Goal: Transaction & Acquisition: Book appointment/travel/reservation

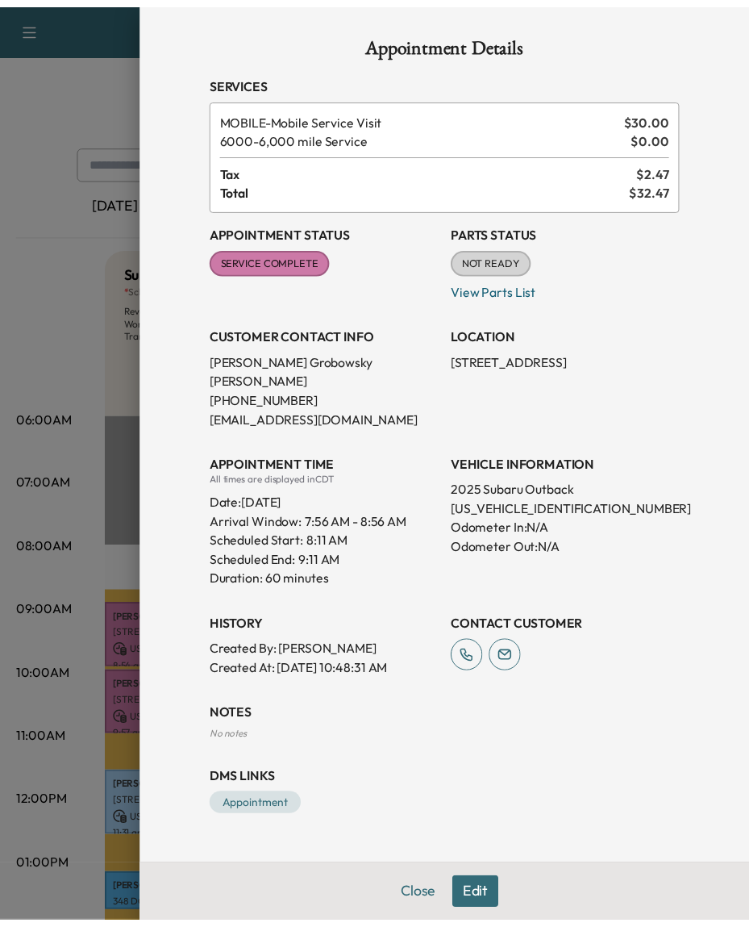
scroll to position [144, 0]
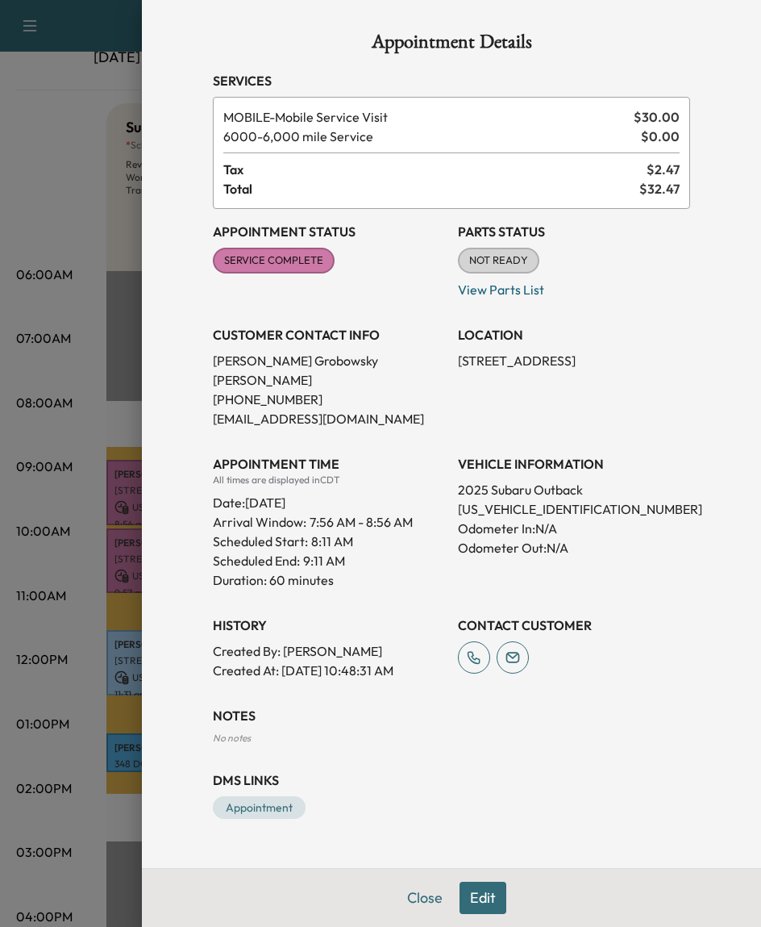
click at [84, 230] on div at bounding box center [380, 463] width 761 height 927
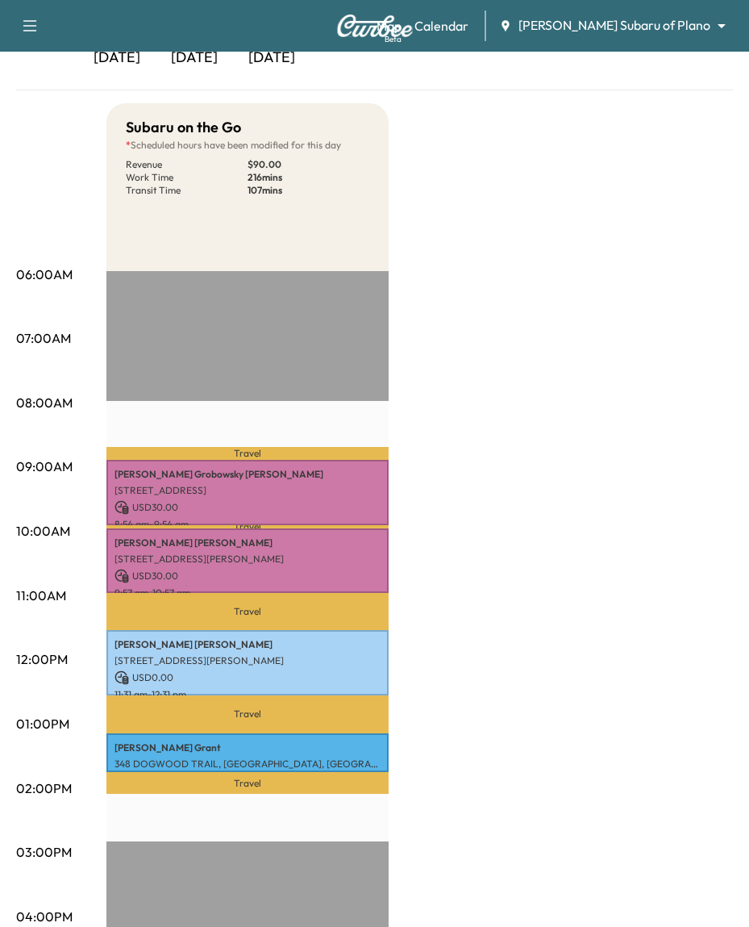
click at [619, 28] on body "Book New Appointment Support Log Out Map Beta Calendar Ewing Subaru of Plano **…" at bounding box center [374, 319] width 749 height 927
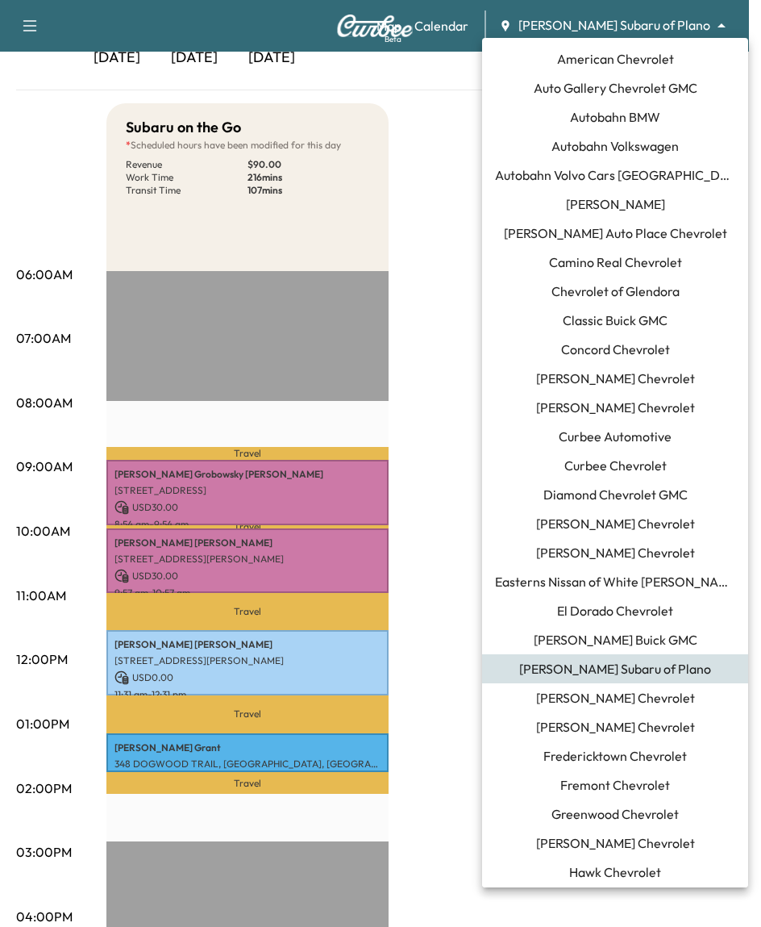
click at [629, 451] on li "Curbee Chevrolet" at bounding box center [615, 465] width 266 height 29
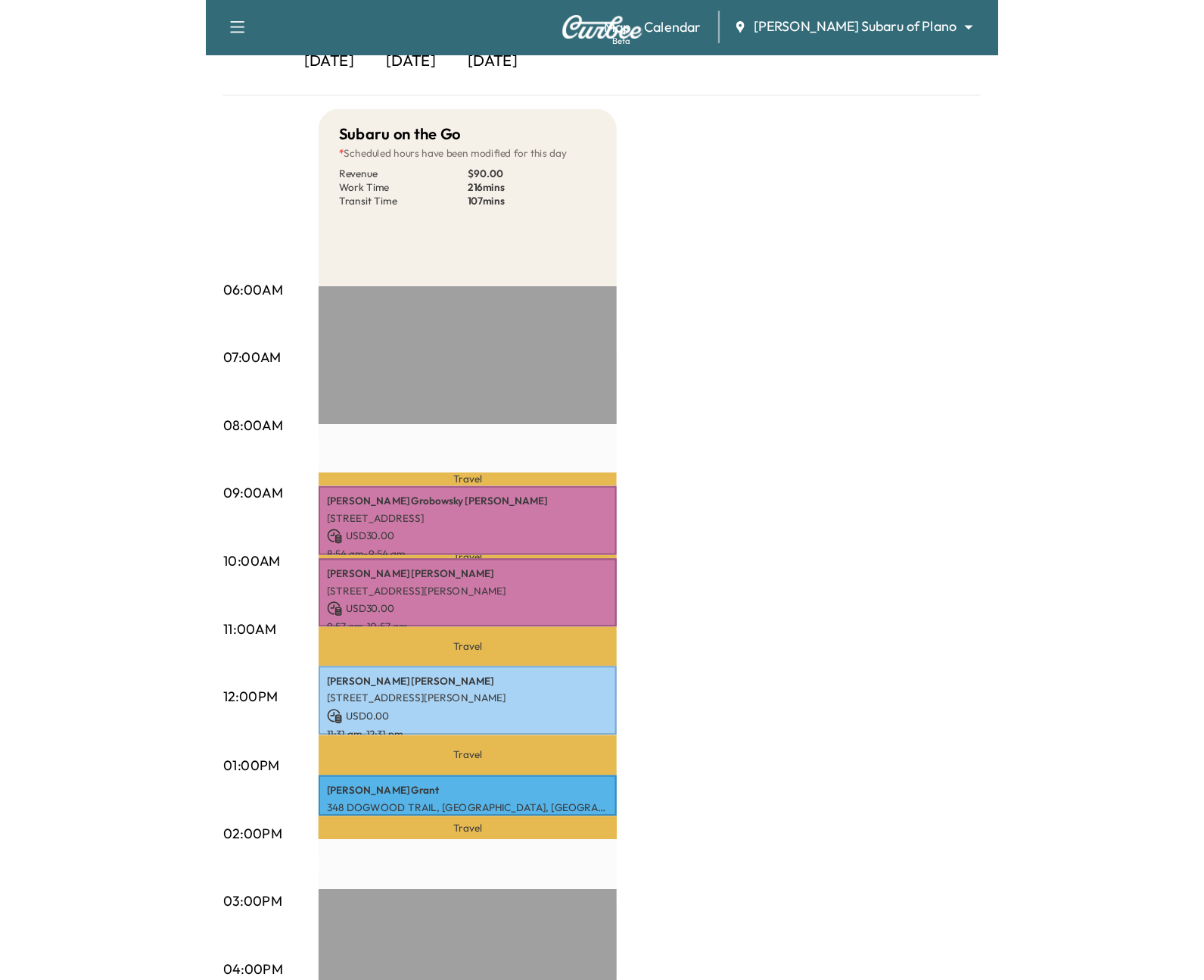
scroll to position [0, 0]
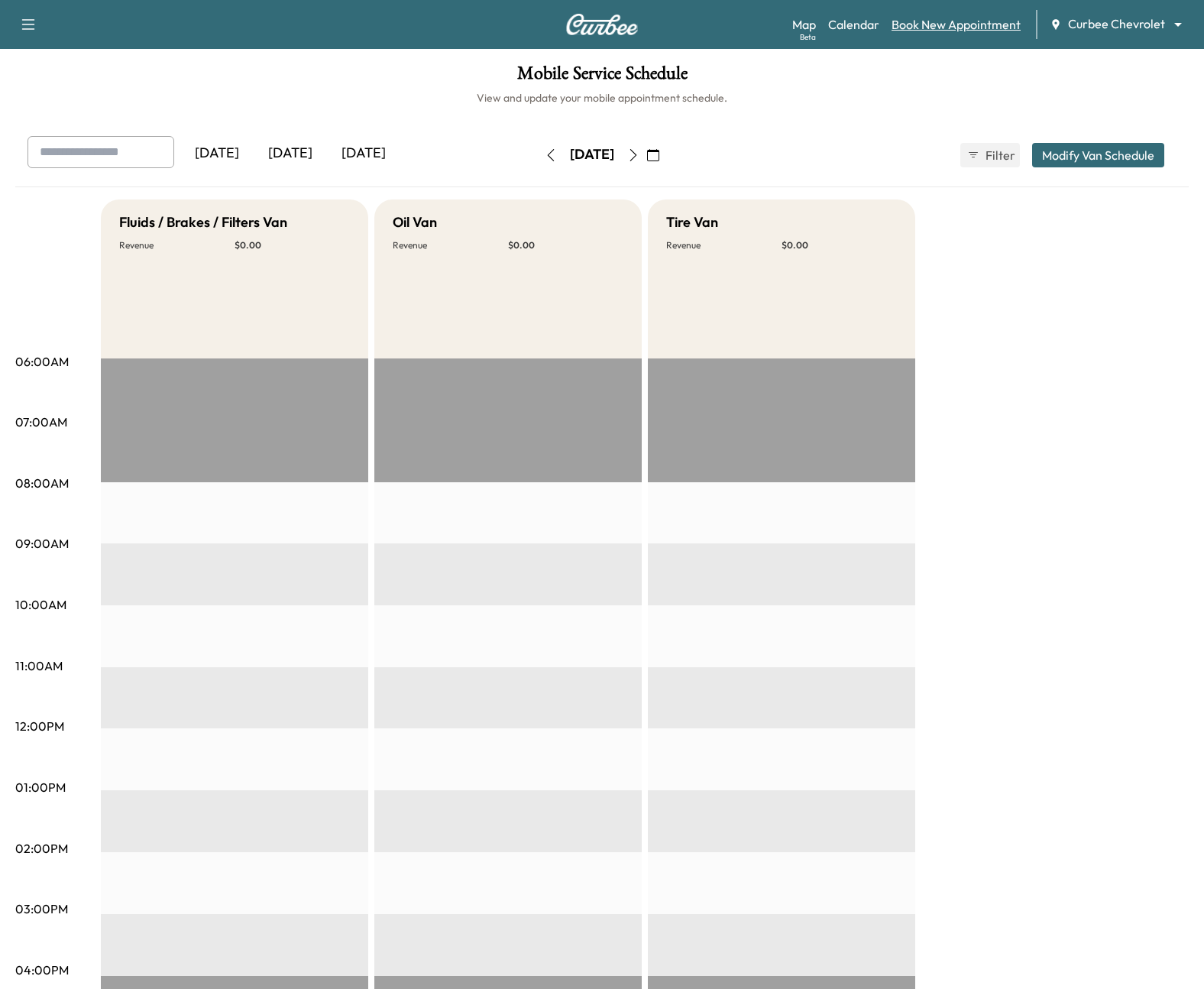
click at [721, 17] on link "Book New Appointment" at bounding box center [956, 24] width 129 height 18
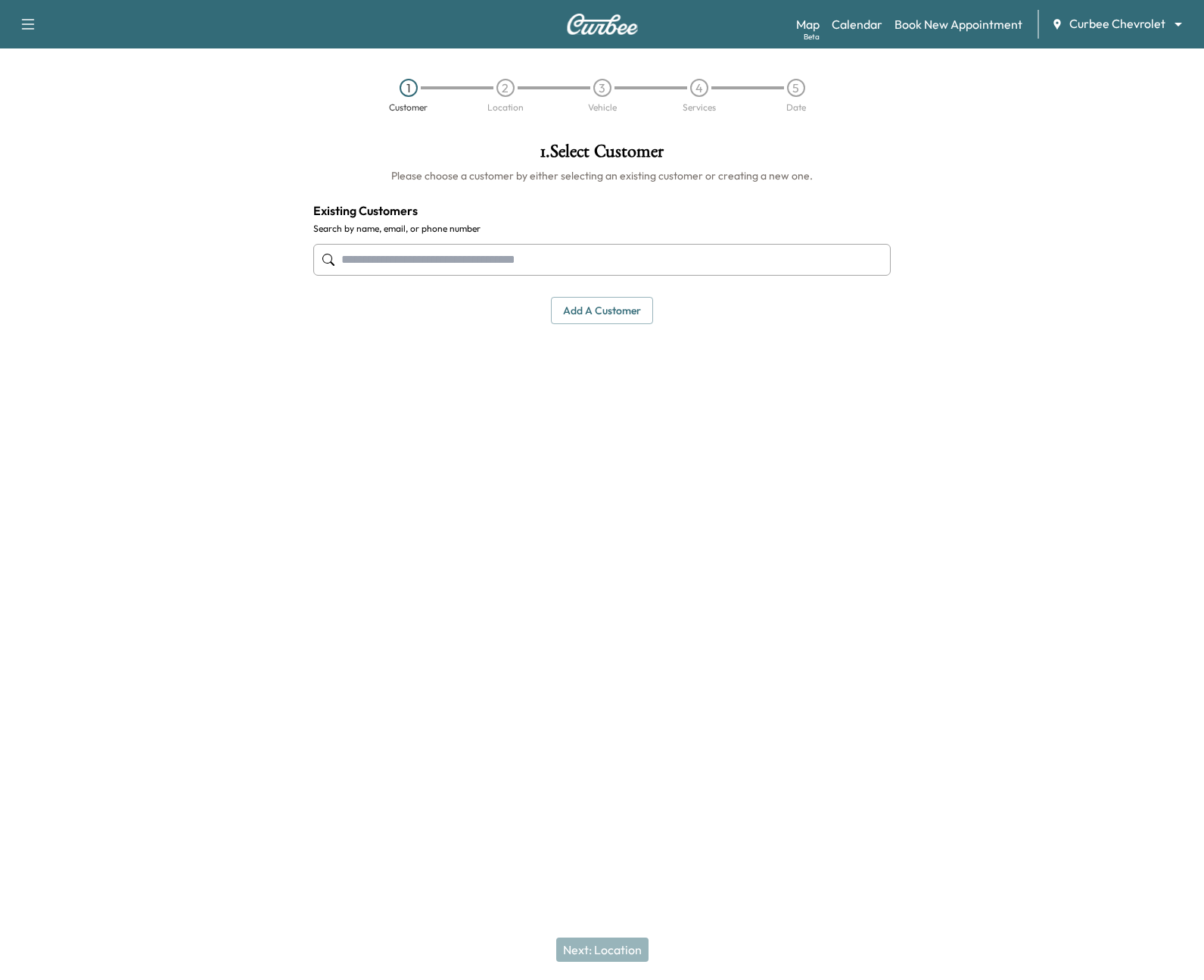
click at [502, 264] on input "text" at bounding box center [602, 260] width 578 height 32
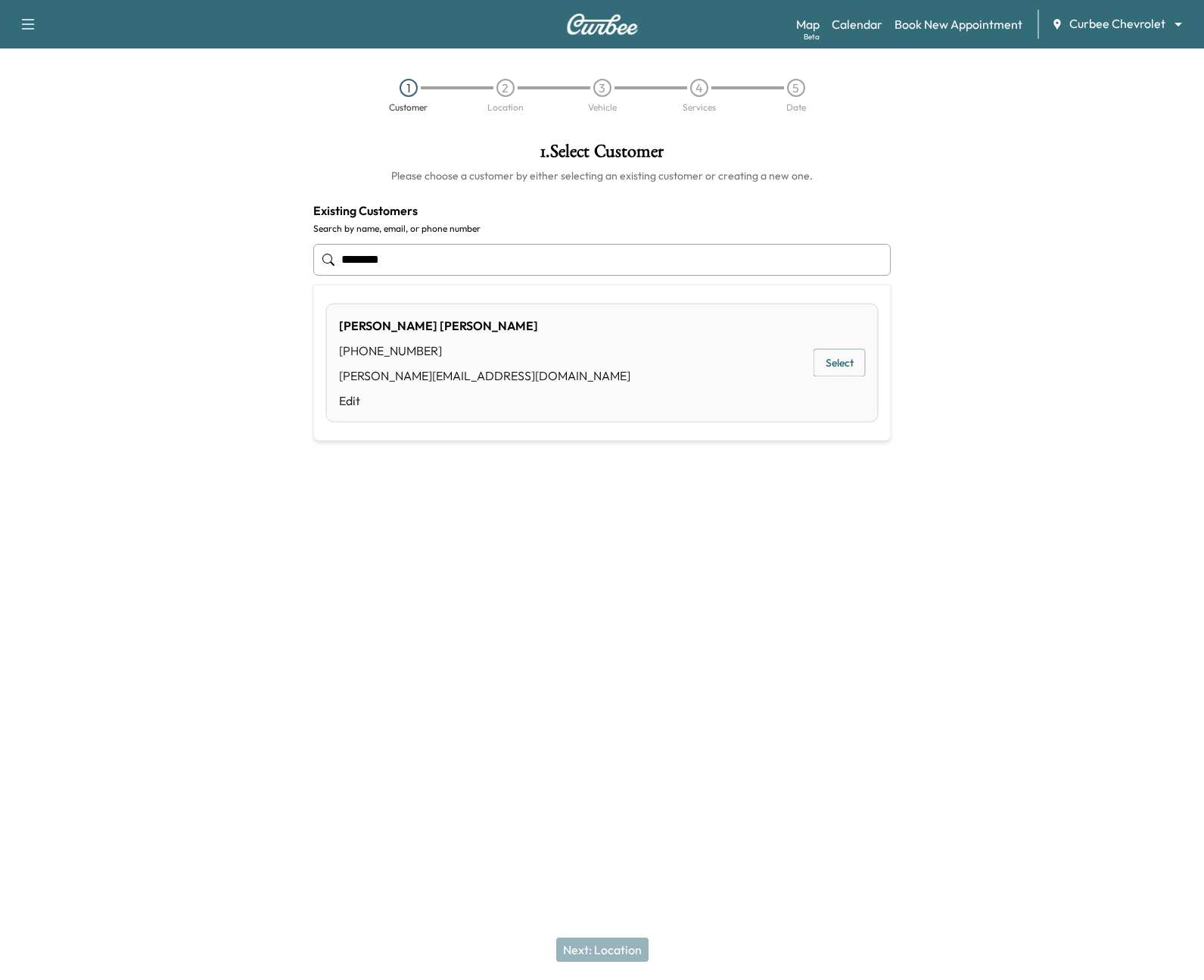
click at [714, 366] on button "Select" at bounding box center [840, 363] width 53 height 28
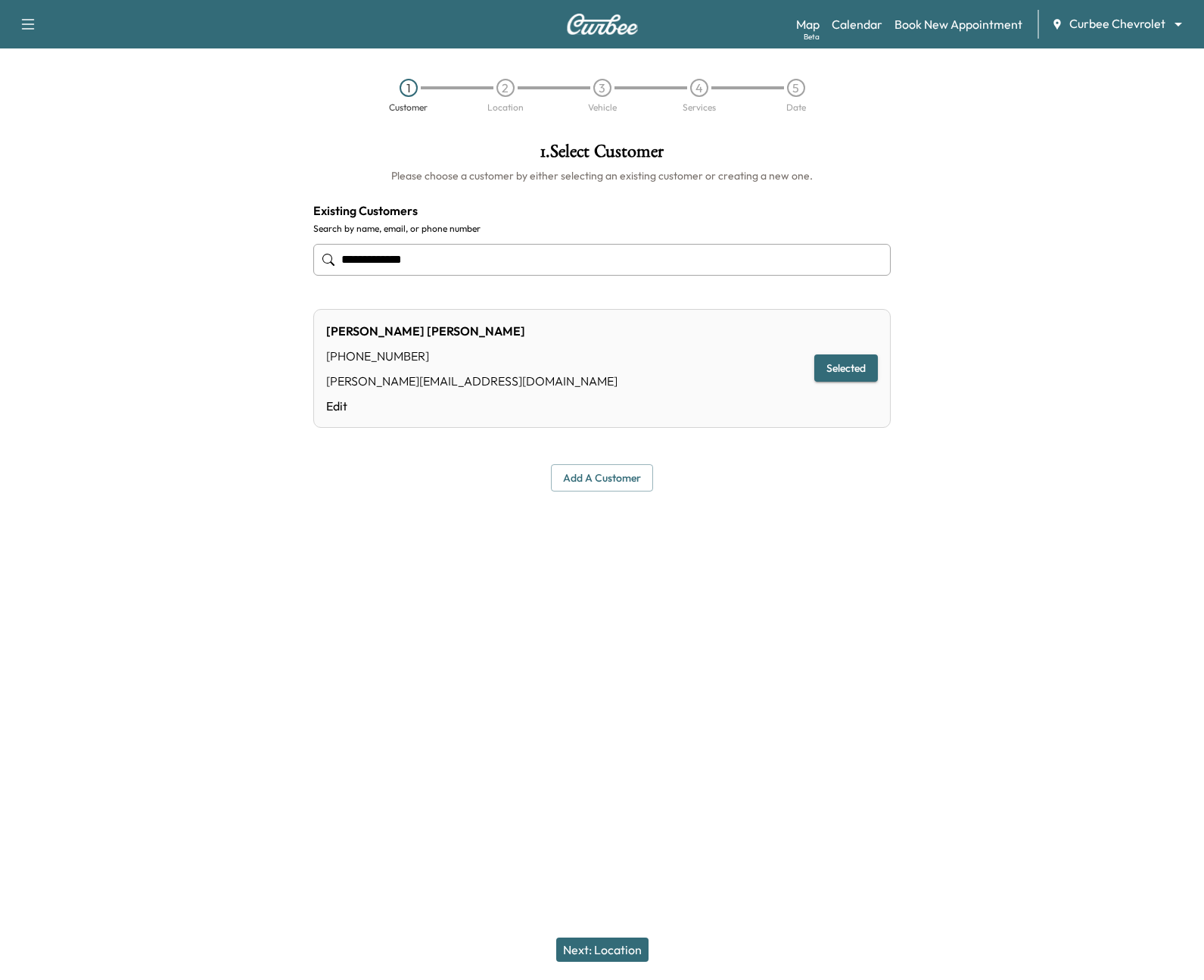
type input "**********"
click at [575, 869] on button "Next: Location" at bounding box center [602, 950] width 92 height 24
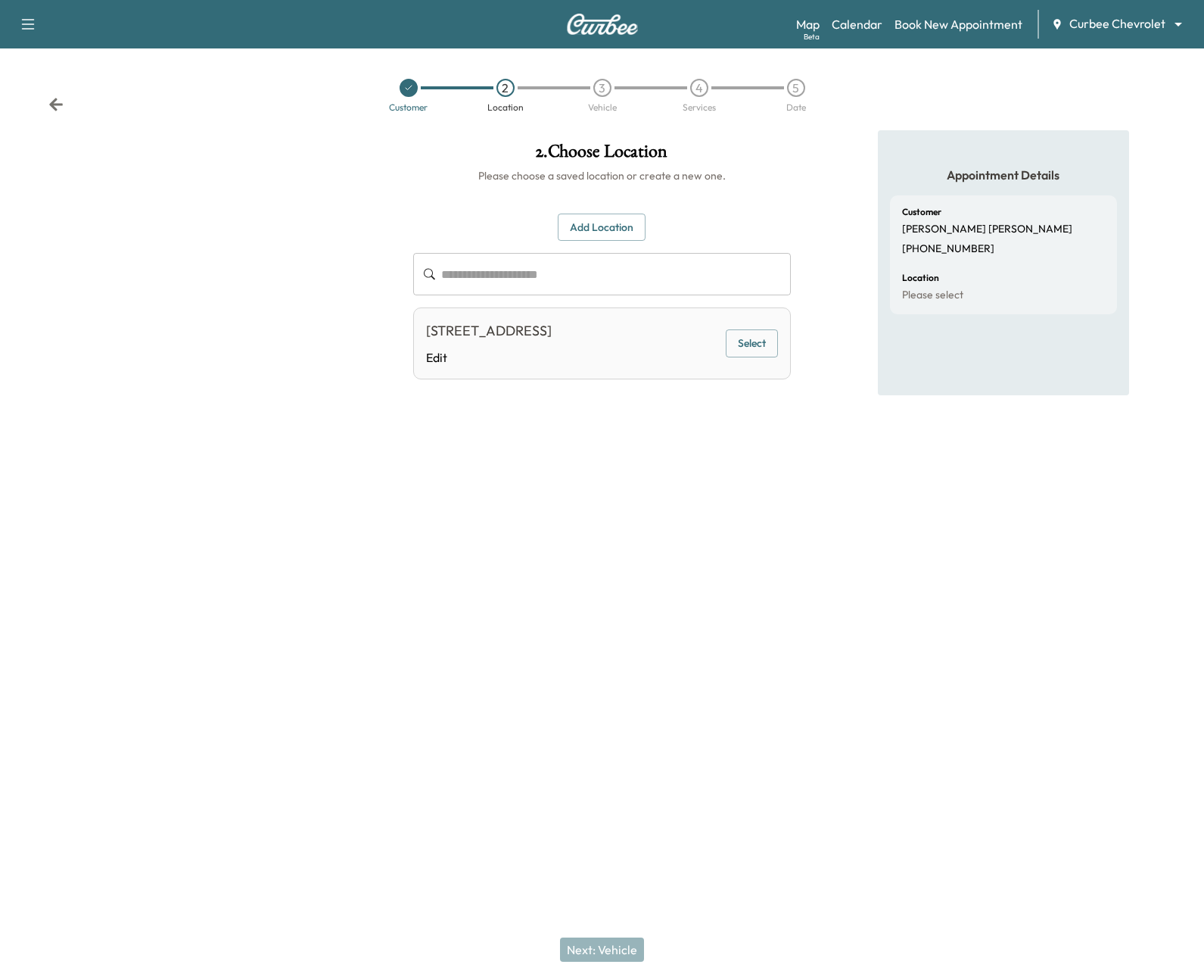
click at [714, 343] on button "Select" at bounding box center [753, 344] width 53 height 28
click at [587, 869] on button "Next: Vehicle" at bounding box center [602, 950] width 84 height 24
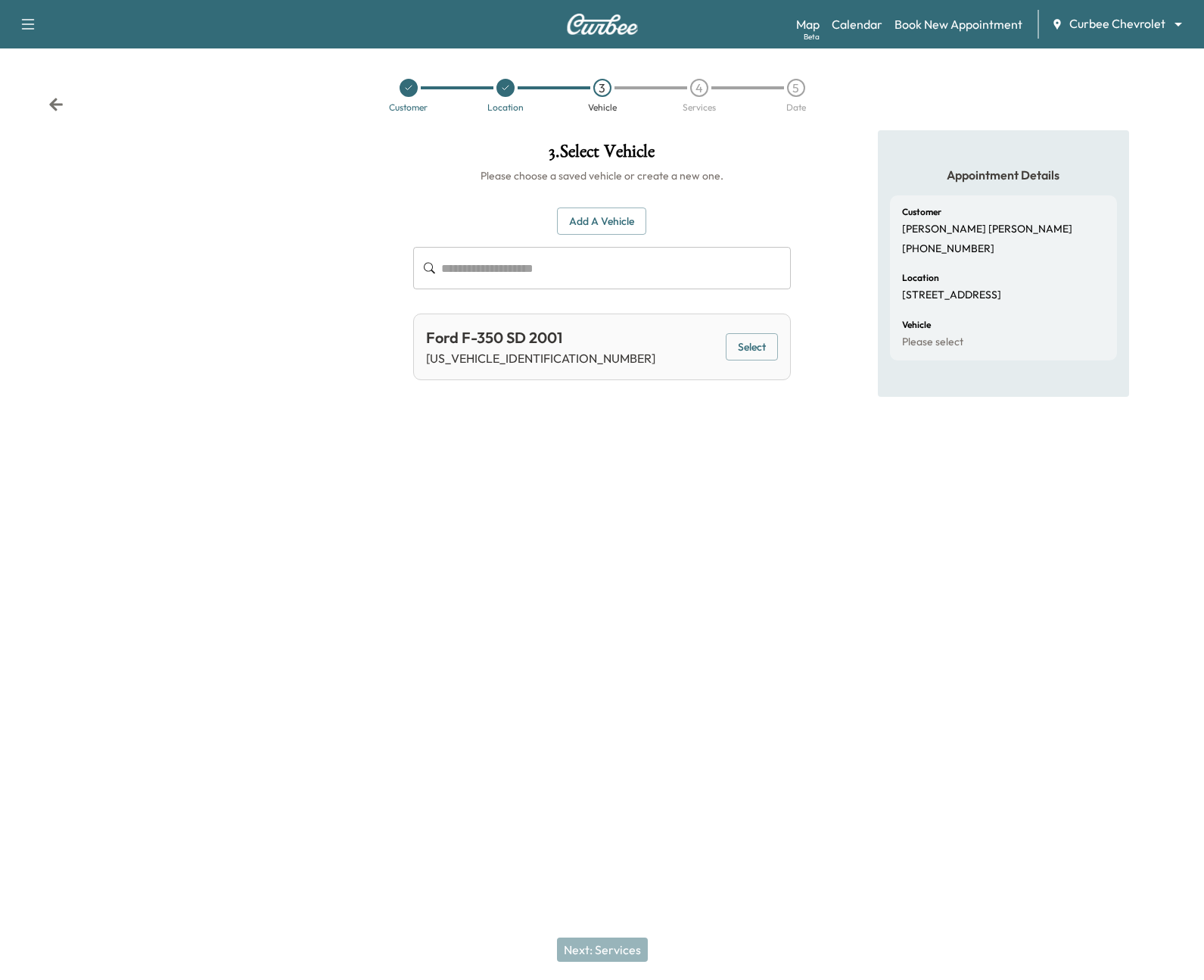
click at [714, 343] on button "Select" at bounding box center [753, 347] width 53 height 28
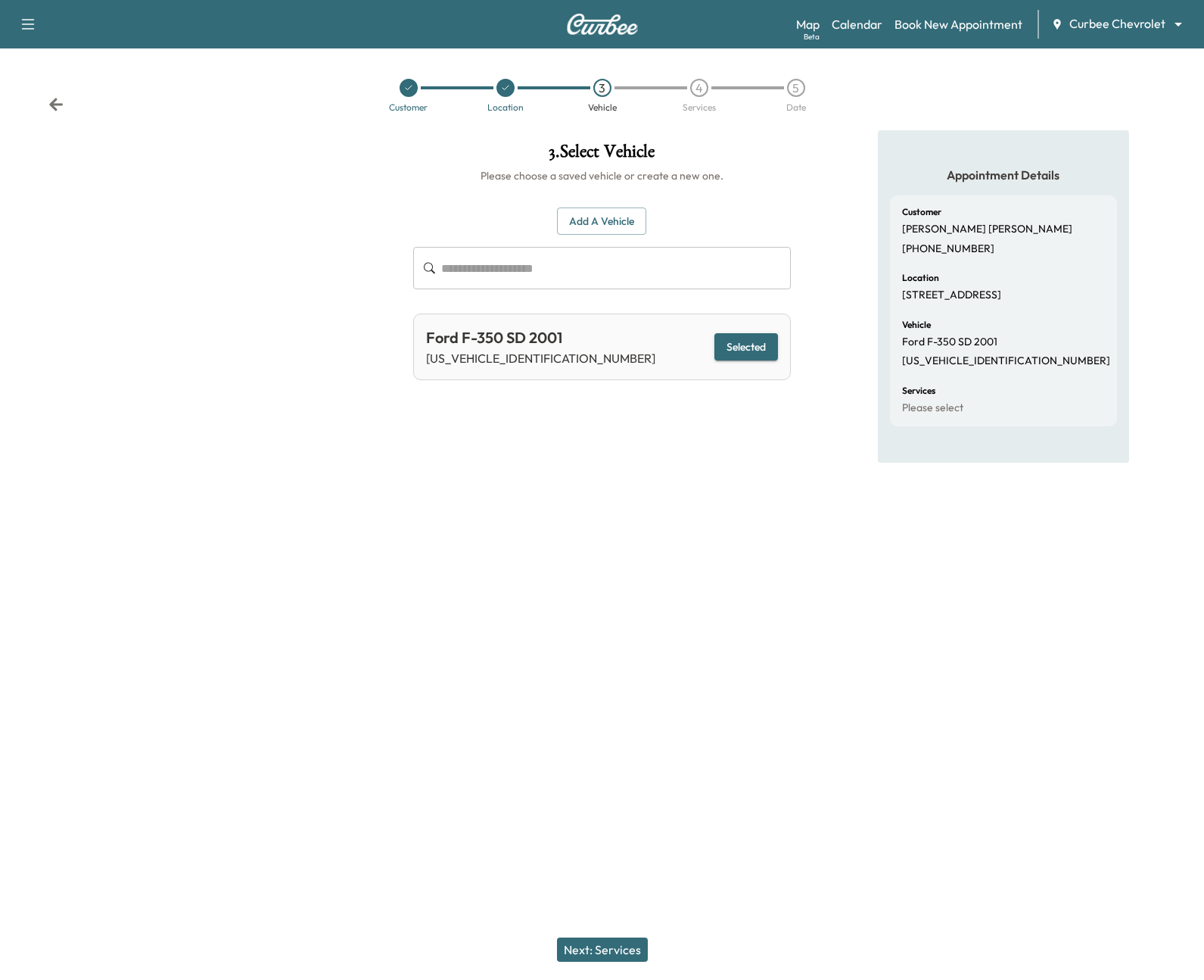
click at [595, 869] on button "Next: Services" at bounding box center [602, 950] width 91 height 24
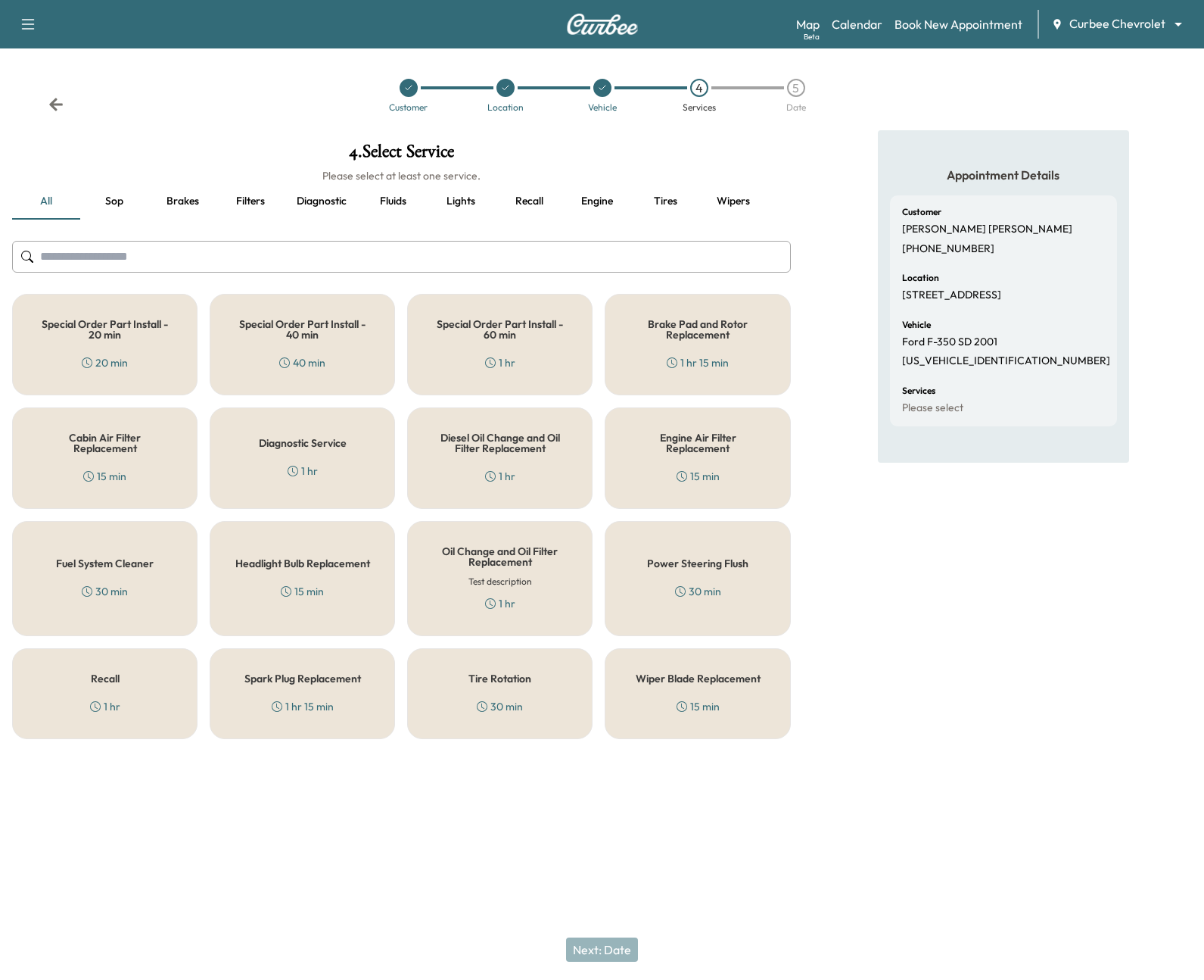
click at [330, 435] on div "Diagnostic Service 1 hr" at bounding box center [302, 458] width 186 height 101
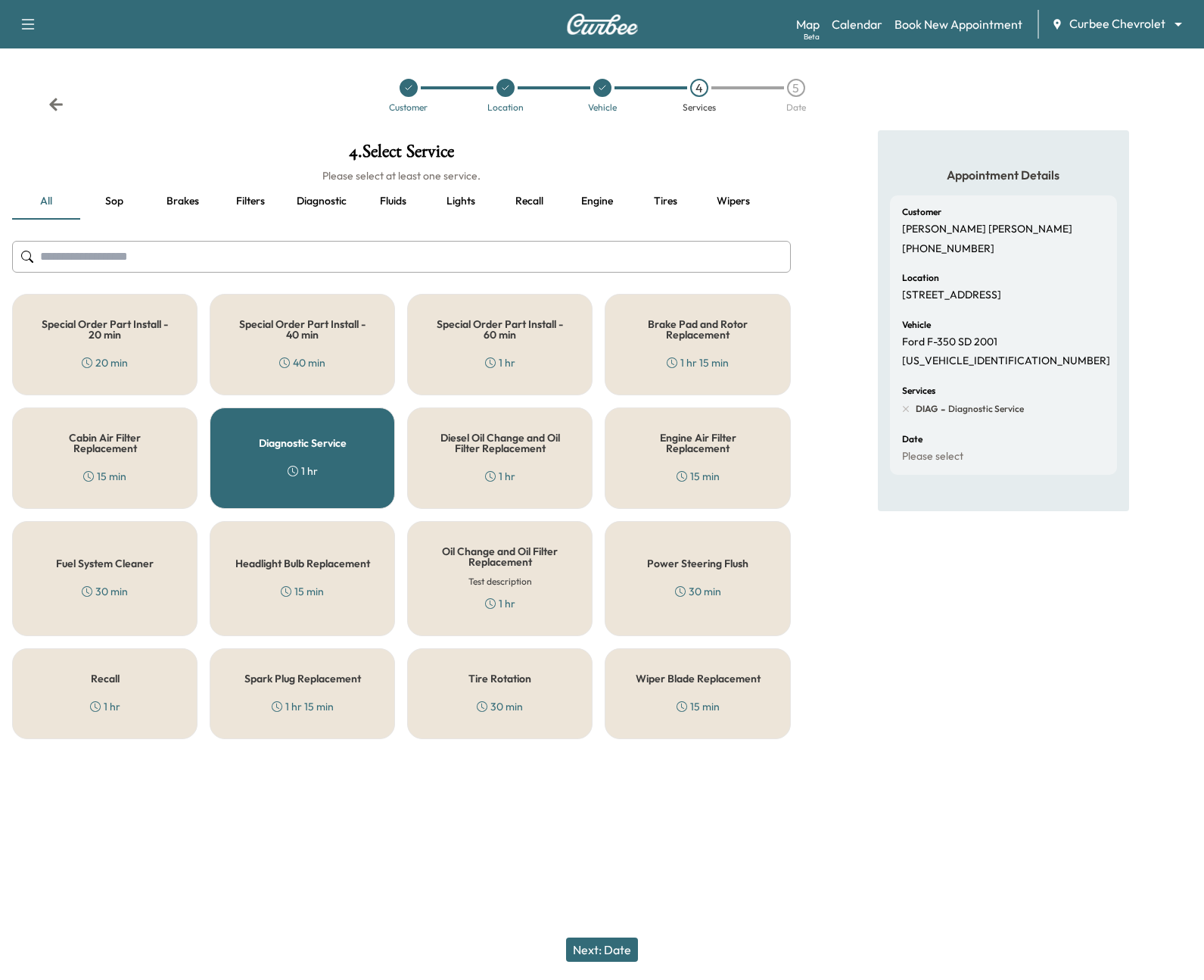
click at [434, 448] on h5 "Diesel Oil Change and Oil Filter Replacement" at bounding box center [500, 443] width 135 height 22
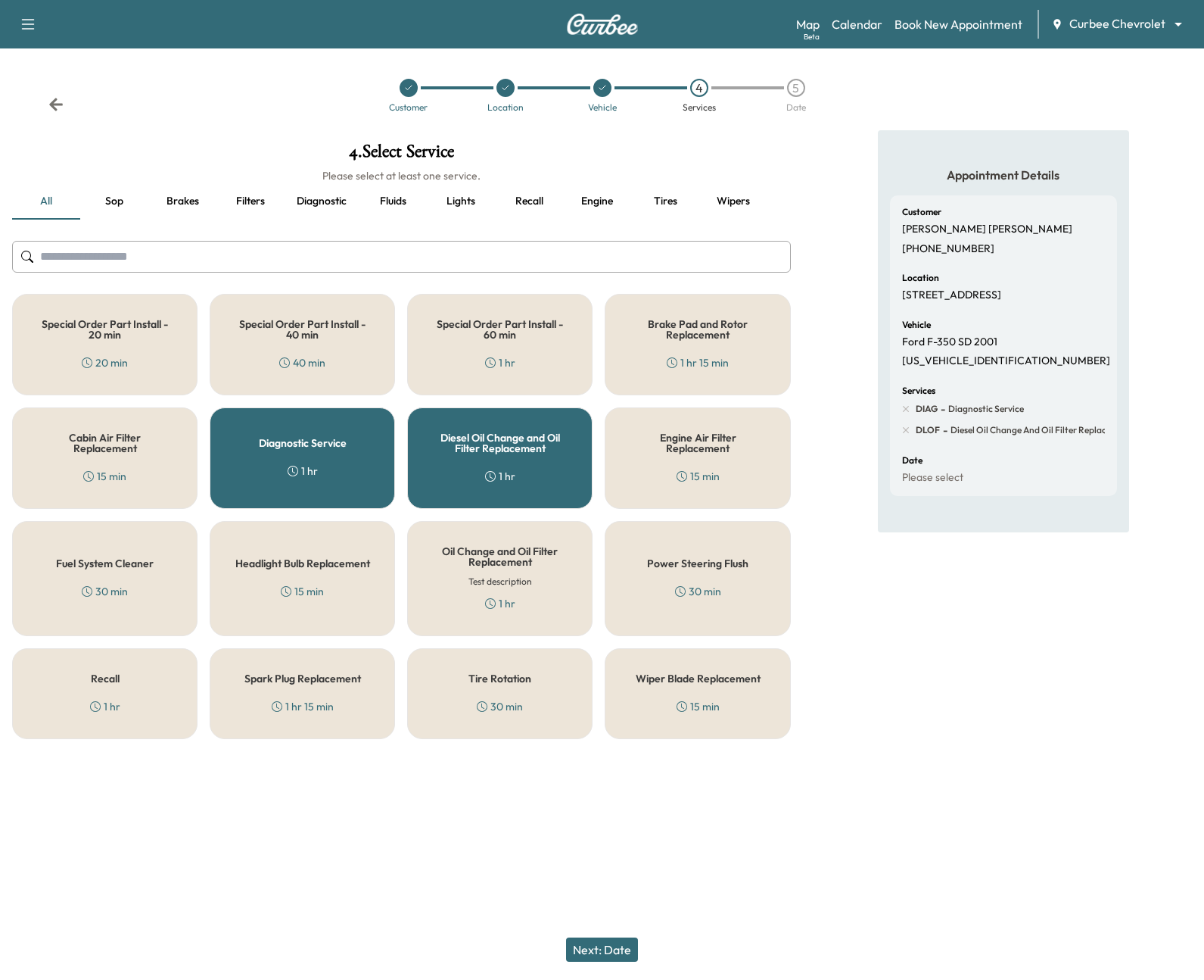
click at [627, 869] on button "Next: Date" at bounding box center [602, 950] width 72 height 24
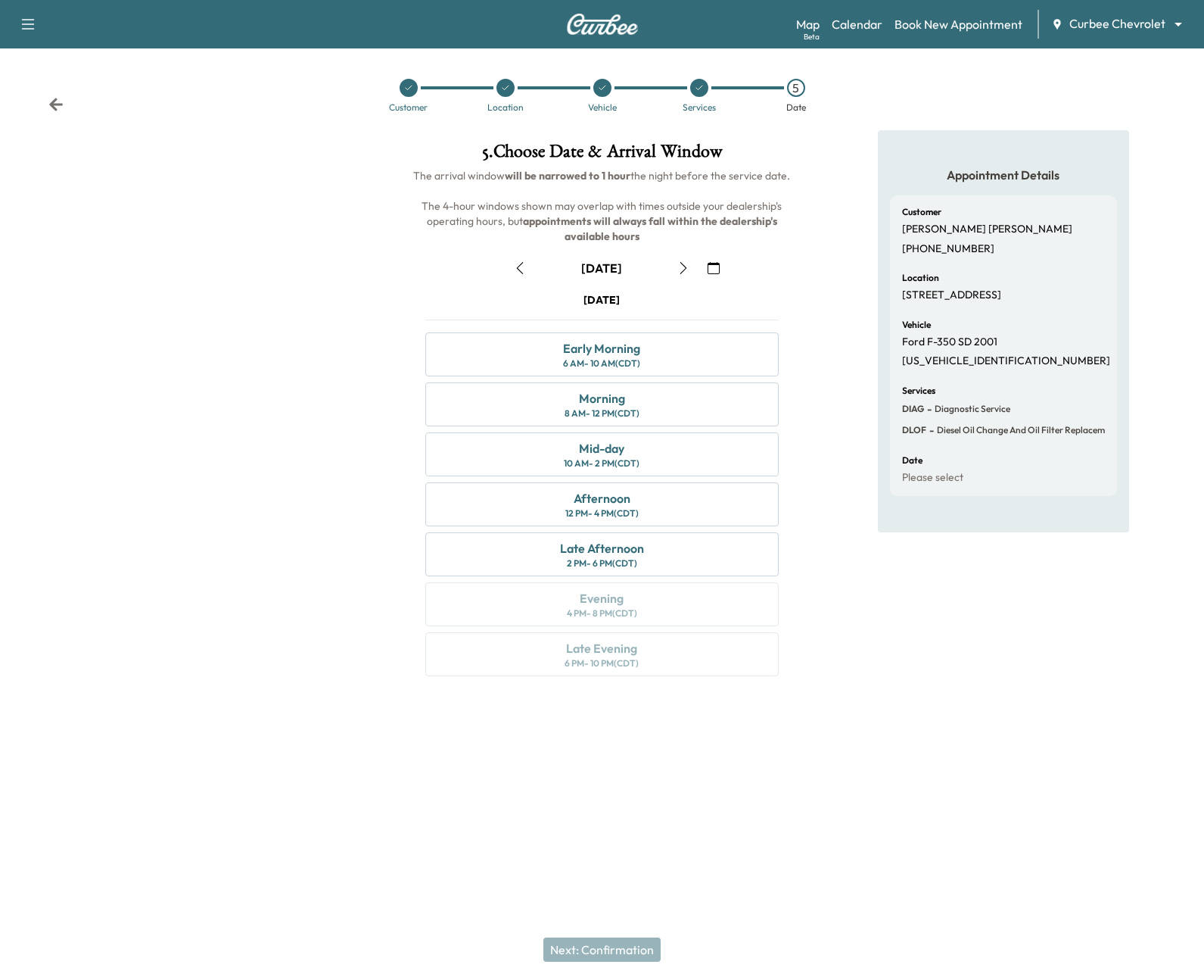
click at [689, 266] on icon "button" at bounding box center [683, 268] width 12 height 12
click at [672, 340] on div "Early Morning 6 AM - 10 AM (CDT)" at bounding box center [602, 354] width 353 height 44
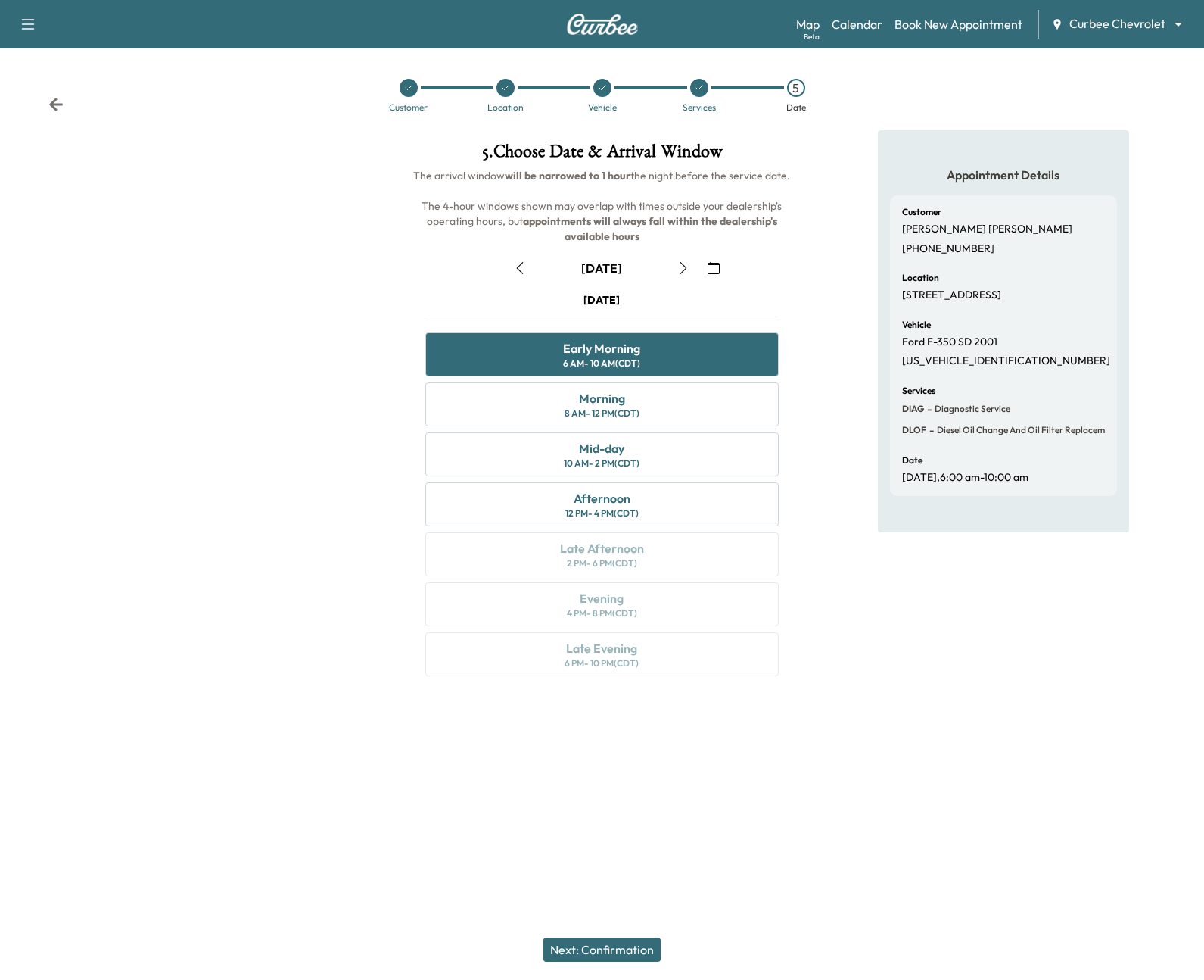
click at [636, 869] on button "Next: Confirmation" at bounding box center [602, 950] width 117 height 24
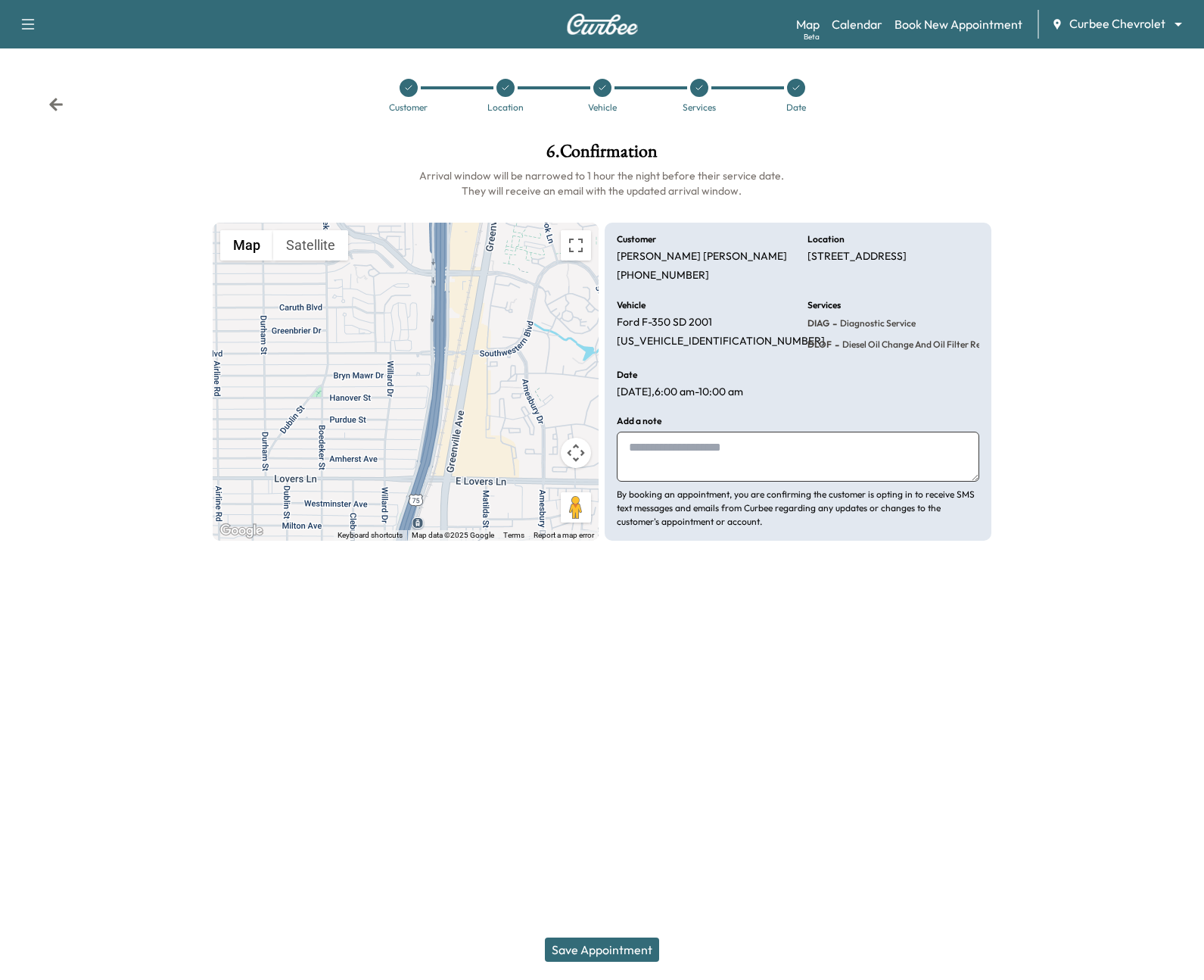
click at [633, 869] on button "Save Appointment" at bounding box center [602, 950] width 114 height 24
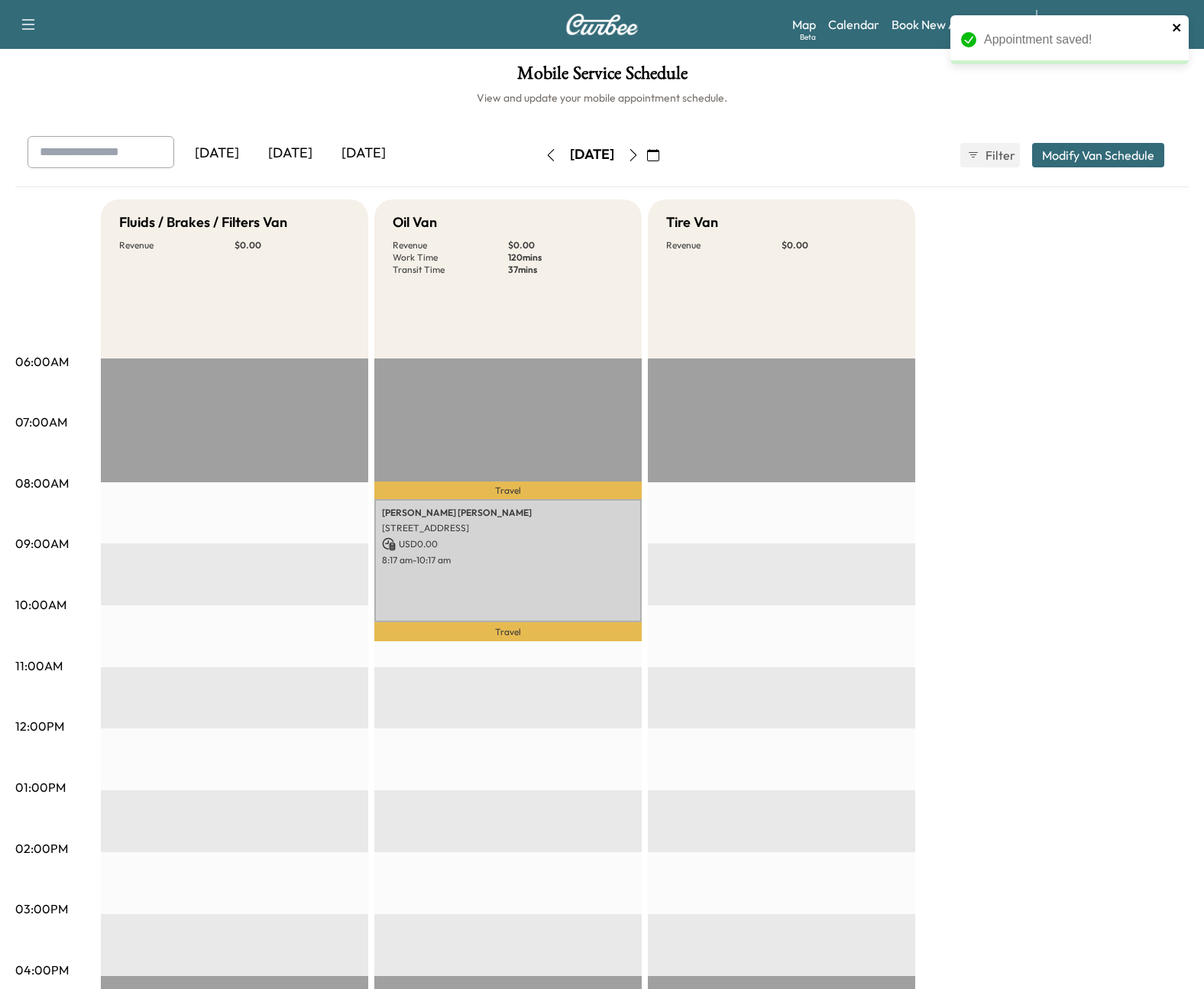
click at [721, 29] on icon "close" at bounding box center [1177, 27] width 8 height 8
click at [721, 27] on div "Appointment saved!" at bounding box center [1069, 45] width 244 height 67
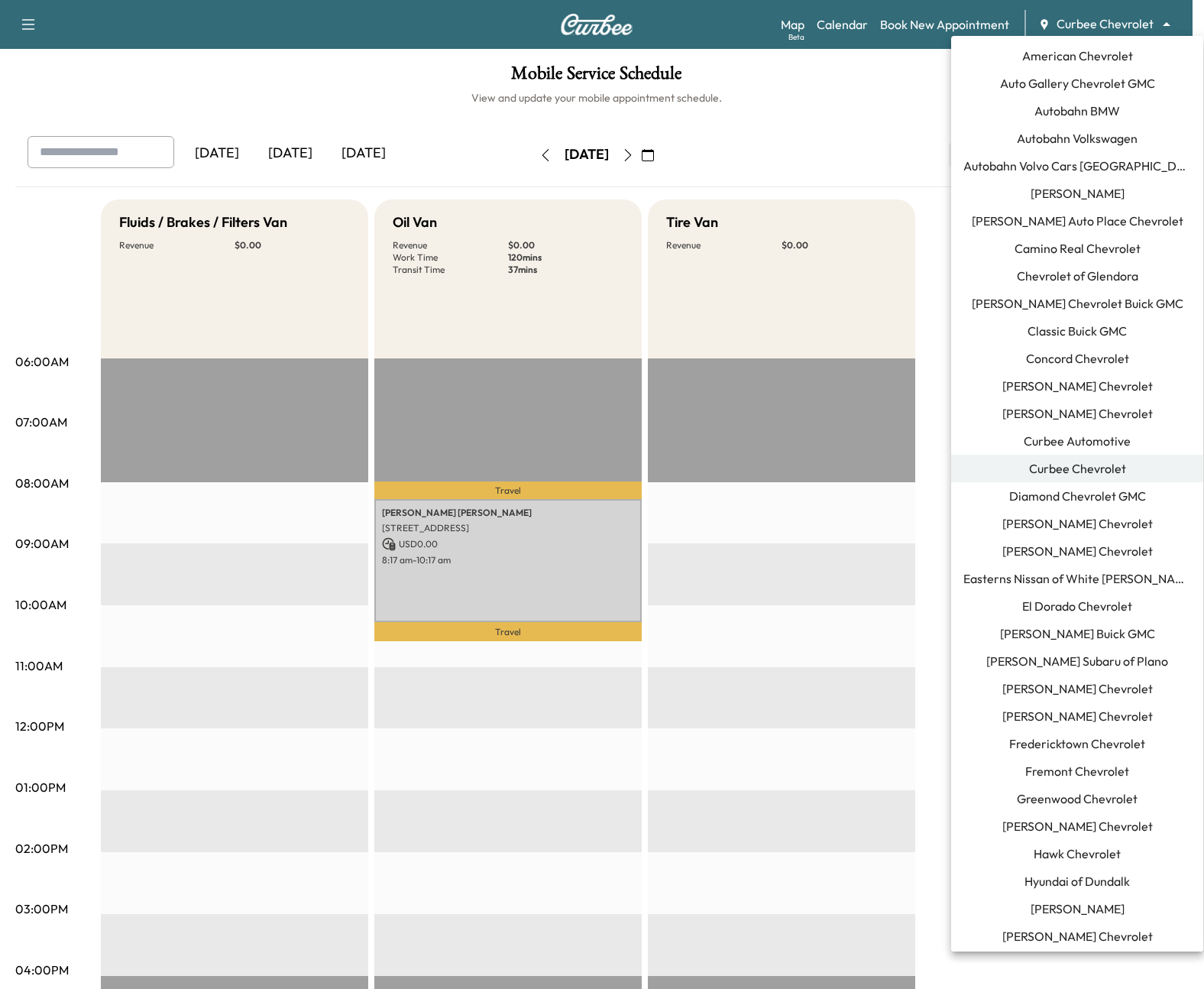
click at [721, 26] on body "Support Log Out Map Beta Calendar Book New Appointment Curbee Chevrolet *******…" at bounding box center [602, 494] width 1204 height 989
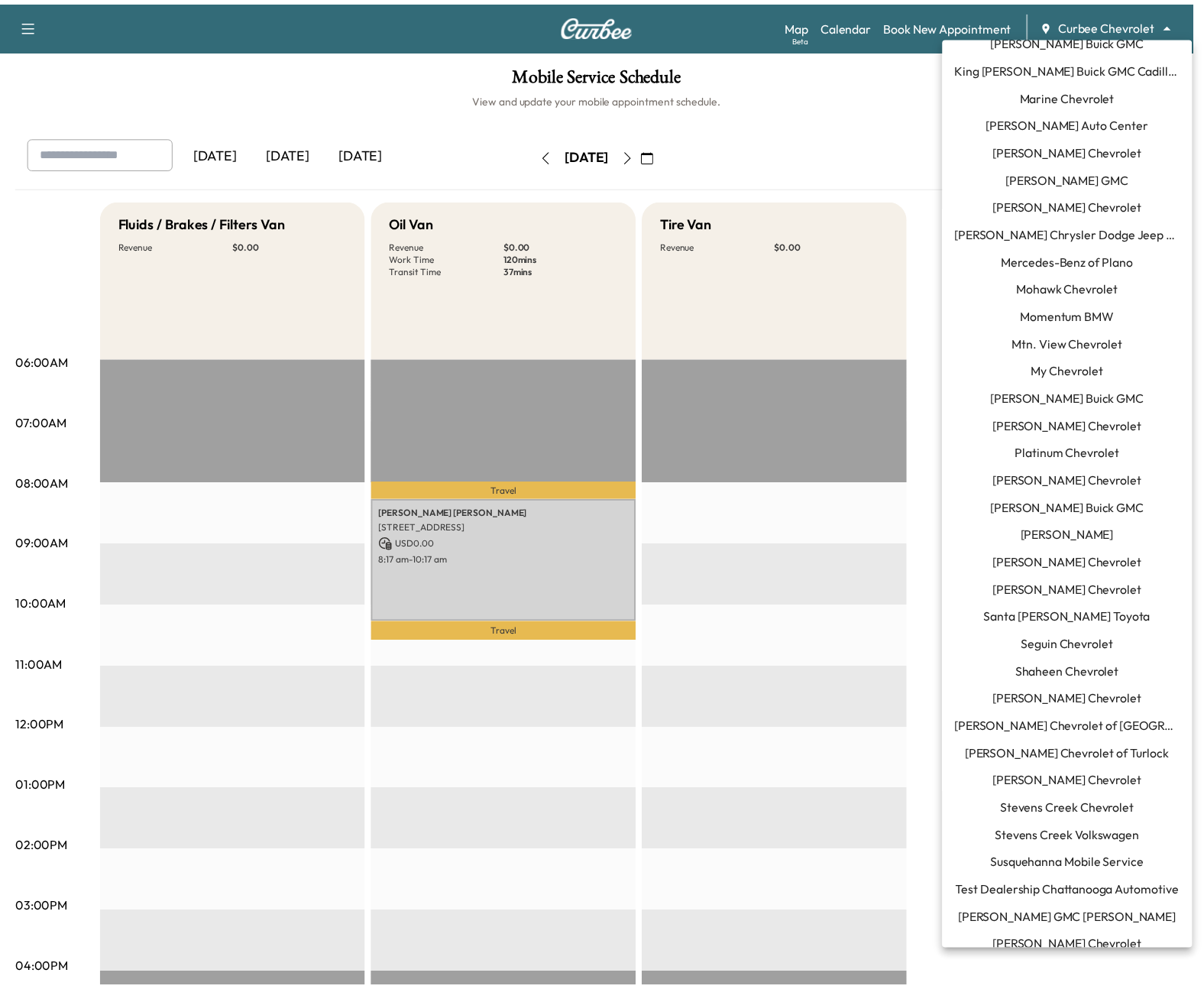
scroll to position [1132, 0]
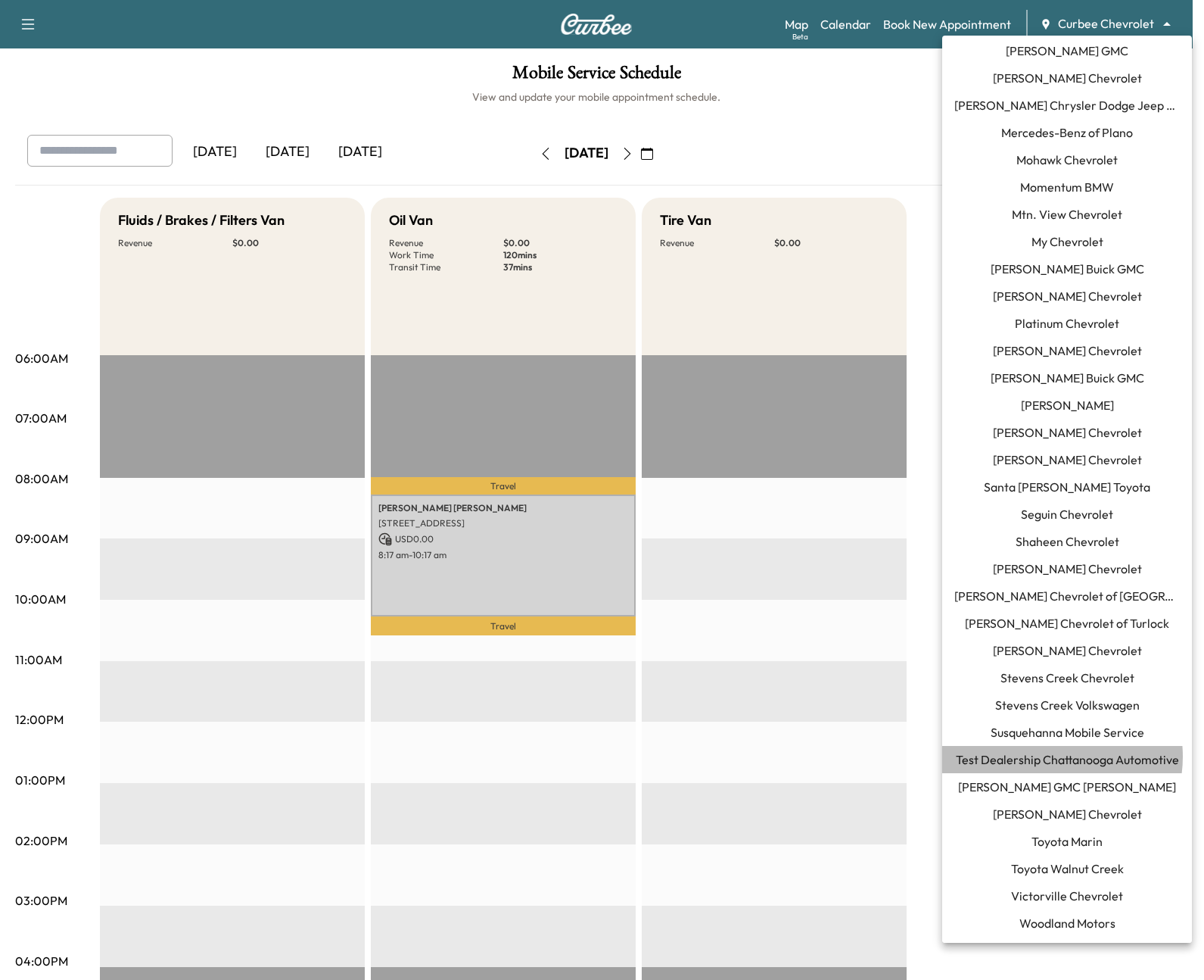
click at [714, 757] on span "Test Dealership Chattanooga Automotive" at bounding box center [1068, 758] width 223 height 18
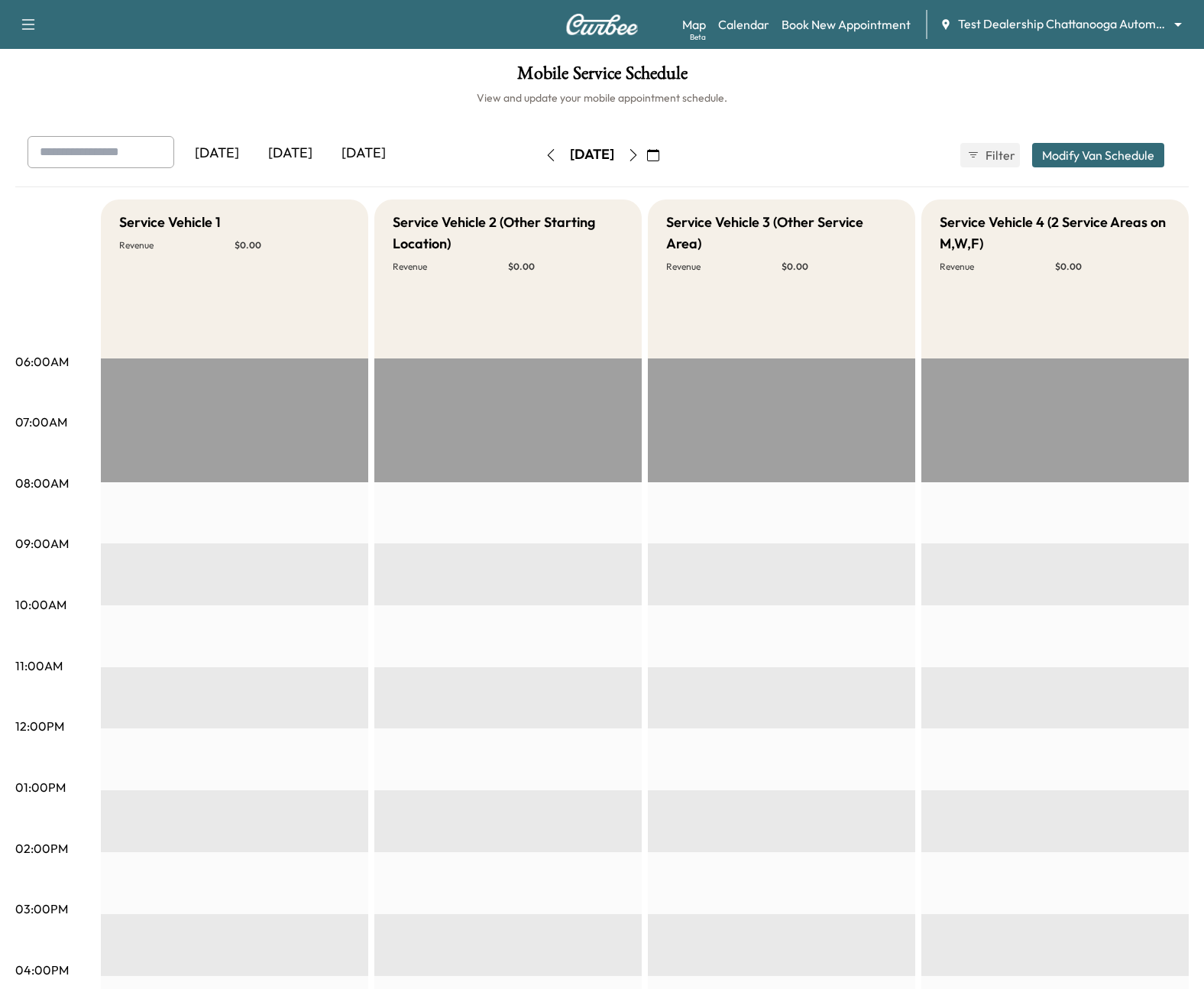
click at [721, 26] on body "Support Log Out Map Beta Calendar Book New Appointment Test Dealership Chattano…" at bounding box center [602, 494] width 1204 height 989
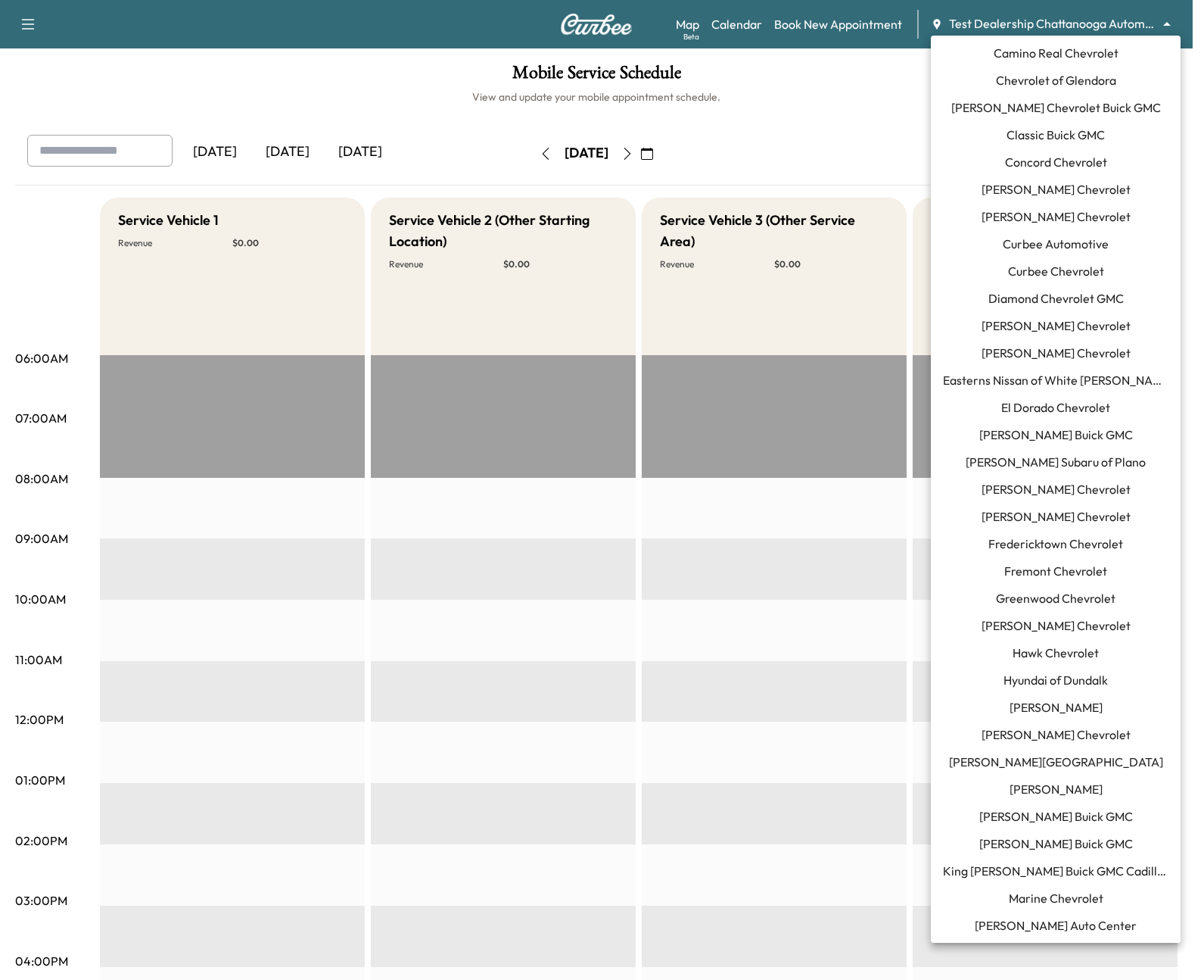
scroll to position [56, 0]
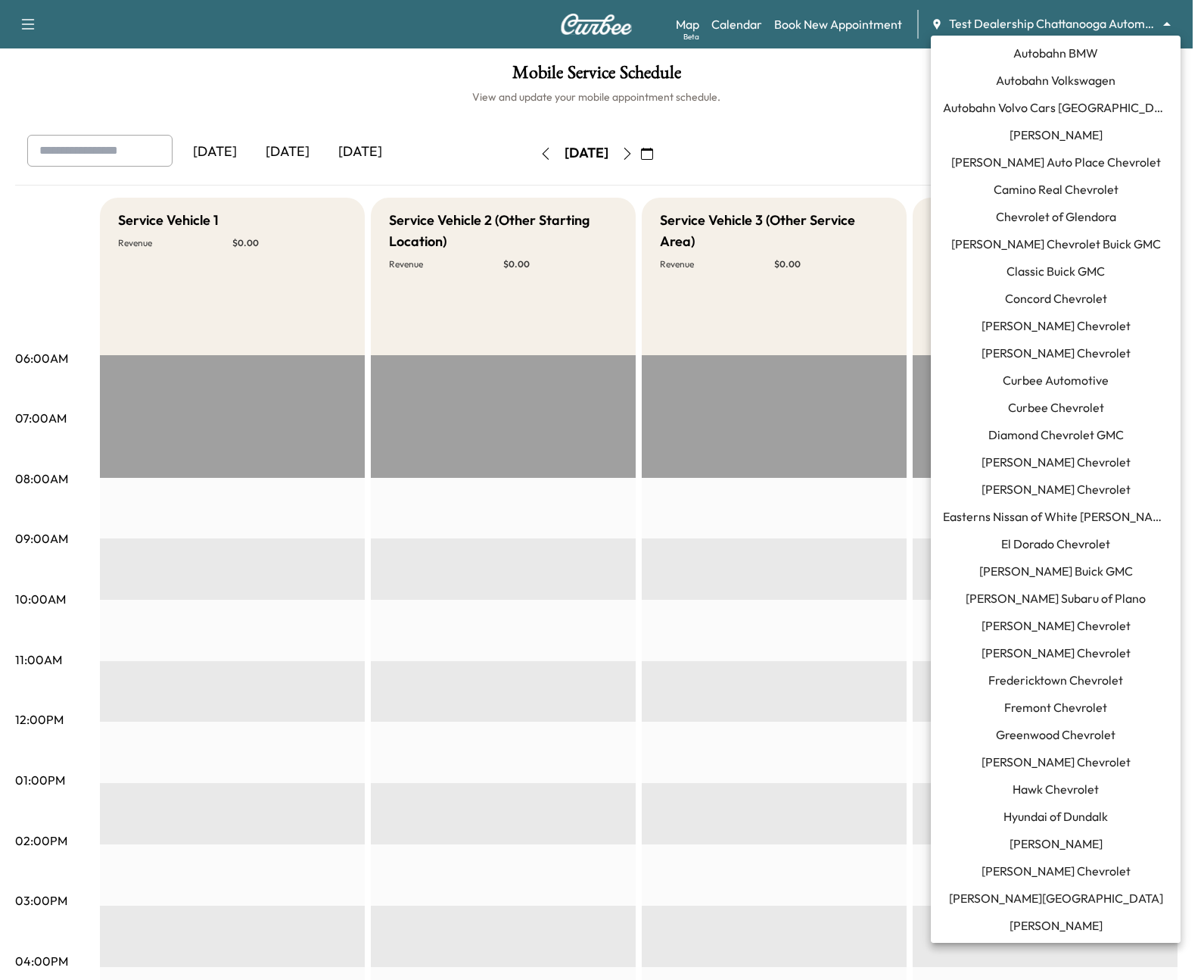
click at [714, 410] on span "Curbee Chevrolet" at bounding box center [1056, 406] width 96 height 18
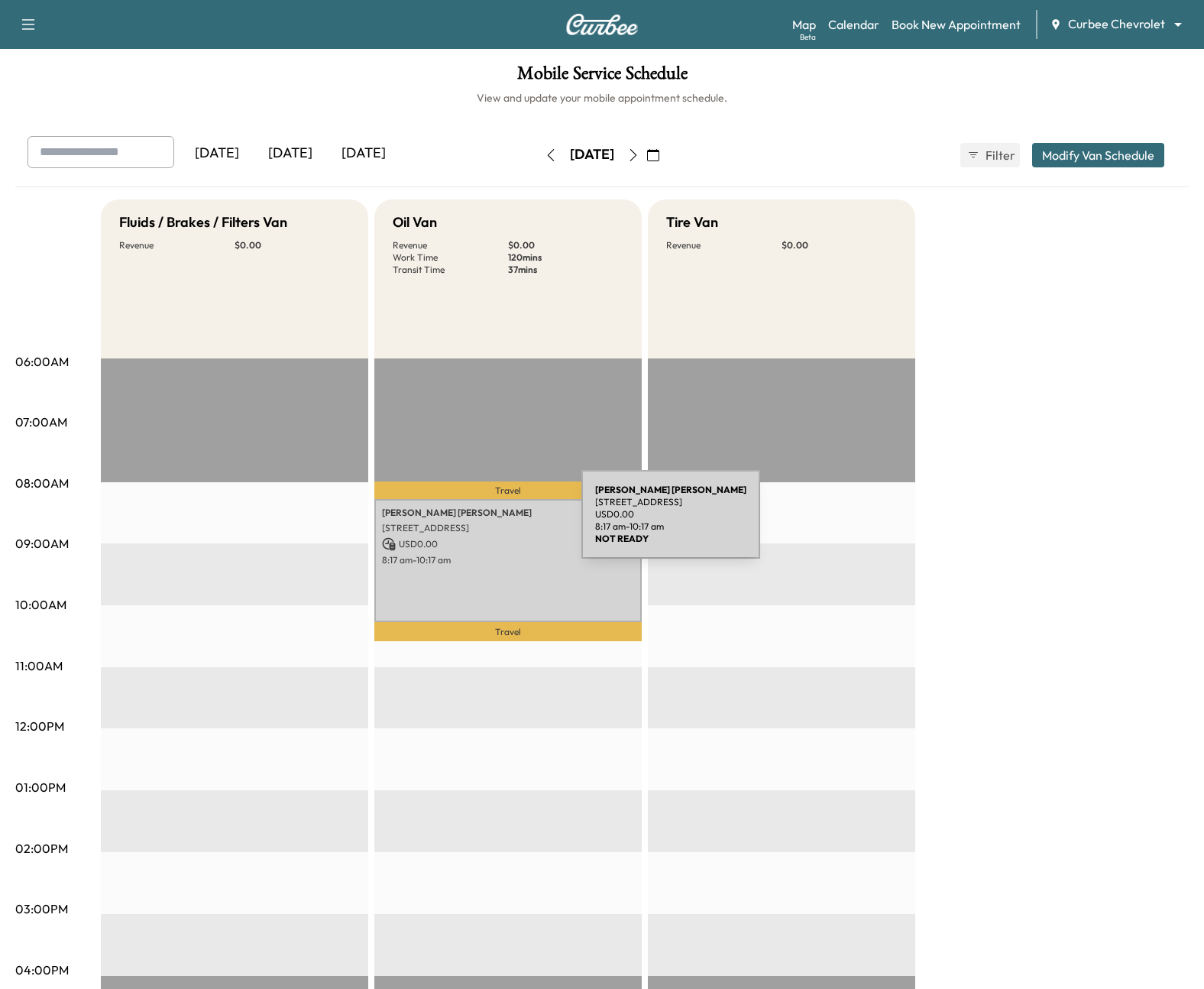
click at [467, 524] on p "[STREET_ADDRESS]" at bounding box center [508, 528] width 252 height 12
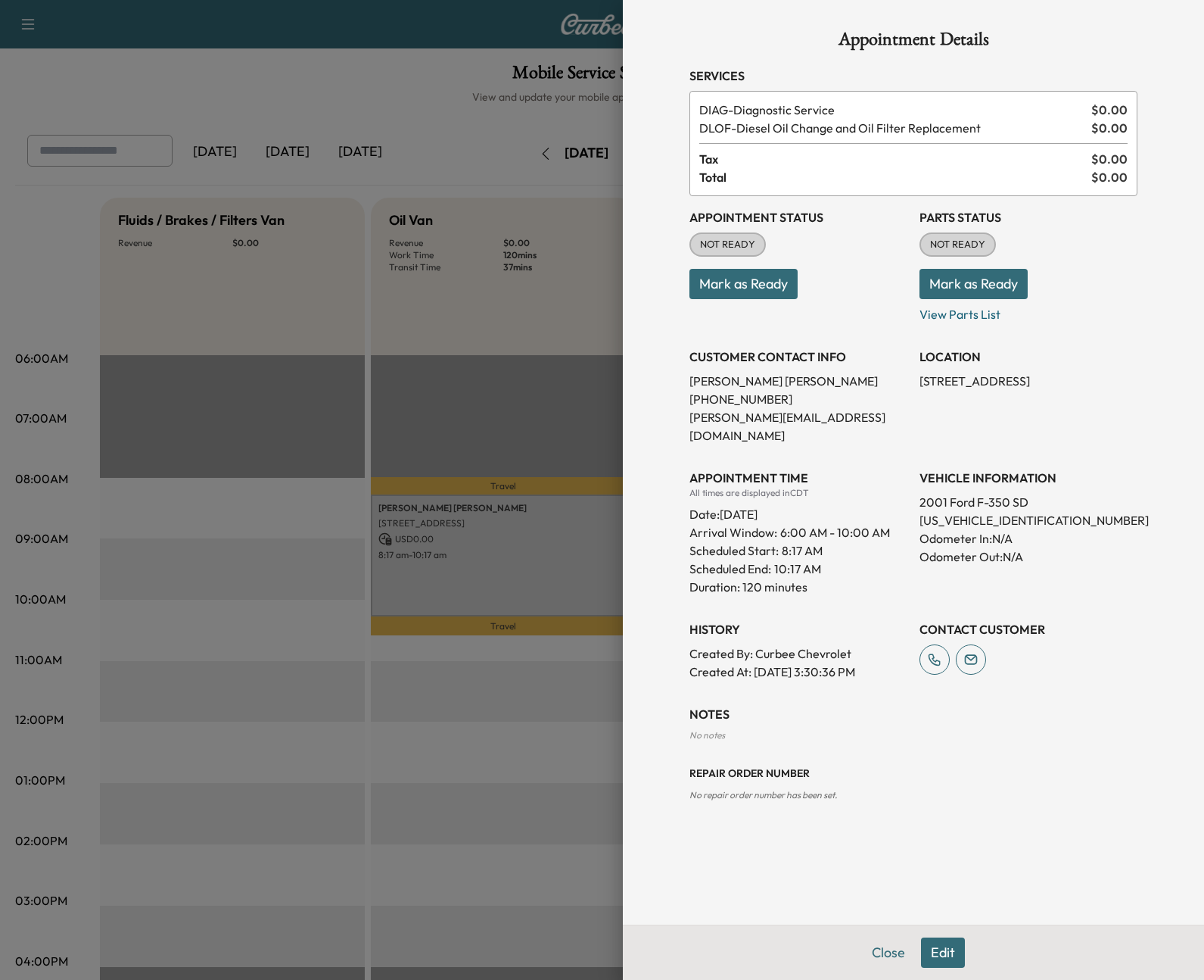
click at [714, 869] on button "Edit" at bounding box center [943, 953] width 44 height 30
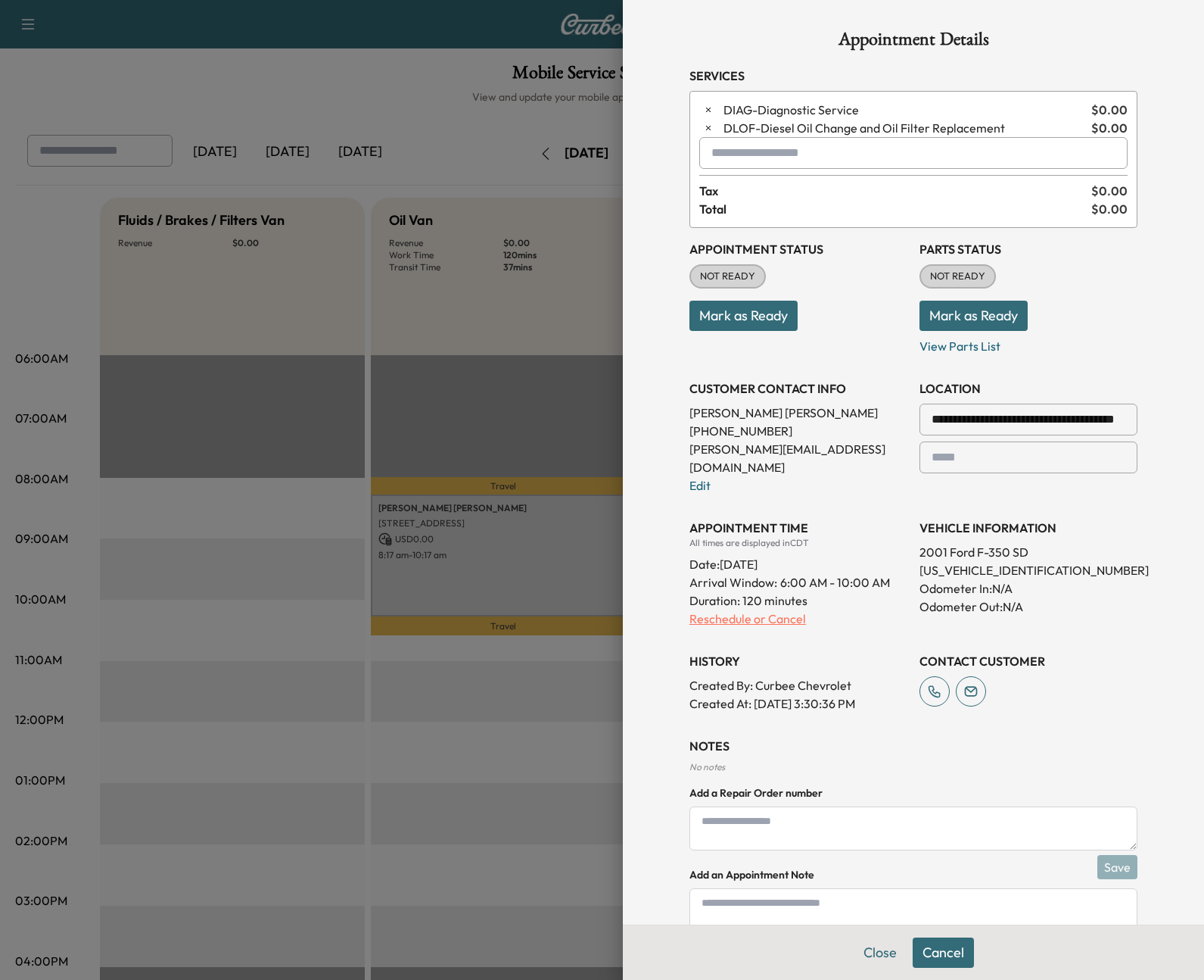
click at [714, 609] on p "Reschedule or Cancel" at bounding box center [799, 618] width 218 height 18
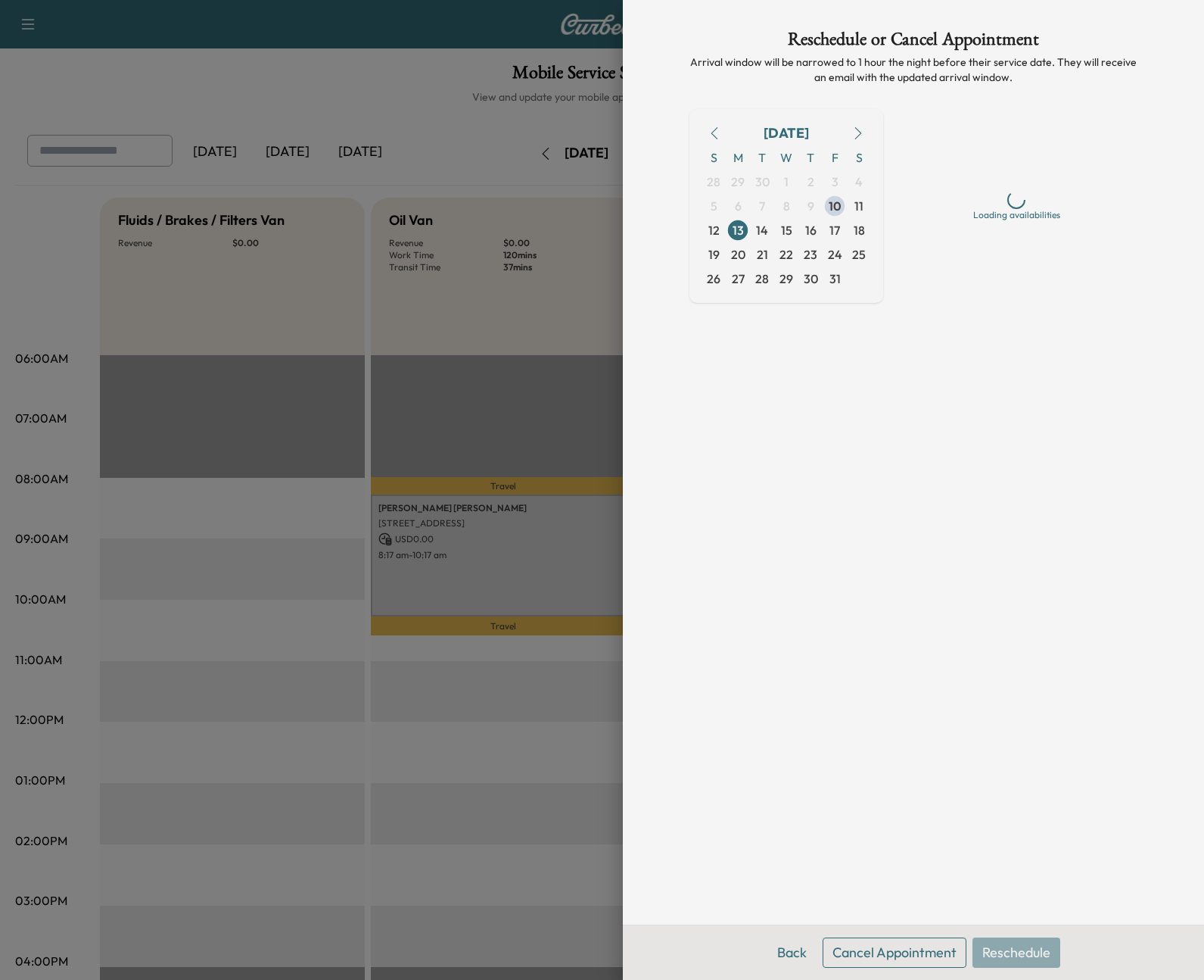
click at [714, 869] on button "Cancel Appointment" at bounding box center [894, 953] width 144 height 30
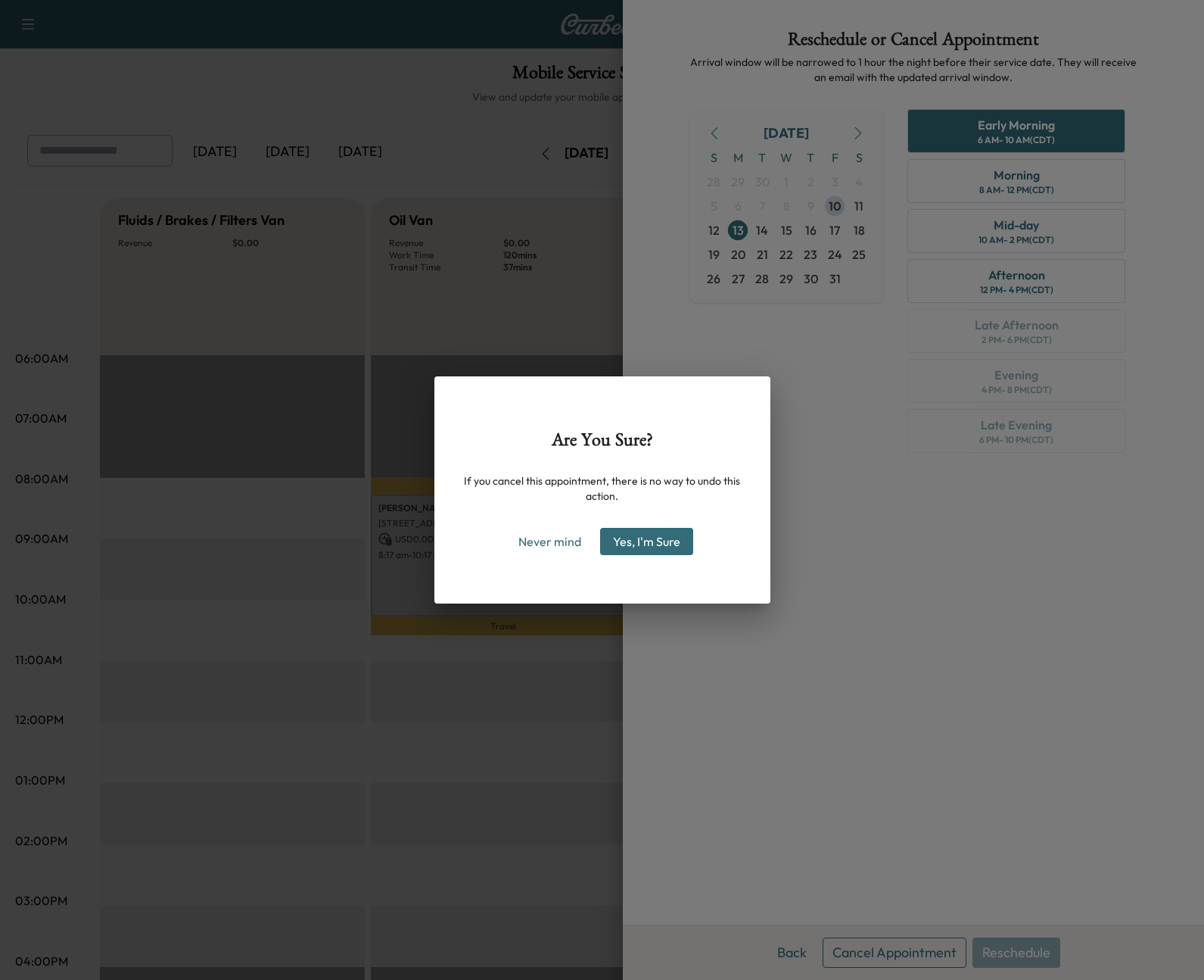
click at [651, 546] on button "Yes, I'm Sure" at bounding box center [647, 541] width 93 height 27
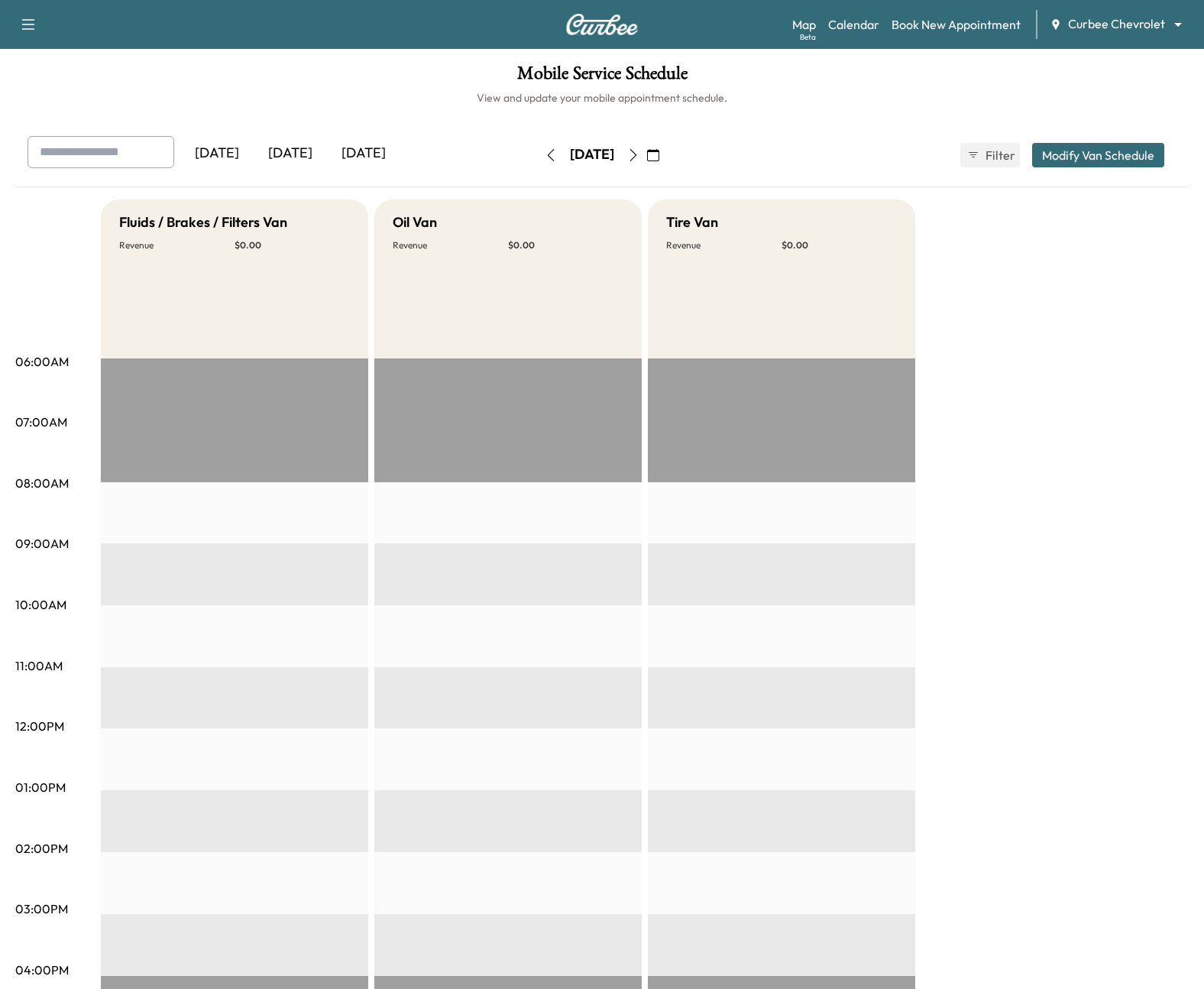
click at [277, 153] on div "[DATE]" at bounding box center [290, 153] width 73 height 35
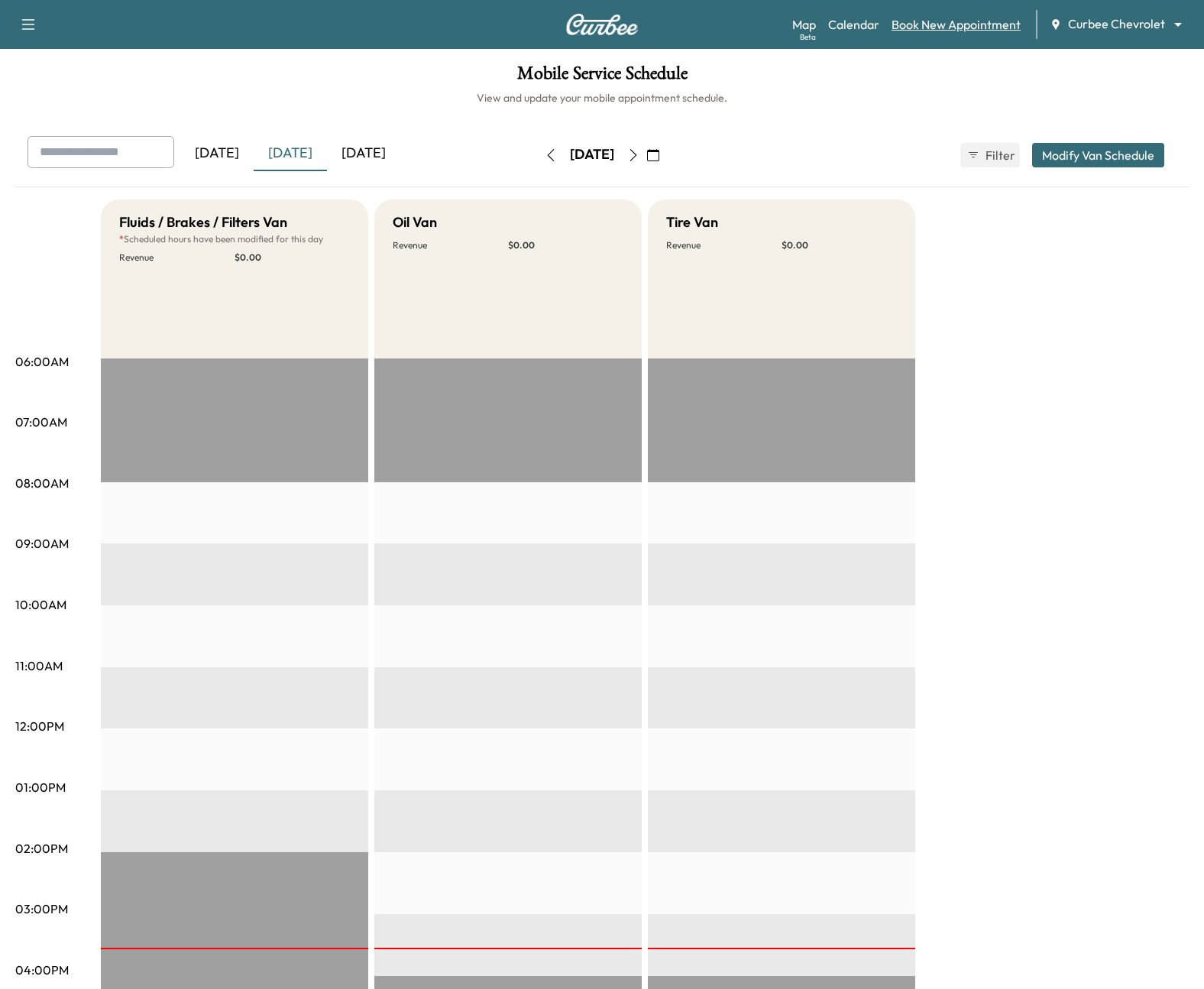
click at [721, 20] on link "Book New Appointment" at bounding box center [956, 24] width 129 height 18
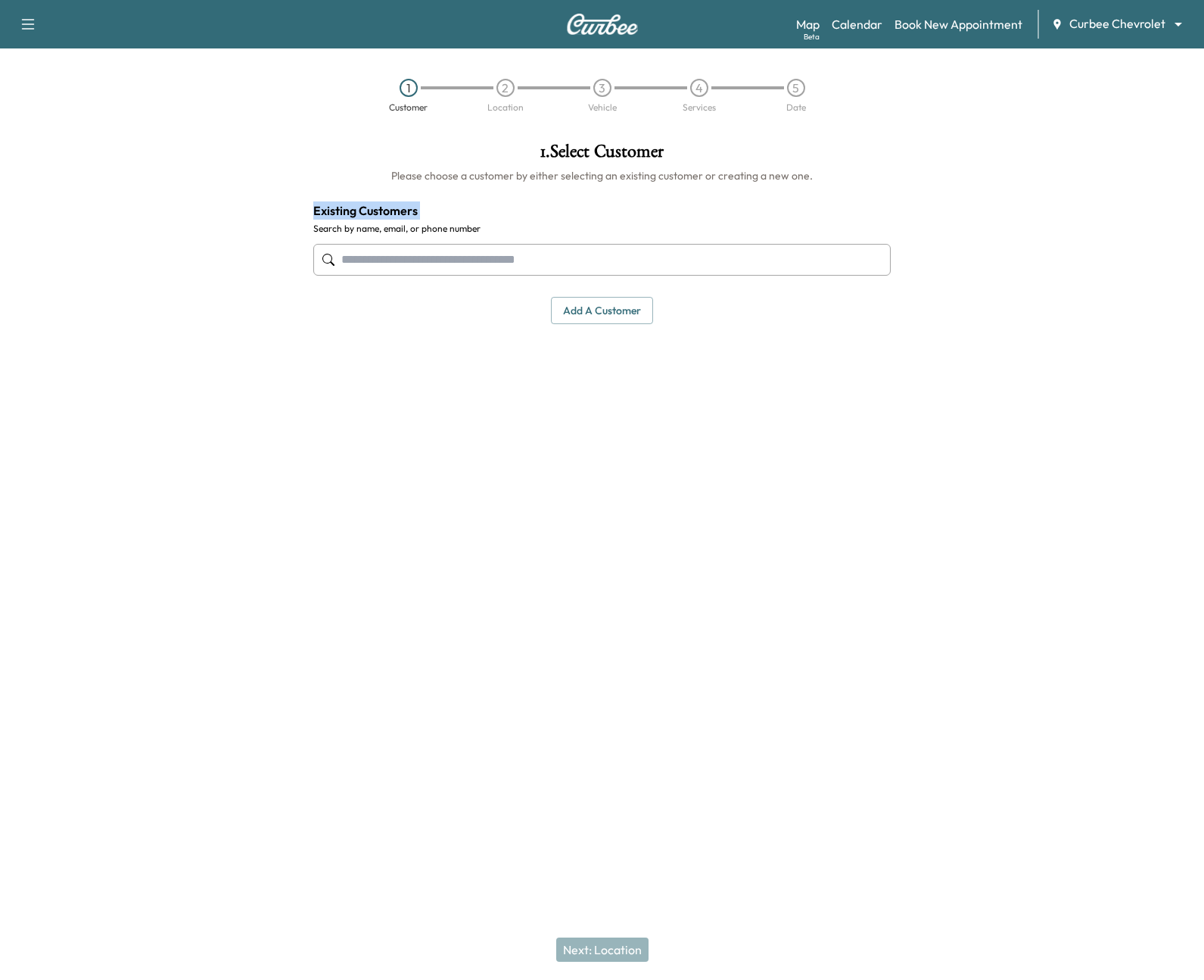
drag, startPoint x: 314, startPoint y: 209, endPoint x: 502, endPoint y: 221, distance: 188.4
click at [502, 221] on div "1 . Select Customer Please choose a customer by either selecting an existing cu…" at bounding box center [602, 233] width 602 height 206
click at [452, 265] on input "text" at bounding box center [602, 260] width 578 height 32
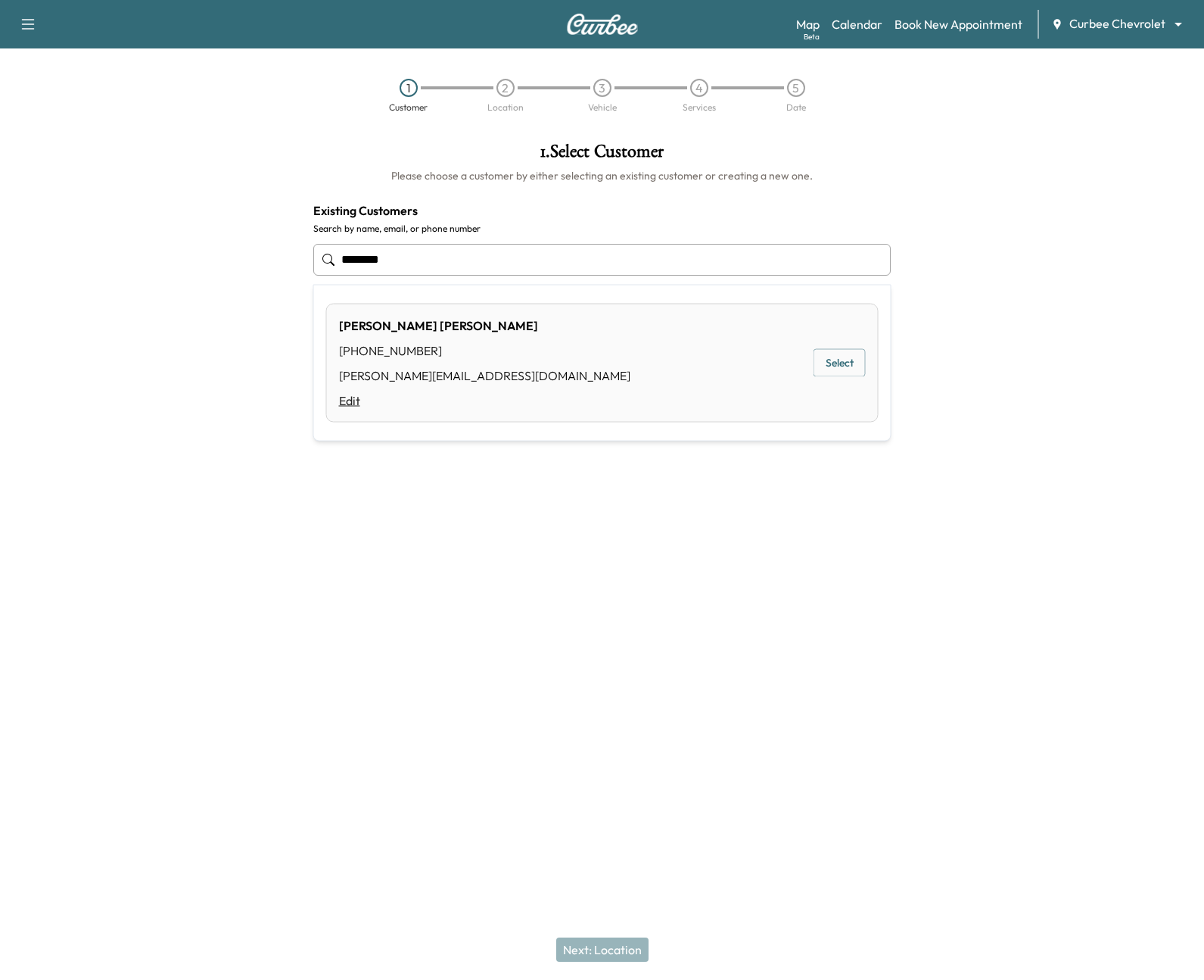
click at [352, 402] on link "Edit" at bounding box center [484, 400] width 292 height 18
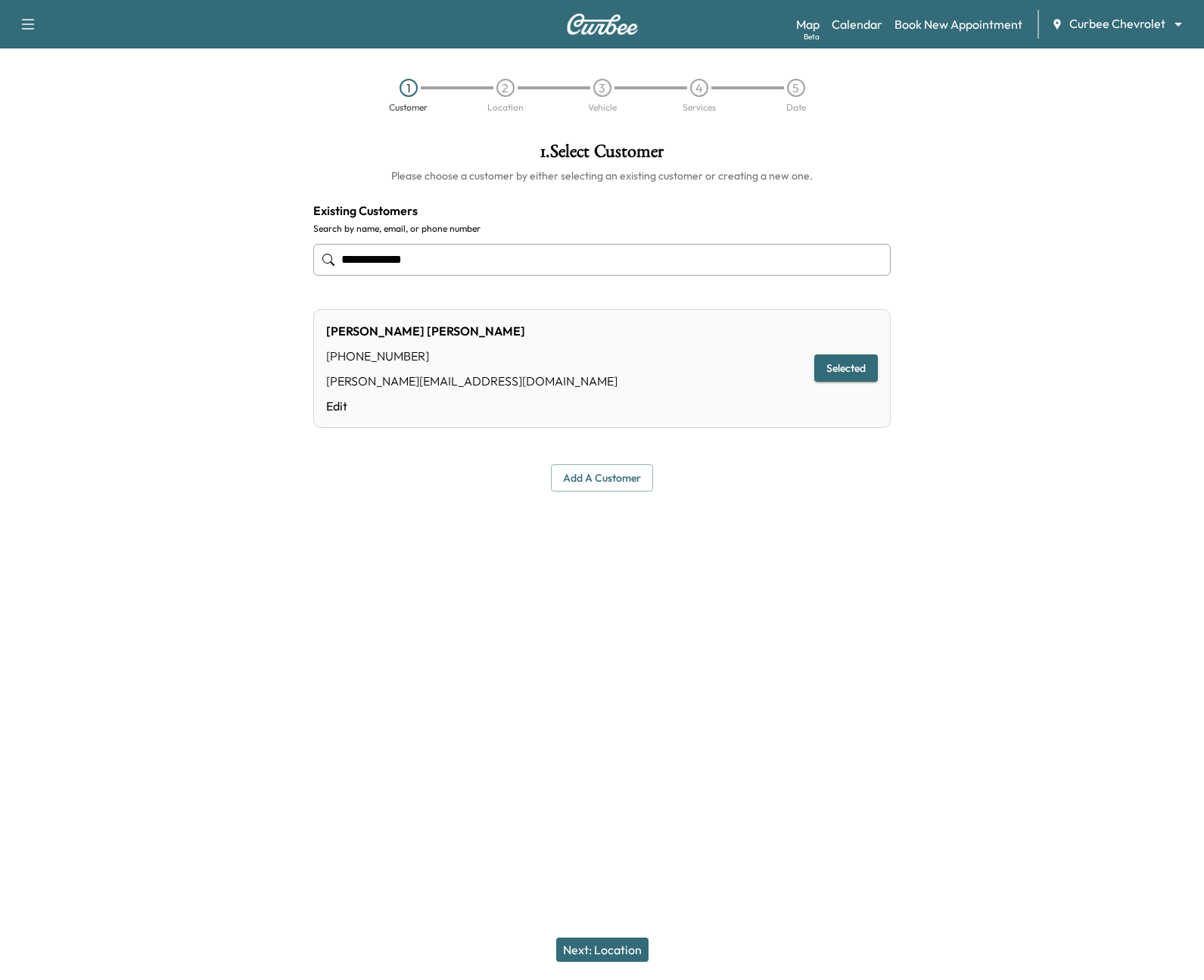
type input "**********"
click at [323, 405] on div "Sean McDaniel (859) 663-6512 sean@curbee.com Edit Selected" at bounding box center [602, 368] width 578 height 119
click at [327, 406] on link "Edit" at bounding box center [472, 406] width 292 height 18
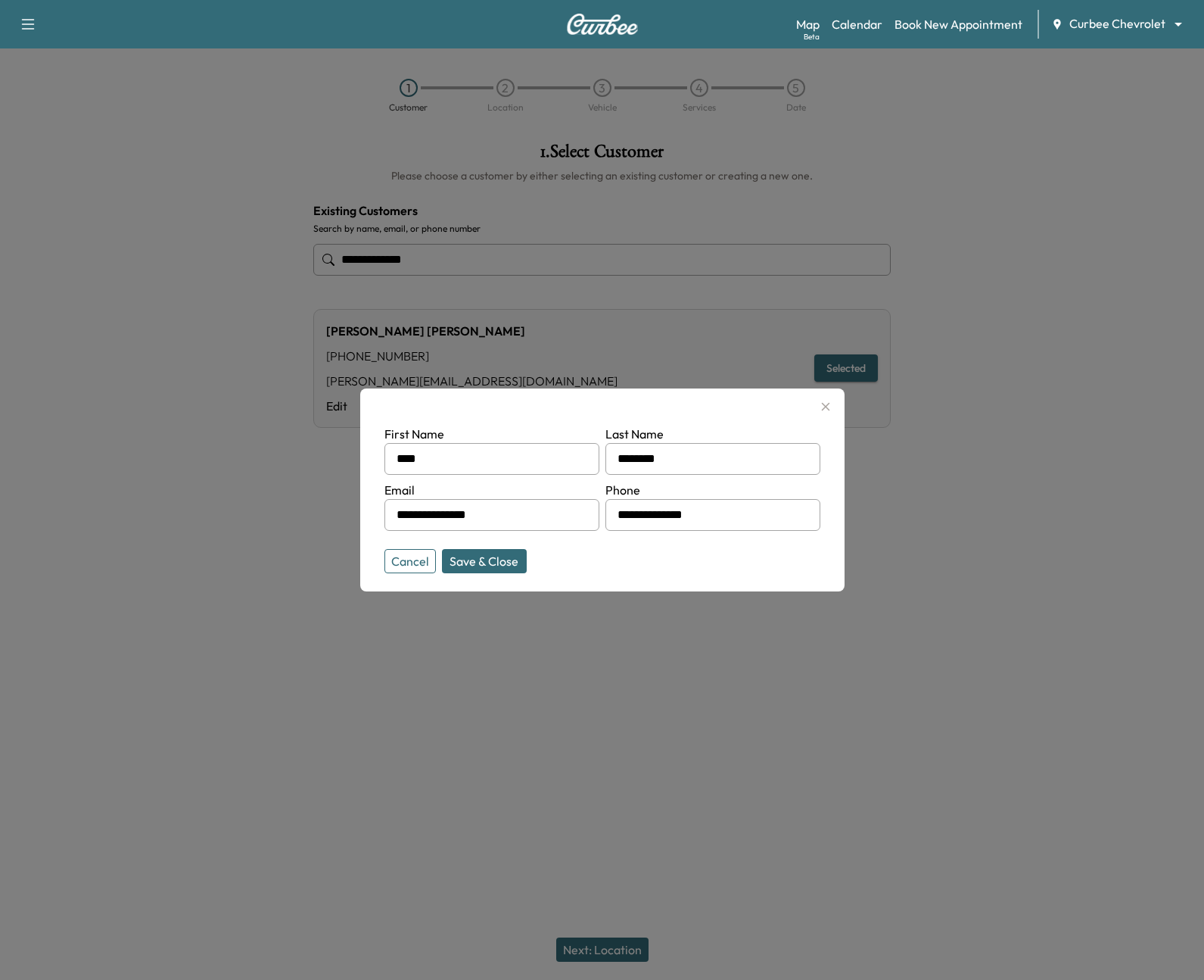
click at [542, 528] on input "**********" at bounding box center [492, 515] width 215 height 32
click at [477, 555] on button "Save & Close" at bounding box center [484, 561] width 84 height 24
type input "**********"
click at [485, 561] on button "Save & Close" at bounding box center [484, 561] width 84 height 24
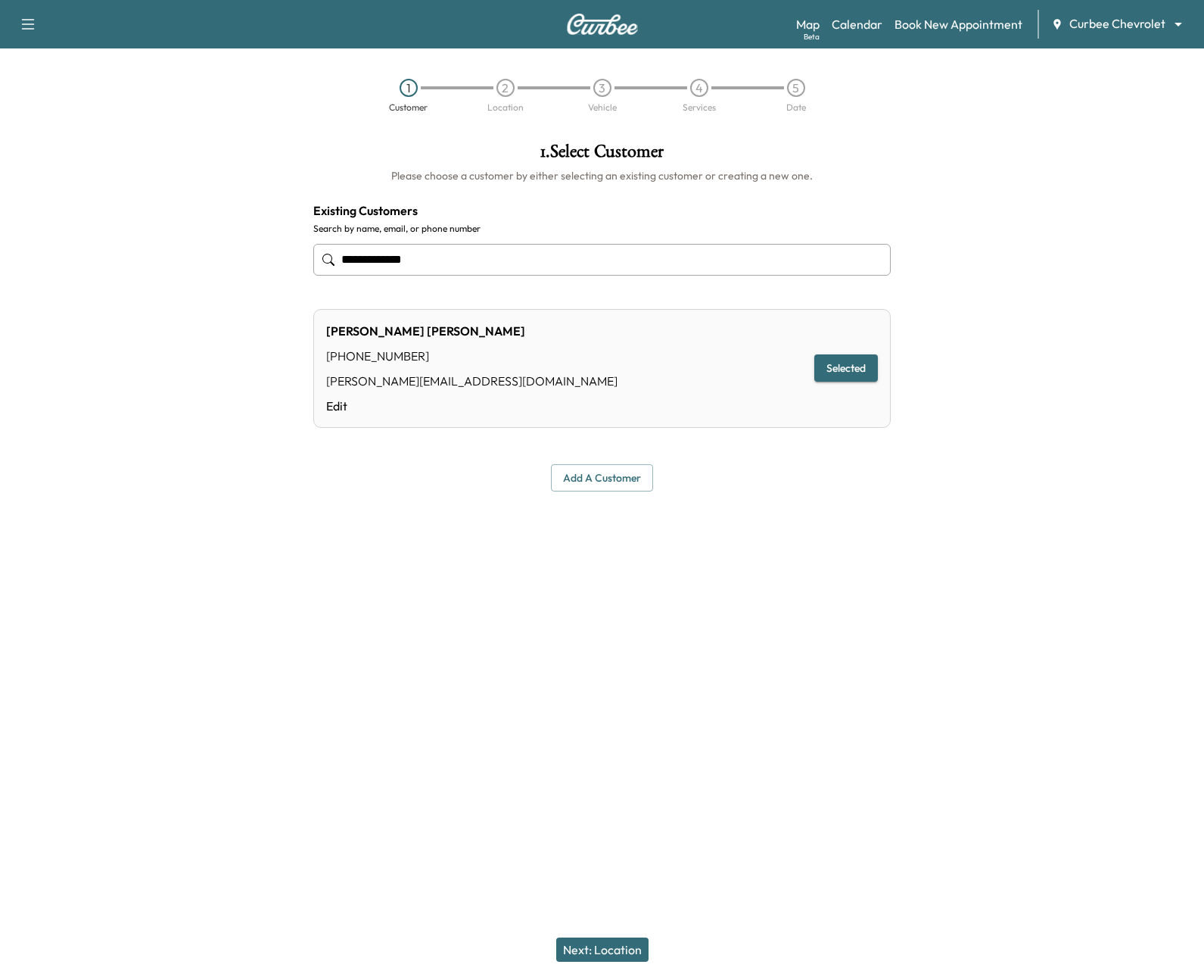
click at [601, 486] on button "Add a customer" at bounding box center [602, 478] width 102 height 28
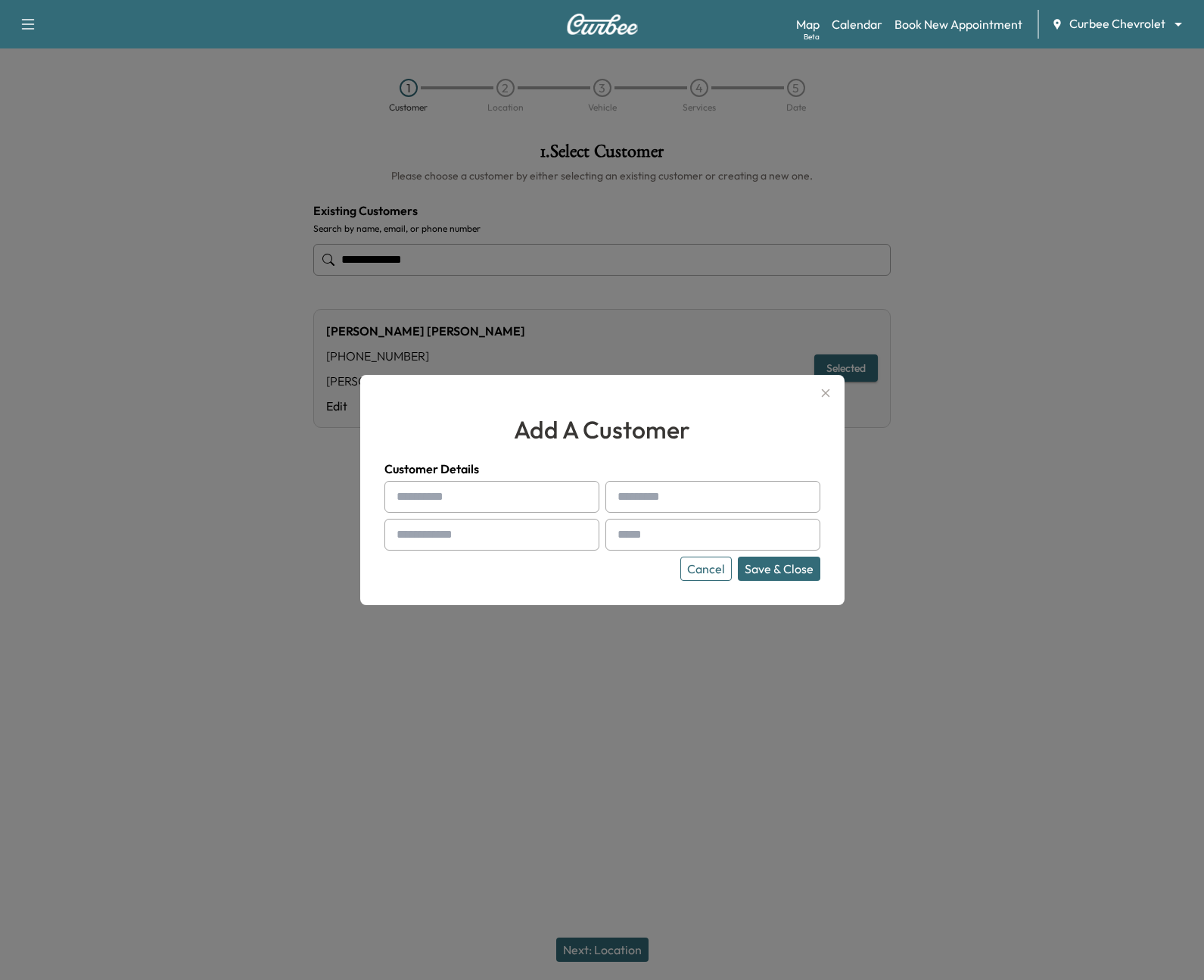
click at [714, 393] on icon "button" at bounding box center [825, 393] width 8 height 8
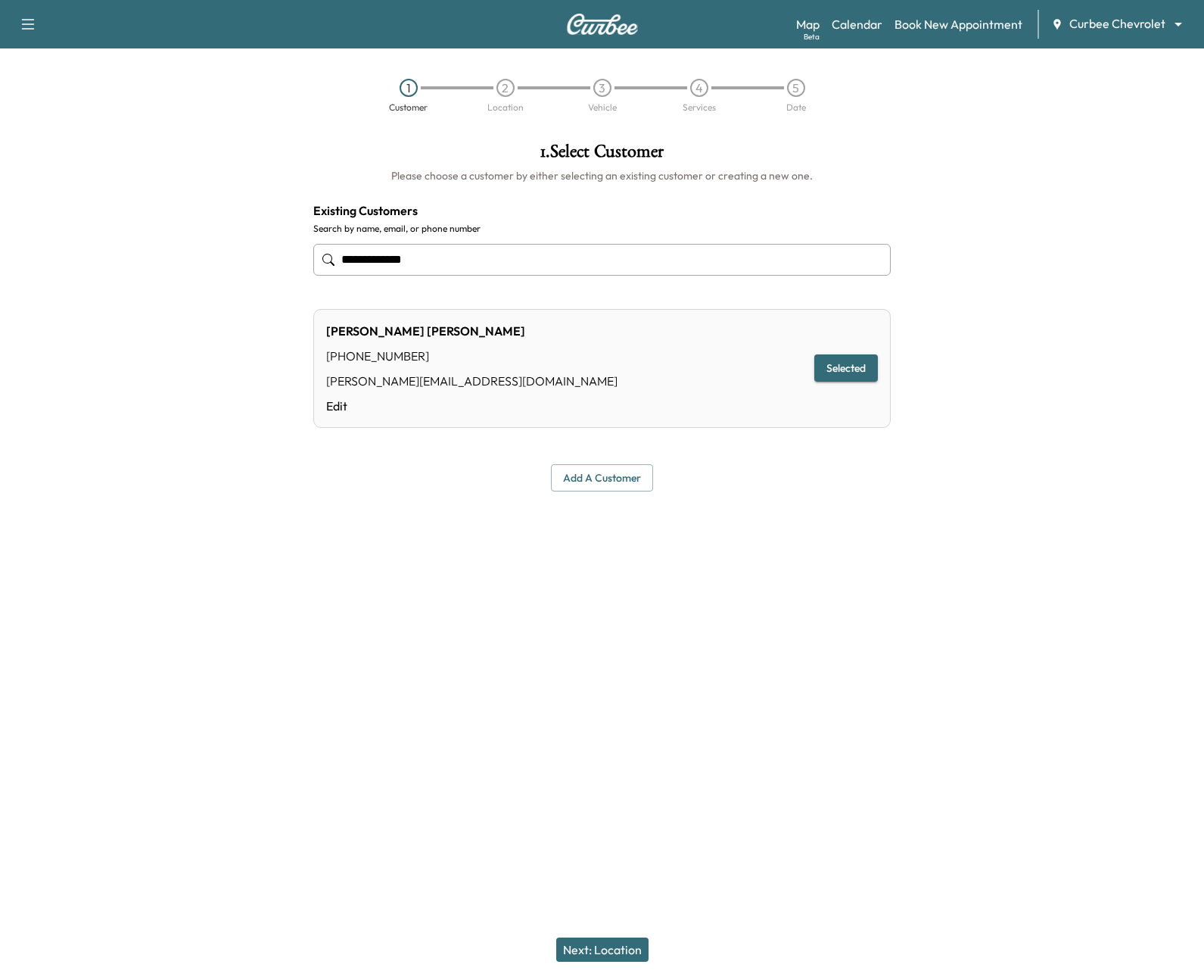
click at [586, 869] on button "Next: Location" at bounding box center [602, 950] width 92 height 24
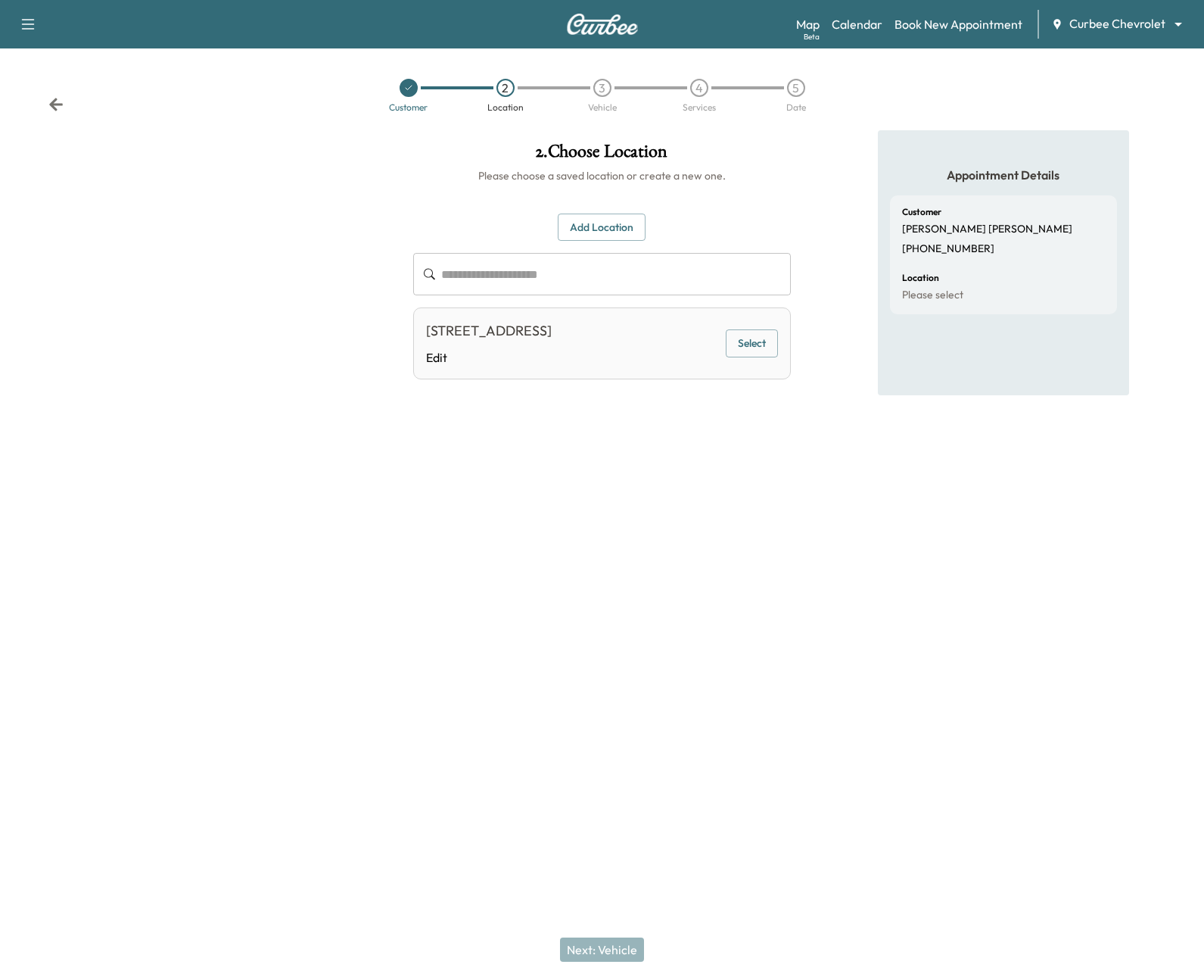
click at [542, 341] on div "[STREET_ADDRESS]" at bounding box center [489, 330] width 126 height 22
click at [714, 339] on button "Select" at bounding box center [753, 344] width 53 height 28
click at [436, 354] on link "Edit" at bounding box center [489, 357] width 126 height 18
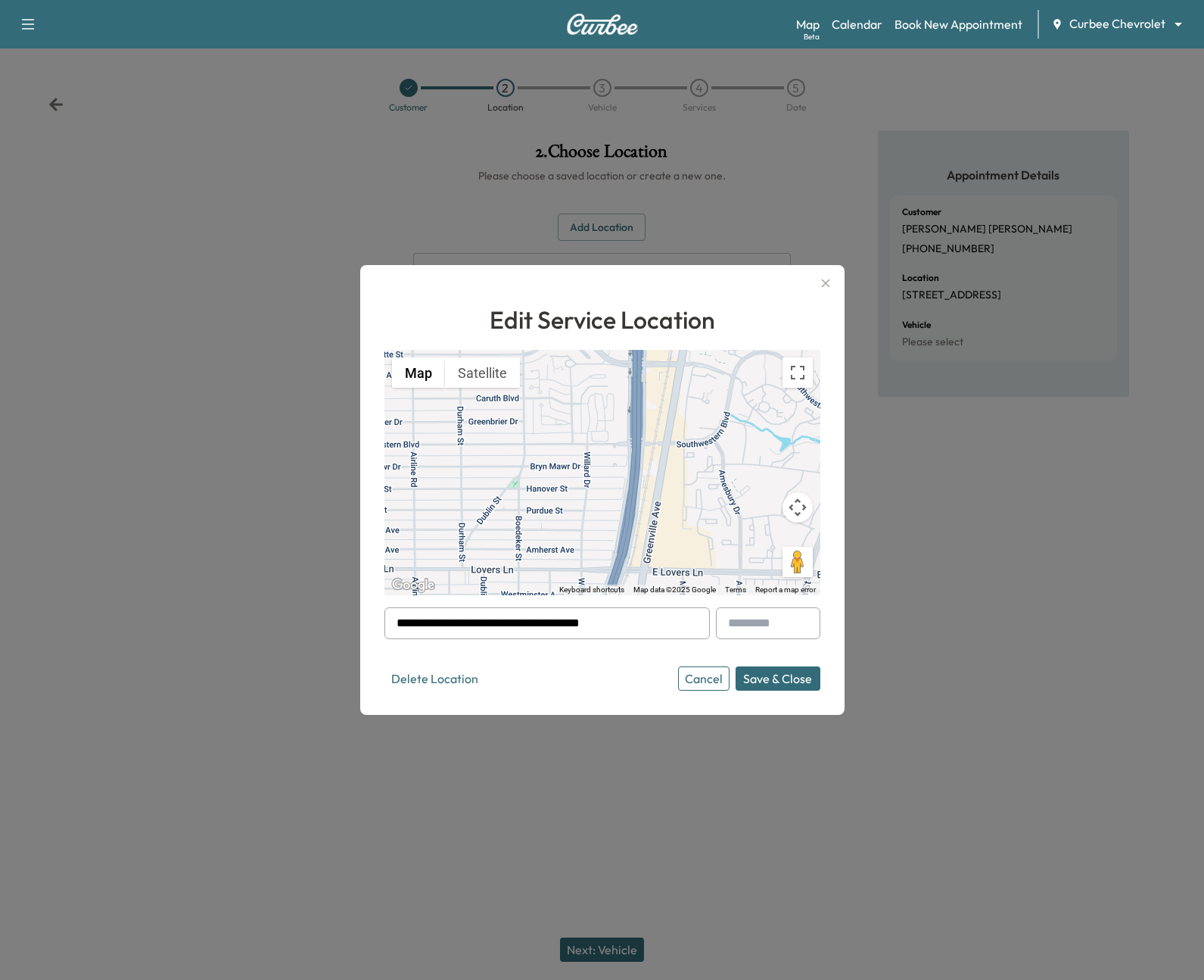
click at [638, 624] on input "**********" at bounding box center [547, 623] width 326 height 32
click at [589, 621] on input "**********" at bounding box center [547, 623] width 326 height 32
click at [475, 631] on input "**********" at bounding box center [547, 623] width 326 height 32
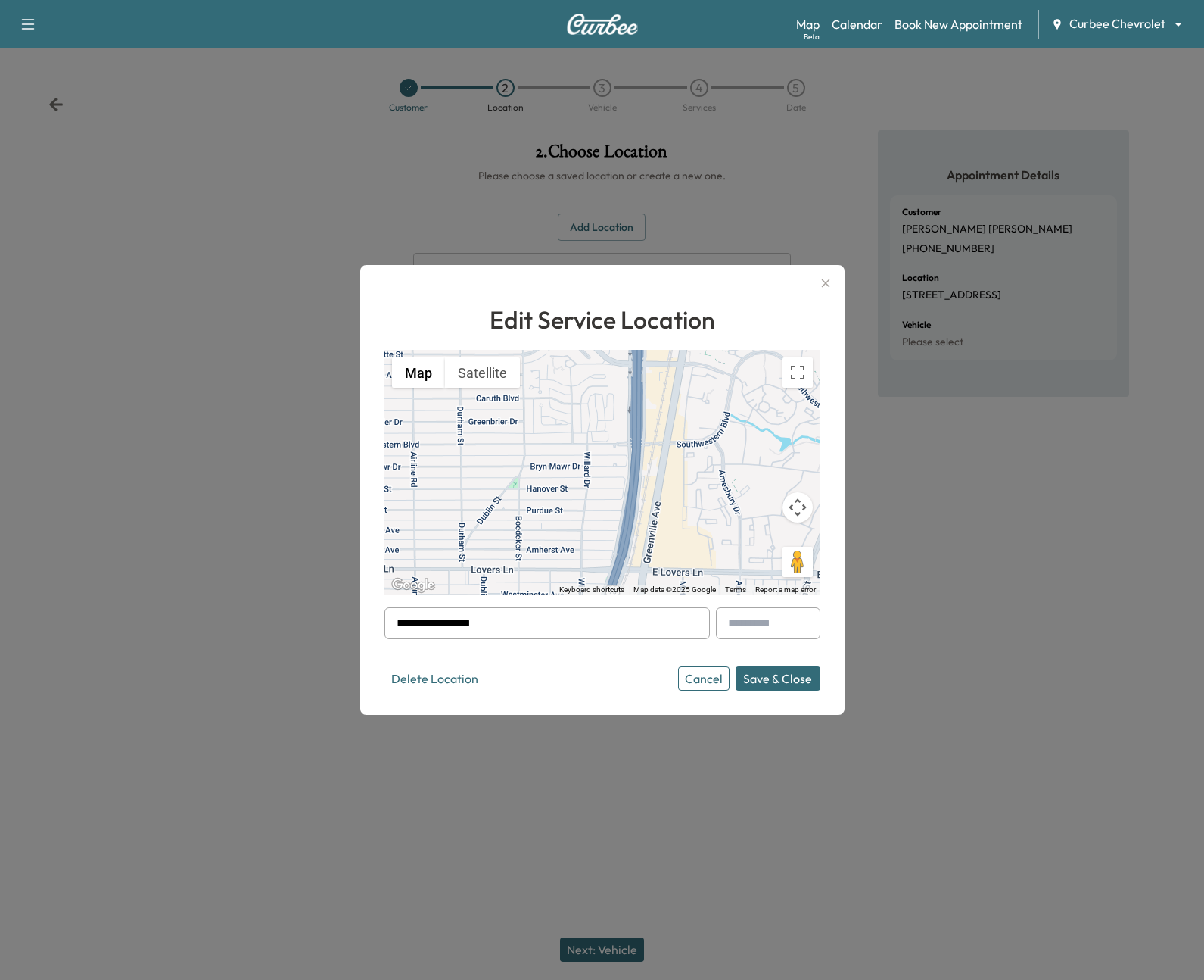
click at [523, 621] on input "**********" at bounding box center [547, 623] width 326 height 32
type input "**********"
click at [714, 682] on button "Save & Close" at bounding box center [778, 679] width 84 height 24
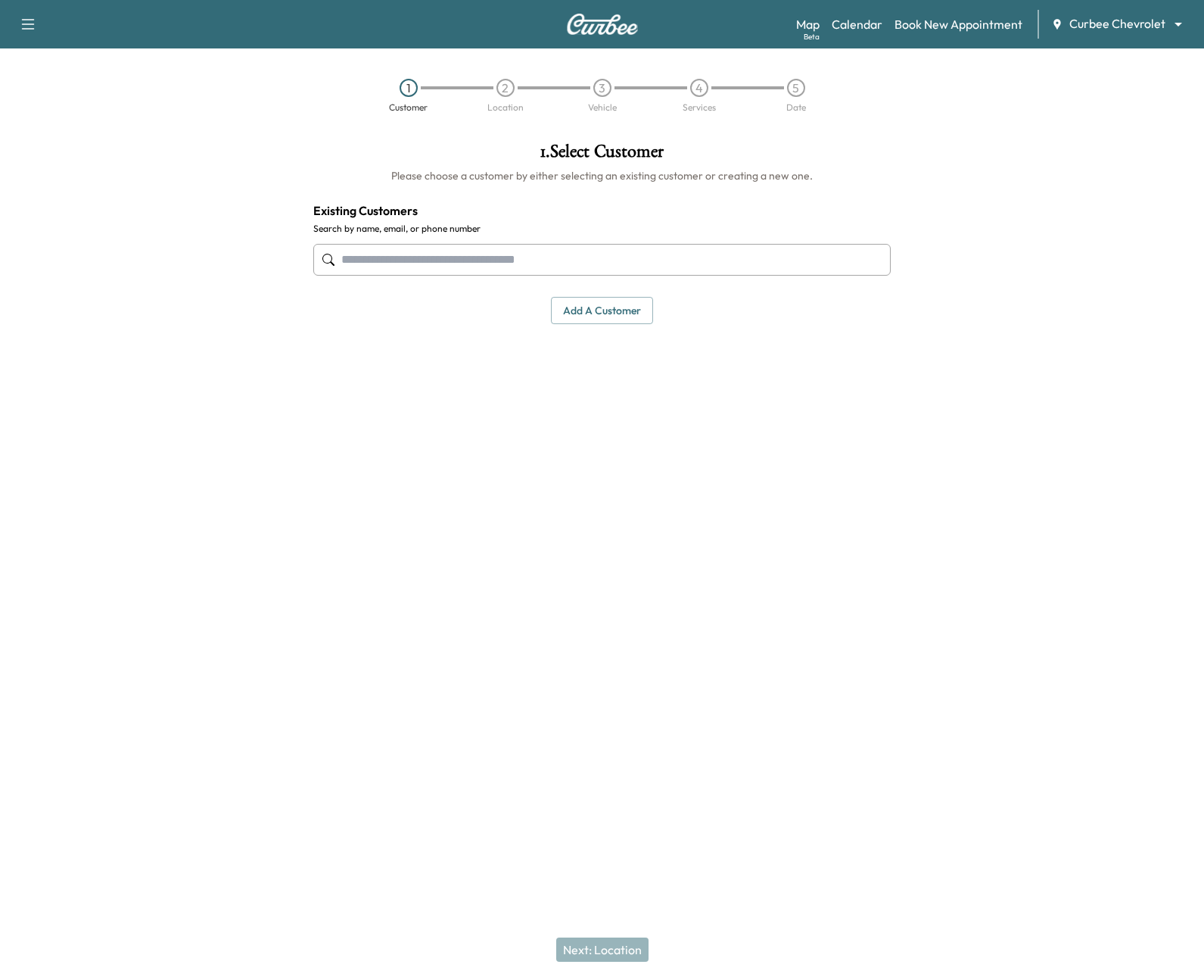
click at [508, 257] on input "text" at bounding box center [602, 260] width 578 height 32
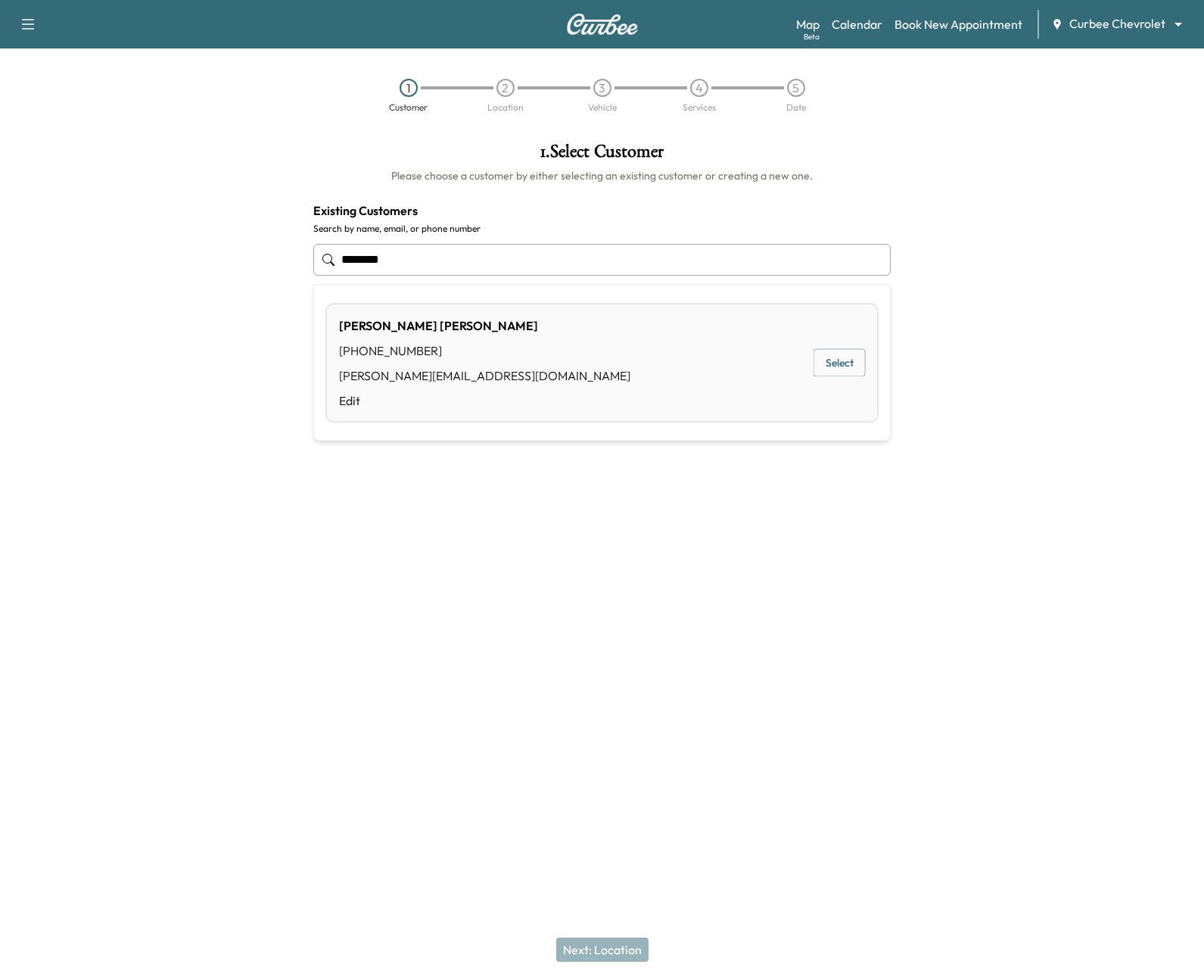
click at [853, 367] on button "Select" at bounding box center [840, 363] width 53 height 28
type input "**********"
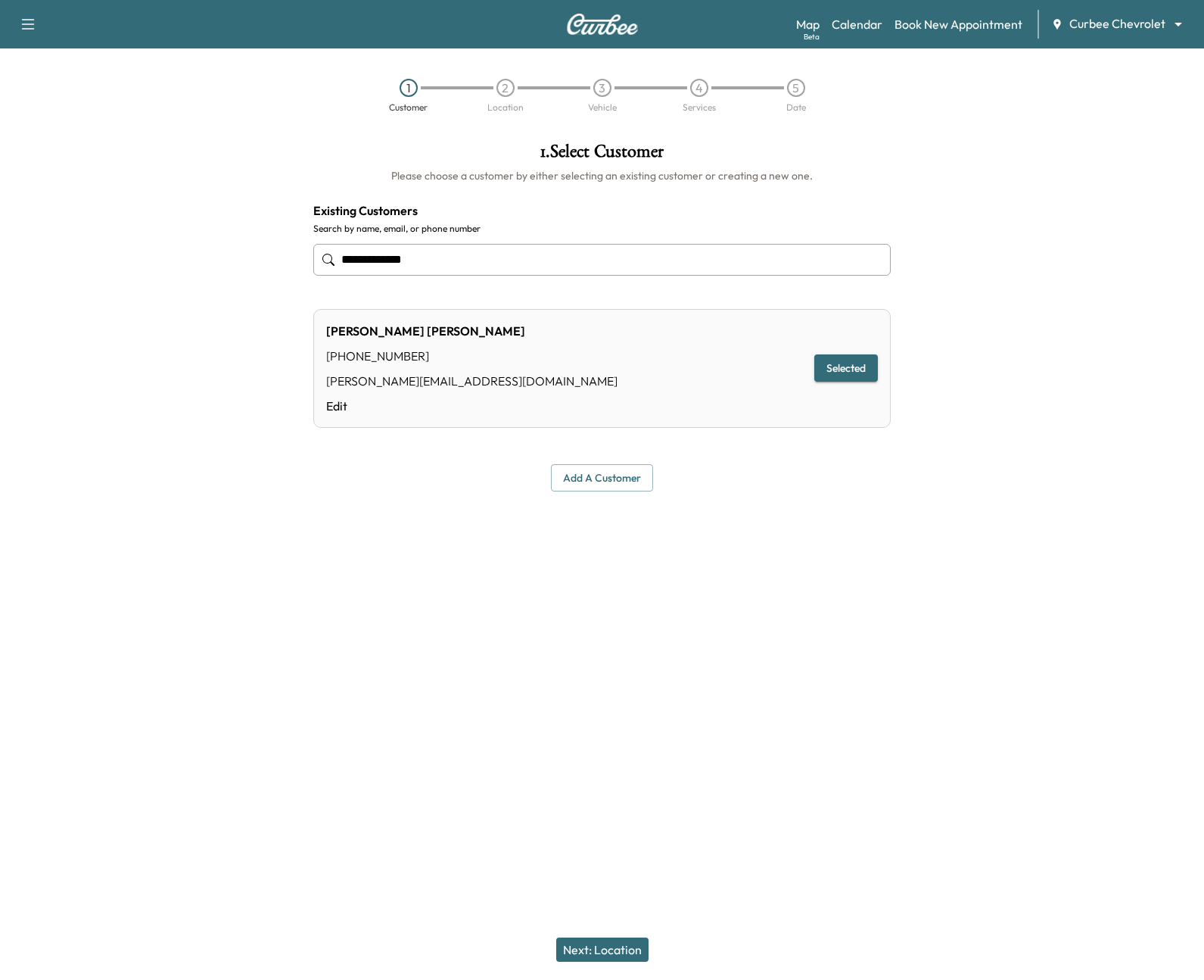
click at [622, 941] on button "Next: Location" at bounding box center [602, 950] width 92 height 24
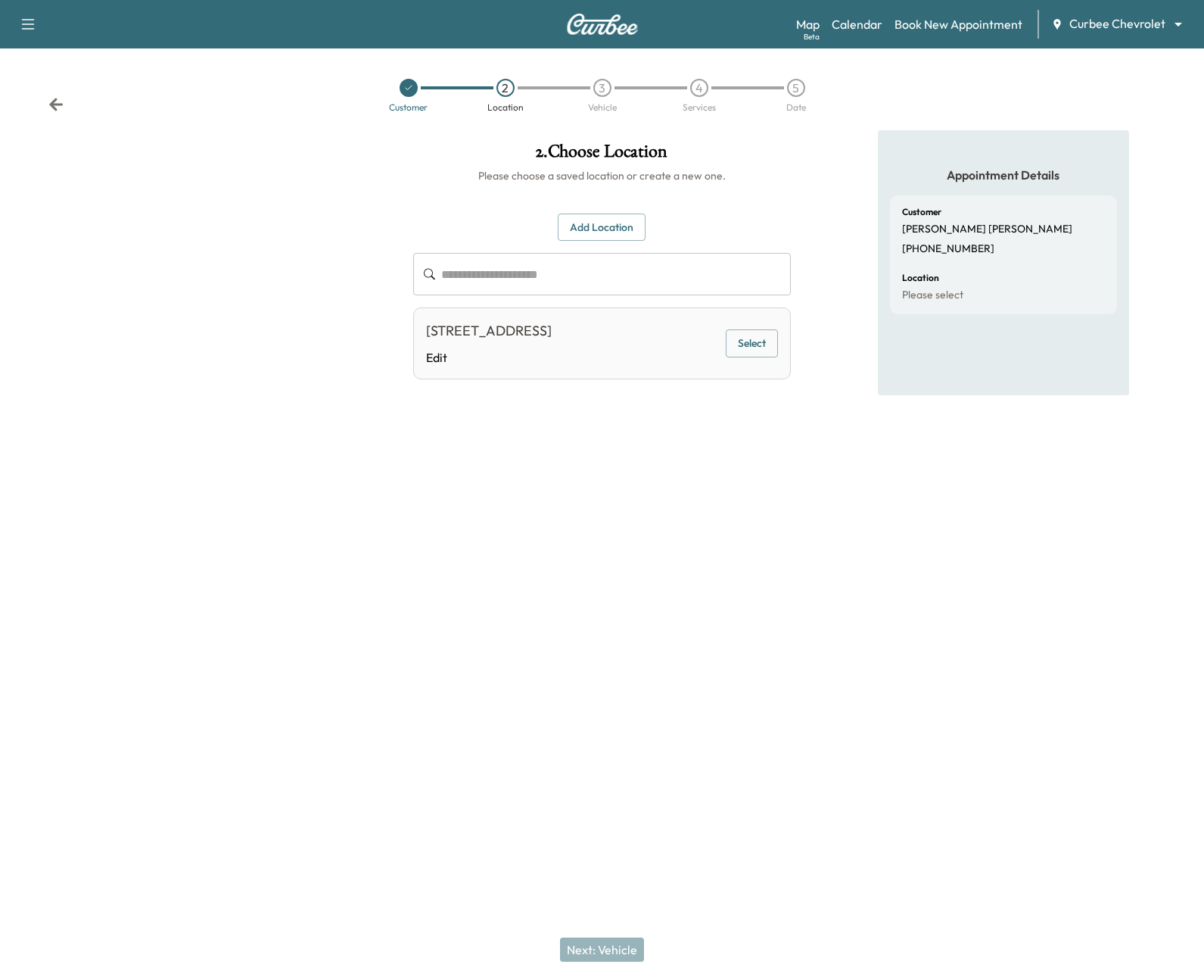
click at [581, 461] on div "**********" at bounding box center [601, 375] width 401 height 490
click at [196, 543] on div at bounding box center [200, 375] width 401 height 490
click at [431, 360] on link "Edit" at bounding box center [489, 357] width 126 height 18
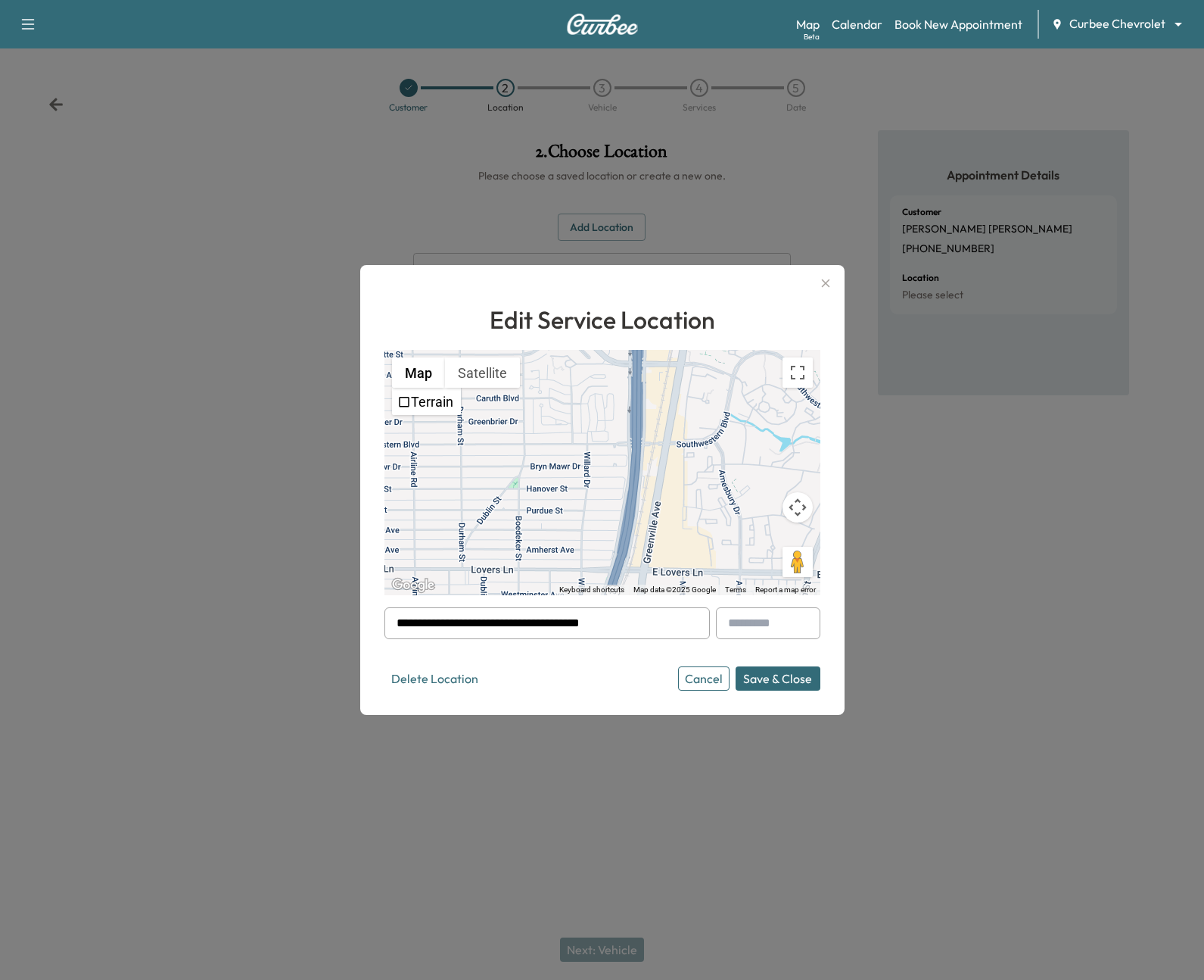
click at [542, 615] on input "**********" at bounding box center [547, 623] width 326 height 32
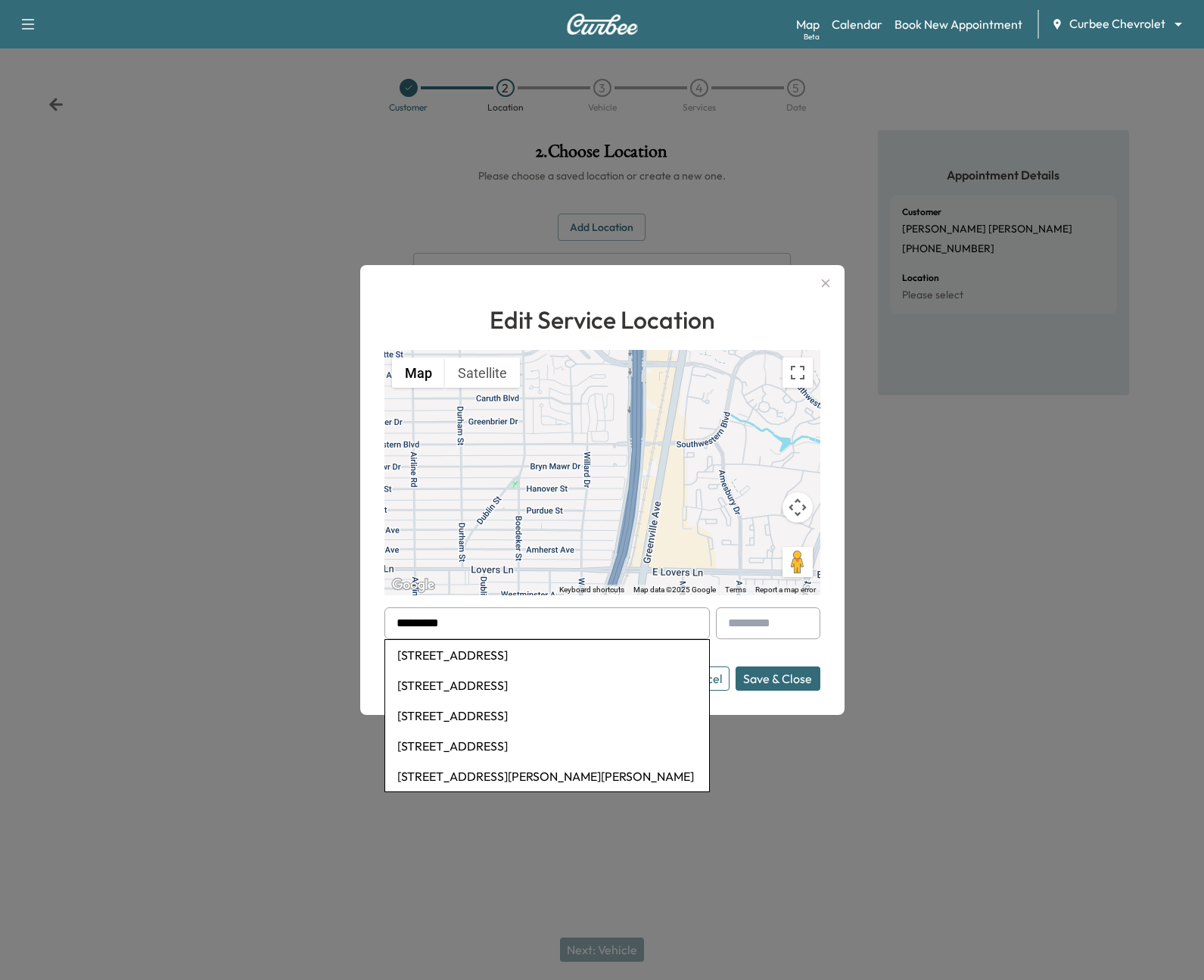
click at [581, 656] on li "[STREET_ADDRESS]" at bounding box center [547, 655] width 324 height 30
type input "**********"
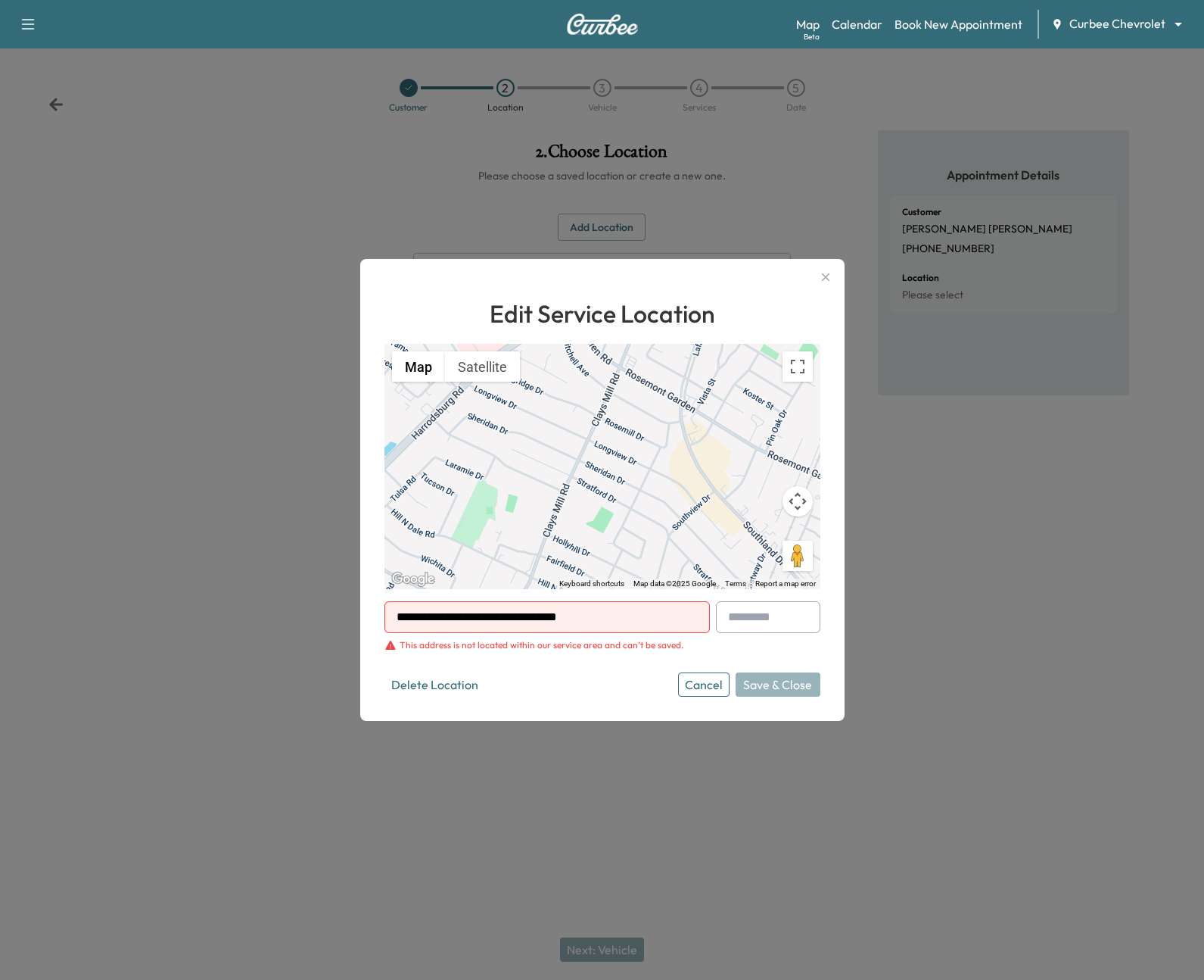
click at [828, 281] on icon "button" at bounding box center [825, 277] width 18 height 18
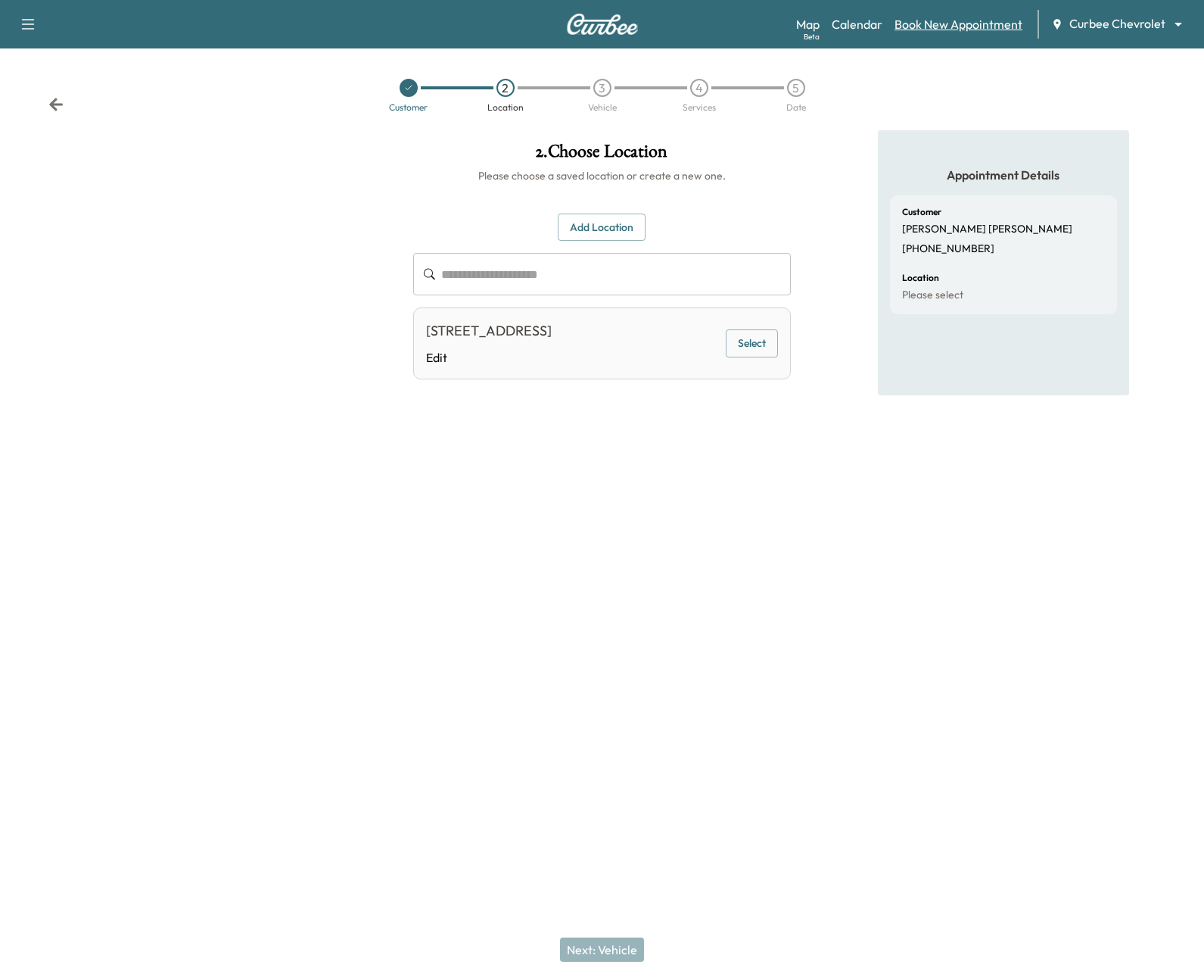
click at [957, 29] on link "Book New Appointment" at bounding box center [958, 23] width 128 height 18
click at [859, 26] on link "Calendar" at bounding box center [857, 23] width 51 height 18
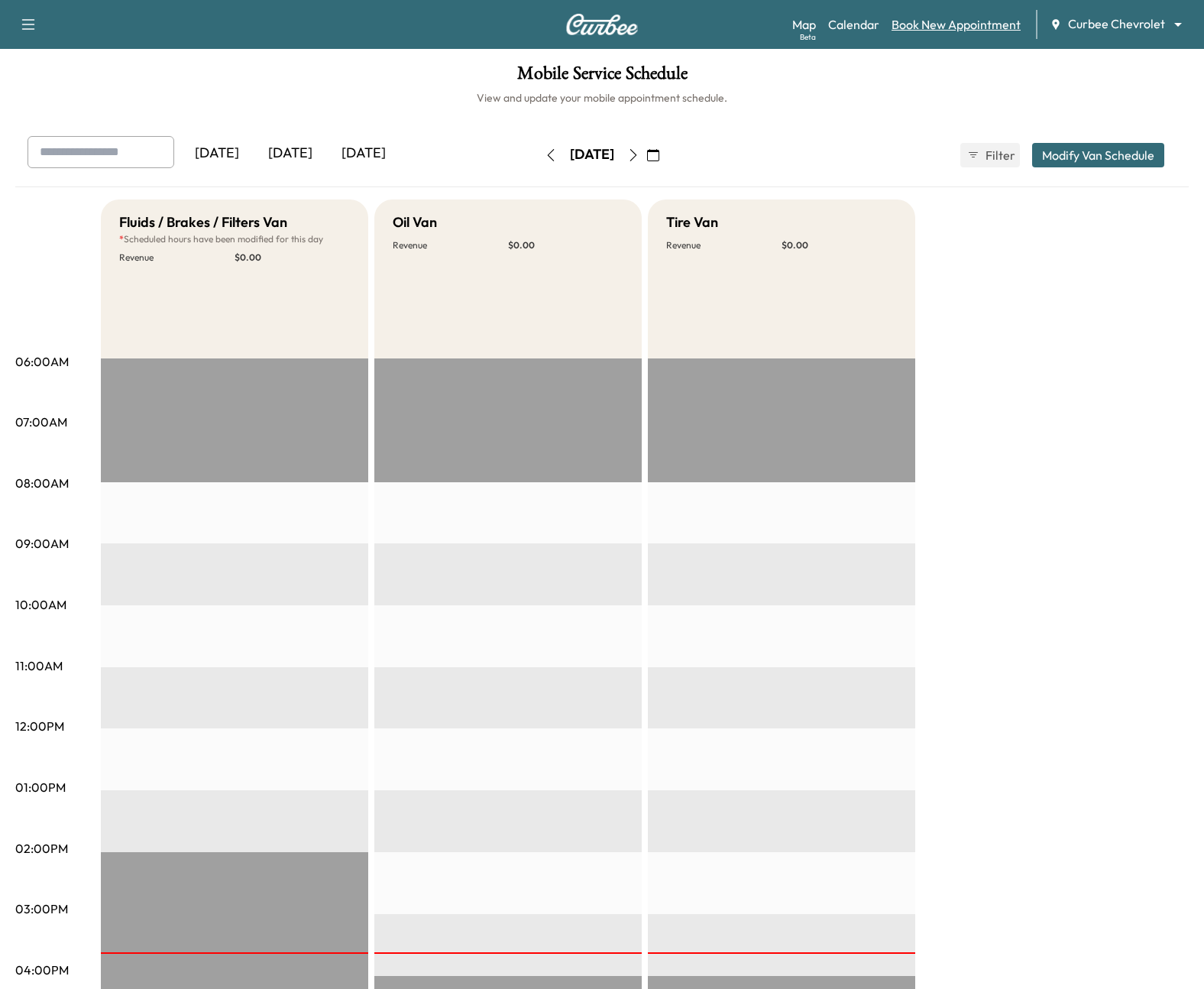
click at [932, 30] on link "Book New Appointment" at bounding box center [956, 24] width 129 height 18
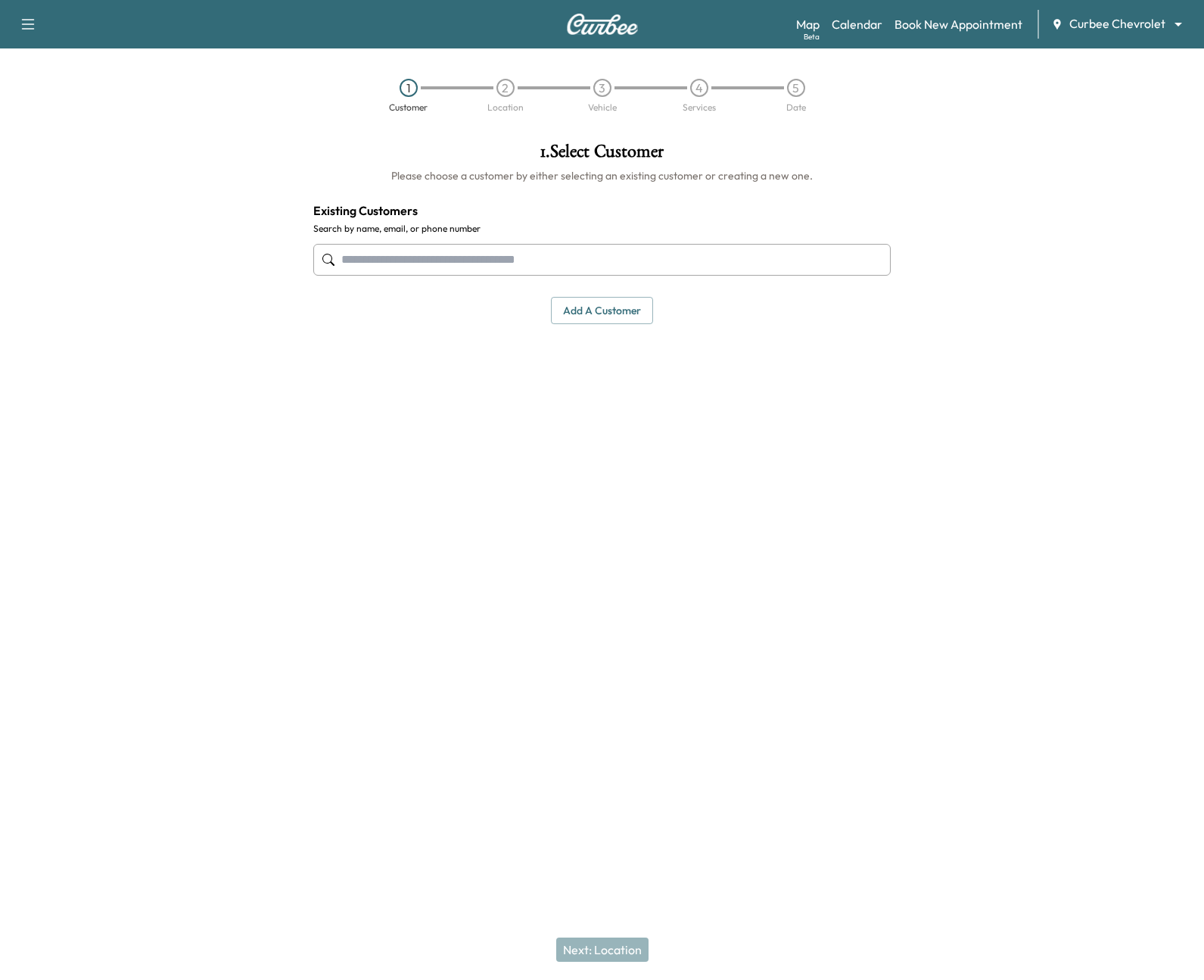
click at [579, 258] on input "text" at bounding box center [602, 260] width 578 height 32
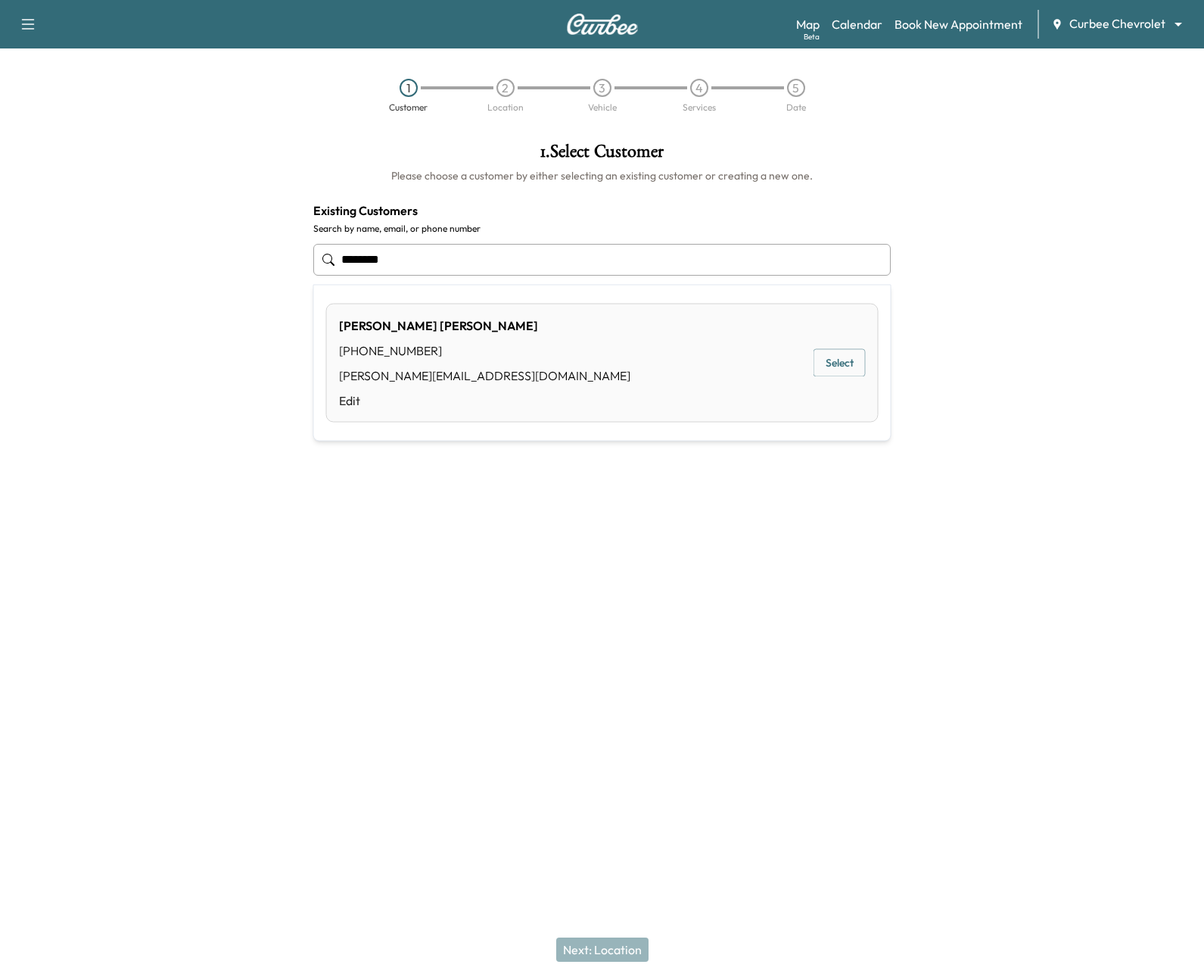
click at [844, 369] on button "Select" at bounding box center [840, 363] width 53 height 28
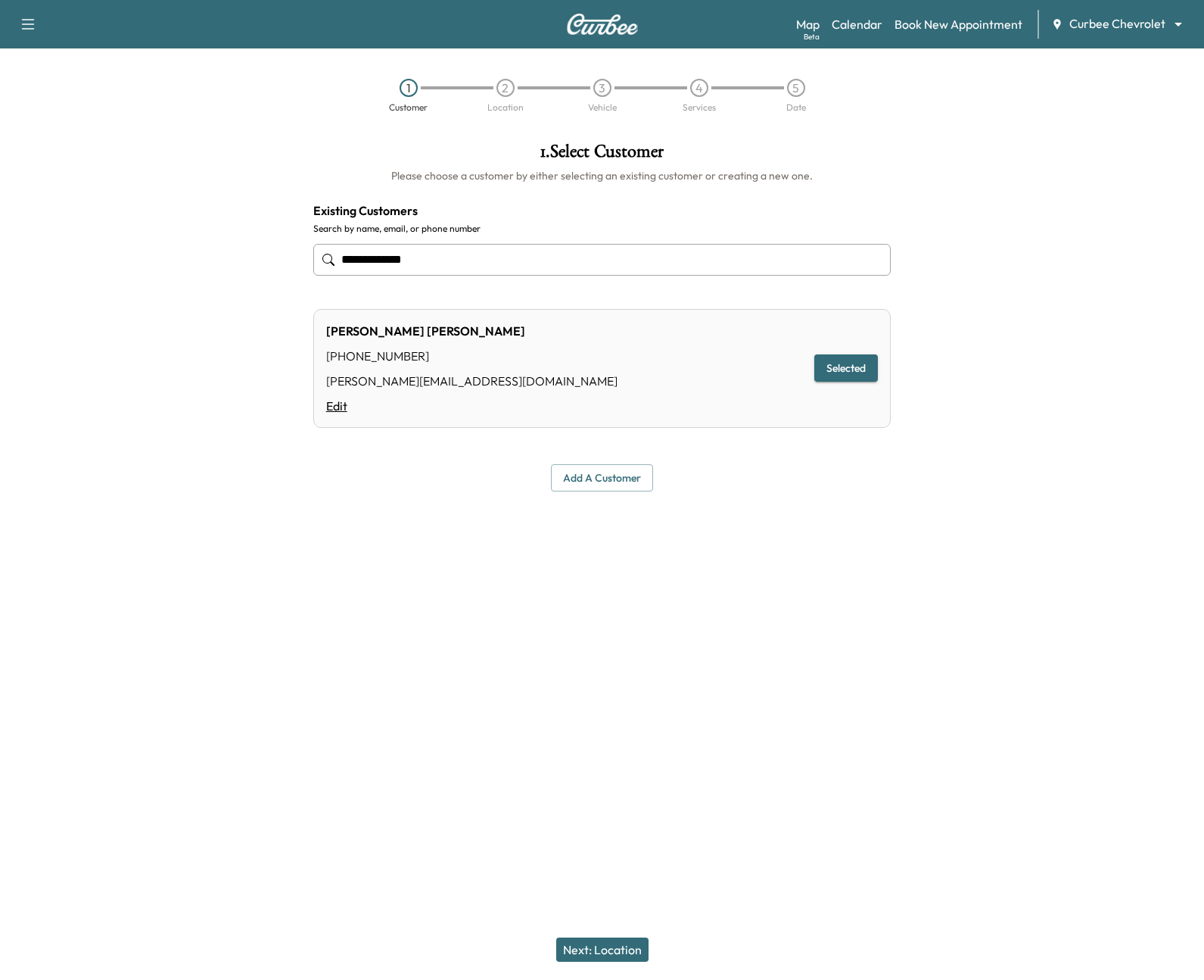
type input "**********"
click at [338, 406] on link "Edit" at bounding box center [472, 406] width 292 height 18
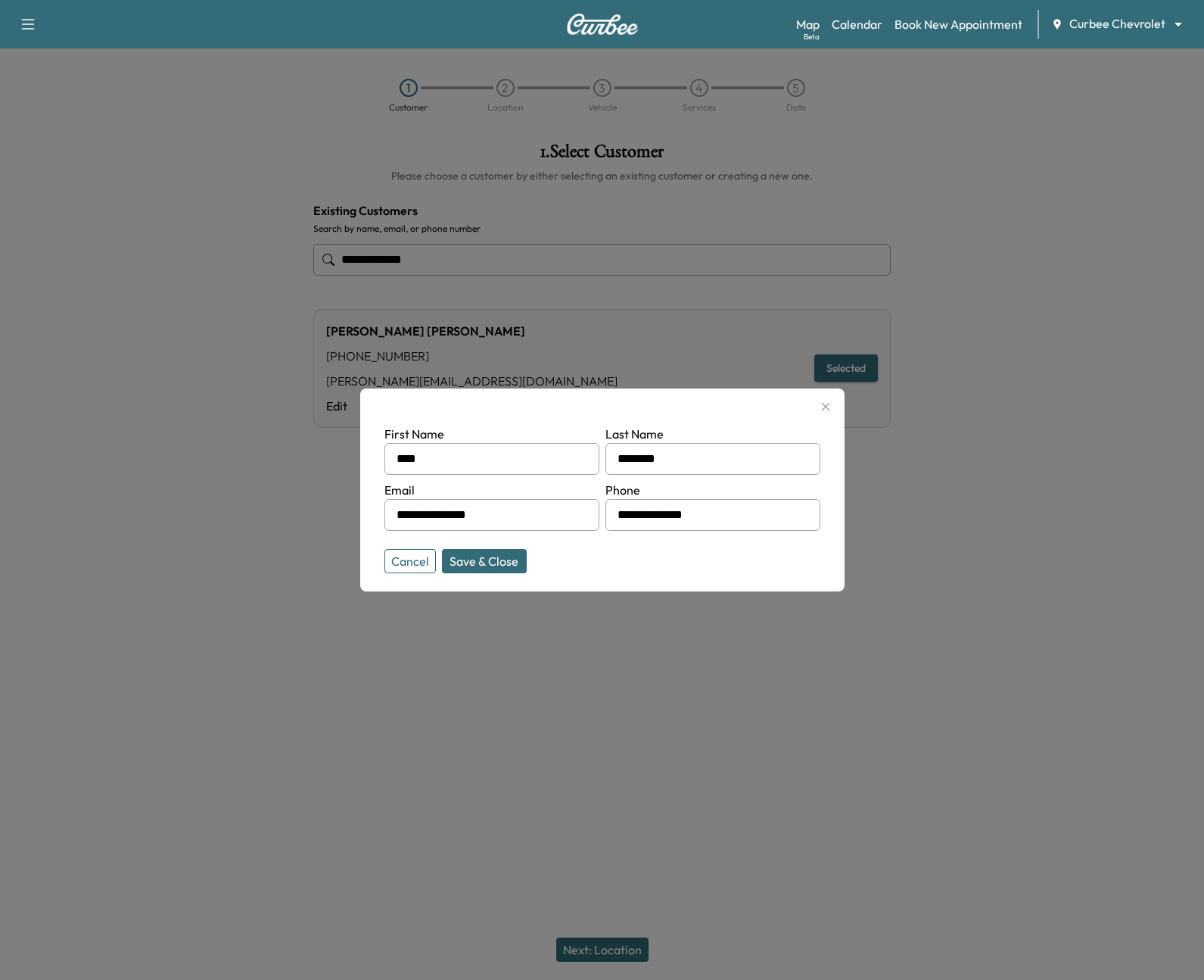
click at [536, 519] on input "**********" at bounding box center [492, 515] width 215 height 32
click at [495, 561] on button "Save & Close" at bounding box center [484, 561] width 84 height 24
type input "**********"
click at [493, 566] on button "Save & Close" at bounding box center [484, 561] width 84 height 24
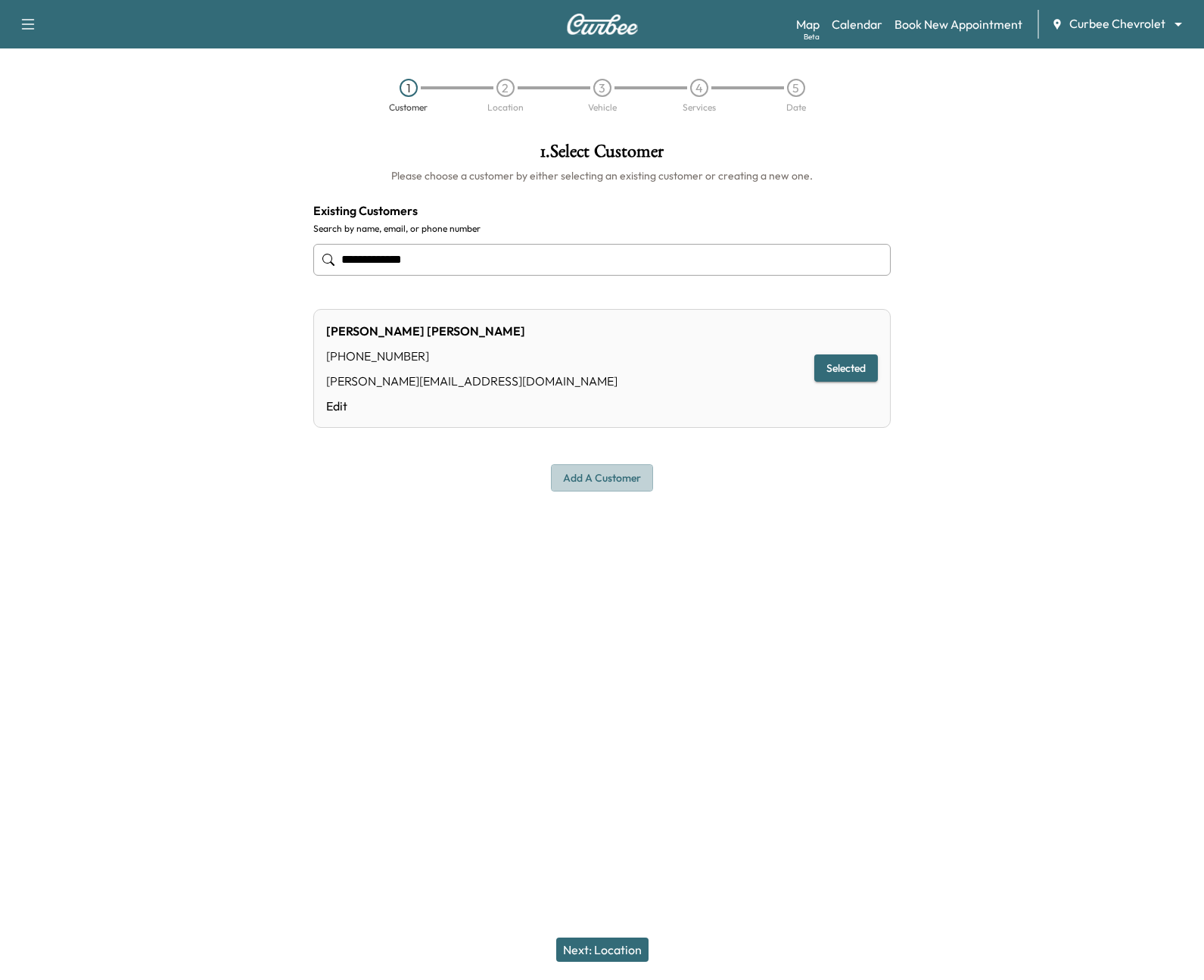
click at [585, 474] on button "Add a customer" at bounding box center [602, 478] width 102 height 28
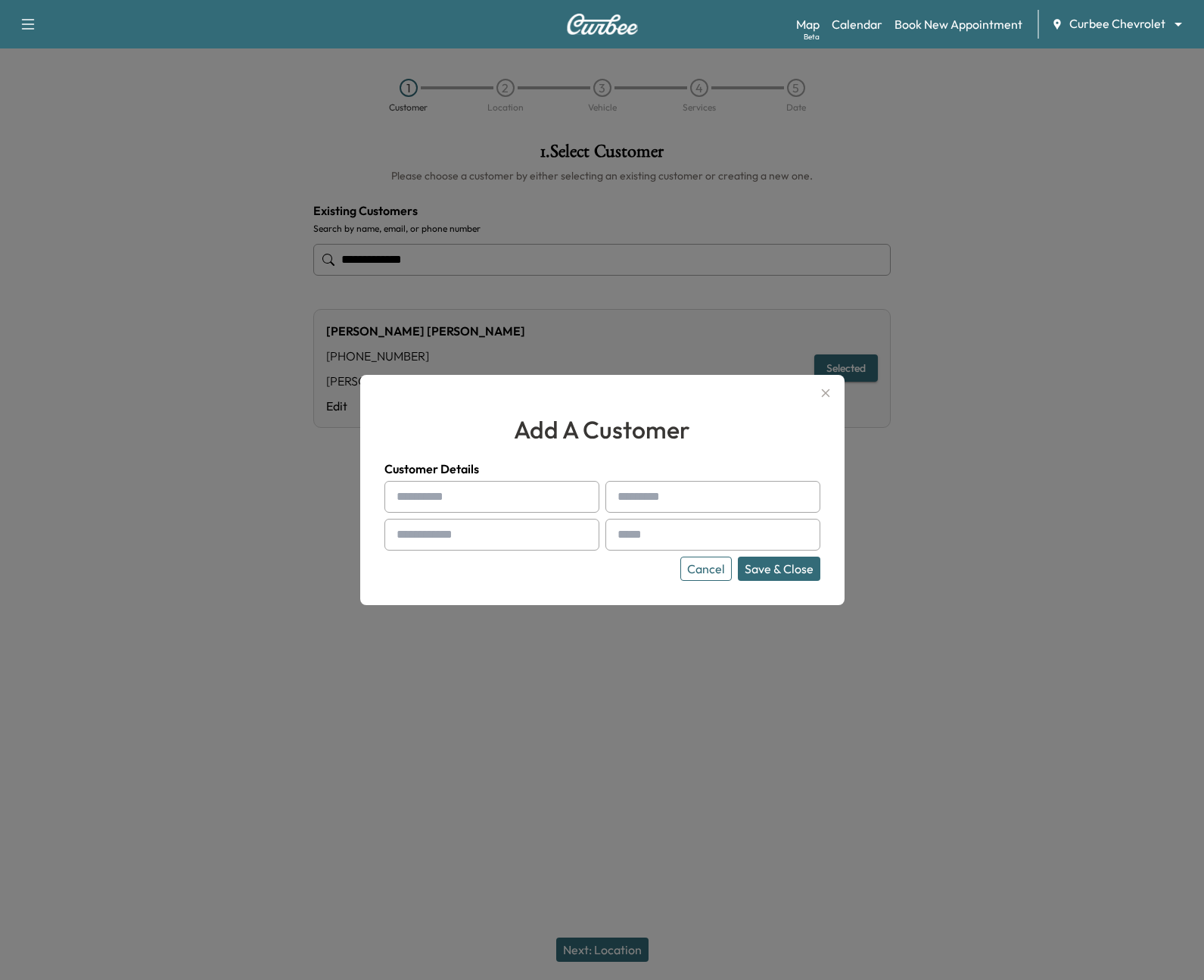
click at [823, 397] on icon "button" at bounding box center [825, 392] width 18 height 18
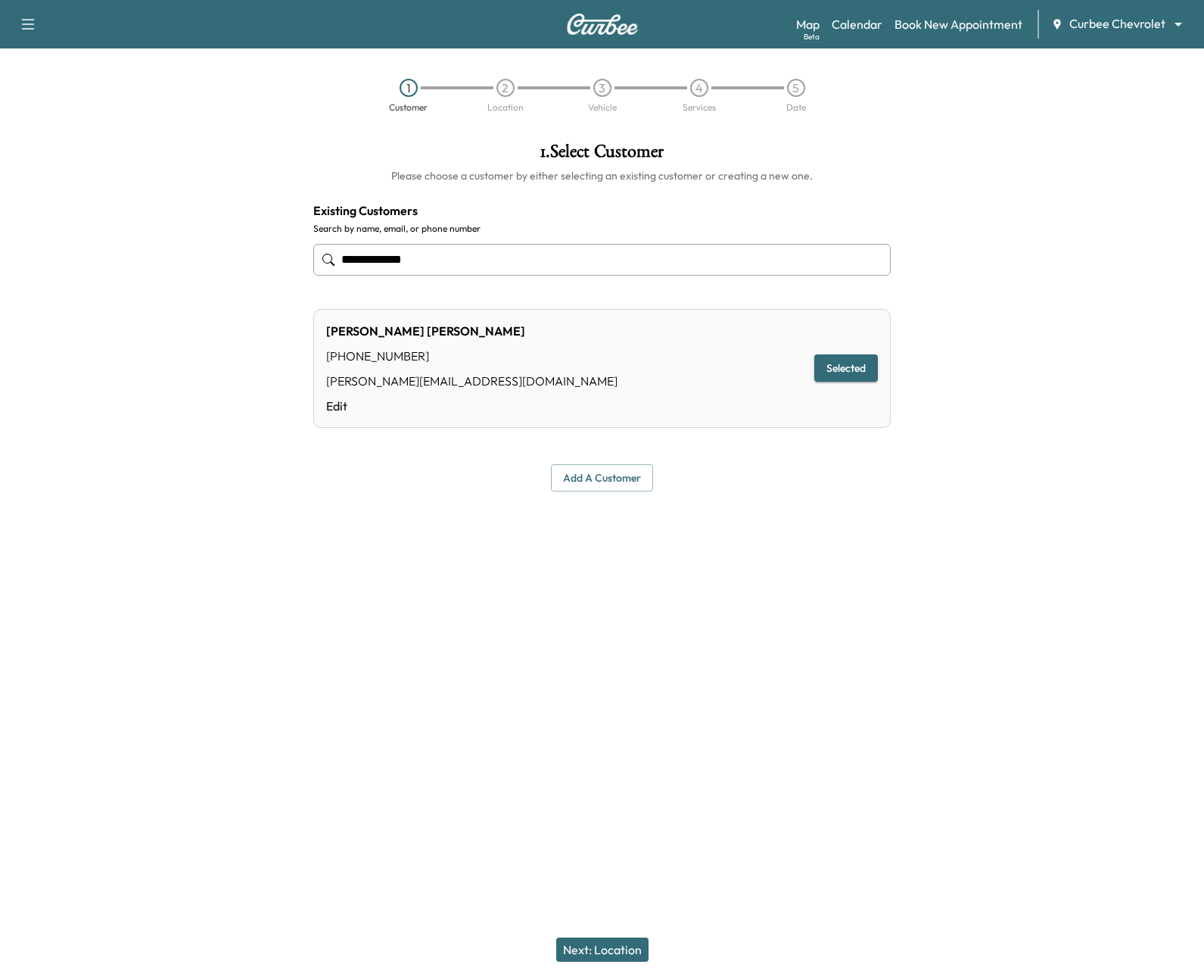
click at [594, 952] on button "Next: Location" at bounding box center [602, 950] width 92 height 24
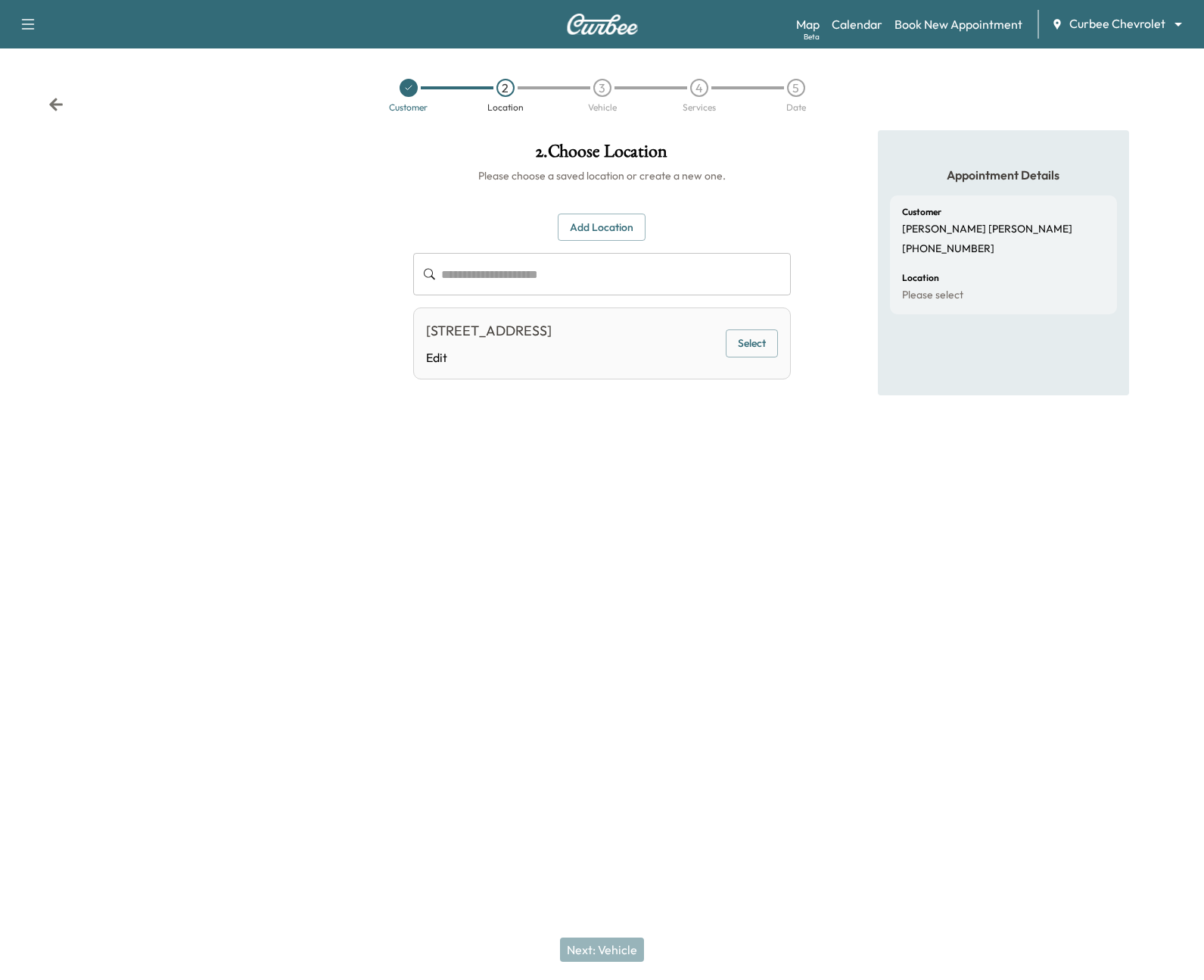
click at [593, 949] on div "Next: Vehicle" at bounding box center [602, 949] width 1204 height 61
click at [552, 353] on link "Edit" at bounding box center [489, 357] width 126 height 18
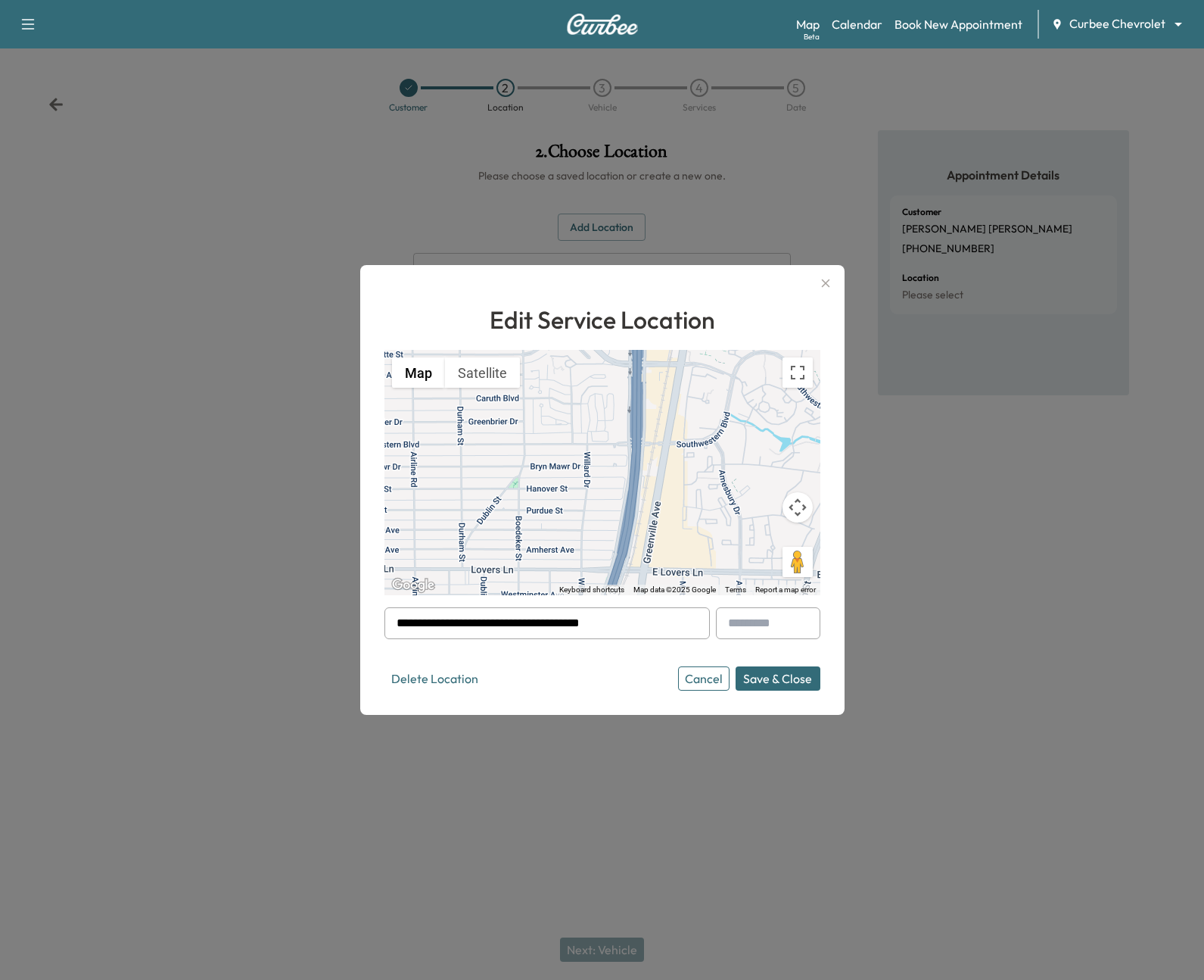
click at [819, 283] on icon "button" at bounding box center [825, 283] width 18 height 18
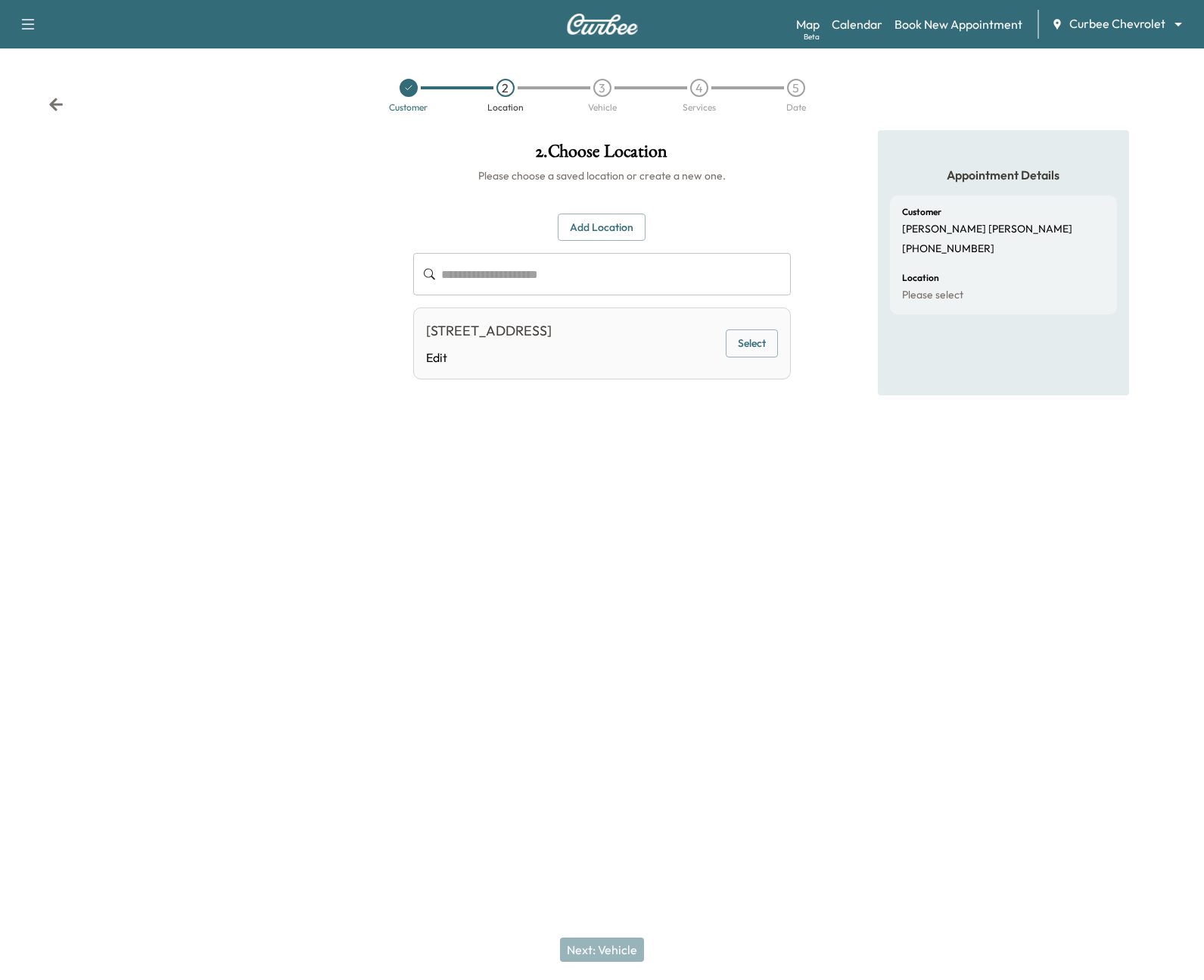
click at [758, 341] on button "Select" at bounding box center [753, 344] width 53 height 28
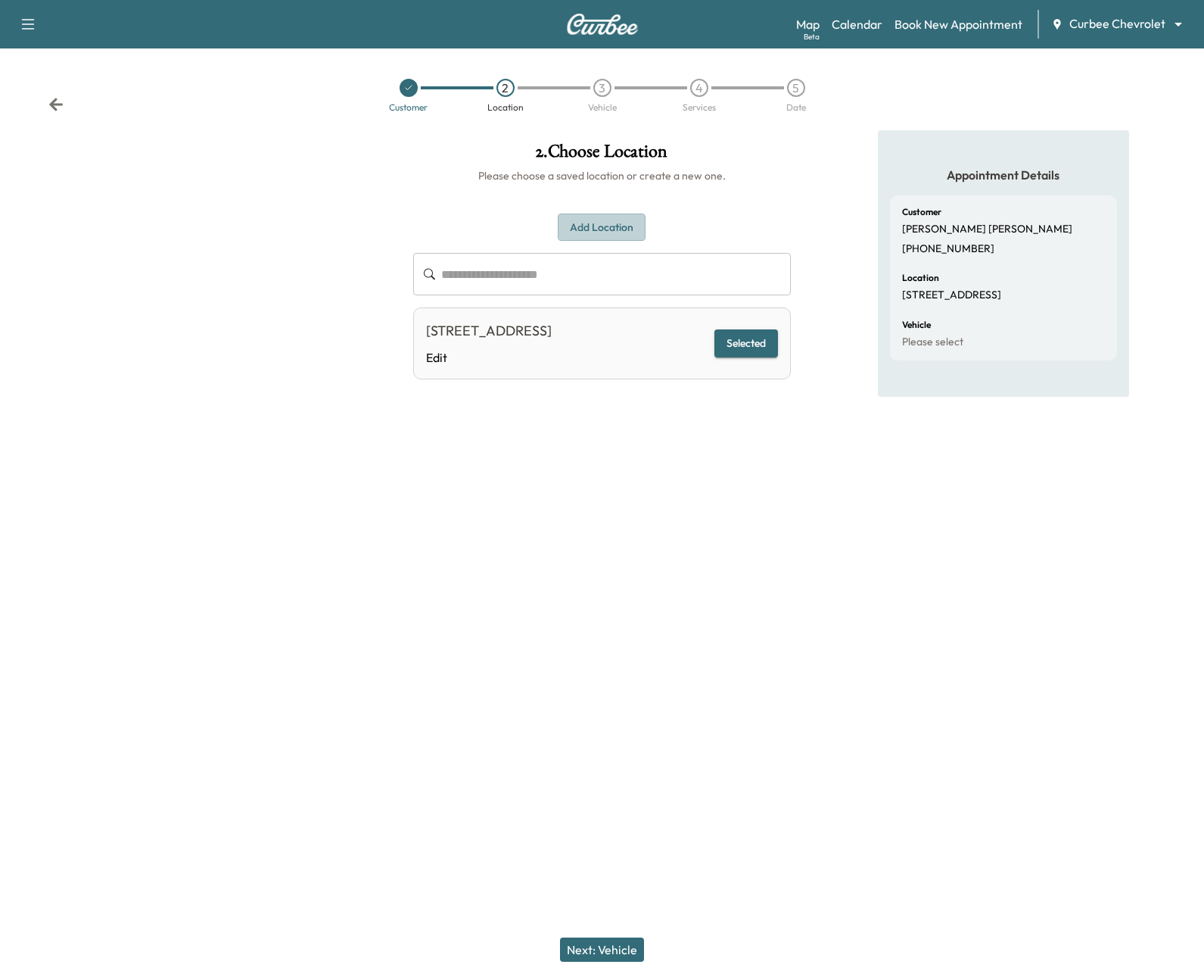
click at [617, 216] on button "Add Location" at bounding box center [602, 227] width 88 height 28
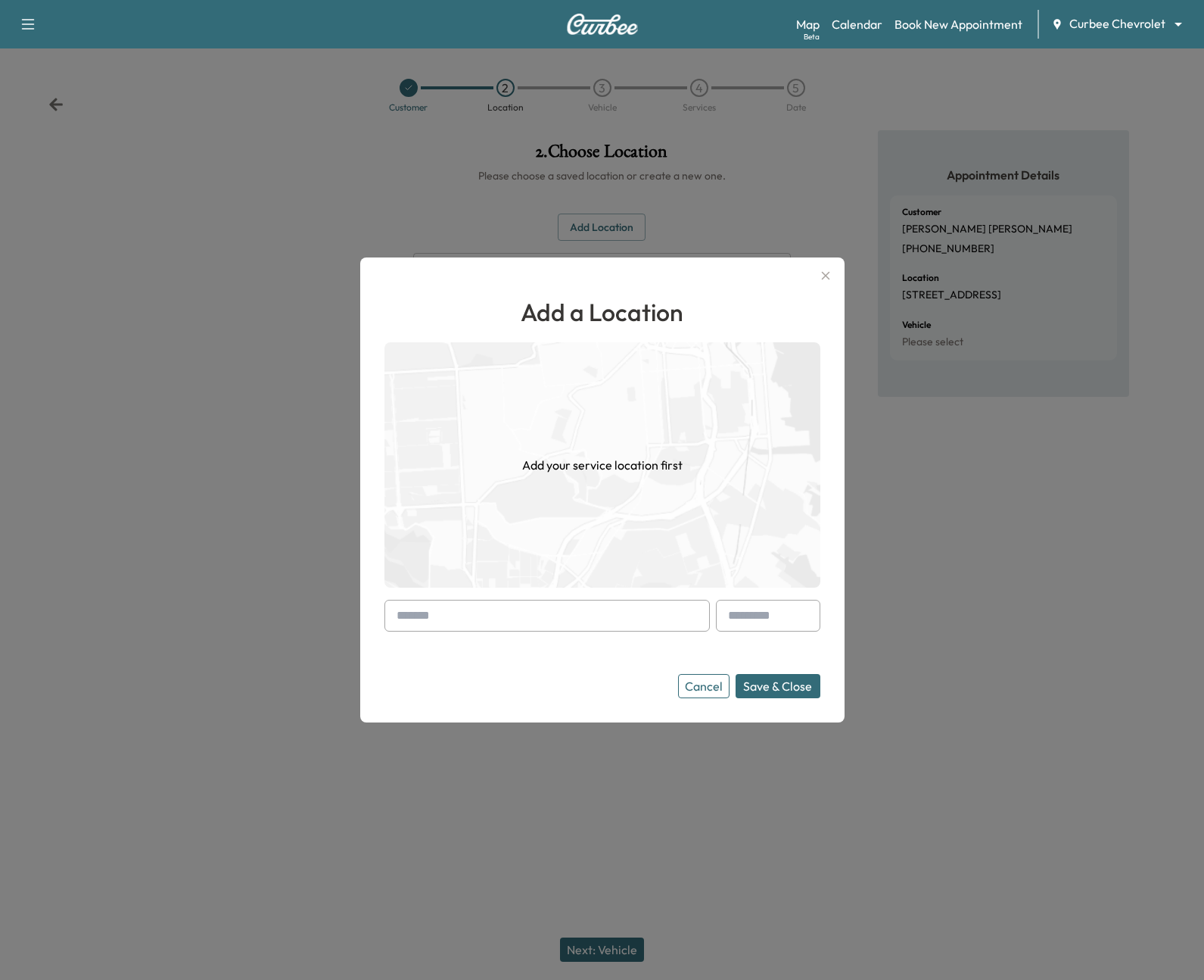
click at [535, 631] on input "text" at bounding box center [547, 616] width 326 height 32
click at [826, 278] on icon "button" at bounding box center [825, 275] width 18 height 18
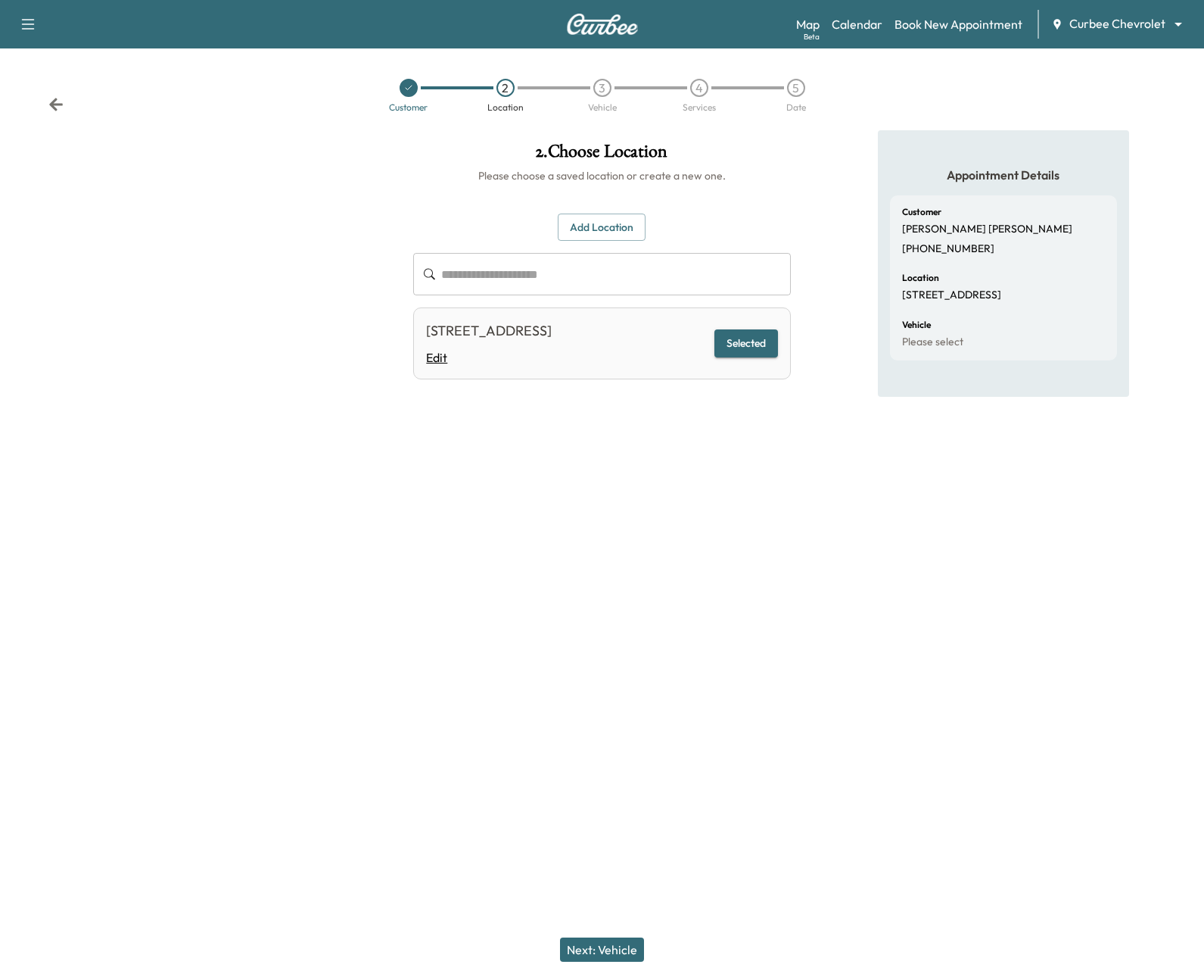
click at [452, 360] on link "Edit" at bounding box center [489, 357] width 126 height 18
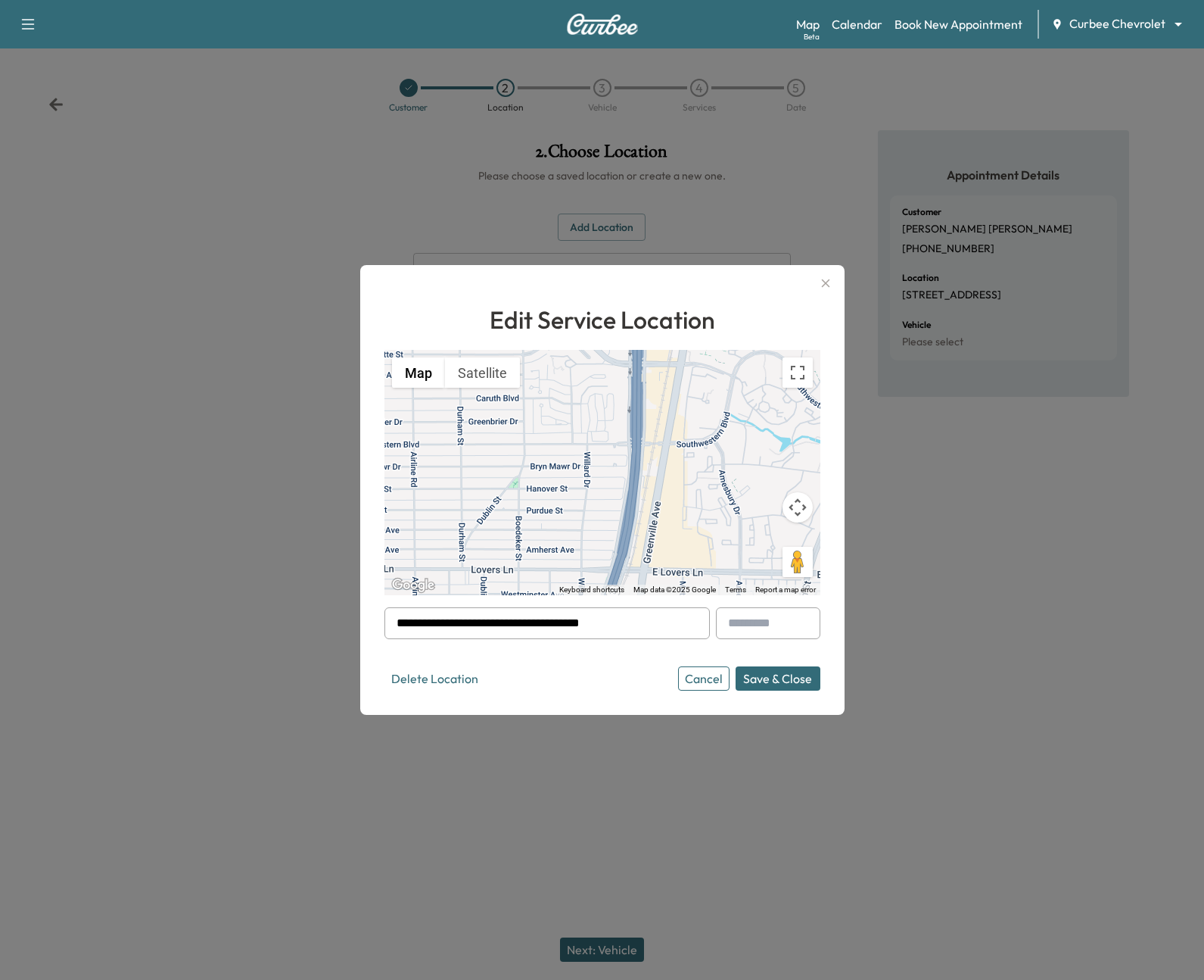
click at [828, 284] on icon "button" at bounding box center [825, 283] width 8 height 8
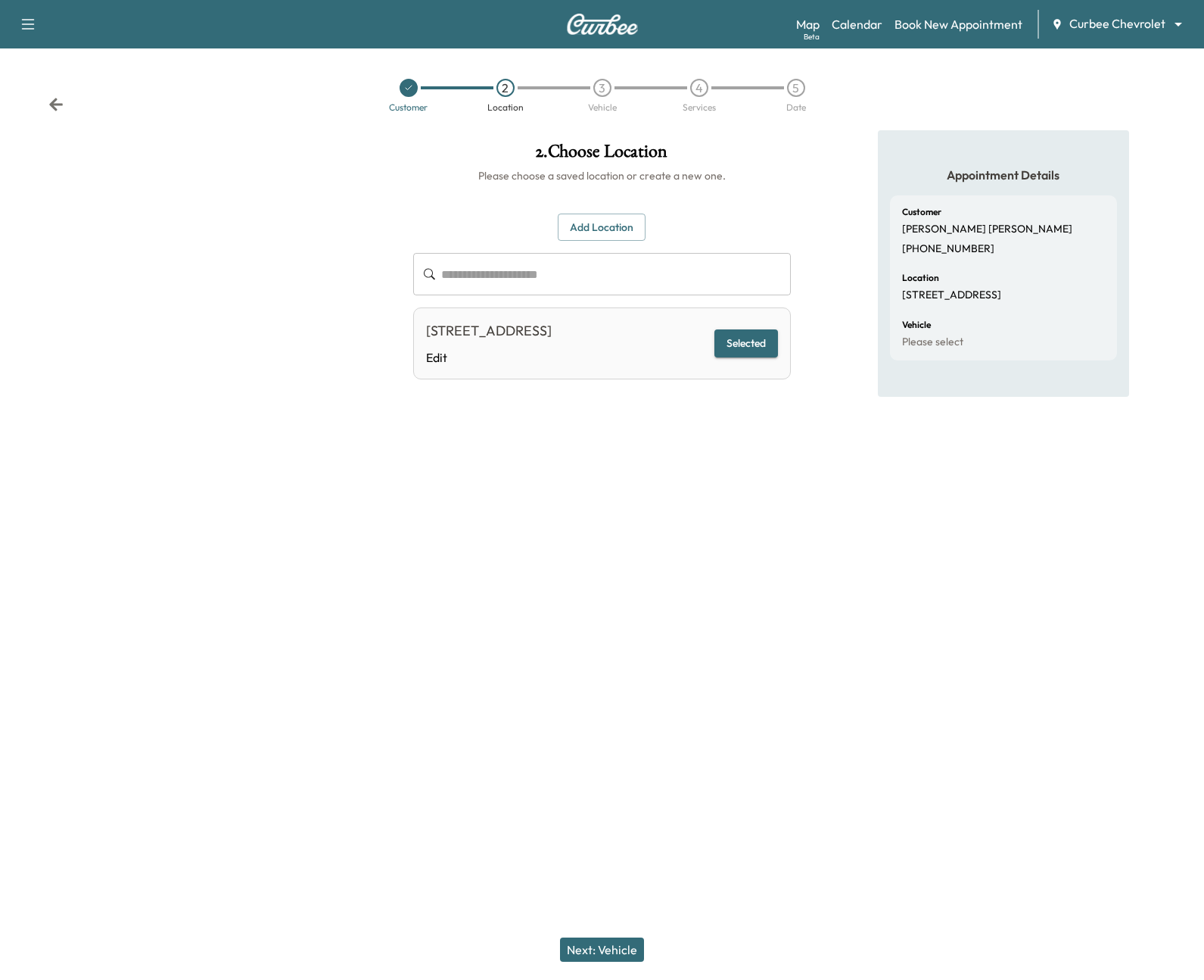
click at [601, 229] on button "Add Location" at bounding box center [602, 227] width 88 height 28
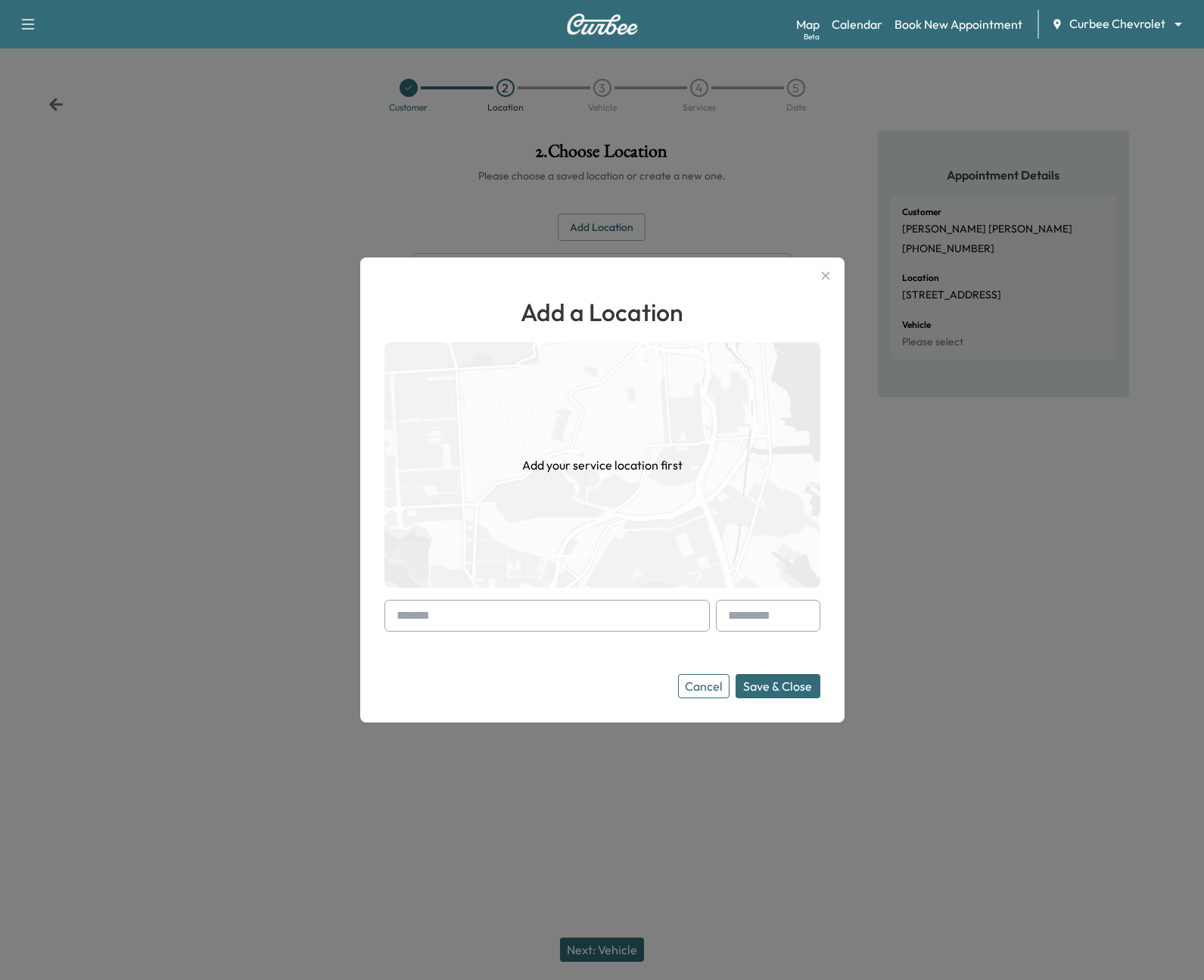
click at [589, 612] on input "text" at bounding box center [547, 616] width 326 height 32
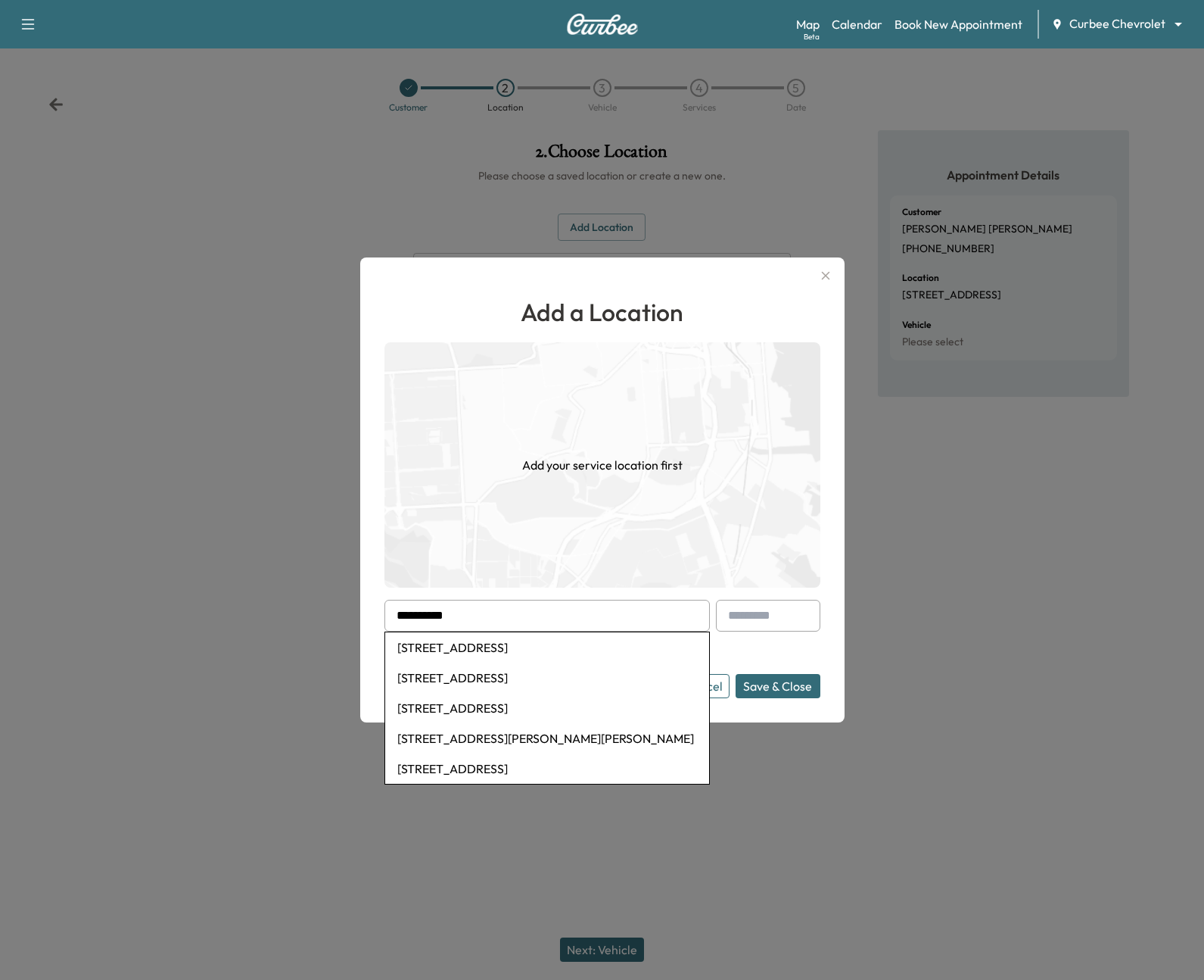
click at [596, 650] on li "[STREET_ADDRESS]" at bounding box center [547, 647] width 324 height 30
type input "**********"
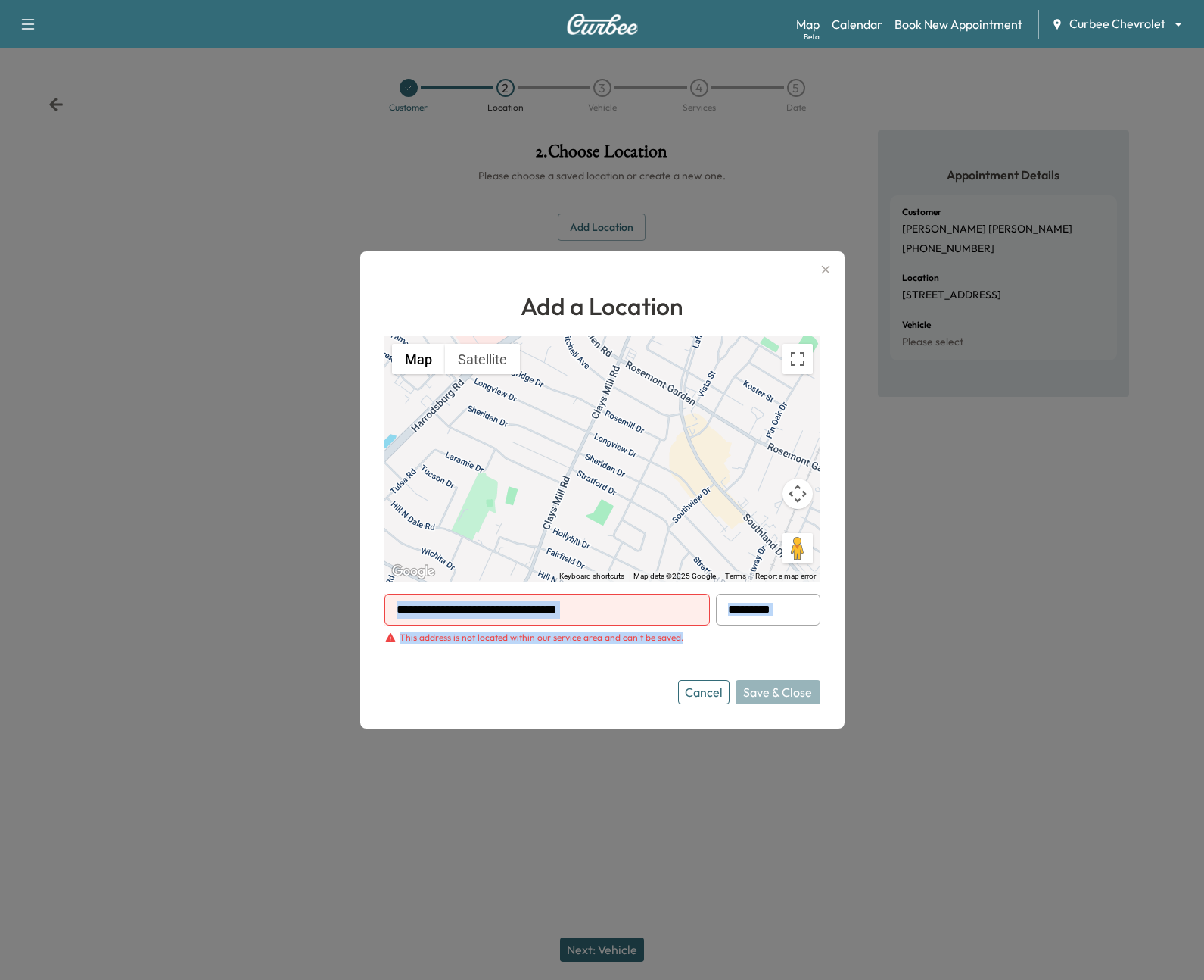
drag, startPoint x: 679, startPoint y: 635, endPoint x: 366, endPoint y: 624, distance: 313.2
click at [366, 624] on div "**********" at bounding box center [602, 490] width 484 height 477
click at [820, 271] on icon "button" at bounding box center [825, 268] width 18 height 18
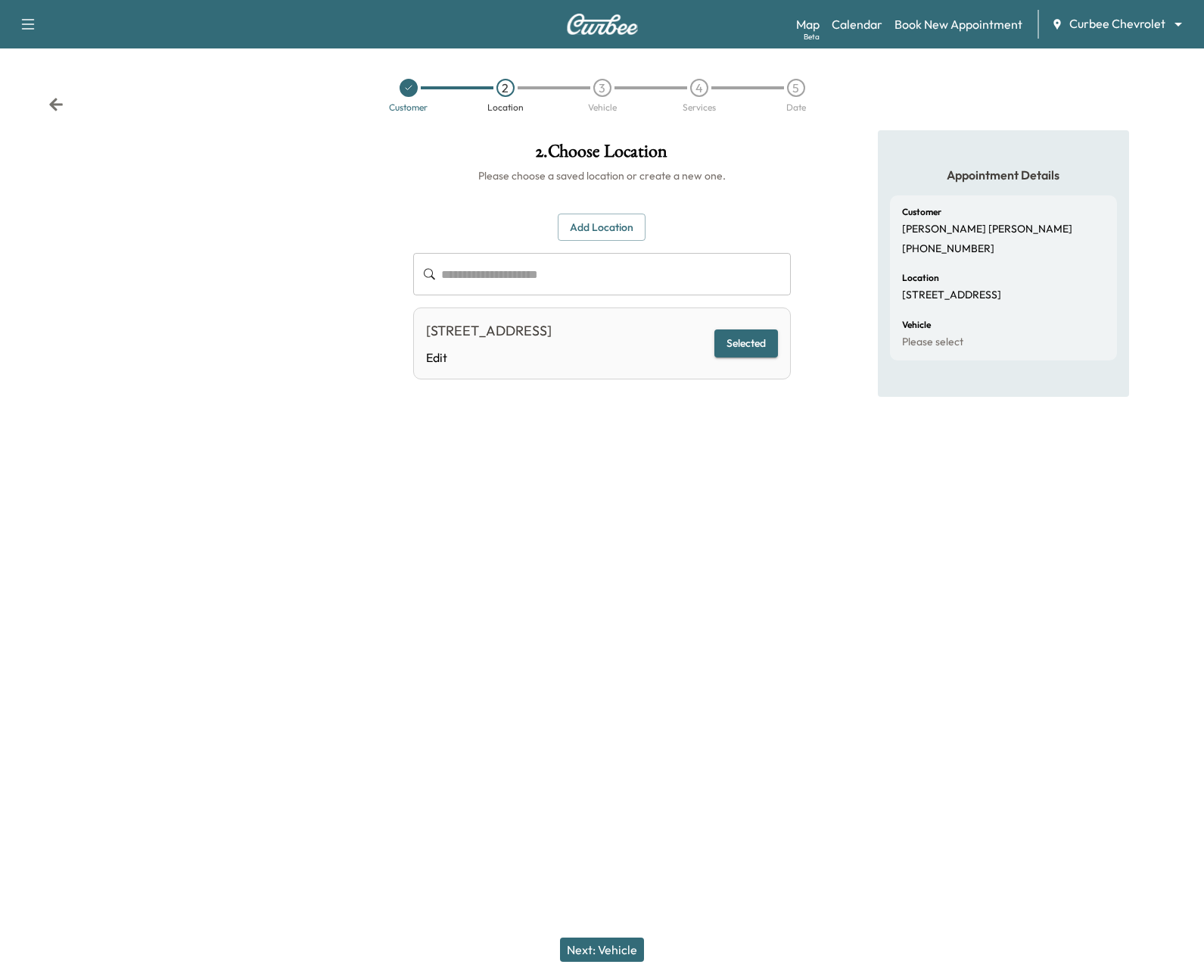
click at [620, 953] on button "Next: Vehicle" at bounding box center [602, 950] width 84 height 24
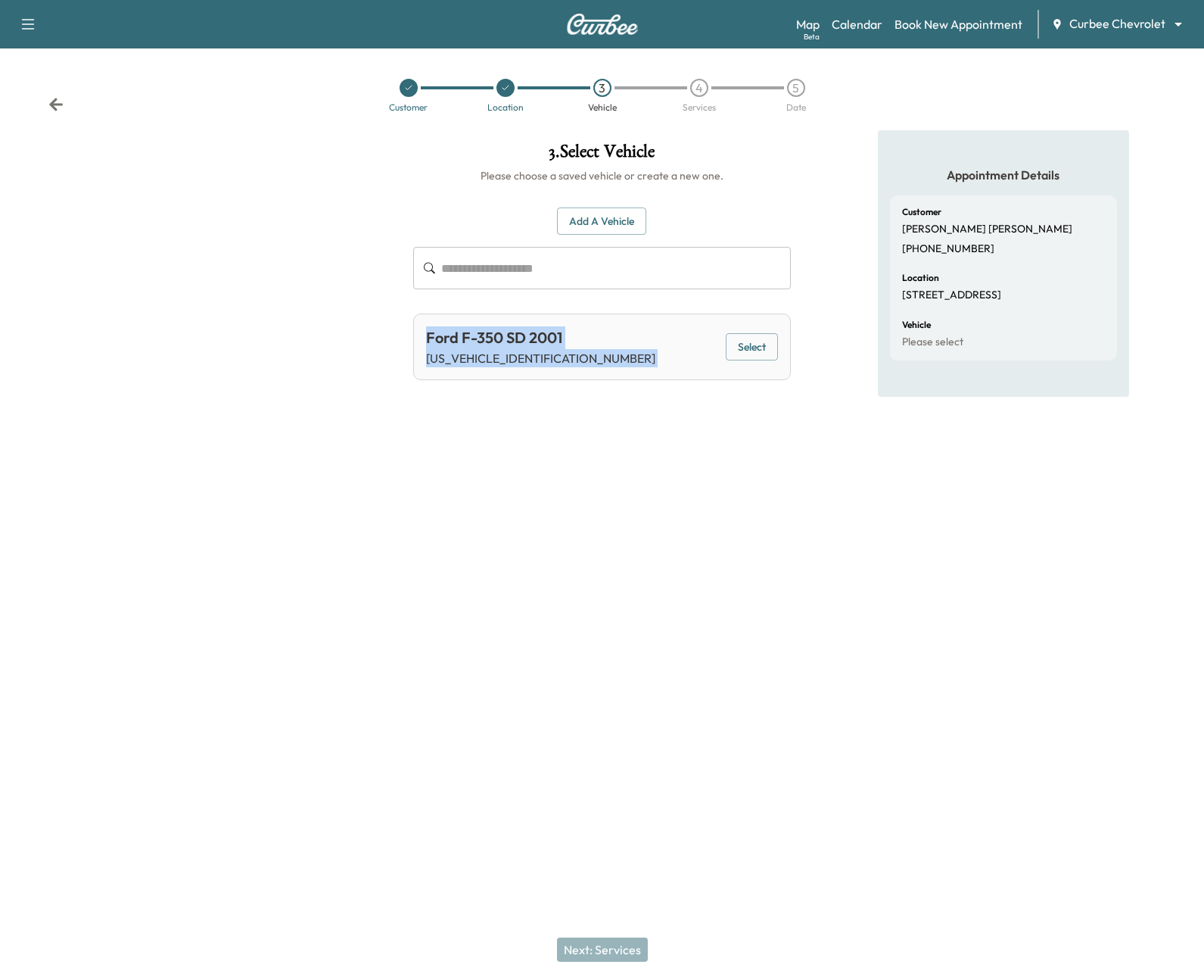
drag, startPoint x: 427, startPoint y: 339, endPoint x: 667, endPoint y: 336, distance: 240.0
click at [667, 336] on div "Ford F-350 SD 2001 [US_VEHICLE_IDENTIFICATION_NUMBER] Select" at bounding box center [602, 346] width 377 height 67
click at [751, 354] on button "Select" at bounding box center [753, 347] width 53 height 28
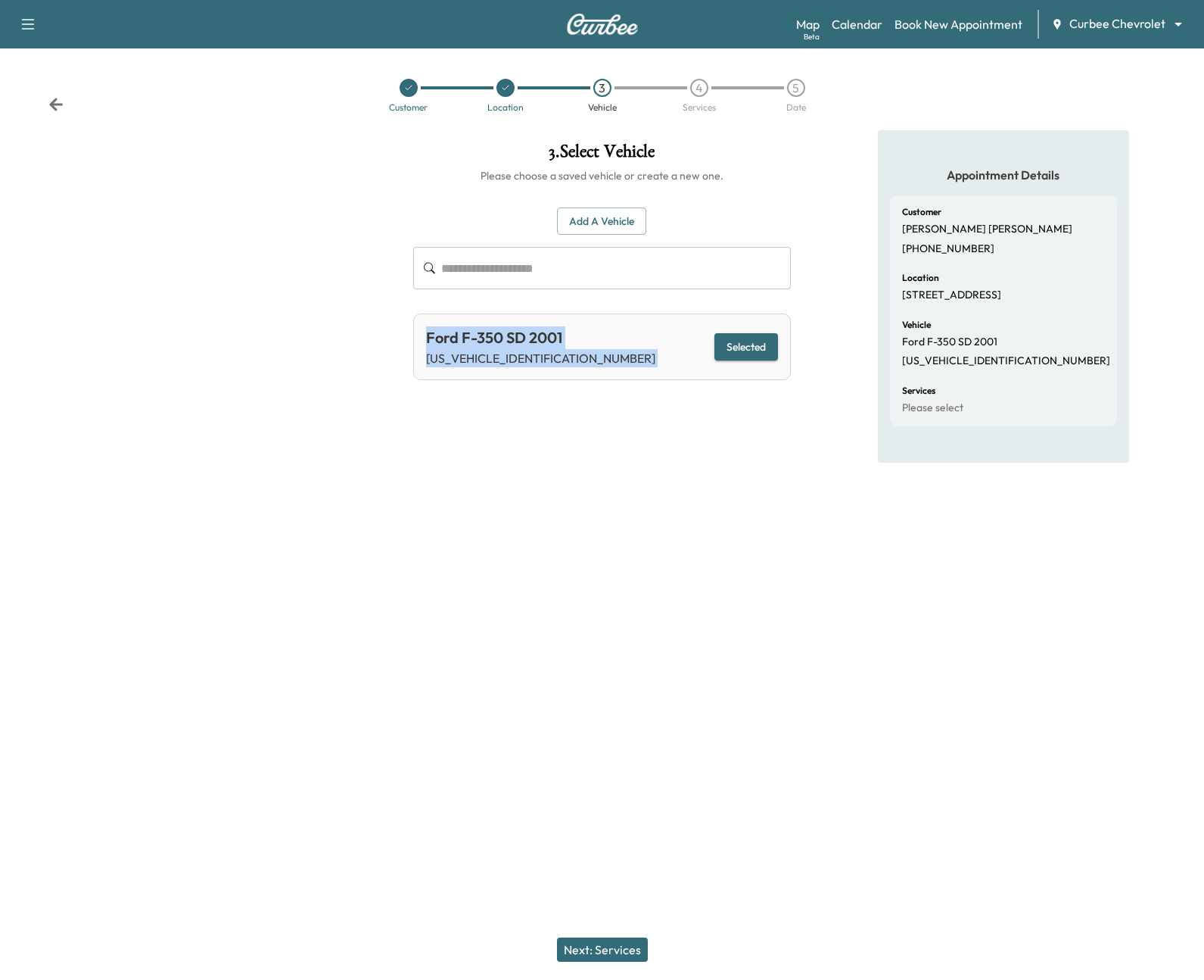
click at [596, 225] on button "Add a Vehicle" at bounding box center [602, 222] width 89 height 28
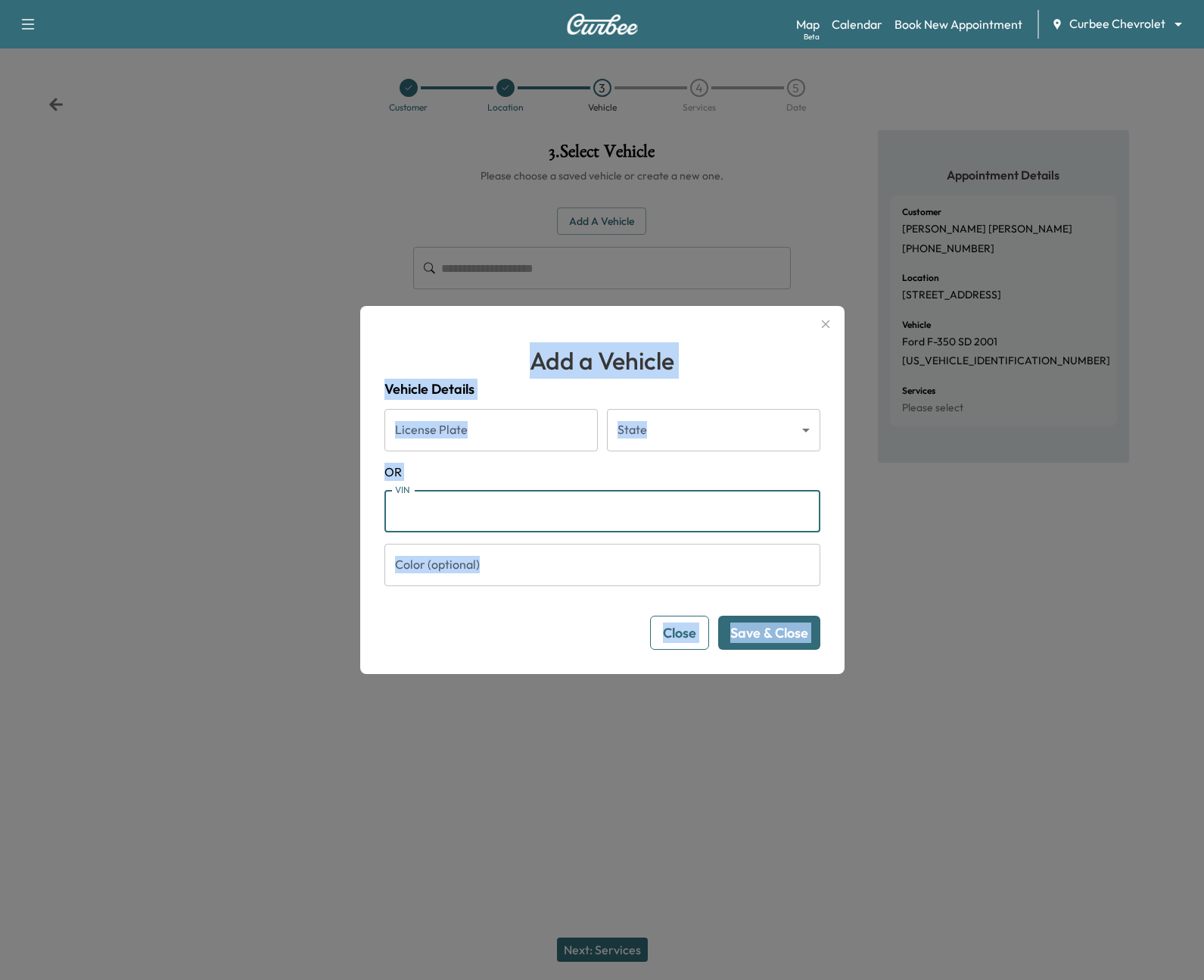
click at [581, 505] on input "VIN" at bounding box center [602, 511] width 436 height 42
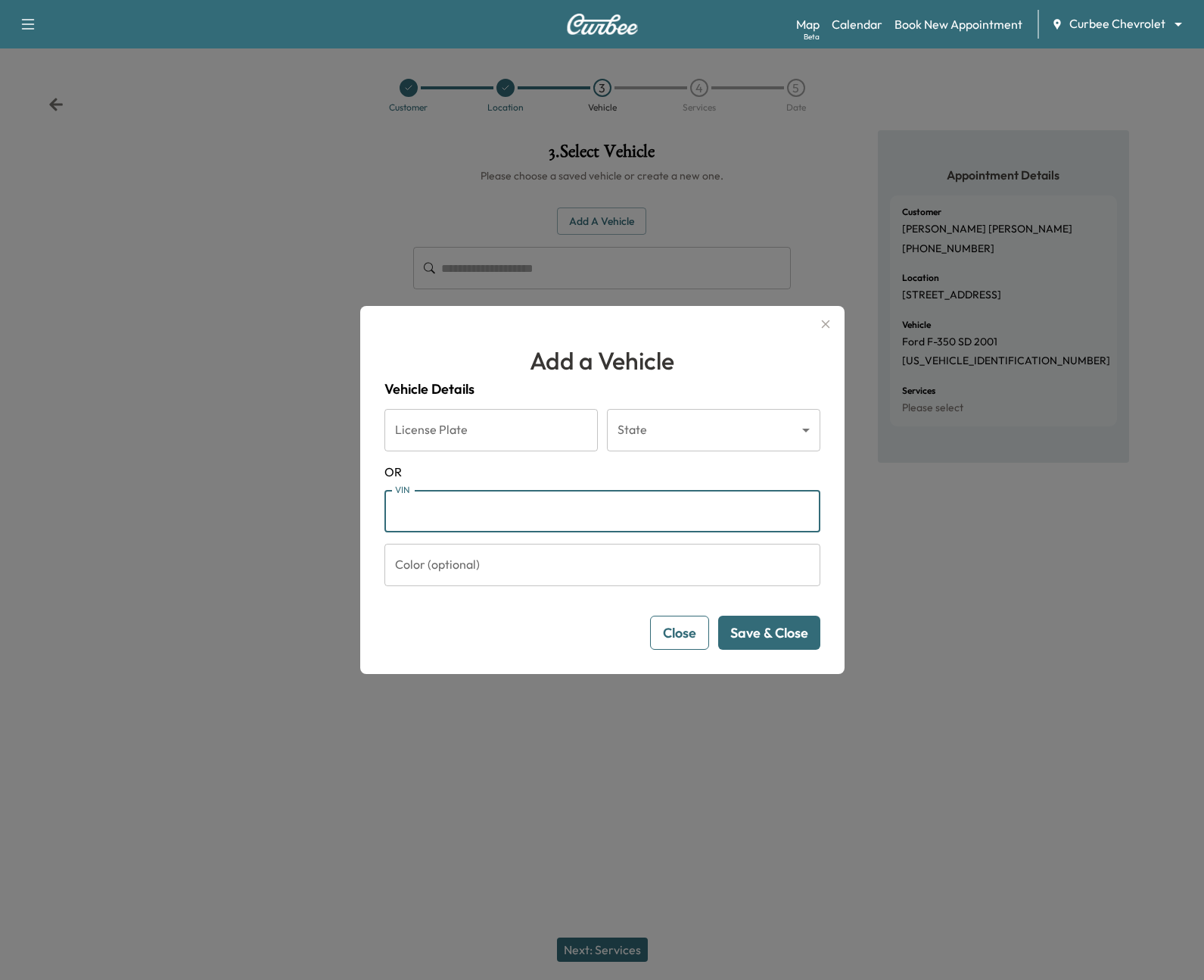
paste input "**********"
type input "**********"
click at [732, 637] on button "Save & Close" at bounding box center [769, 633] width 102 height 34
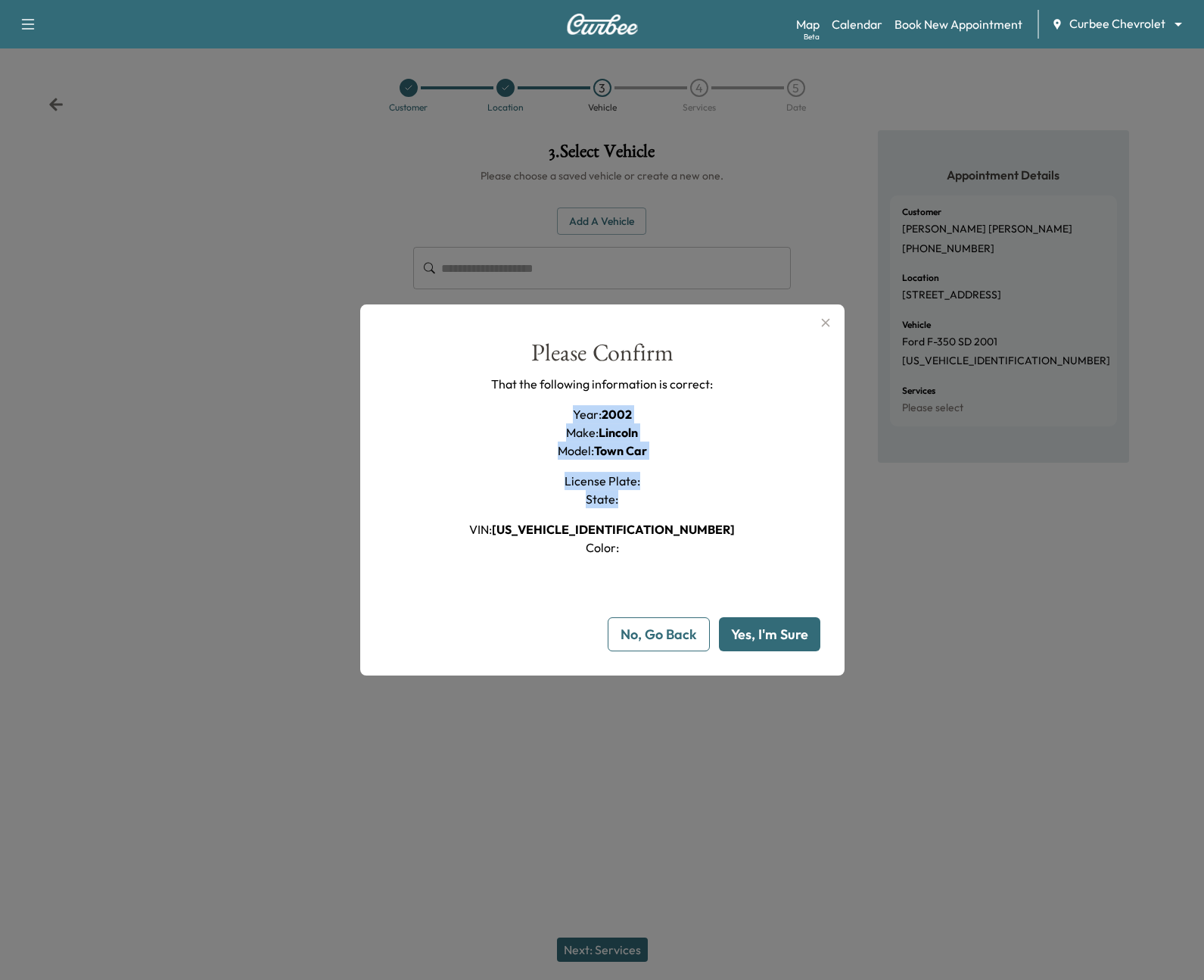
drag, startPoint x: 572, startPoint y: 418, endPoint x: 687, endPoint y: 498, distance: 140.1
click at [687, 498] on div "Please Confirm That the following information is correct: Year : 2002 Make : Li…" at bounding box center [602, 449] width 436 height 216
click at [695, 497] on div "Please Confirm That the following information is correct: Year : 2002 Make : Li…" at bounding box center [602, 449] width 436 height 216
drag, startPoint x: 570, startPoint y: 482, endPoint x: 668, endPoint y: 504, distance: 100.4
click at [668, 504] on div "Year : 2002 Make : Lincoln Model : Town Car License Plate : State : VIN : [US_V…" at bounding box center [602, 481] width 266 height 151
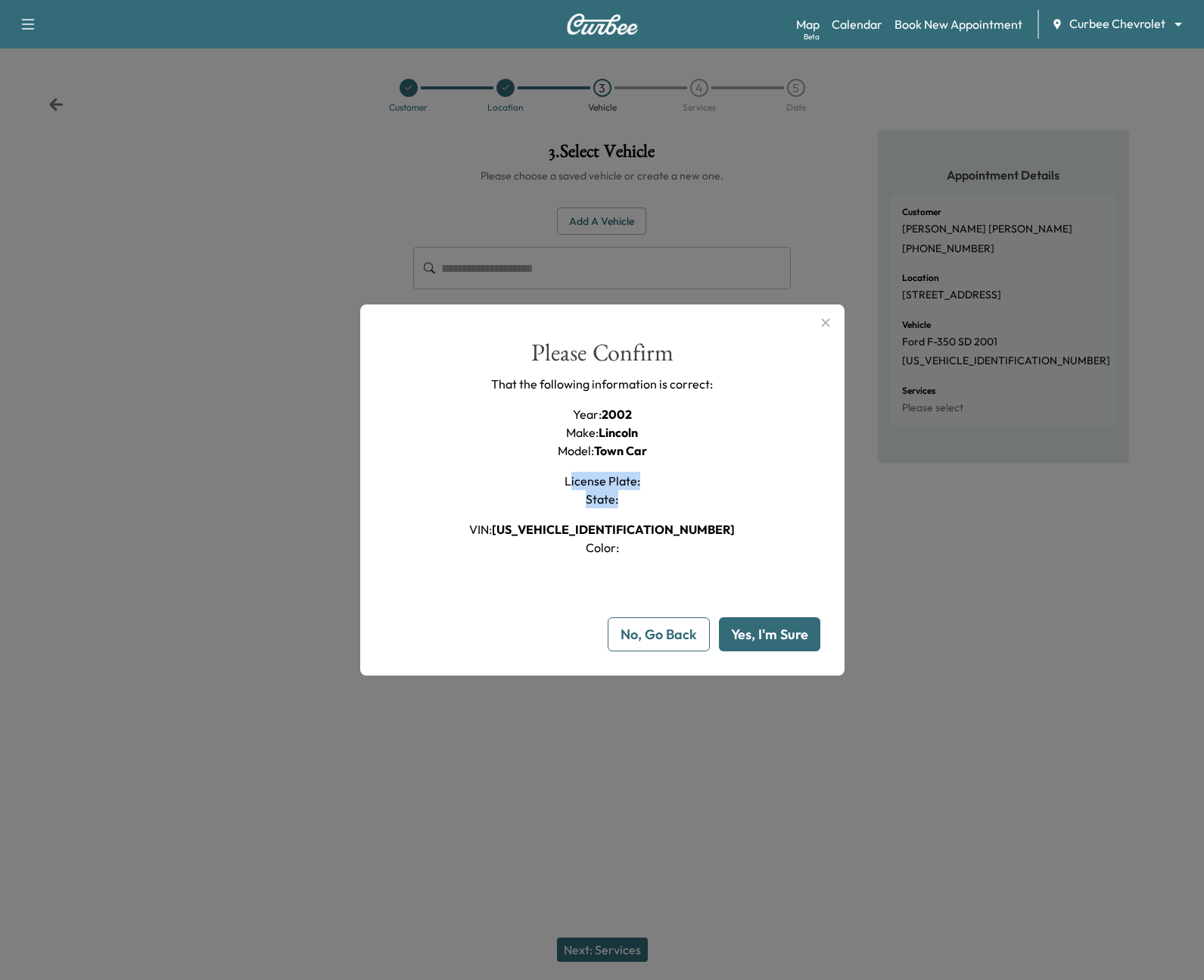
click at [713, 508] on div "Please Confirm That the following information is correct: Year : 2002 Make : Li…" at bounding box center [602, 449] width 436 height 216
click at [781, 641] on button "Yes, I'm Sure" at bounding box center [770, 634] width 101 height 34
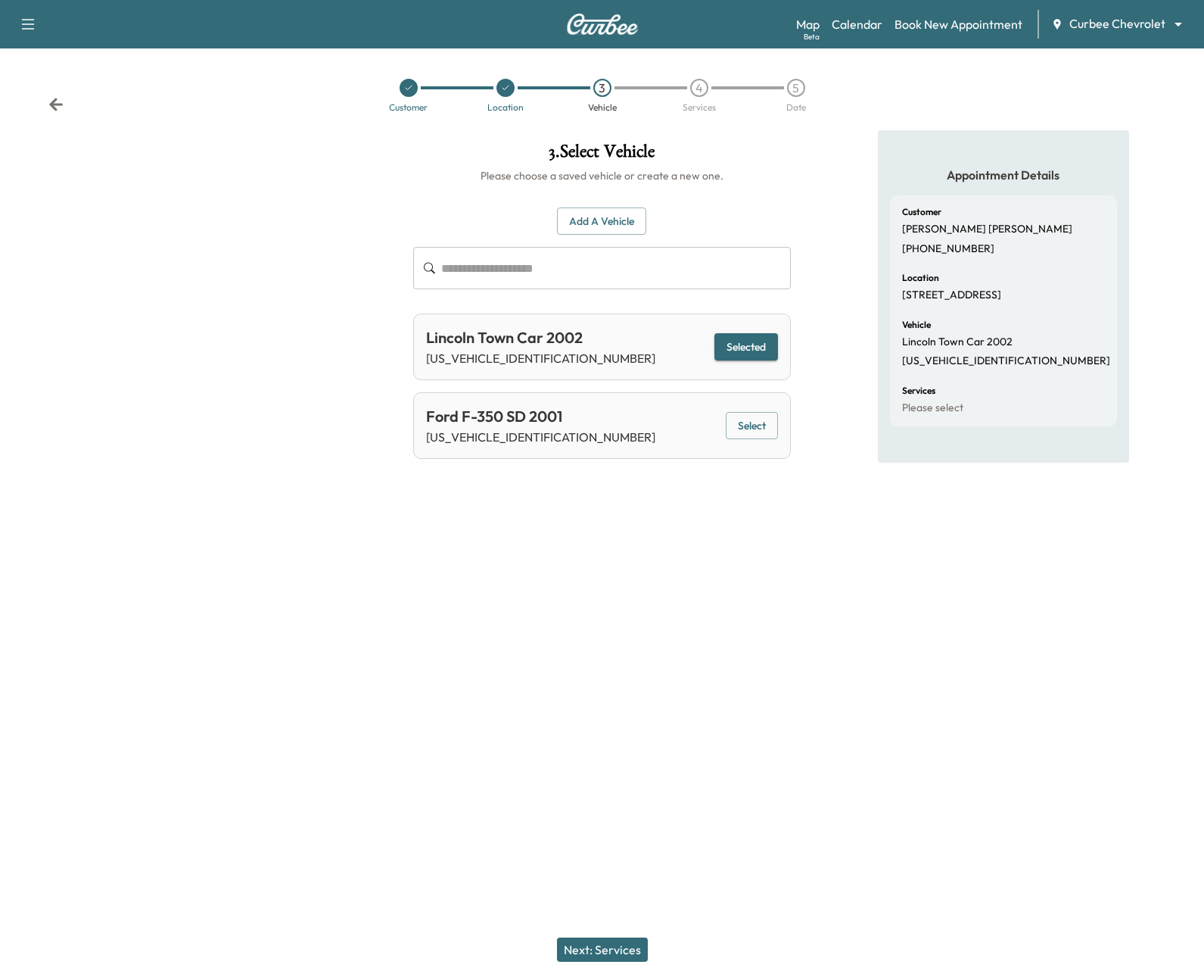
click at [599, 955] on button "Next: Services" at bounding box center [602, 950] width 91 height 24
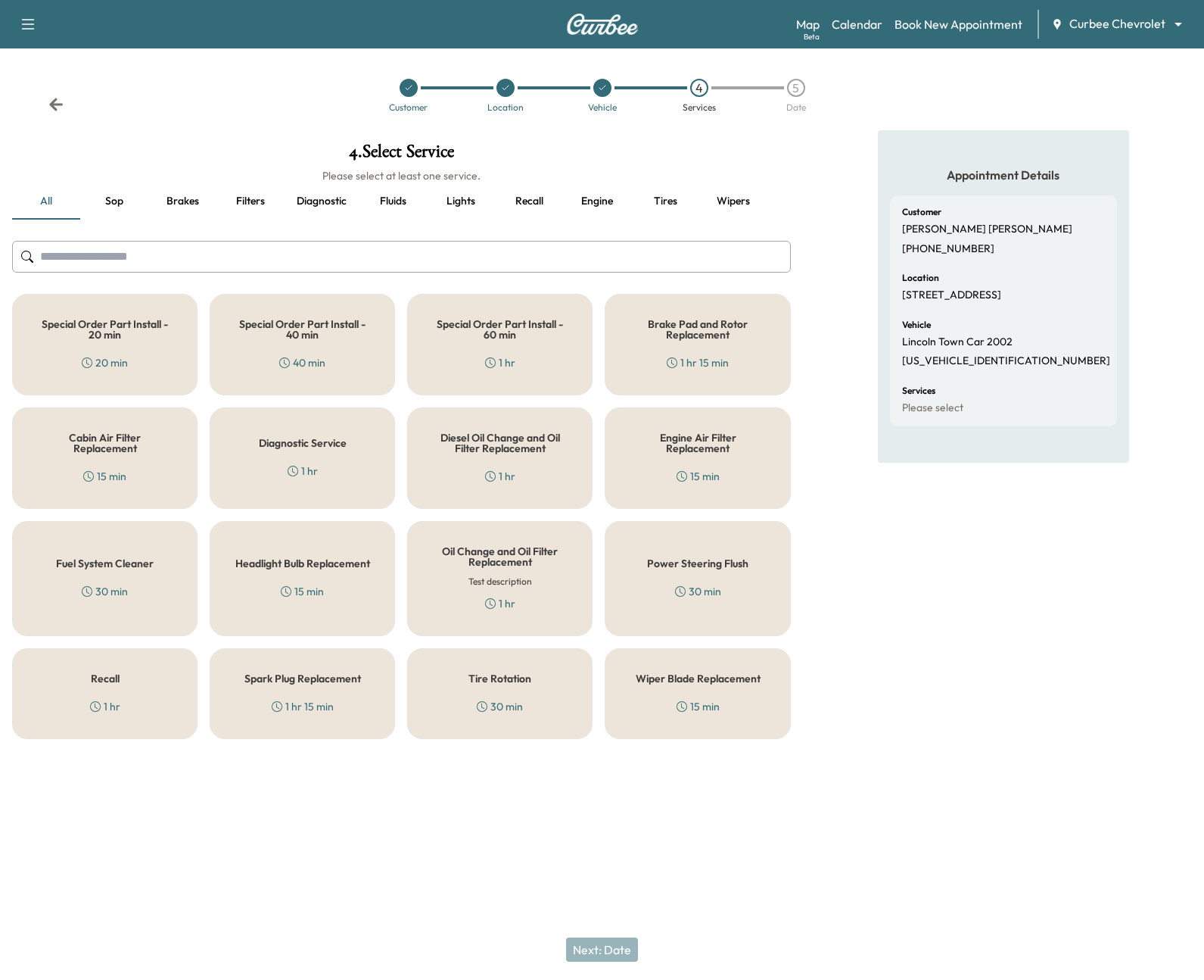
click at [316, 461] on div "Diagnostic Service 1 hr" at bounding box center [302, 458] width 186 height 101
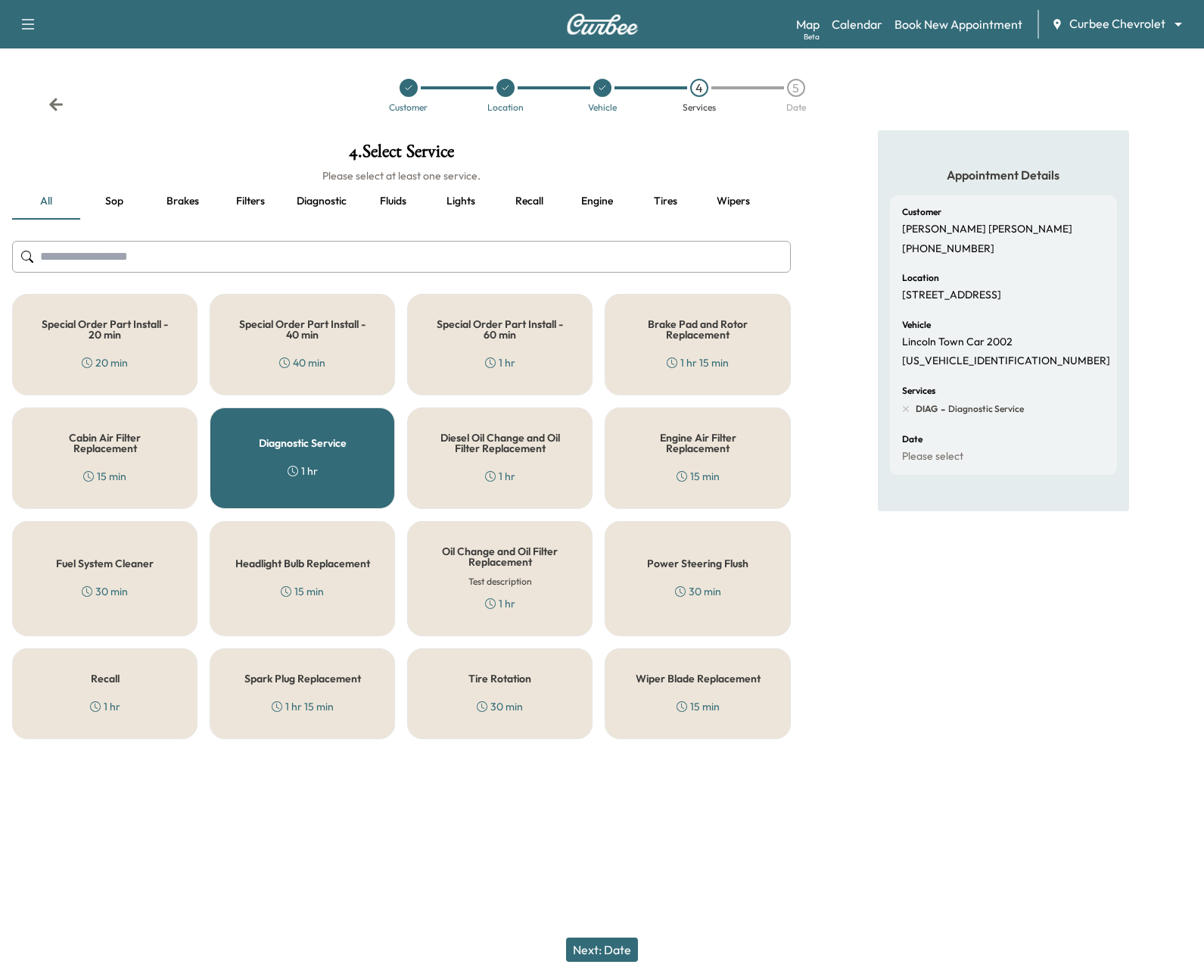
click at [483, 440] on h5 "Diesel Oil Change and Oil Filter Replacement" at bounding box center [500, 443] width 135 height 22
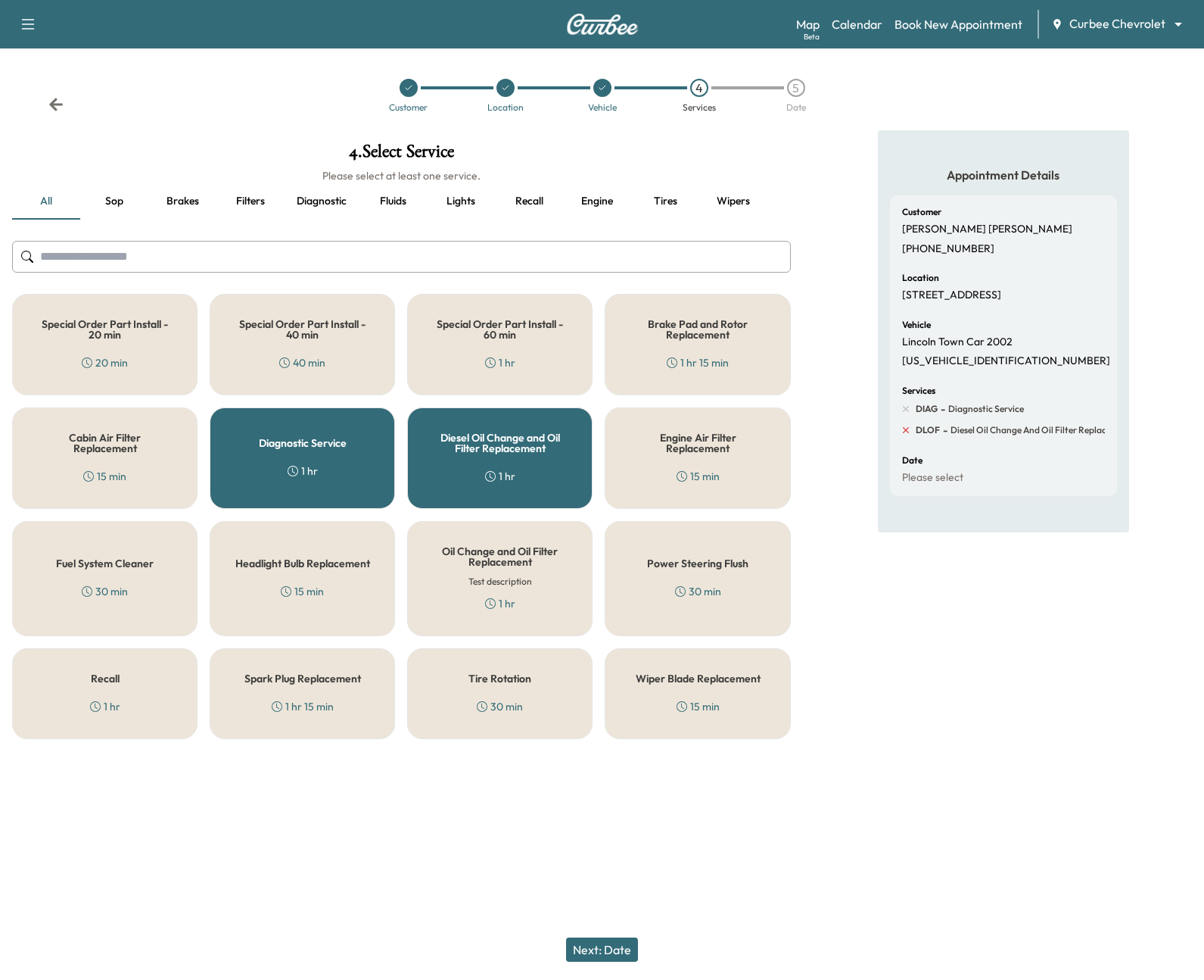
click at [904, 429] on icon at bounding box center [906, 430] width 6 height 6
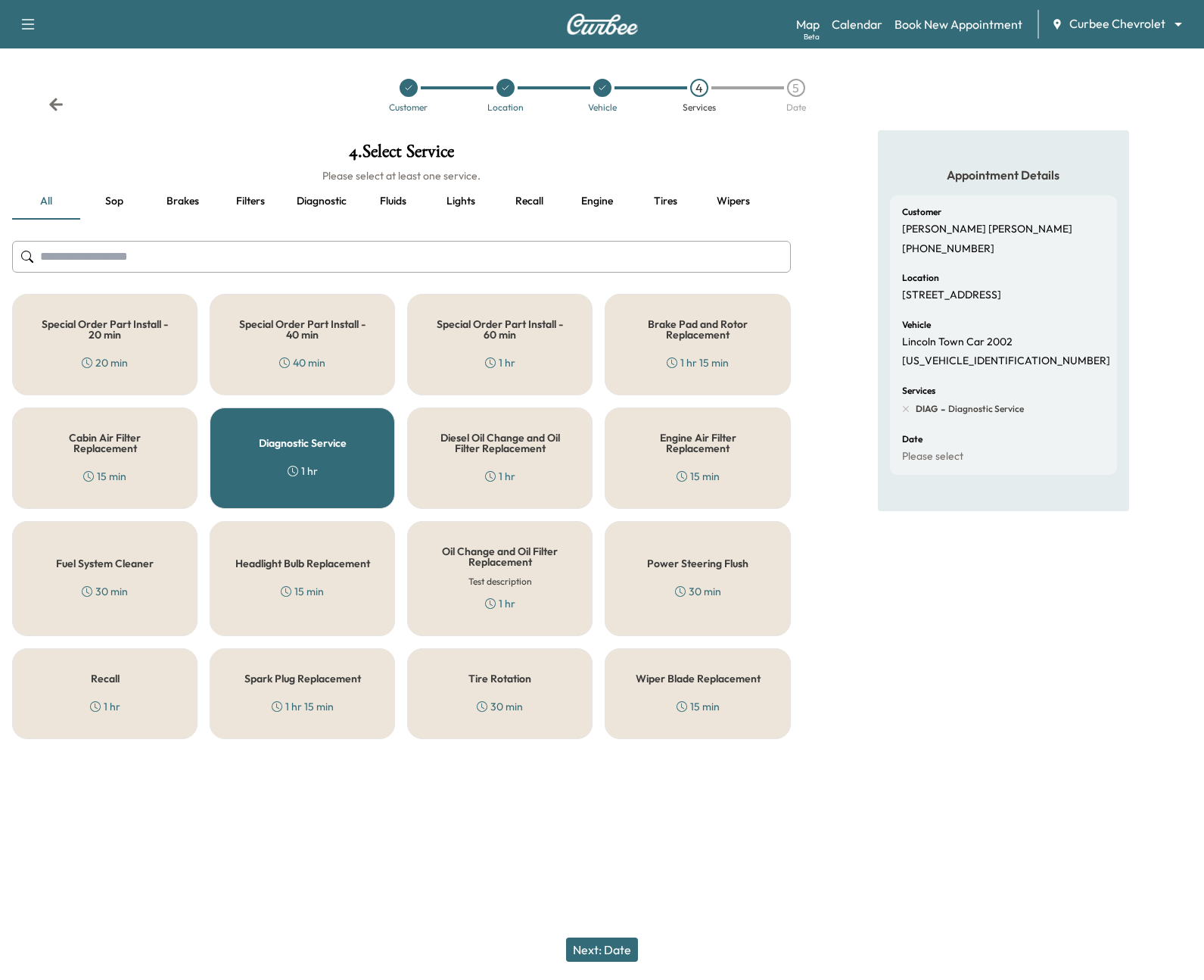
click at [340, 437] on h5 "Diagnostic Service" at bounding box center [303, 442] width 88 height 10
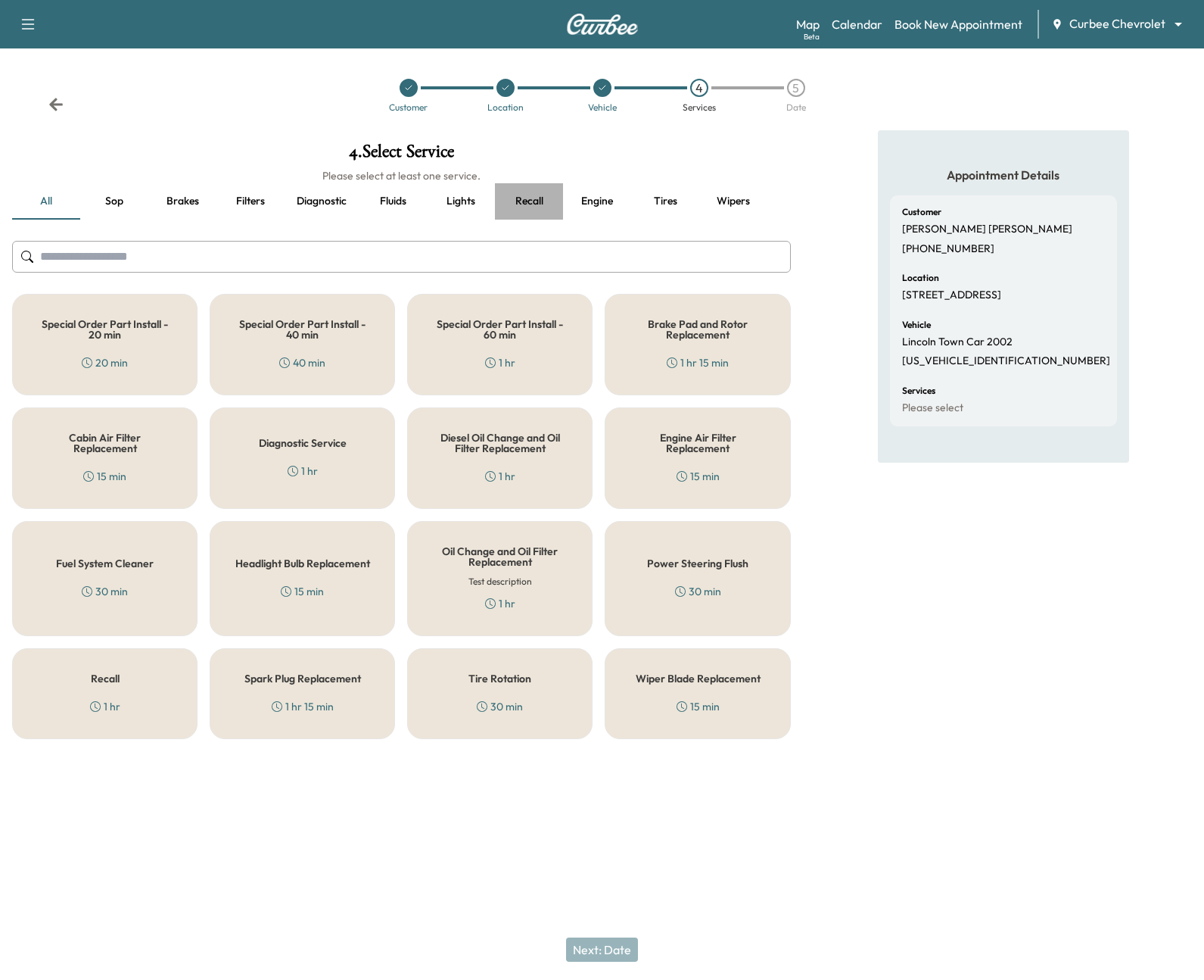
click at [514, 197] on button "Recall" at bounding box center [529, 201] width 69 height 37
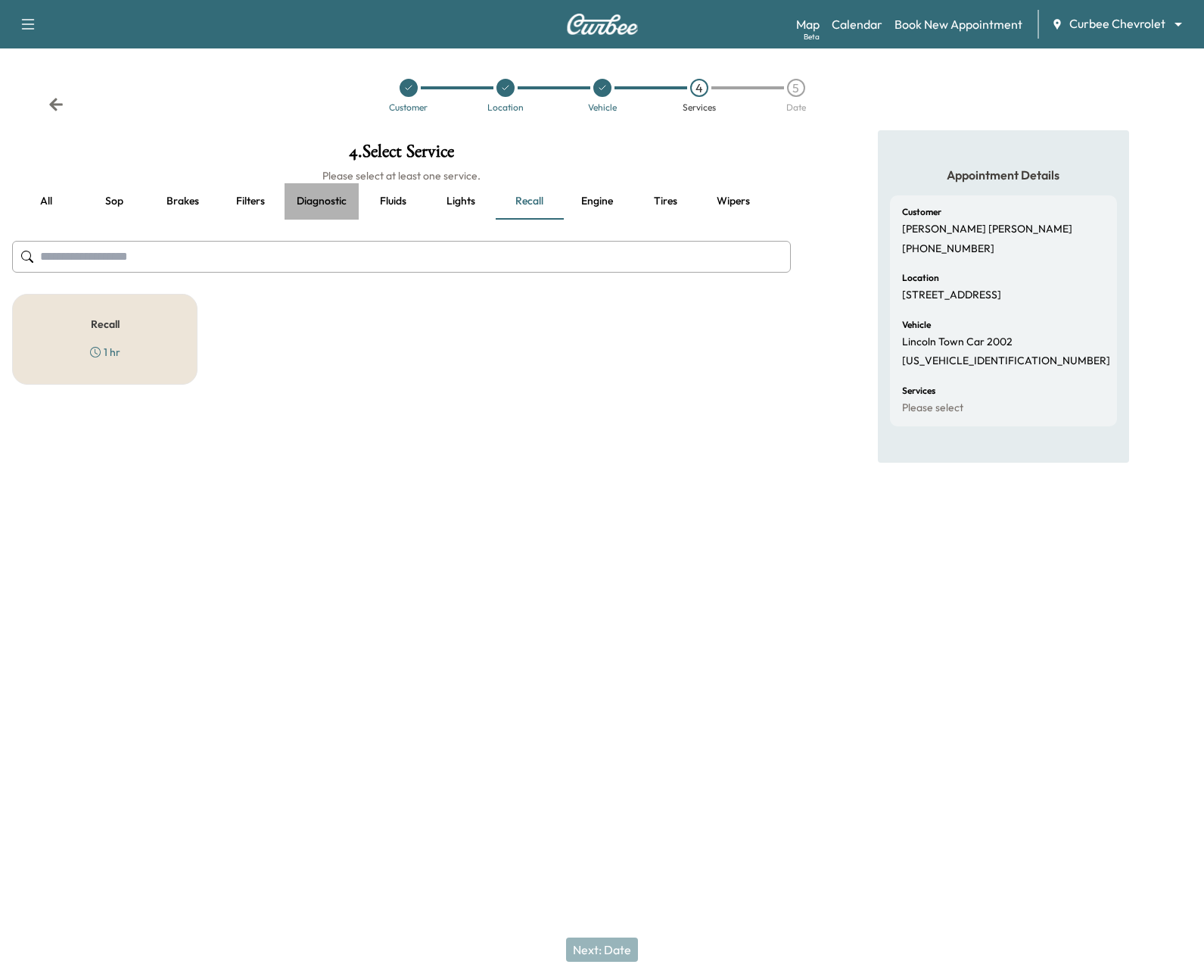
click at [300, 201] on button "Diagnostic" at bounding box center [321, 201] width 74 height 37
click at [254, 203] on button "Filters" at bounding box center [251, 201] width 69 height 37
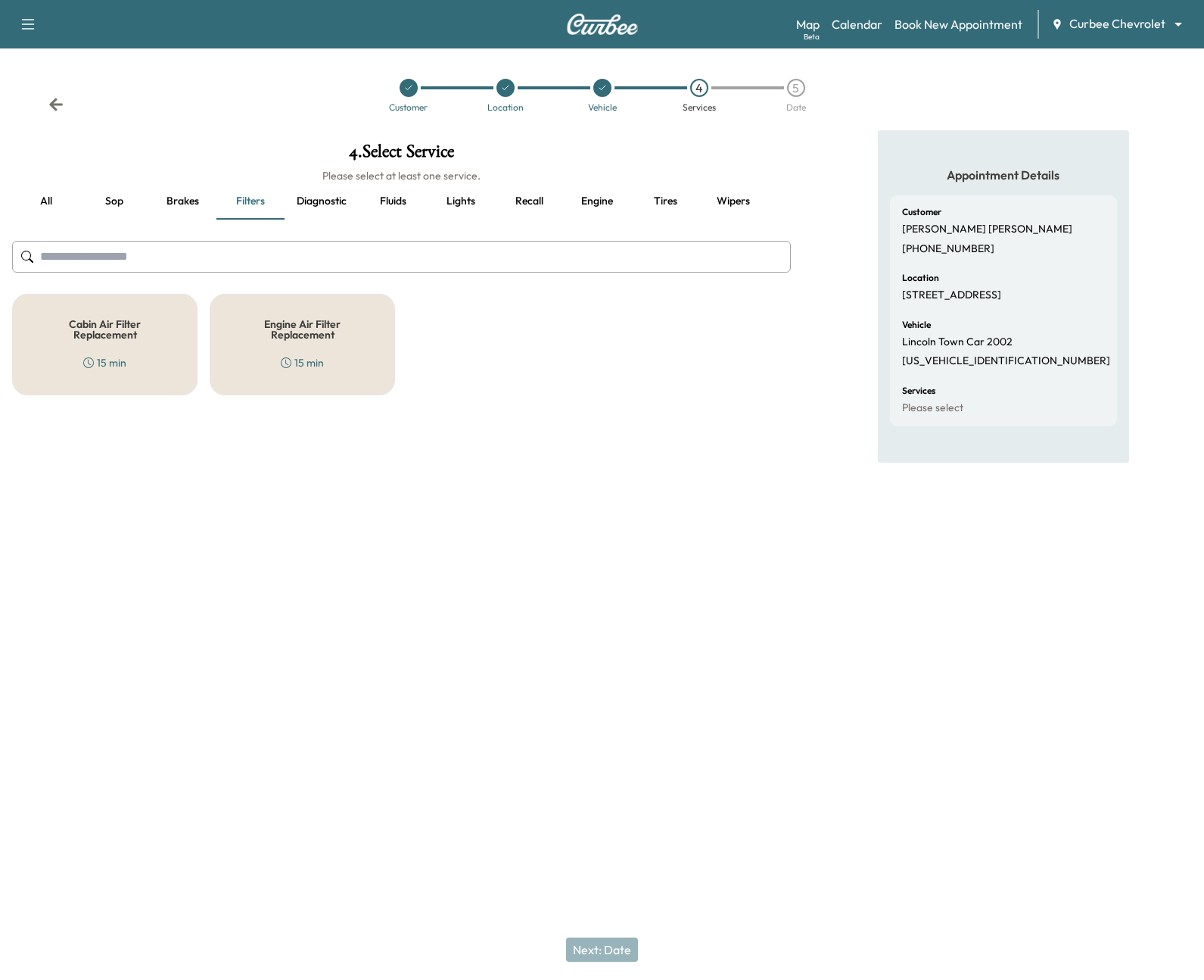
click at [186, 204] on button "Brakes" at bounding box center [182, 201] width 69 height 37
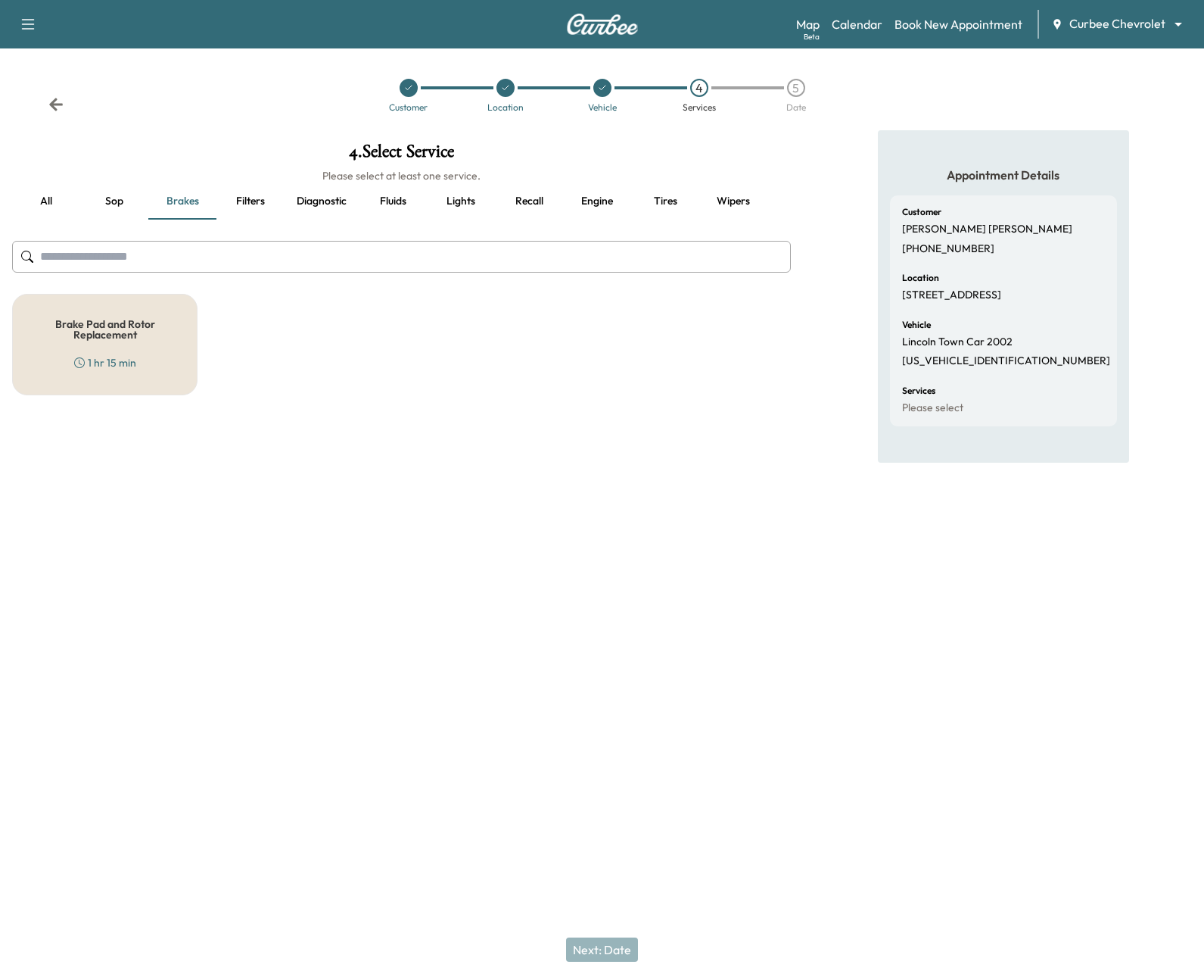
click at [130, 253] on input "text" at bounding box center [402, 256] width 779 height 32
click at [55, 205] on button "all" at bounding box center [46, 201] width 69 height 37
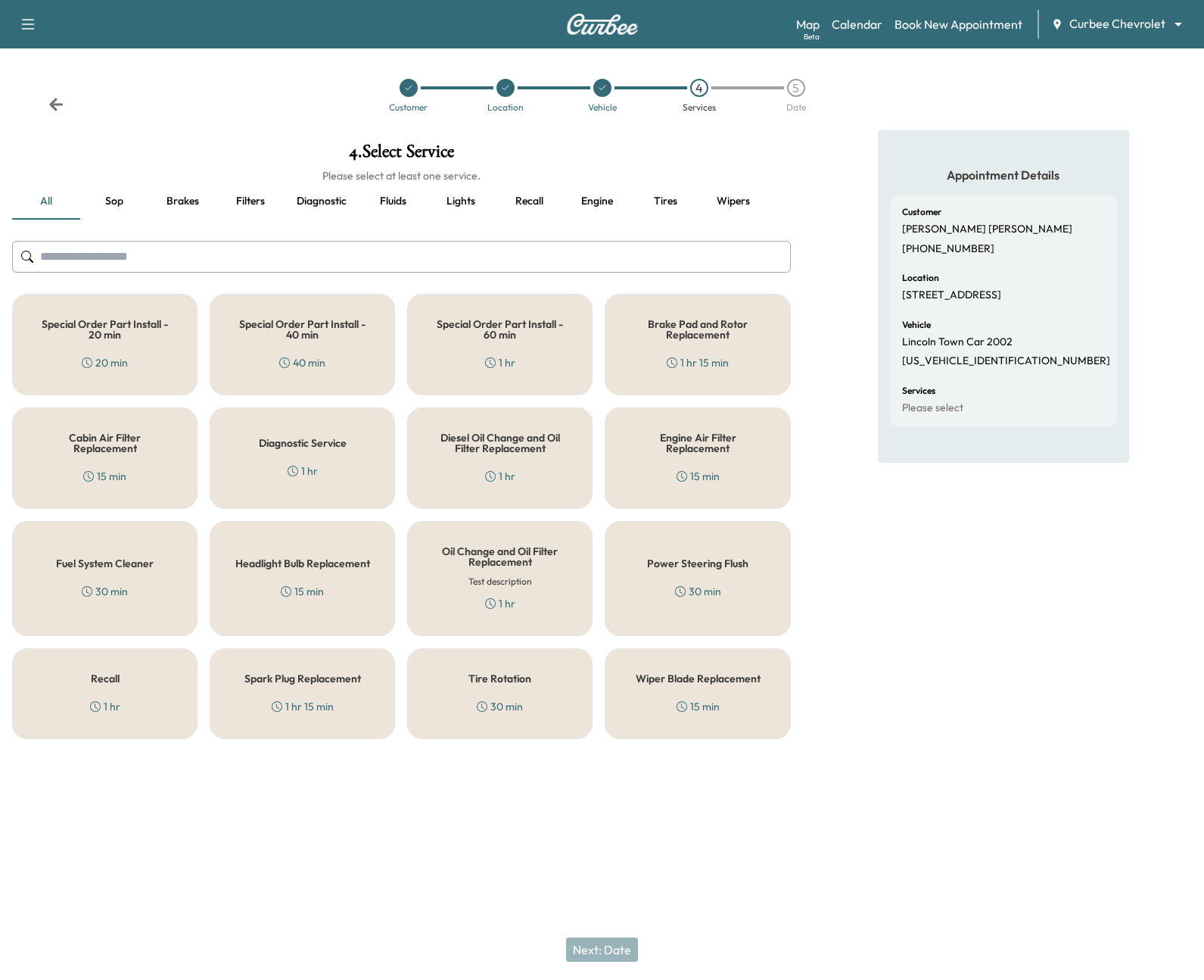
click at [330, 439] on h5 "Diagnostic Service" at bounding box center [303, 442] width 88 height 10
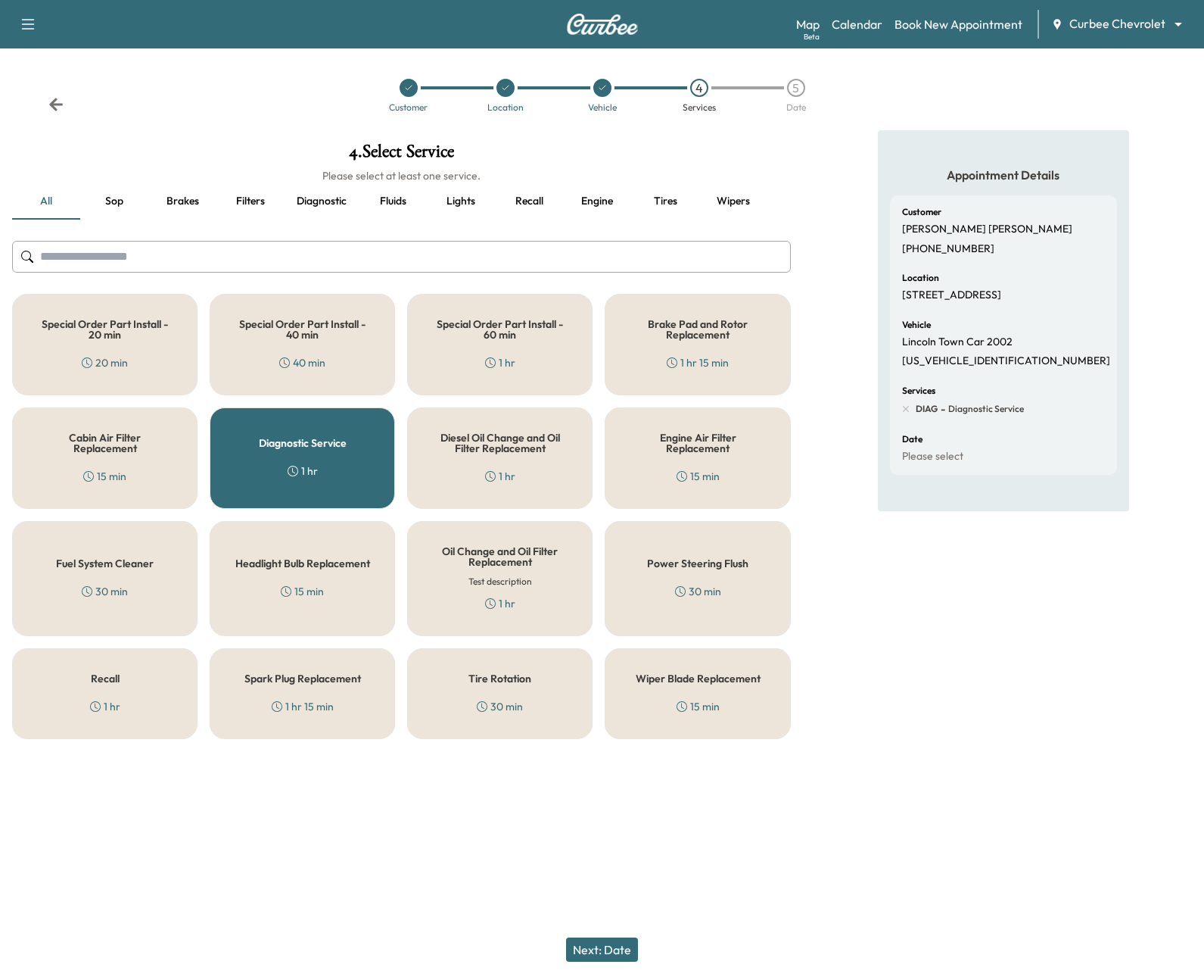
click at [614, 943] on button "Next: Date" at bounding box center [602, 950] width 72 height 24
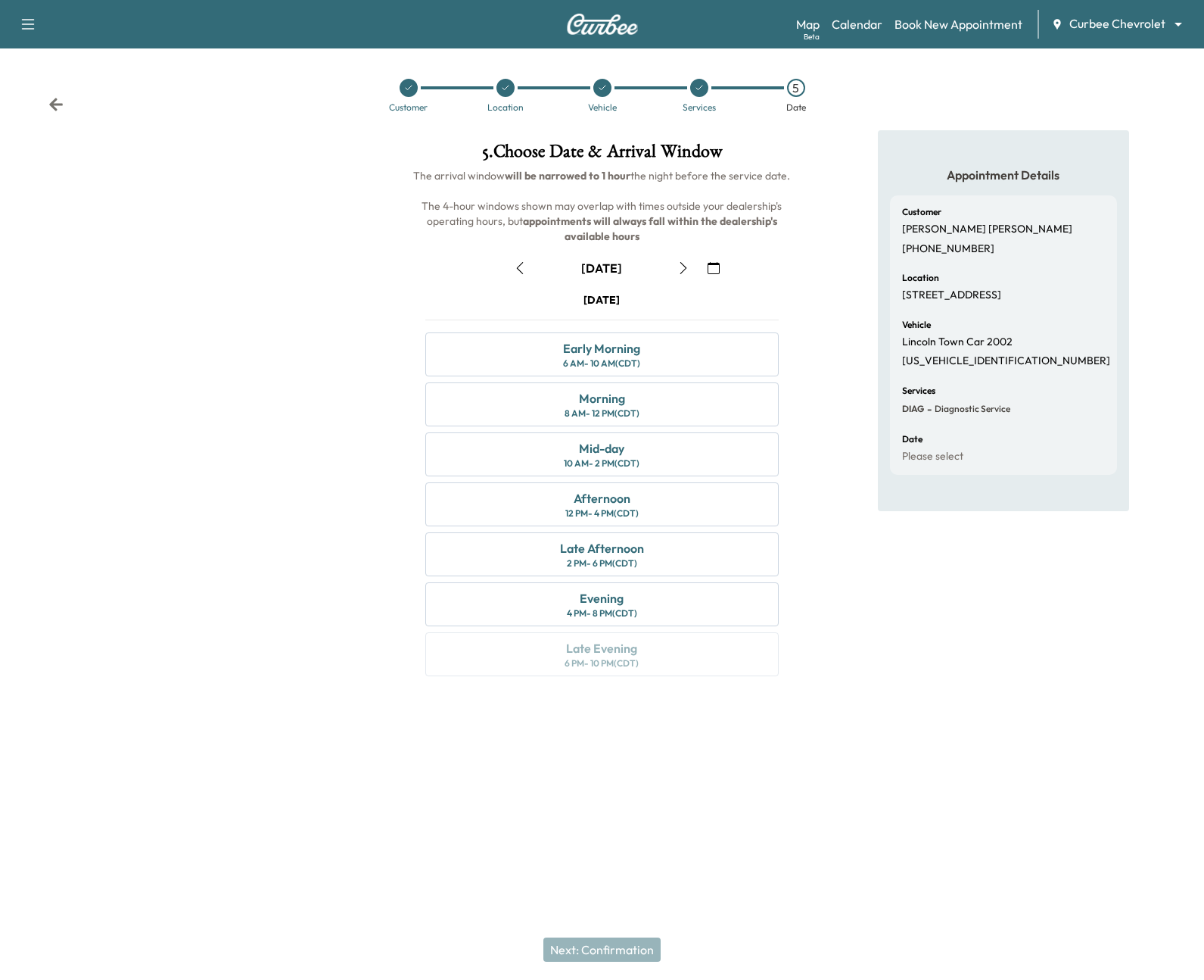
click at [680, 268] on icon "button" at bounding box center [683, 268] width 12 height 12
click at [677, 368] on div "Early Morning 6 AM - 10 AM (CDT)" at bounding box center [602, 354] width 353 height 44
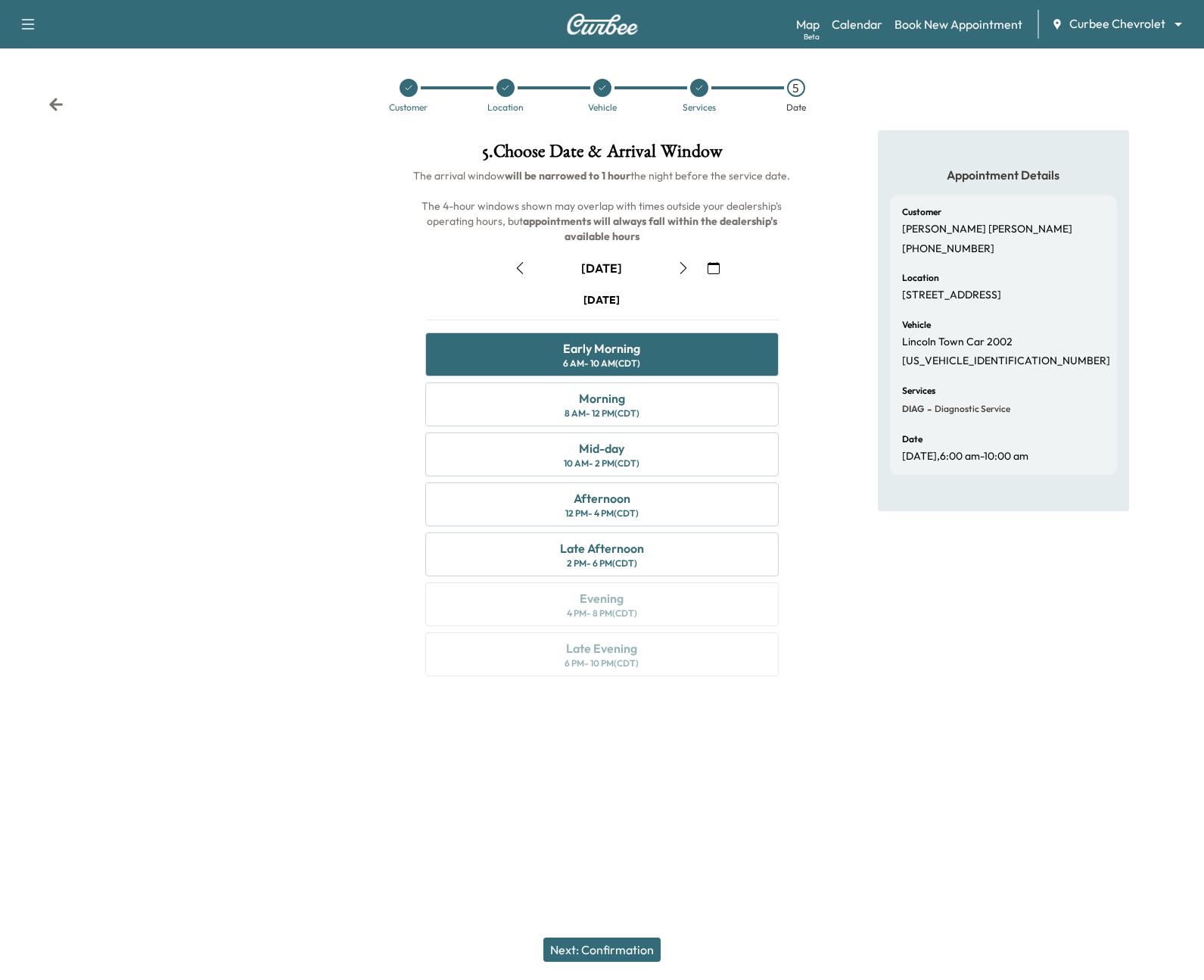
click at [583, 949] on button "Next: Confirmation" at bounding box center [602, 950] width 117 height 24
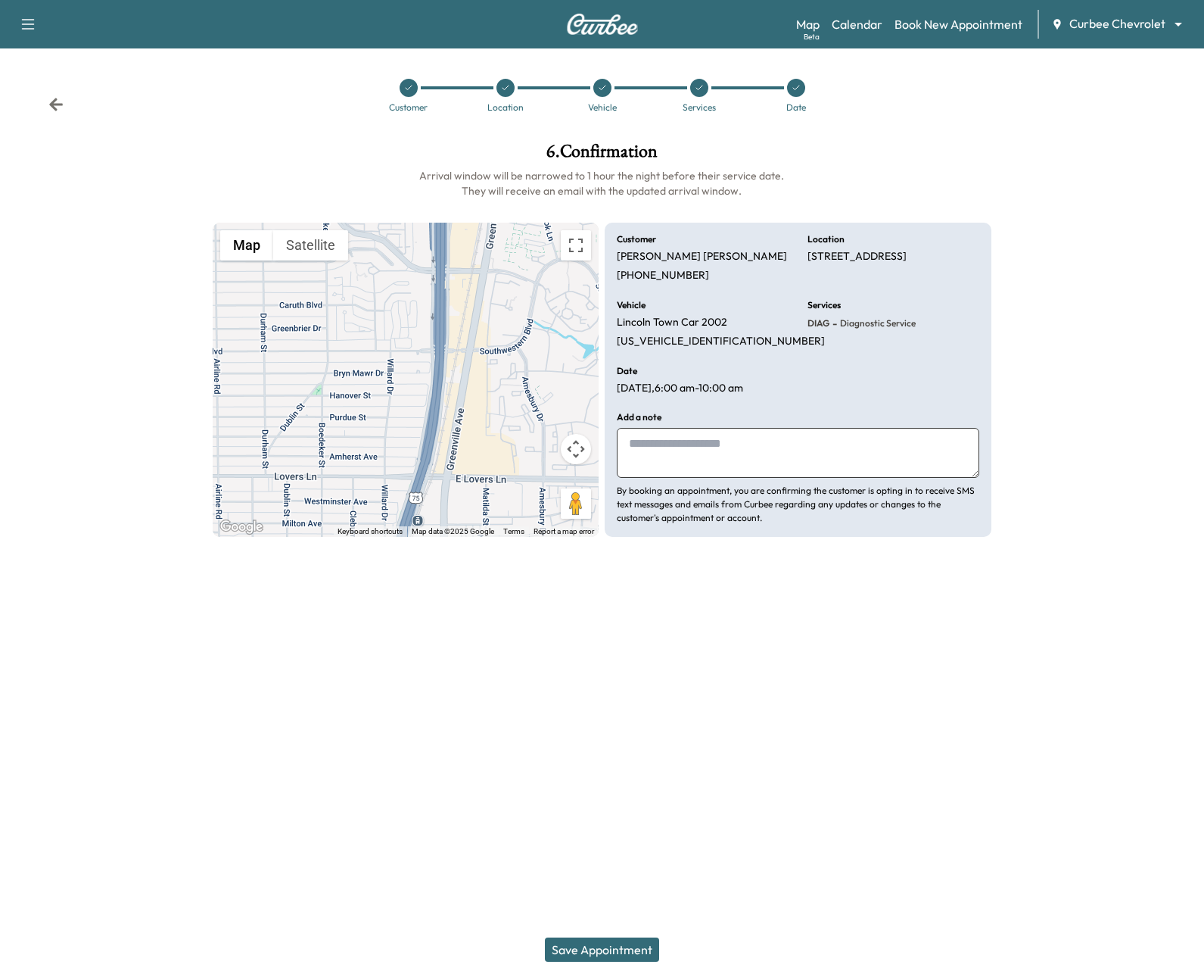
click at [829, 464] on textarea at bounding box center [798, 452] width 362 height 50
type textarea "*********"
drag, startPoint x: 426, startPoint y: 175, endPoint x: 737, endPoint y: 193, distance: 311.5
click at [737, 193] on h6 "Arrival window will be narrowed to 1 hour the night before their service date. …" at bounding box center [602, 183] width 779 height 30
click at [724, 678] on div "Support Log Out Map Beta Calendar Book New Appointment Curbee Chevrolet *******…" at bounding box center [602, 490] width 1204 height 980
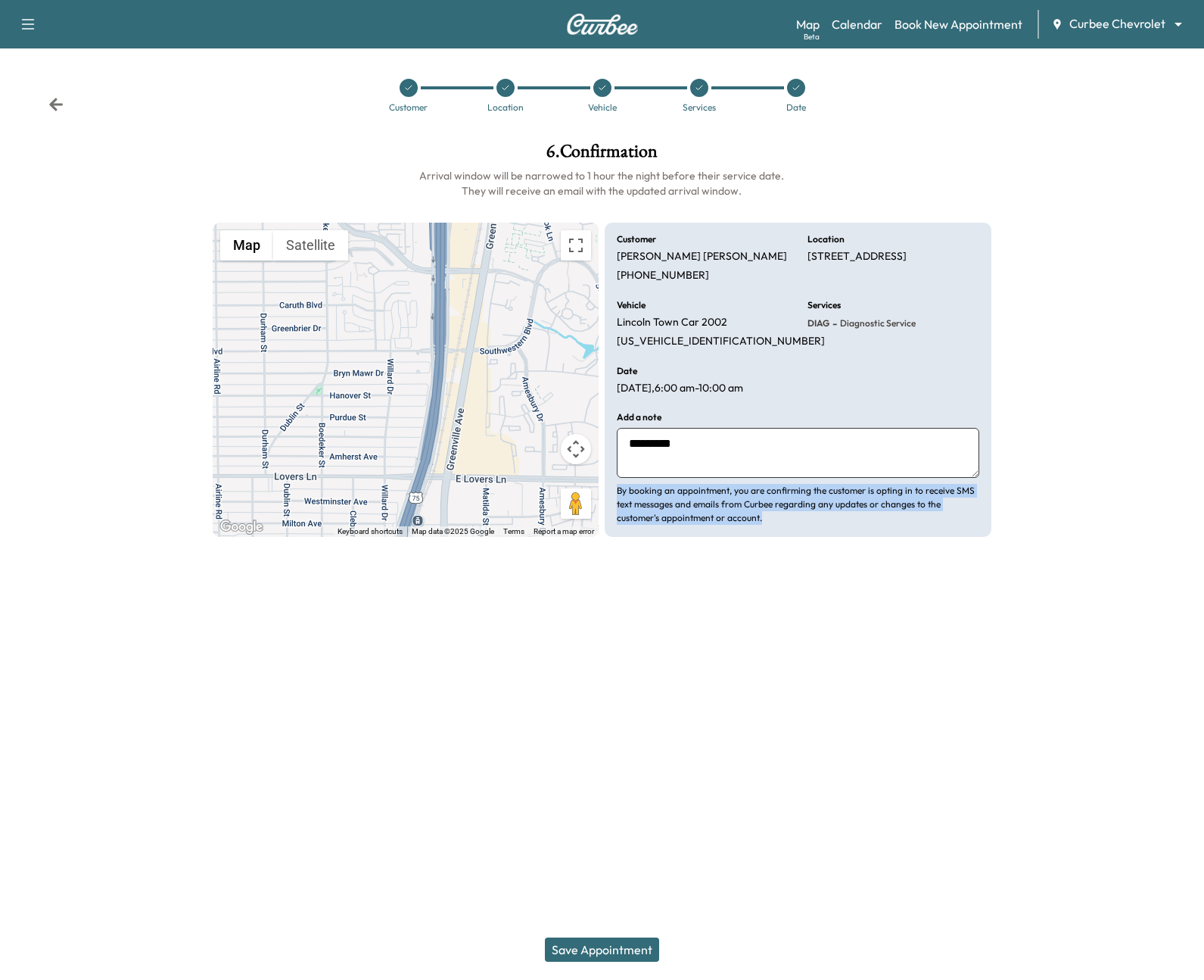
drag, startPoint x: 617, startPoint y: 490, endPoint x: 787, endPoint y: 531, distance: 174.9
click at [787, 531] on div "Customer [PERSON_NAME] [PHONE_NUMBER] Location [STREET_ADDRESS] Vehicle [GEOGRA…" at bounding box center [797, 380] width 386 height 315
click at [824, 623] on div at bounding box center [602, 645] width 1204 height 49
click at [620, 958] on button "Save Appointment" at bounding box center [602, 950] width 114 height 24
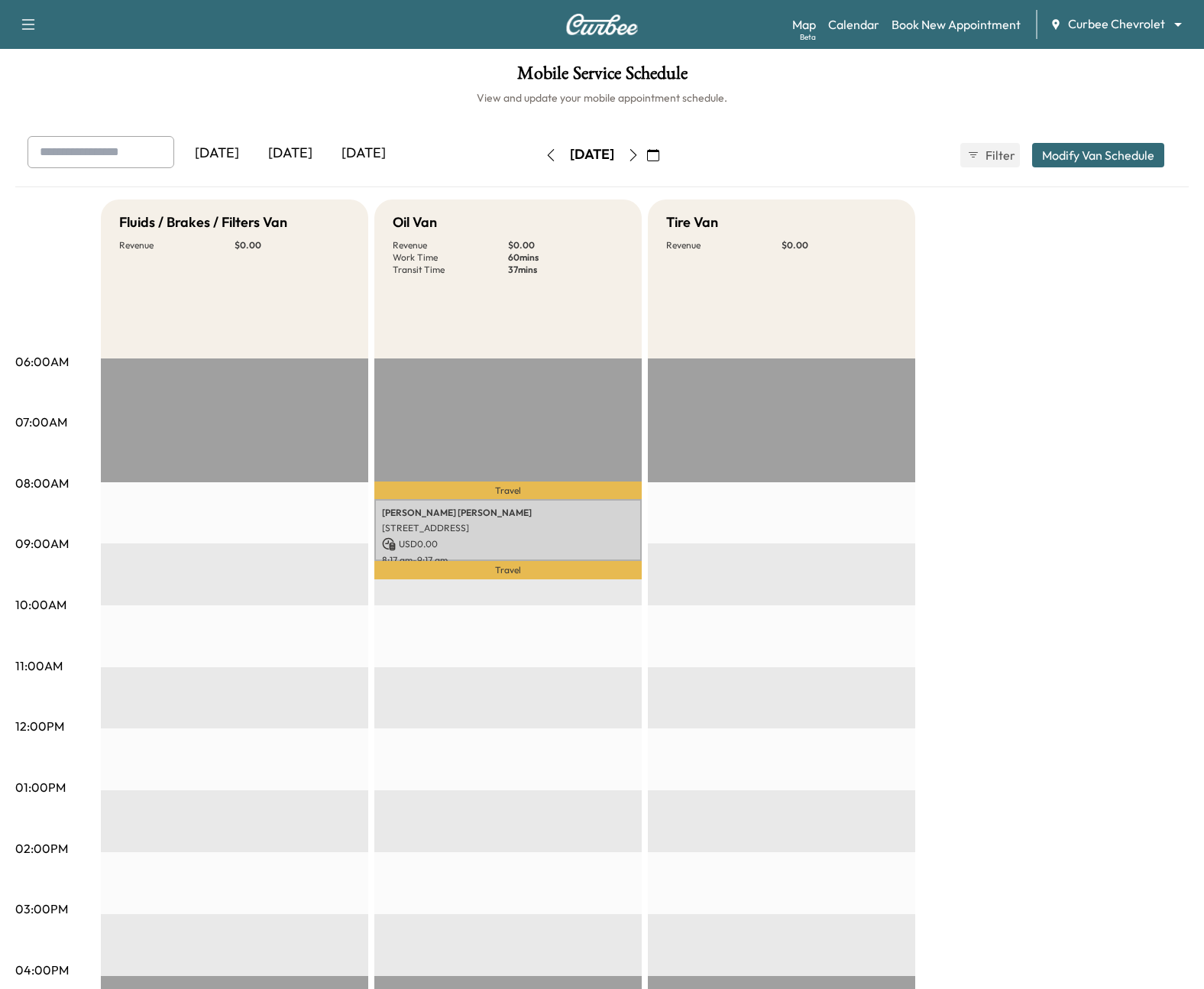
drag, startPoint x: 535, startPoint y: 153, endPoint x: 637, endPoint y: 153, distance: 102.0
click at [614, 153] on div "[DATE]" at bounding box center [592, 154] width 45 height 19
click at [457, 528] on p "[STREET_ADDRESS]" at bounding box center [508, 528] width 252 height 12
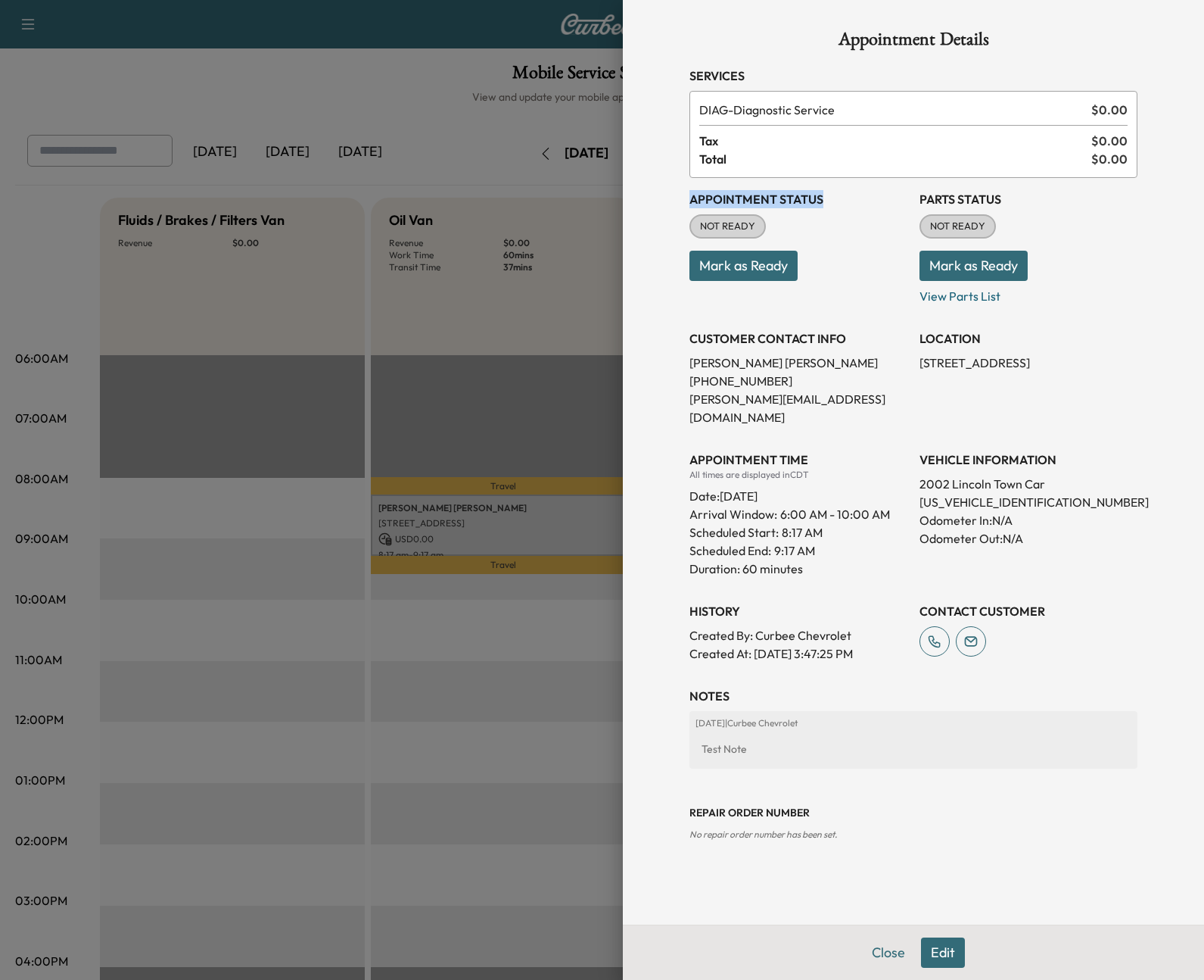
drag, startPoint x: 691, startPoint y: 198, endPoint x: 875, endPoint y: 194, distance: 184.0
click at [875, 194] on h3 "Appointment Status" at bounding box center [799, 198] width 218 height 18
drag, startPoint x: 922, startPoint y: 202, endPoint x: 1029, endPoint y: 195, distance: 107.2
click at [1029, 195] on h3 "Parts Status" at bounding box center [1029, 198] width 218 height 18
click at [1088, 511] on p "Odometer In: N/A" at bounding box center [1029, 519] width 218 height 18
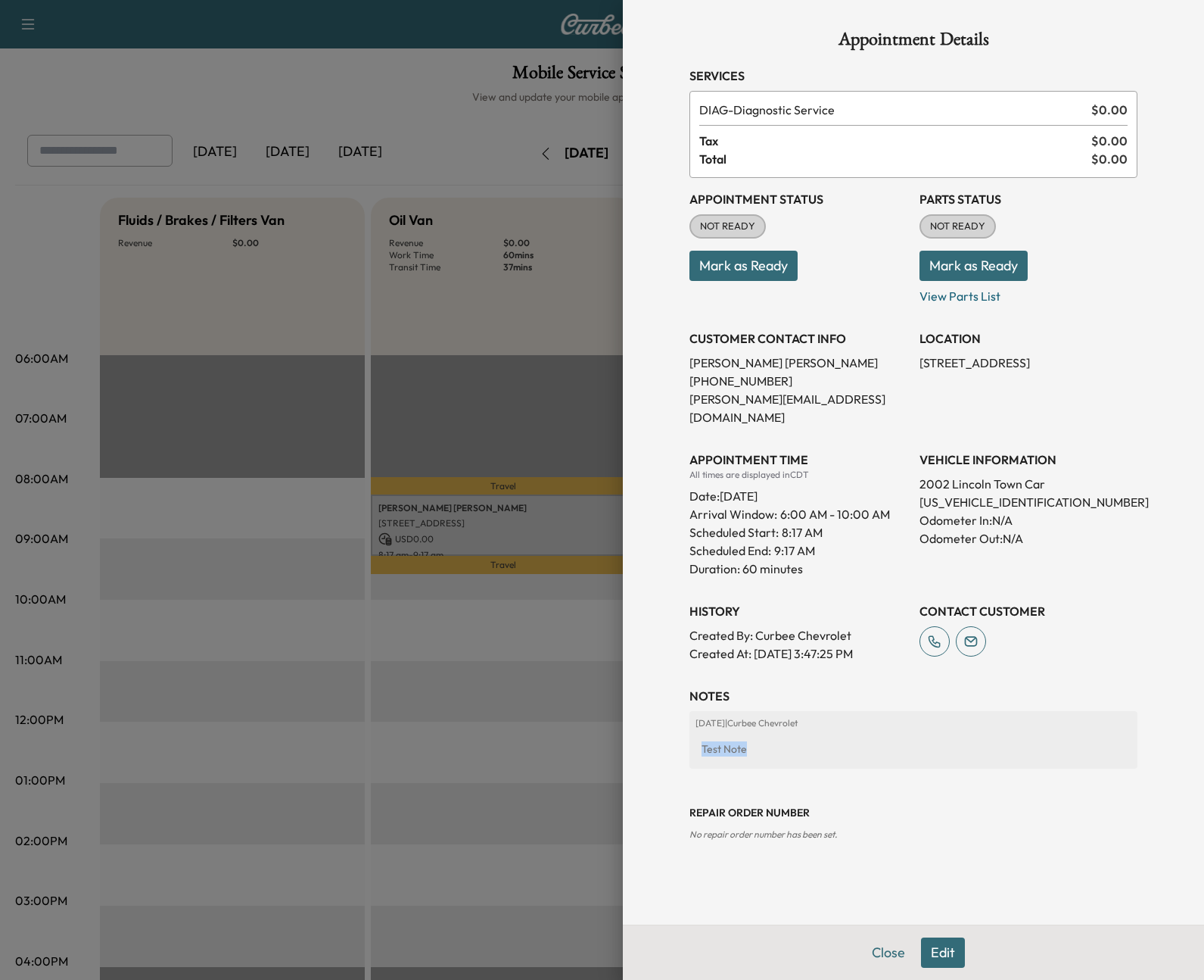
drag, startPoint x: 761, startPoint y: 725, endPoint x: 703, endPoint y: 712, distance: 59.4
click at [703, 712] on div "[DATE] | Curbee Chevrolet Test Note" at bounding box center [913, 739] width 448 height 57
click at [1040, 667] on div "Appointment Details Services DIAG - Diagnostic Service $ 0.00 Tax $ 0.00 Total …" at bounding box center [913, 462] width 484 height 925
click at [941, 947] on button "Edit" at bounding box center [943, 953] width 44 height 30
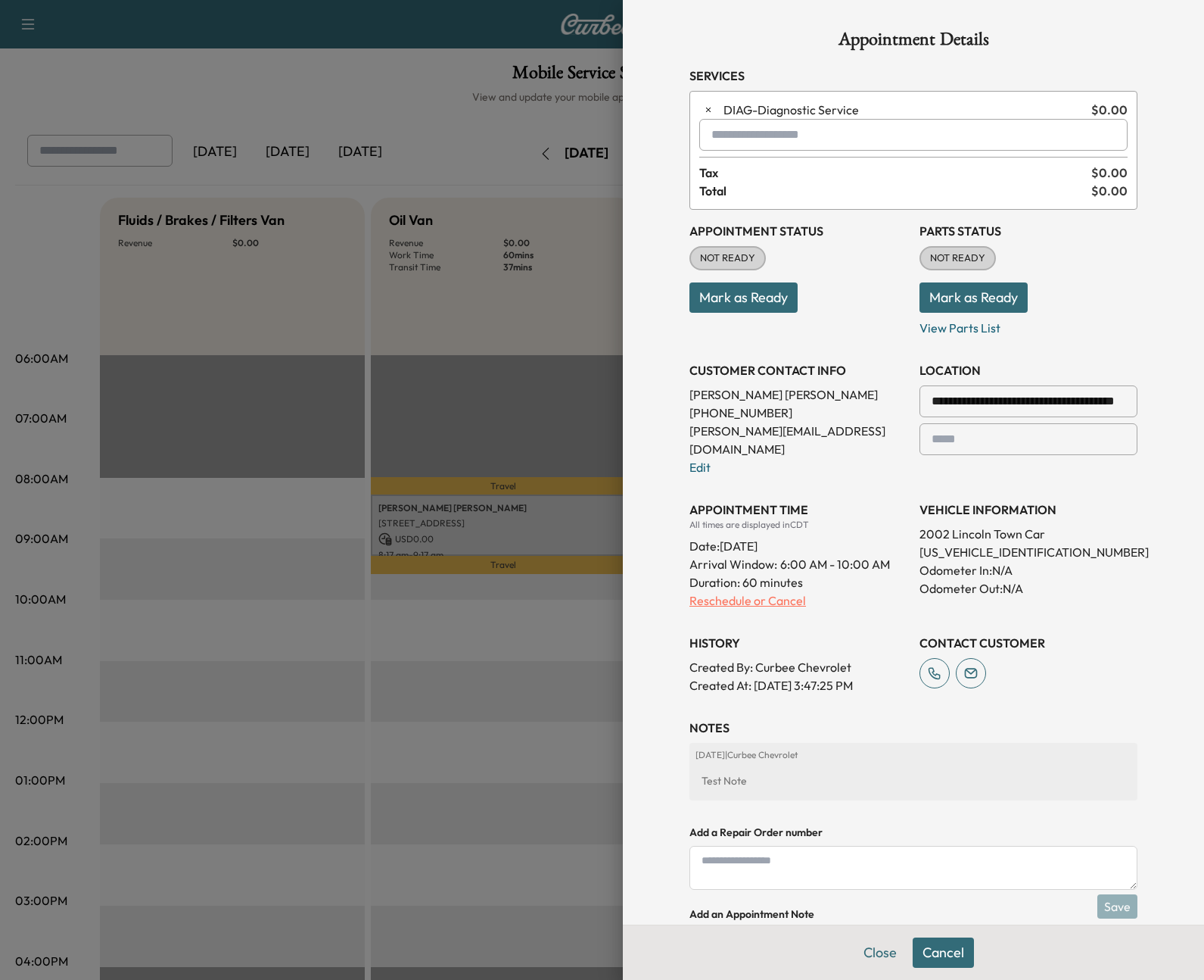
click at [738, 591] on p "Reschedule or Cancel" at bounding box center [799, 600] width 218 height 18
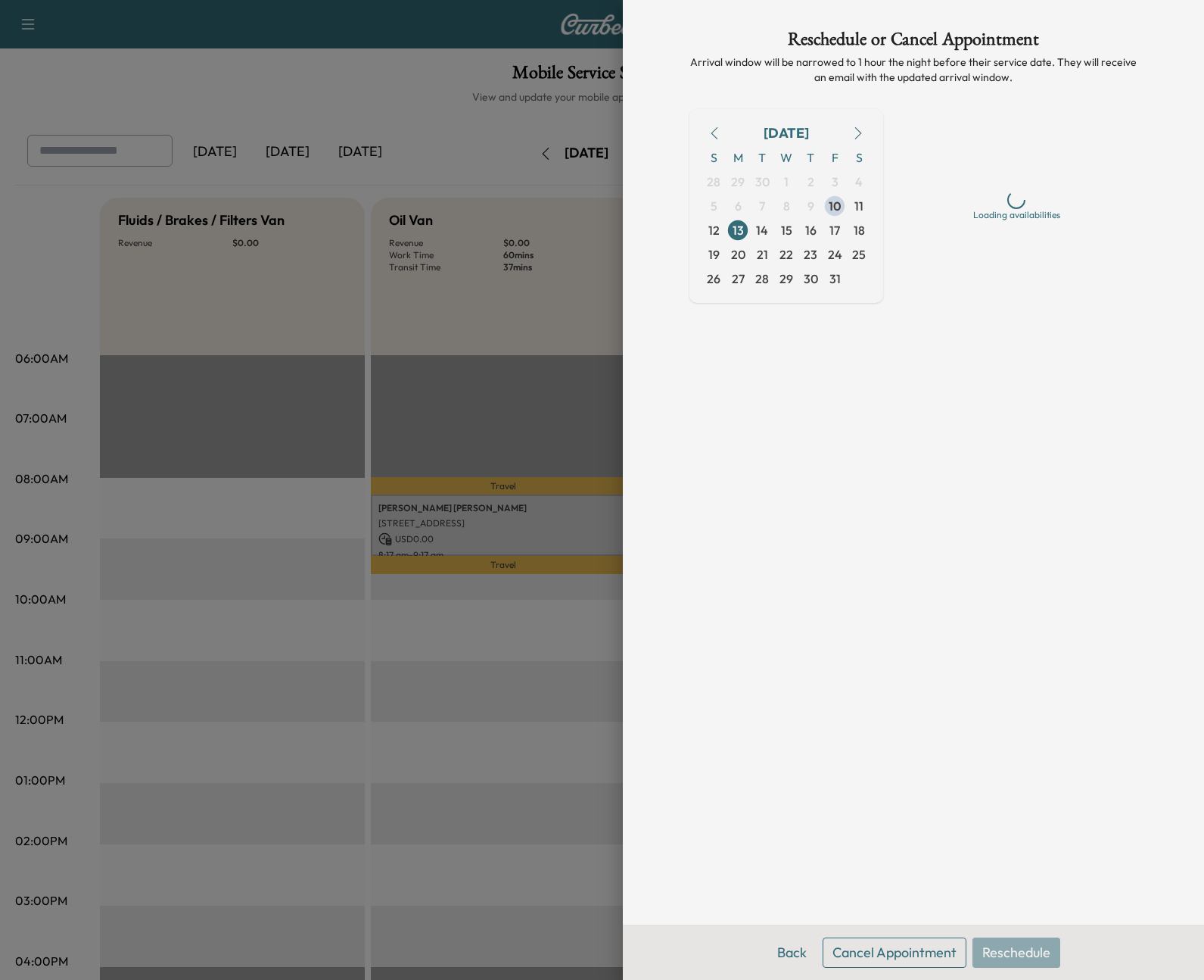
click at [896, 969] on div "Back Cancel Appointment Reschedule" at bounding box center [913, 952] width 581 height 55
click at [894, 961] on button "Cancel Appointment" at bounding box center [894, 953] width 144 height 30
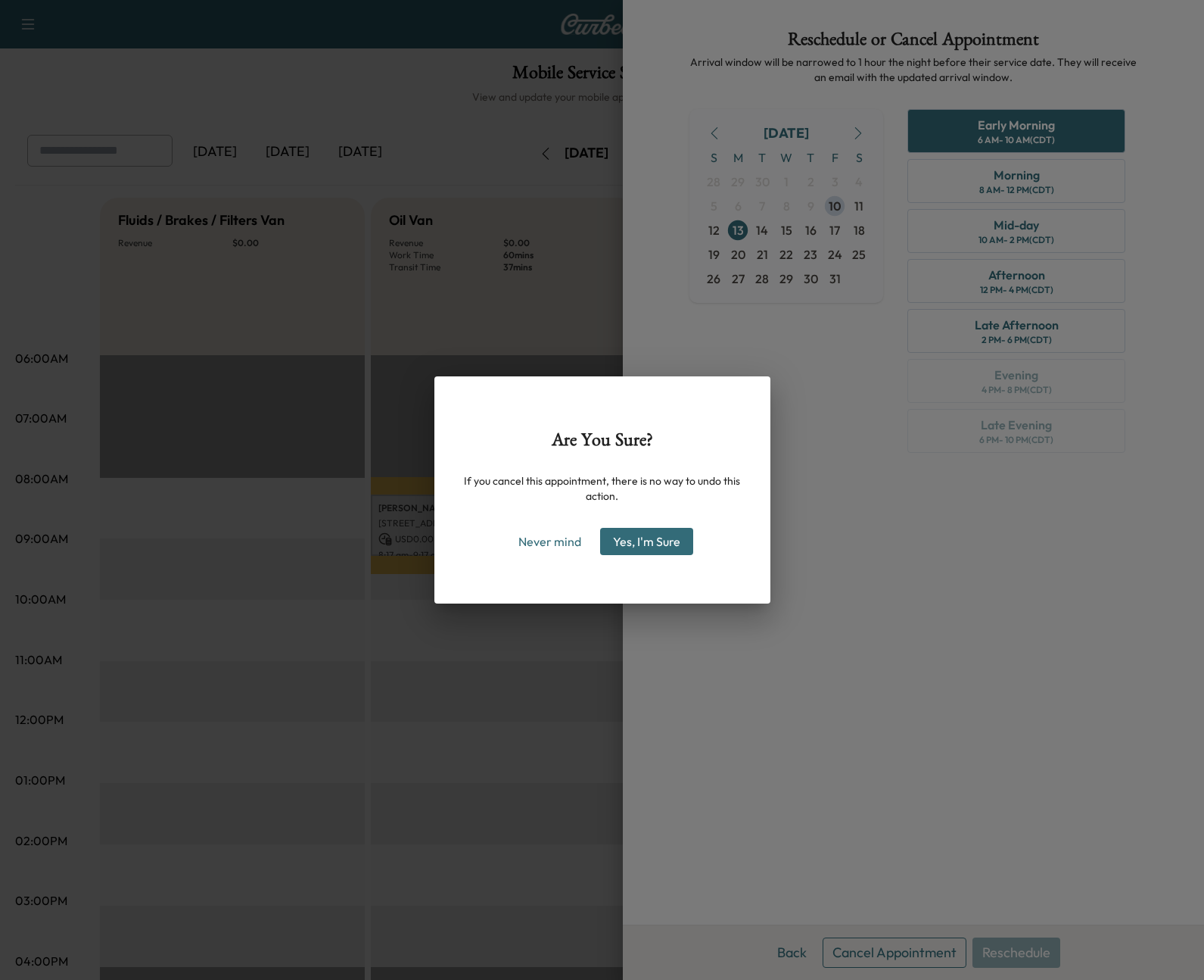
click at [693, 538] on div "Never mind Yes, I'm Sure" at bounding box center [602, 541] width 288 height 27
click at [669, 543] on button "Yes, I'm Sure" at bounding box center [647, 541] width 93 height 27
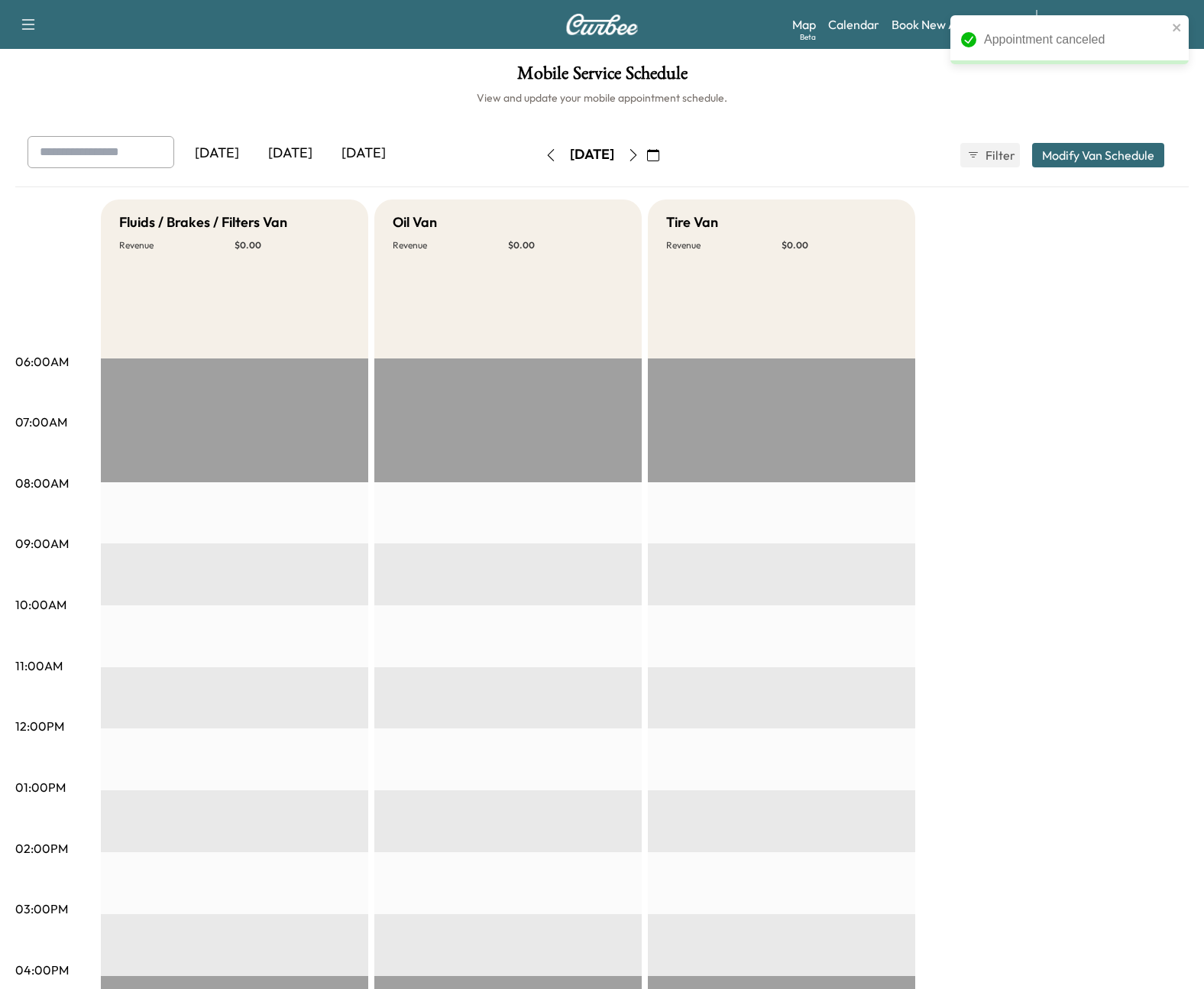
click at [310, 145] on div "[DATE]" at bounding box center [290, 153] width 73 height 35
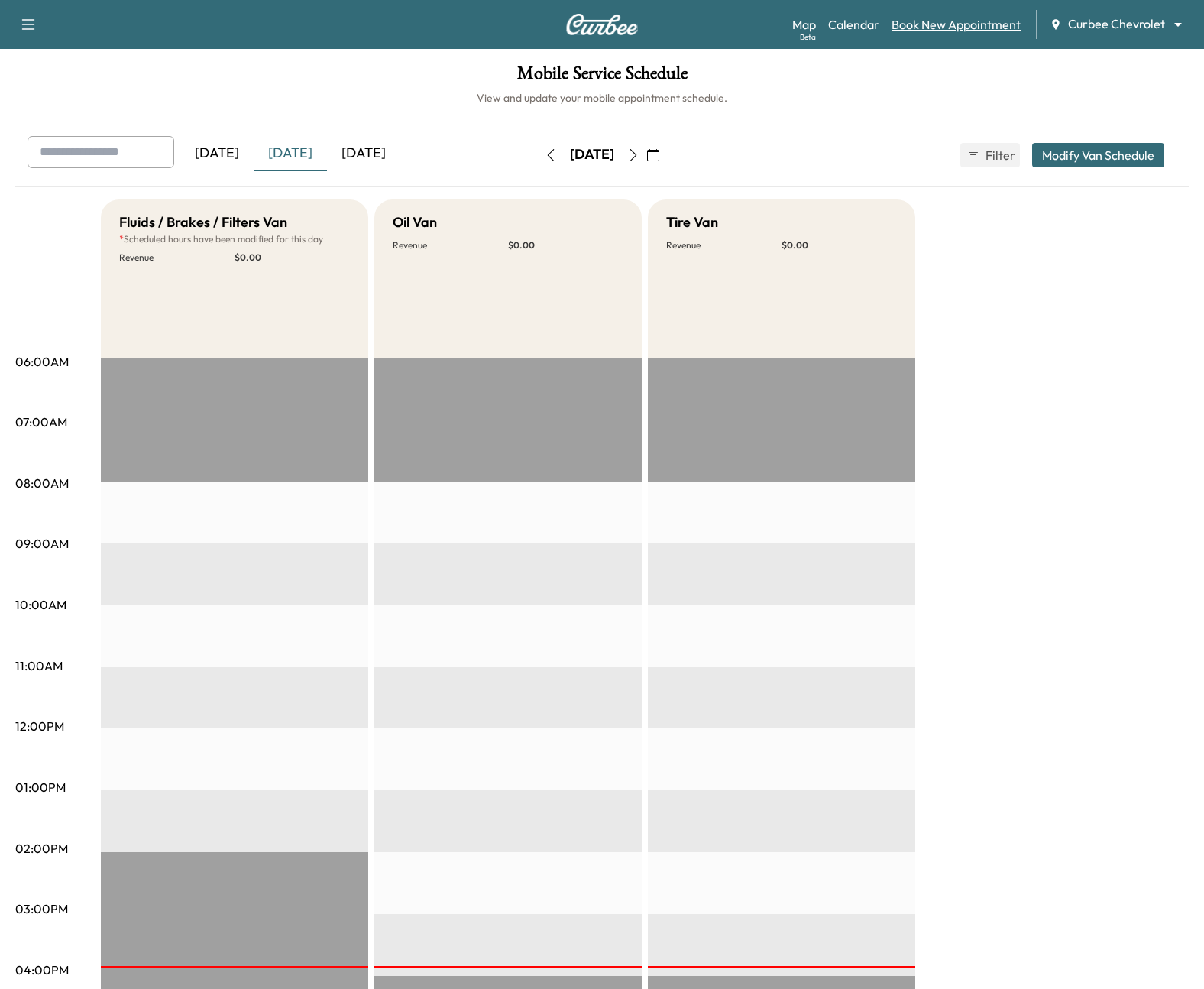
click at [939, 30] on link "Book New Appointment" at bounding box center [956, 24] width 129 height 18
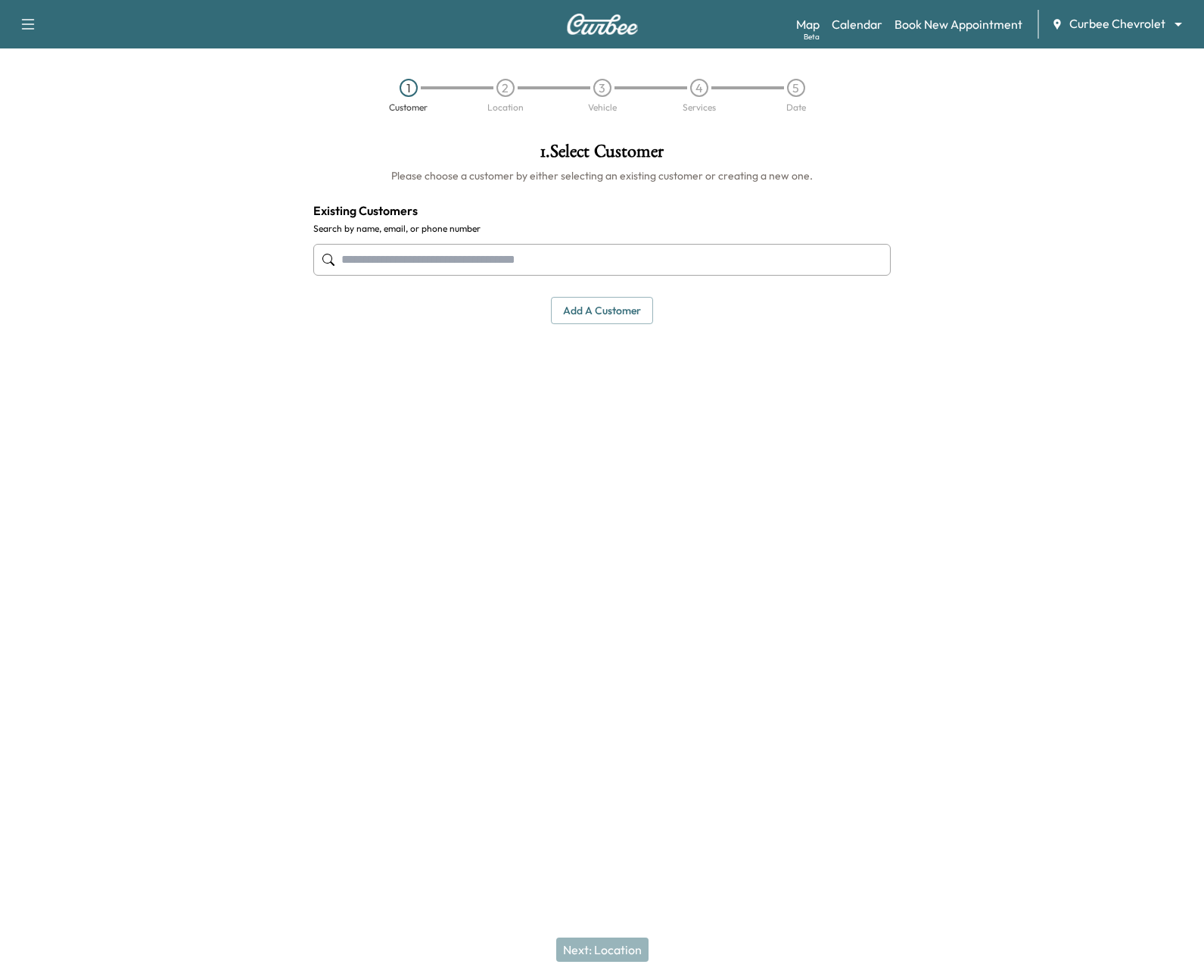
click at [606, 948] on div "Next: Location" at bounding box center [602, 949] width 1204 height 61
click at [550, 257] on input "text" at bounding box center [602, 260] width 578 height 32
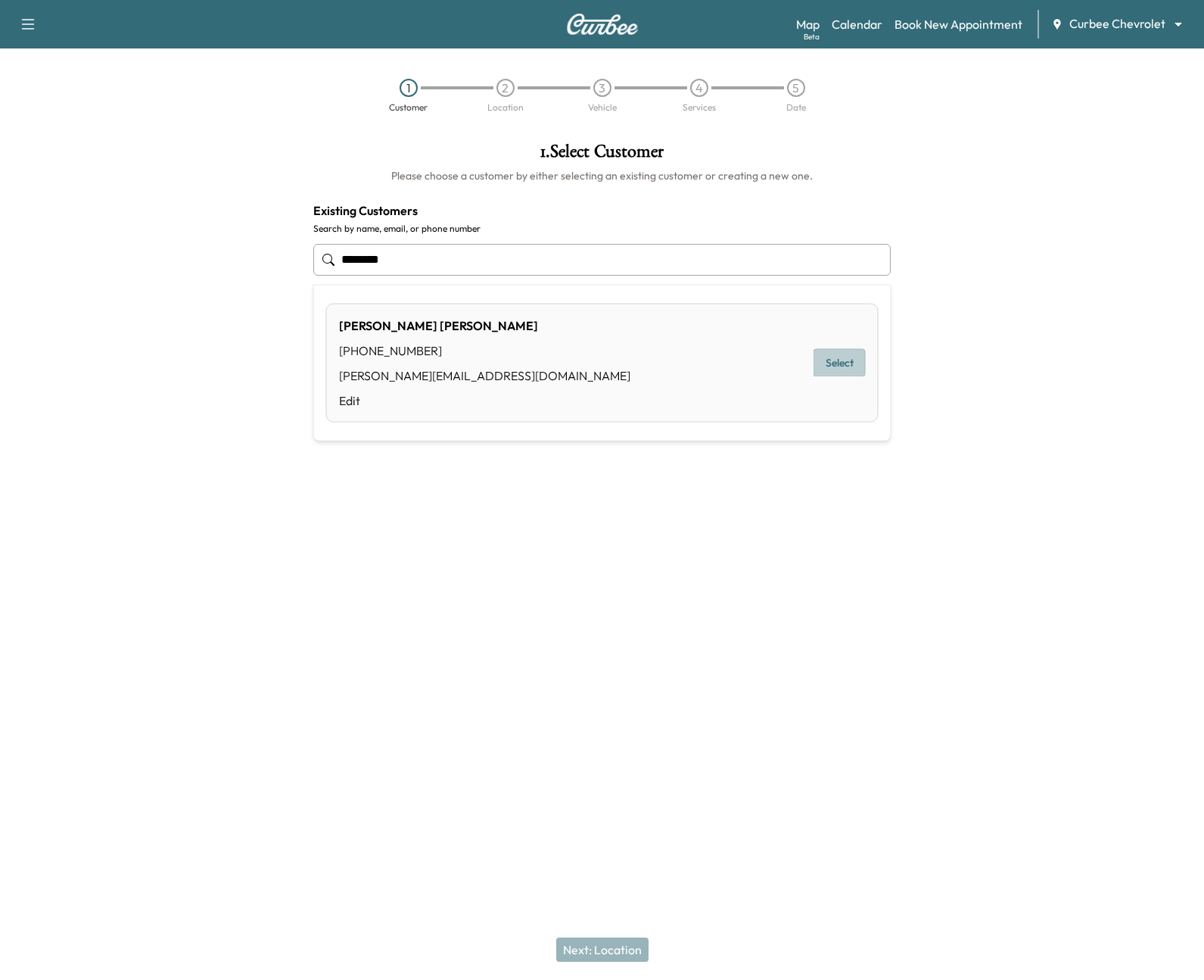
click at [852, 358] on button "Select" at bounding box center [840, 363] width 53 height 28
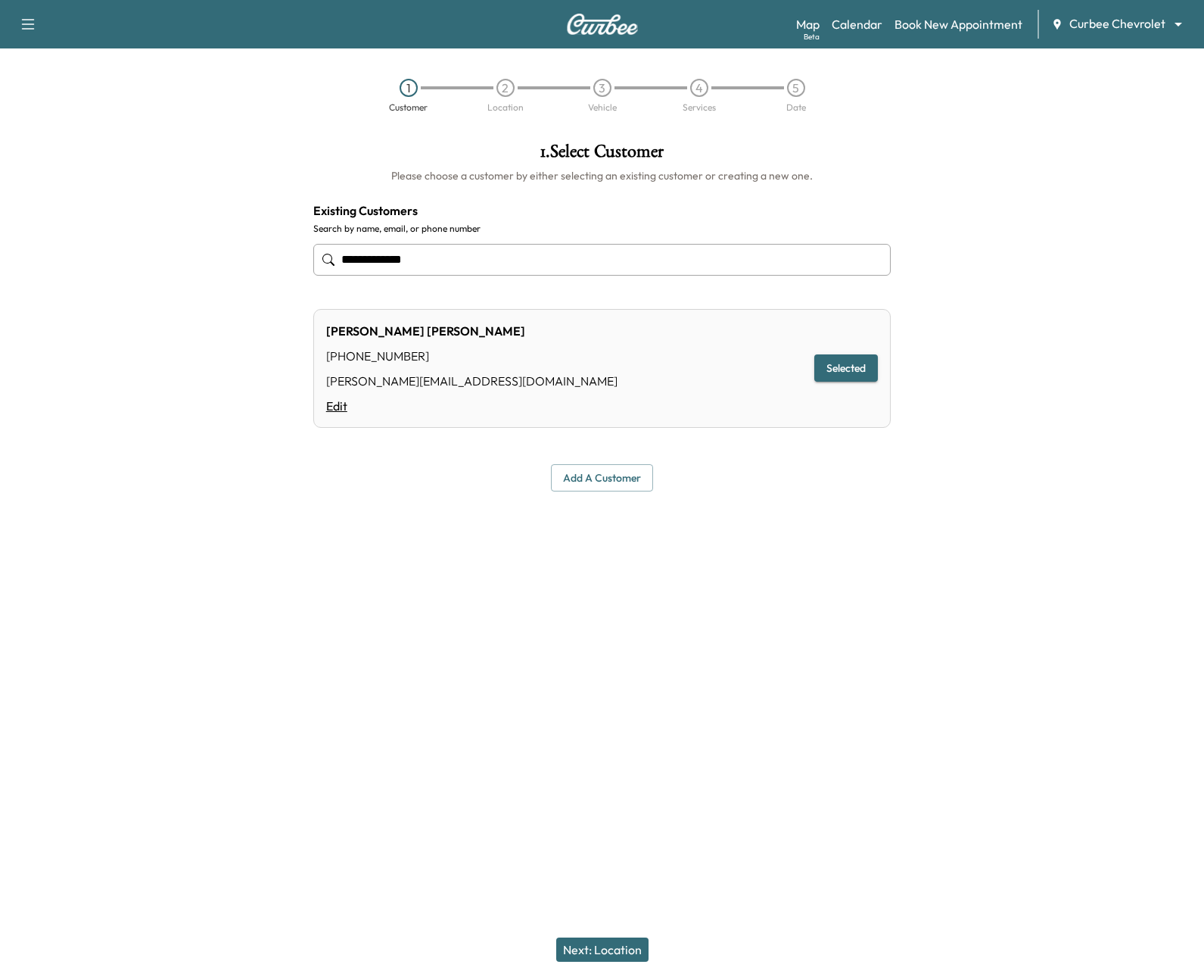
type input "**********"
click at [333, 412] on link "Edit" at bounding box center [472, 406] width 292 height 18
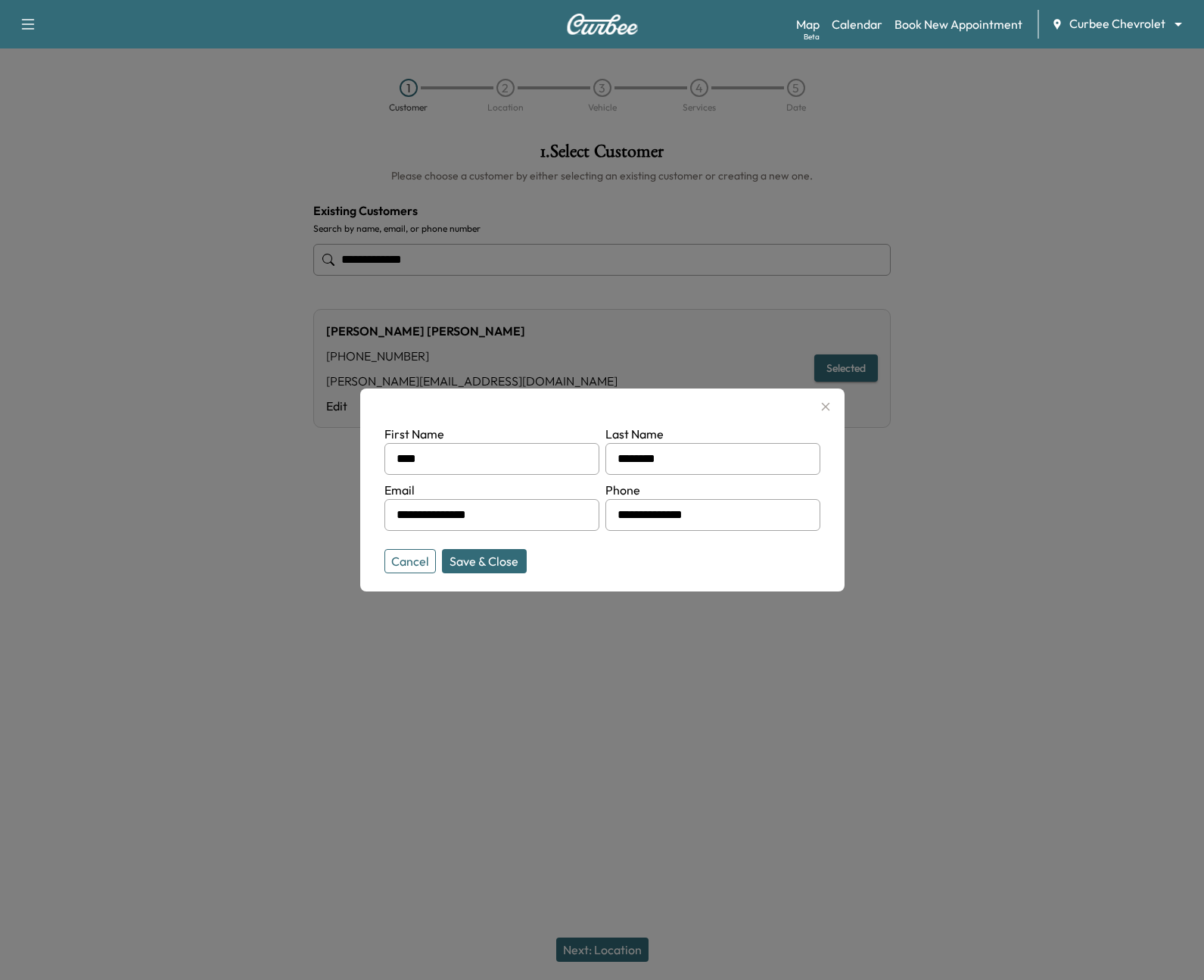
click at [512, 517] on input "**********" at bounding box center [492, 515] width 215 height 32
click at [477, 551] on button "Save & Close" at bounding box center [484, 561] width 84 height 24
type input "**********"
click at [501, 563] on button "Save & Close" at bounding box center [484, 561] width 84 height 24
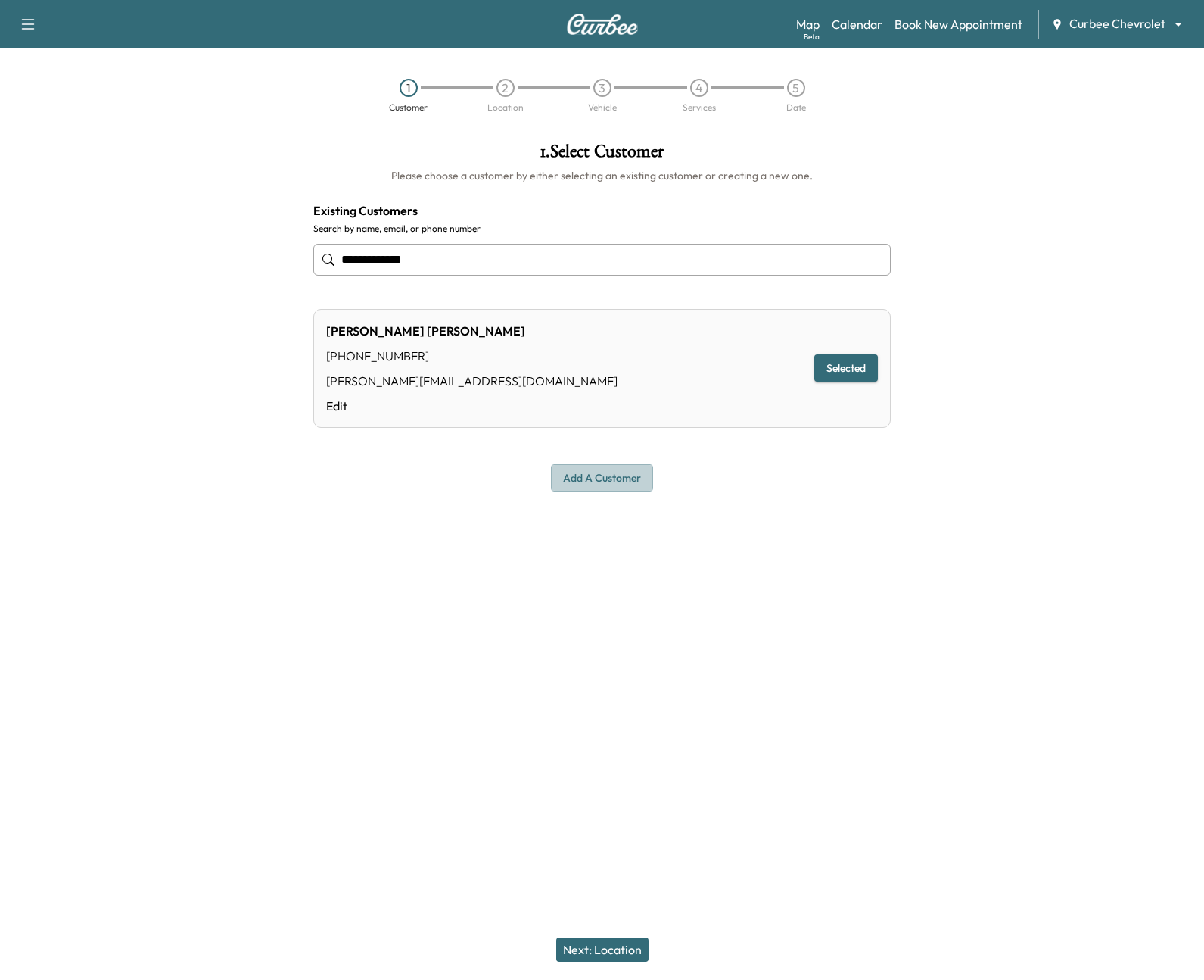
click at [624, 485] on button "Add a customer" at bounding box center [602, 478] width 102 height 28
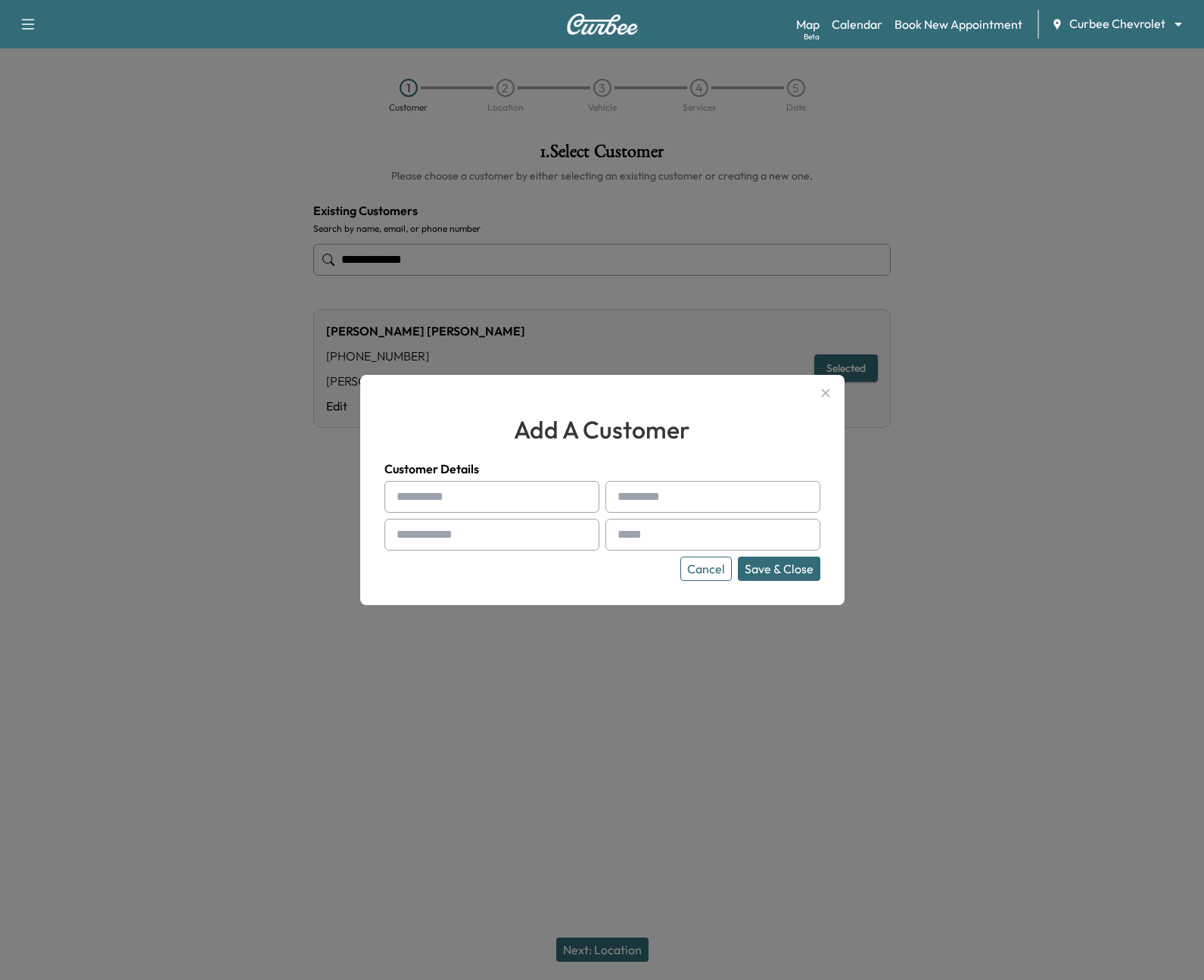
click at [828, 392] on icon "button" at bounding box center [825, 392] width 18 height 18
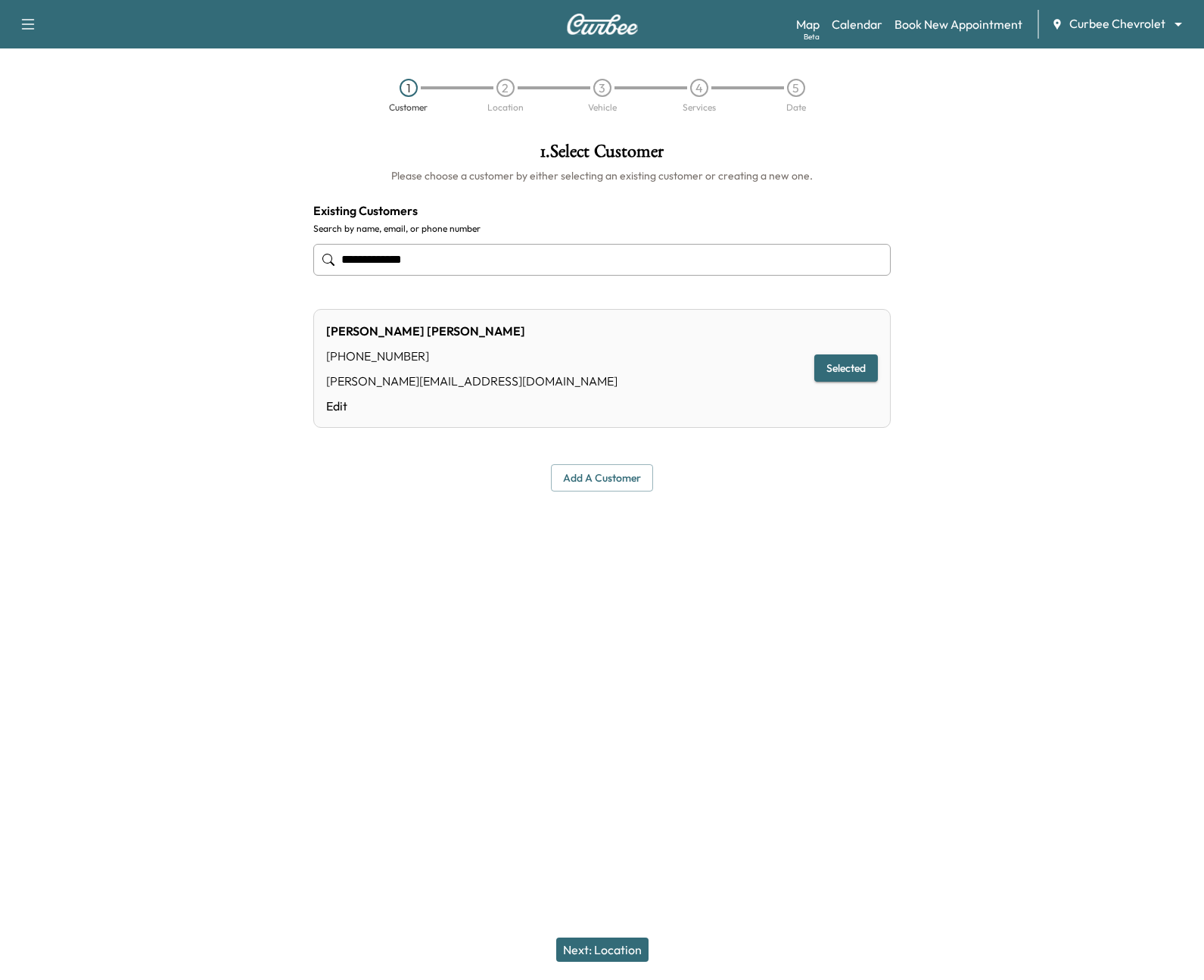
click at [609, 941] on button "Next: Location" at bounding box center [602, 950] width 92 height 24
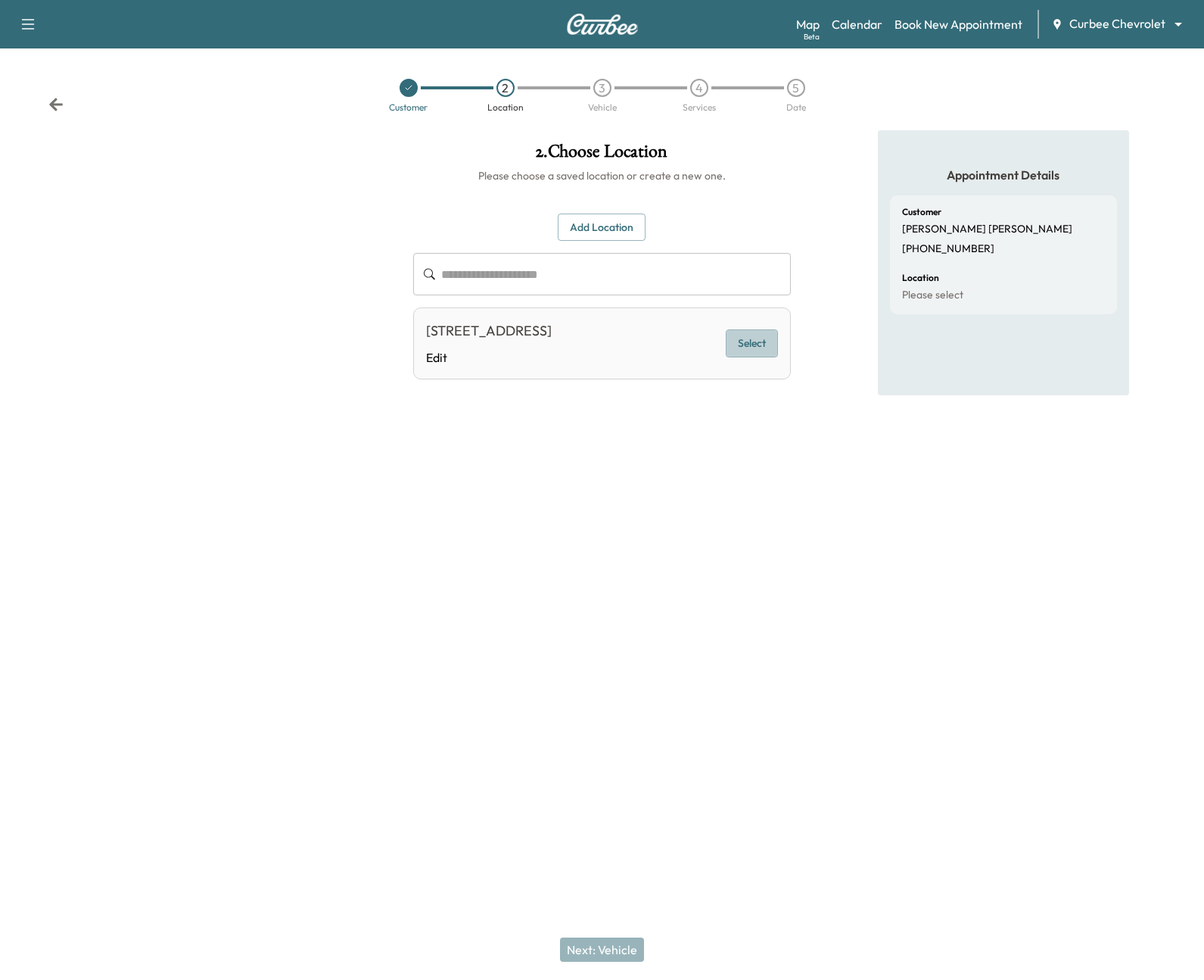
click at [733, 344] on button "Select" at bounding box center [753, 344] width 53 height 28
click at [433, 363] on link "Edit" at bounding box center [489, 357] width 126 height 18
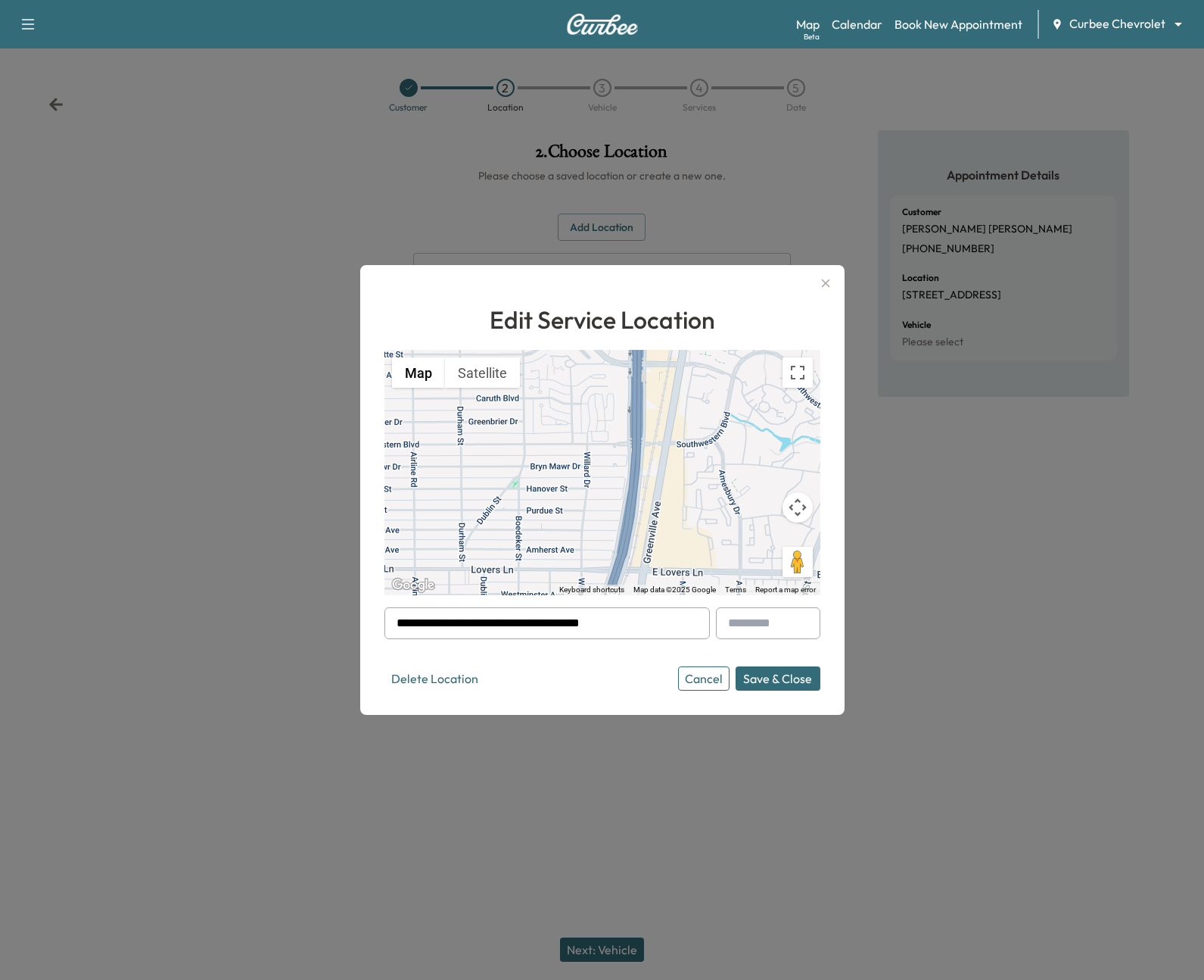
click at [698, 688] on button "Cancel" at bounding box center [704, 679] width 52 height 24
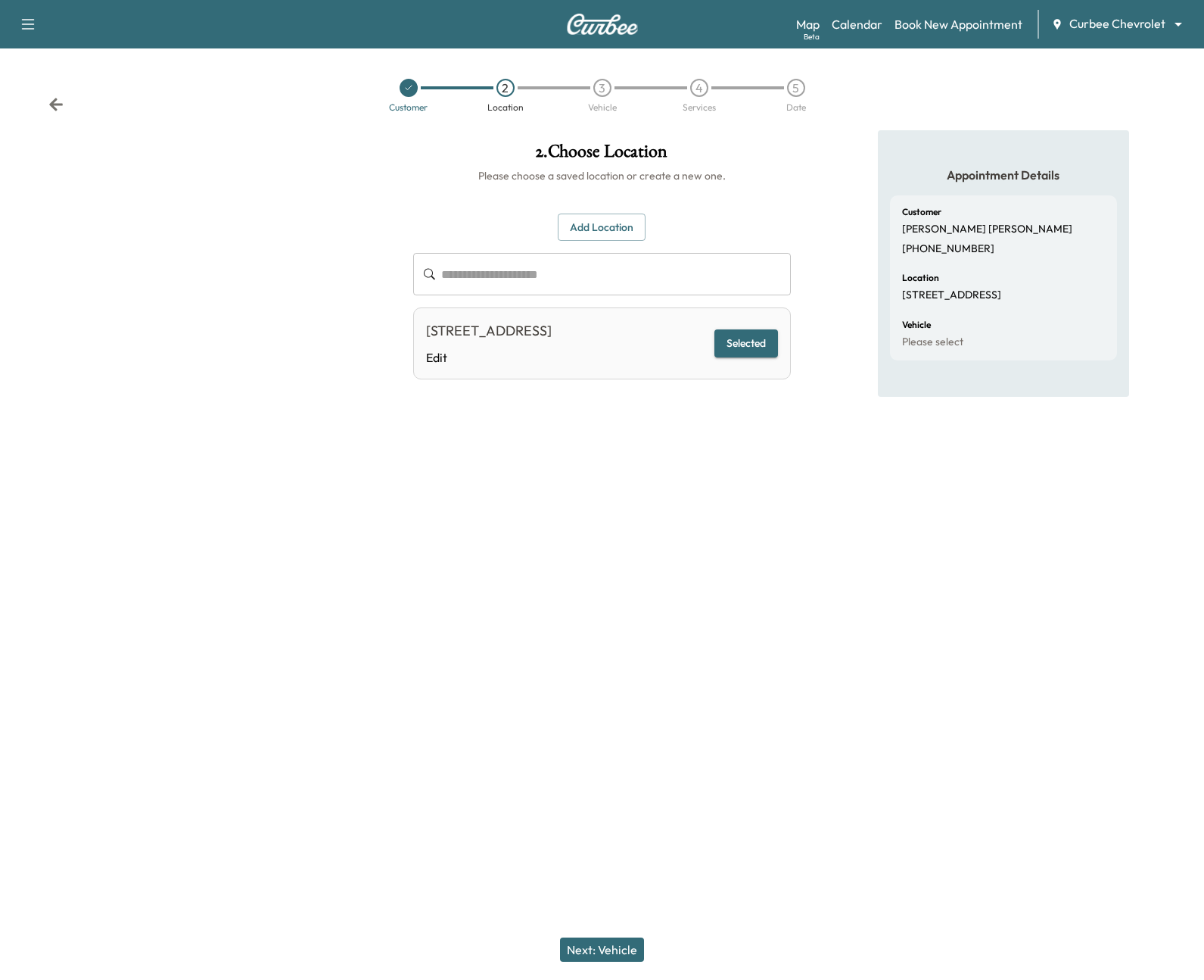
click at [601, 233] on button "Add Location" at bounding box center [602, 227] width 88 height 28
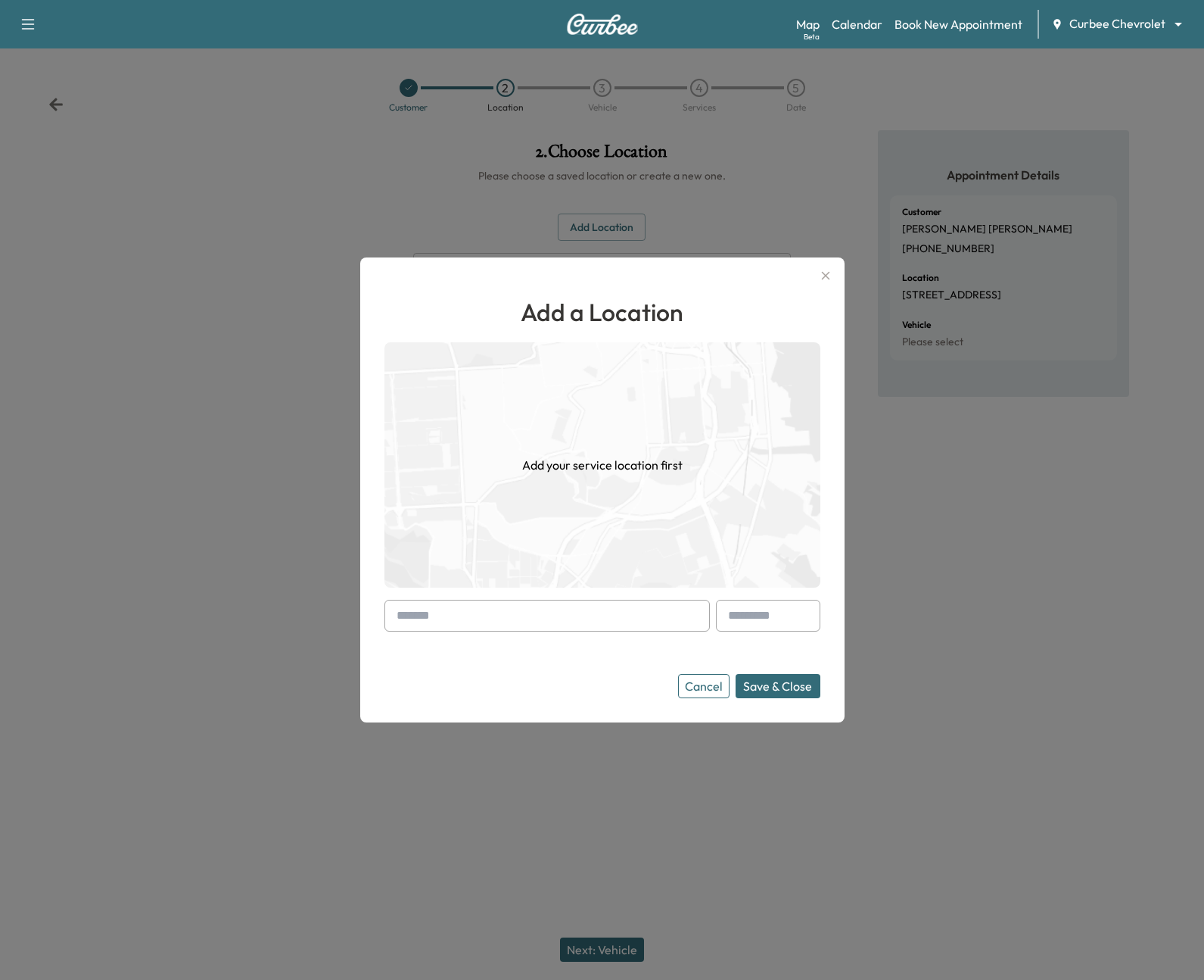
click at [523, 622] on input "text" at bounding box center [547, 616] width 326 height 32
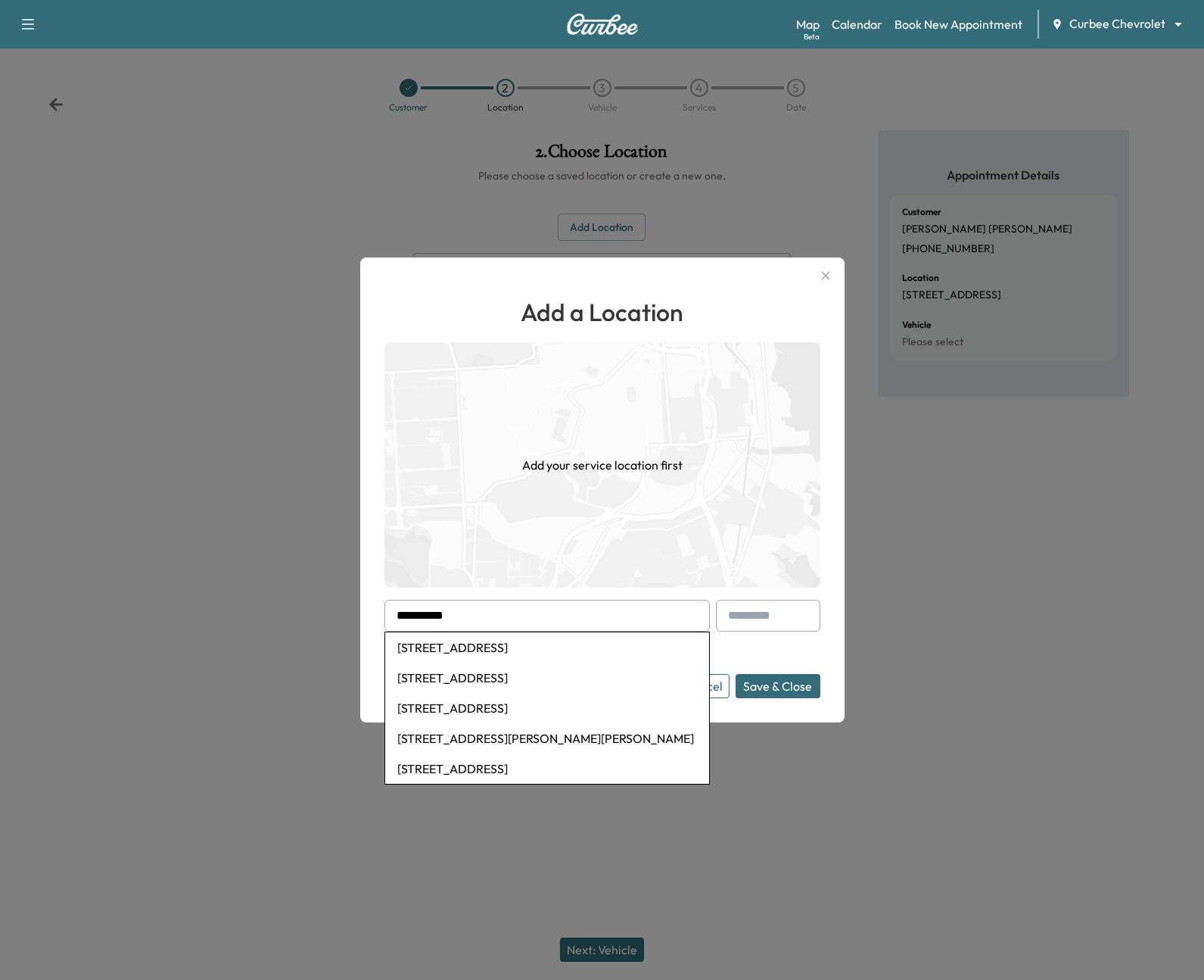
click at [540, 654] on li "[STREET_ADDRESS]" at bounding box center [547, 647] width 324 height 30
type input "**********"
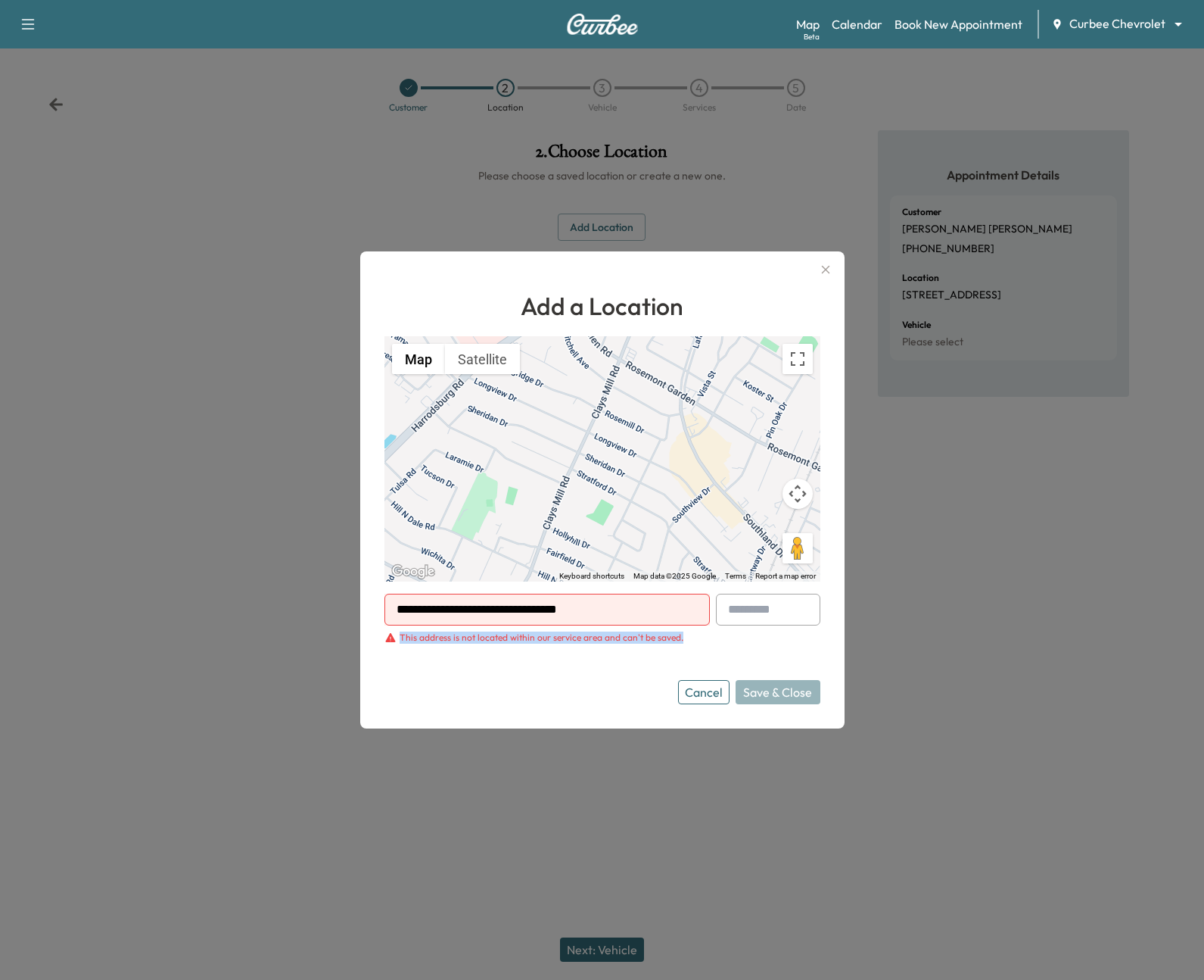
drag, startPoint x: 377, startPoint y: 636, endPoint x: 682, endPoint y: 644, distance: 305.1
click at [682, 644] on div "**********" at bounding box center [602, 490] width 484 height 477
click at [759, 650] on form "**********" at bounding box center [602, 649] width 436 height 111
click at [826, 268] on icon "button" at bounding box center [825, 269] width 8 height 8
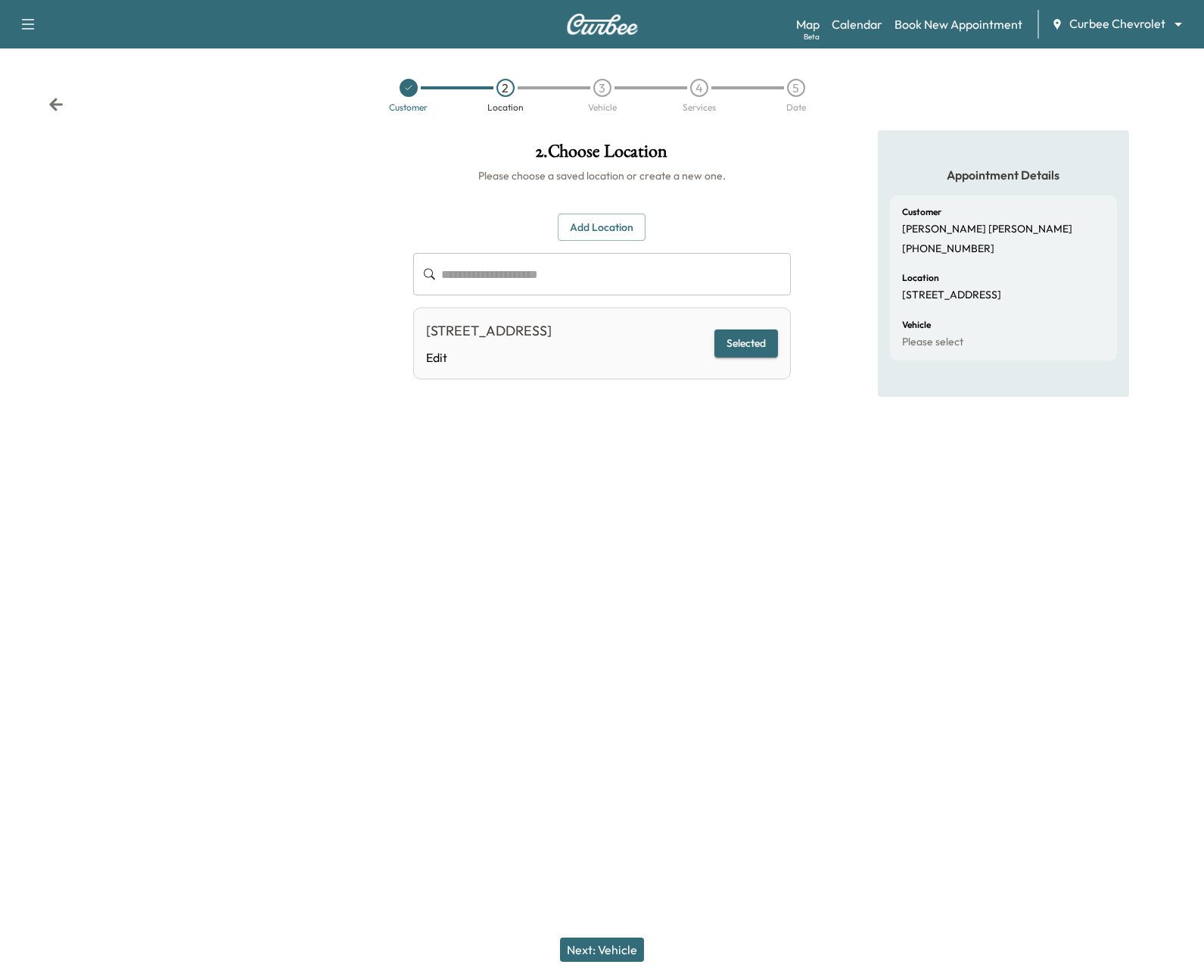
drag, startPoint x: 432, startPoint y: 329, endPoint x: 619, endPoint y: 328, distance: 187.0
click at [552, 328] on div "[STREET_ADDRESS]" at bounding box center [489, 330] width 126 height 22
click at [623, 571] on div "**********" at bounding box center [601, 375] width 401 height 490
click at [577, 945] on button "Next: Vehicle" at bounding box center [602, 950] width 84 height 24
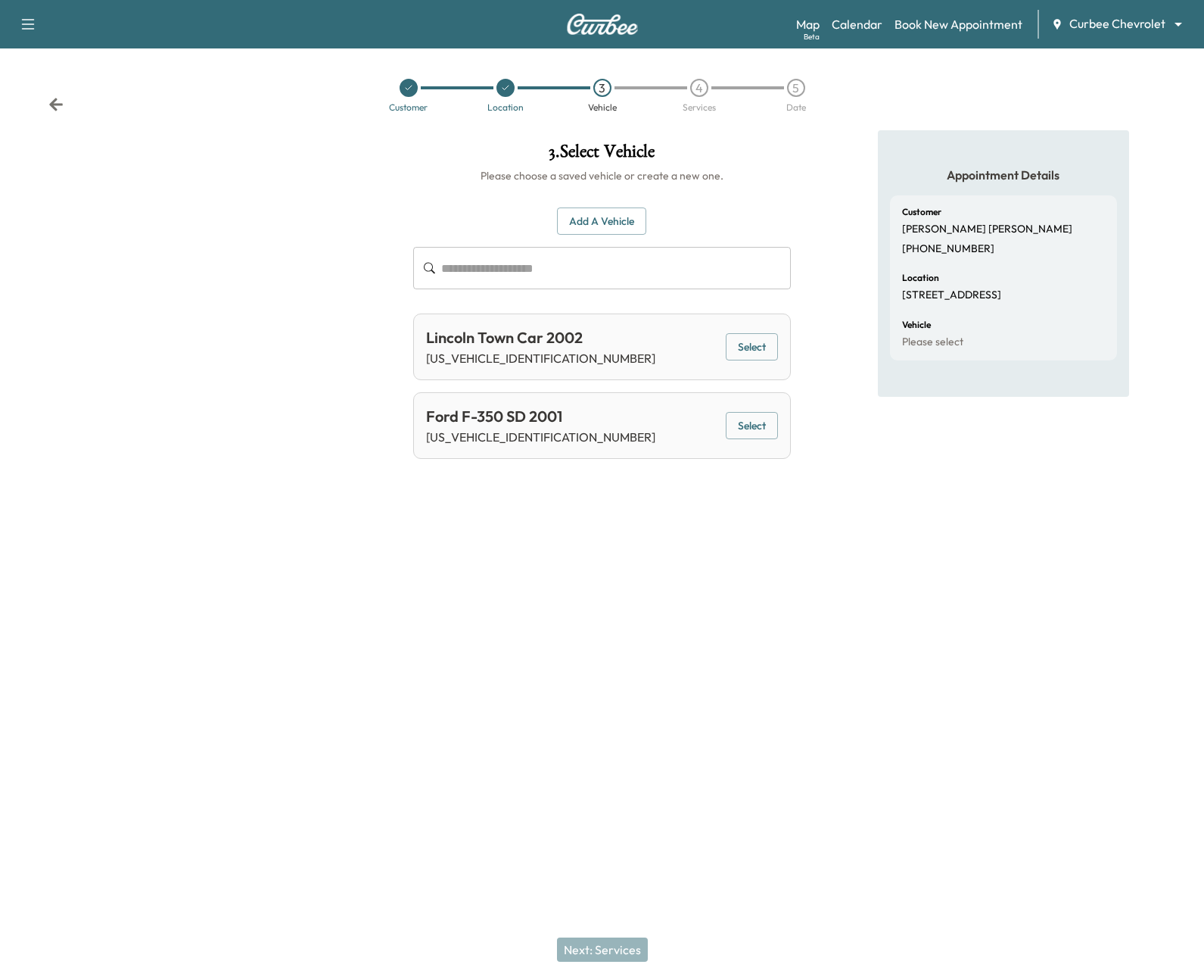
click at [755, 359] on button "Select" at bounding box center [753, 347] width 53 height 28
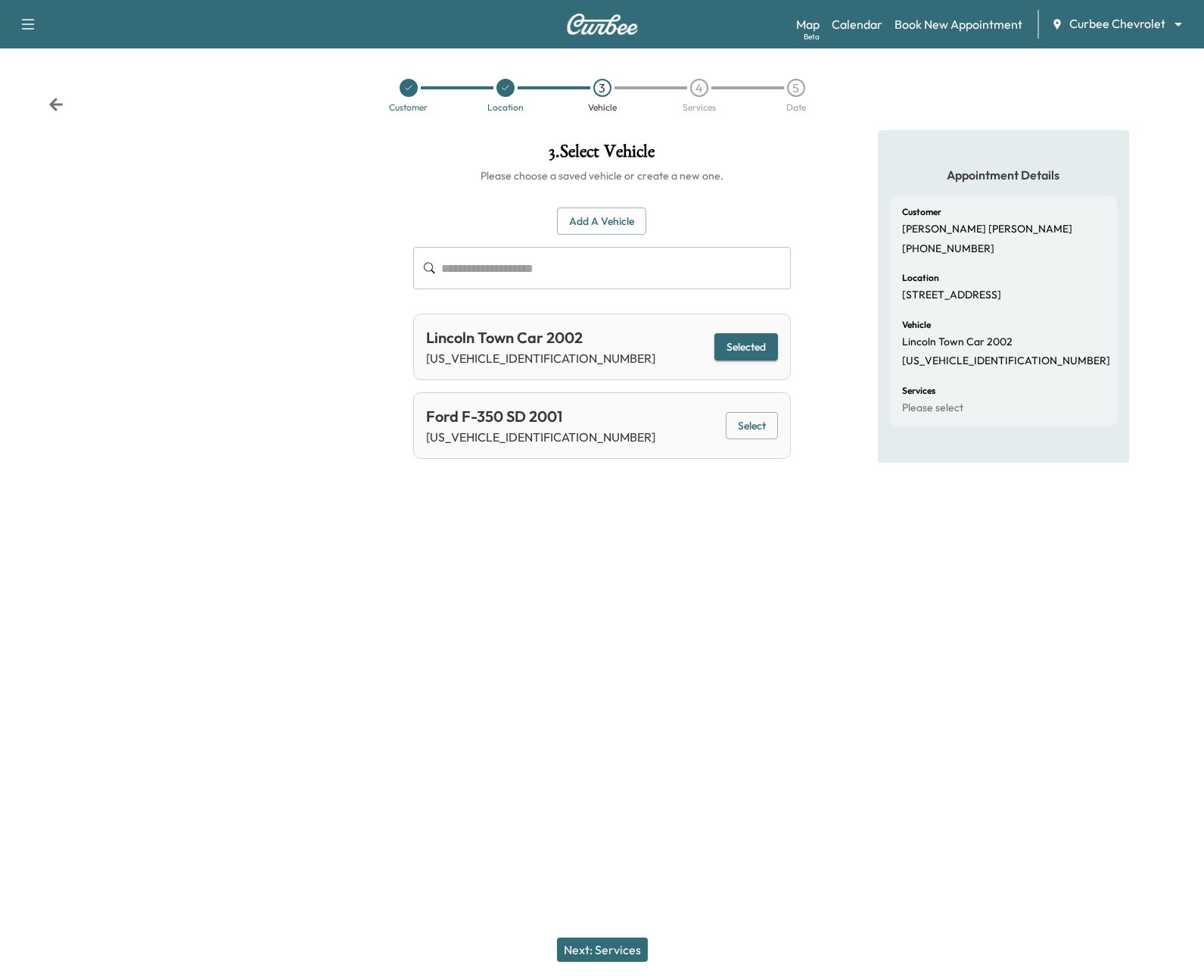
click at [739, 346] on button "Selected" at bounding box center [746, 347] width 64 height 28
click at [588, 215] on button "Add a Vehicle" at bounding box center [602, 222] width 89 height 28
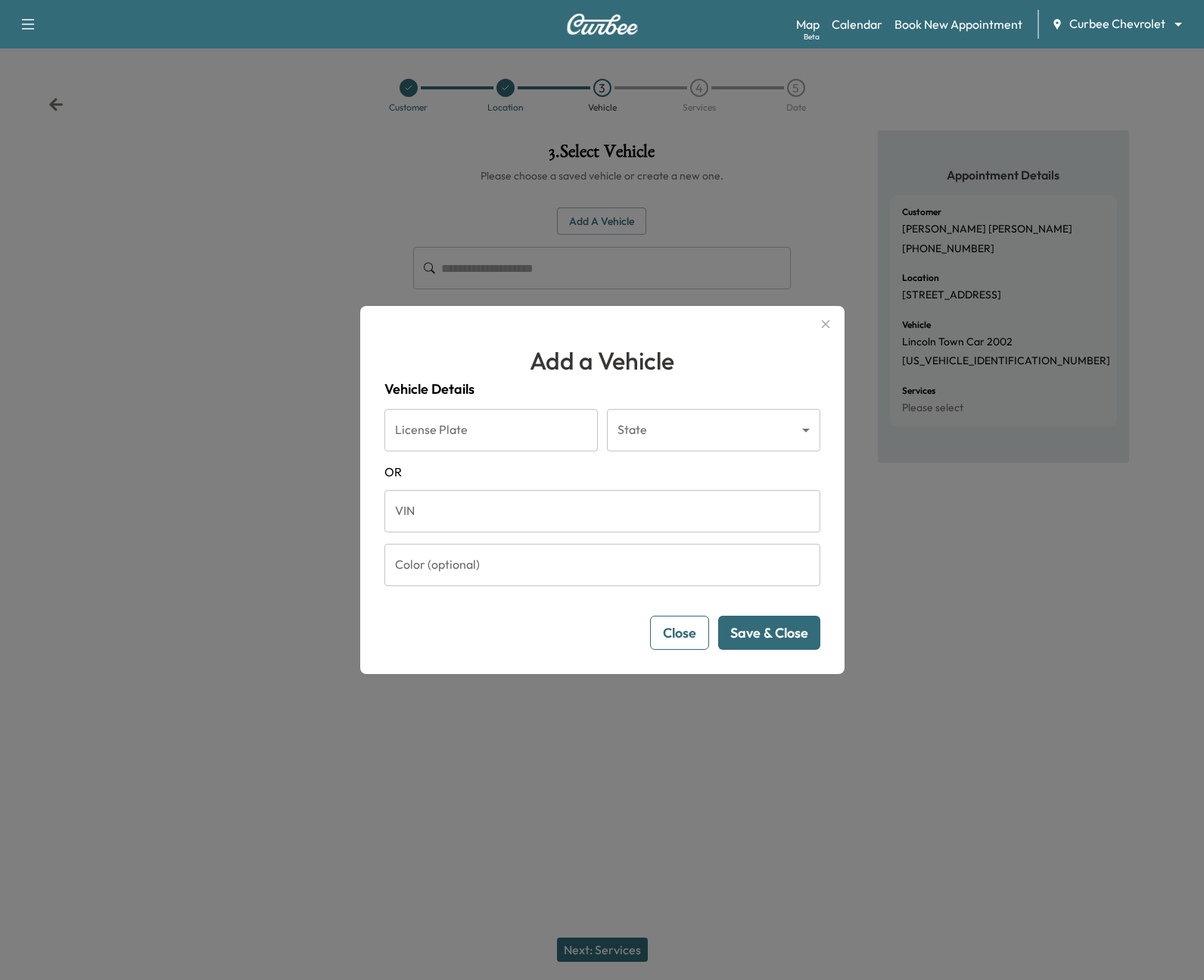
click at [505, 516] on input "VIN" at bounding box center [602, 511] width 436 height 42
paste input "**********"
type input "**********"
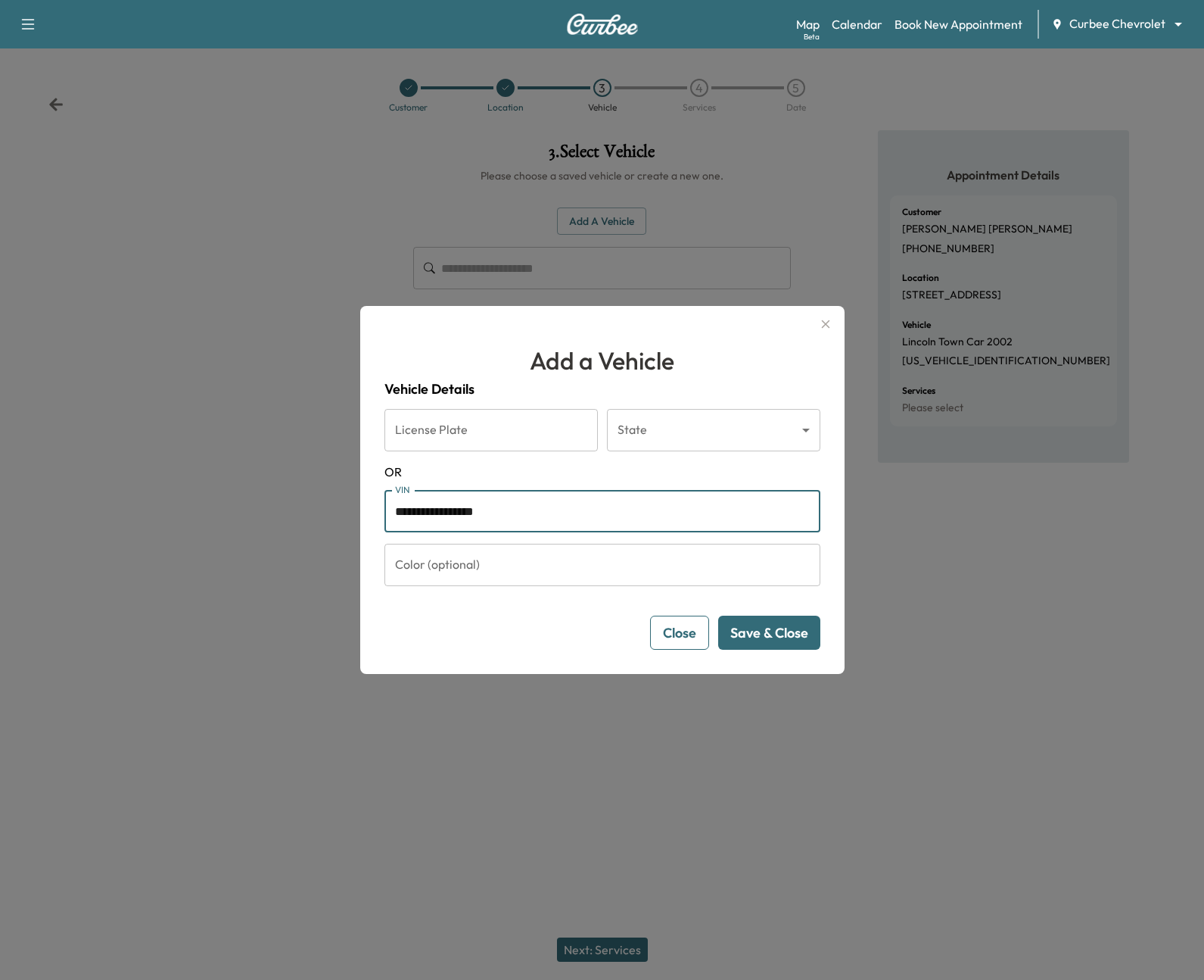
click at [525, 513] on input "**********" at bounding box center [602, 511] width 436 height 42
type input "**********"
click at [678, 632] on button "Close" at bounding box center [679, 633] width 59 height 34
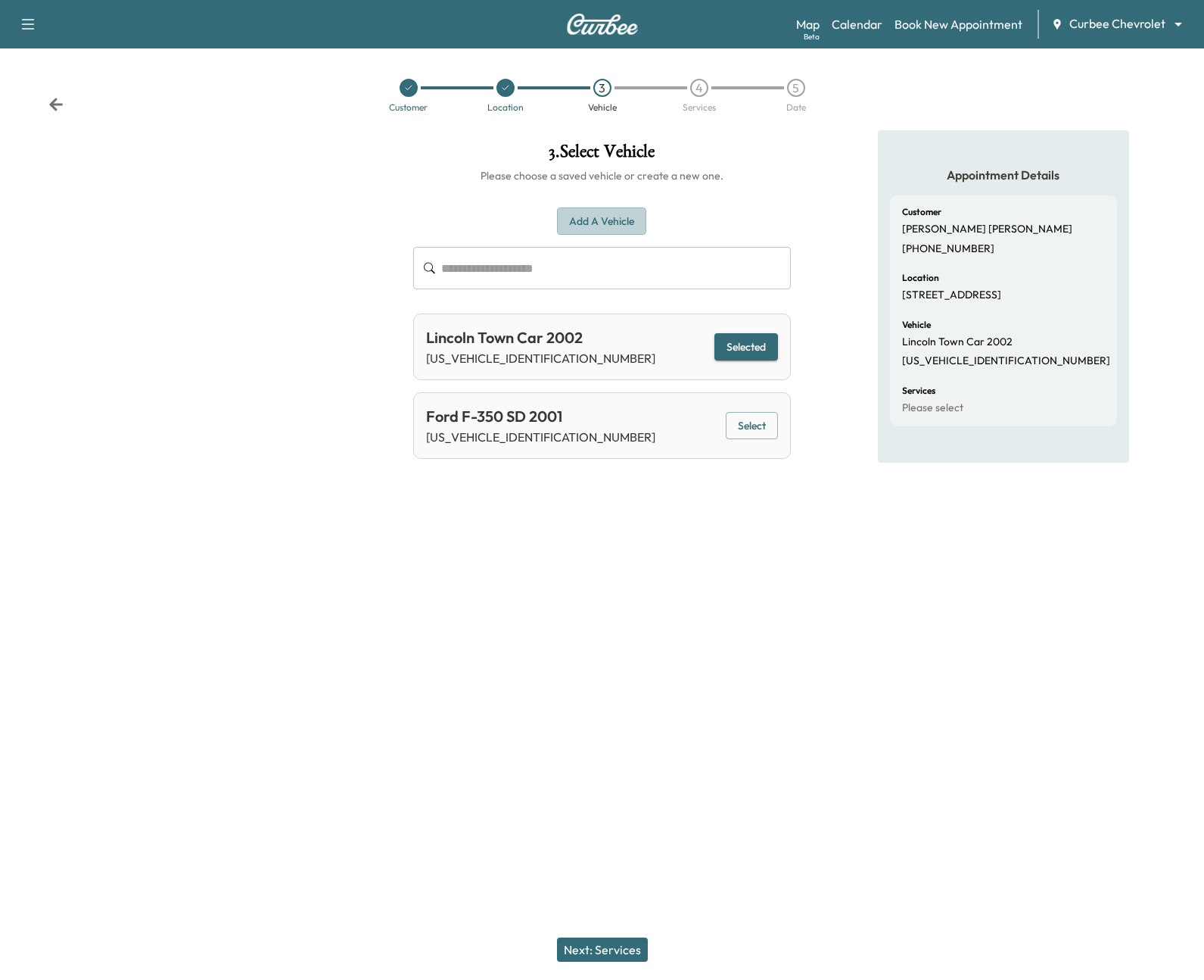
click at [601, 217] on button "Add a Vehicle" at bounding box center [602, 222] width 89 height 28
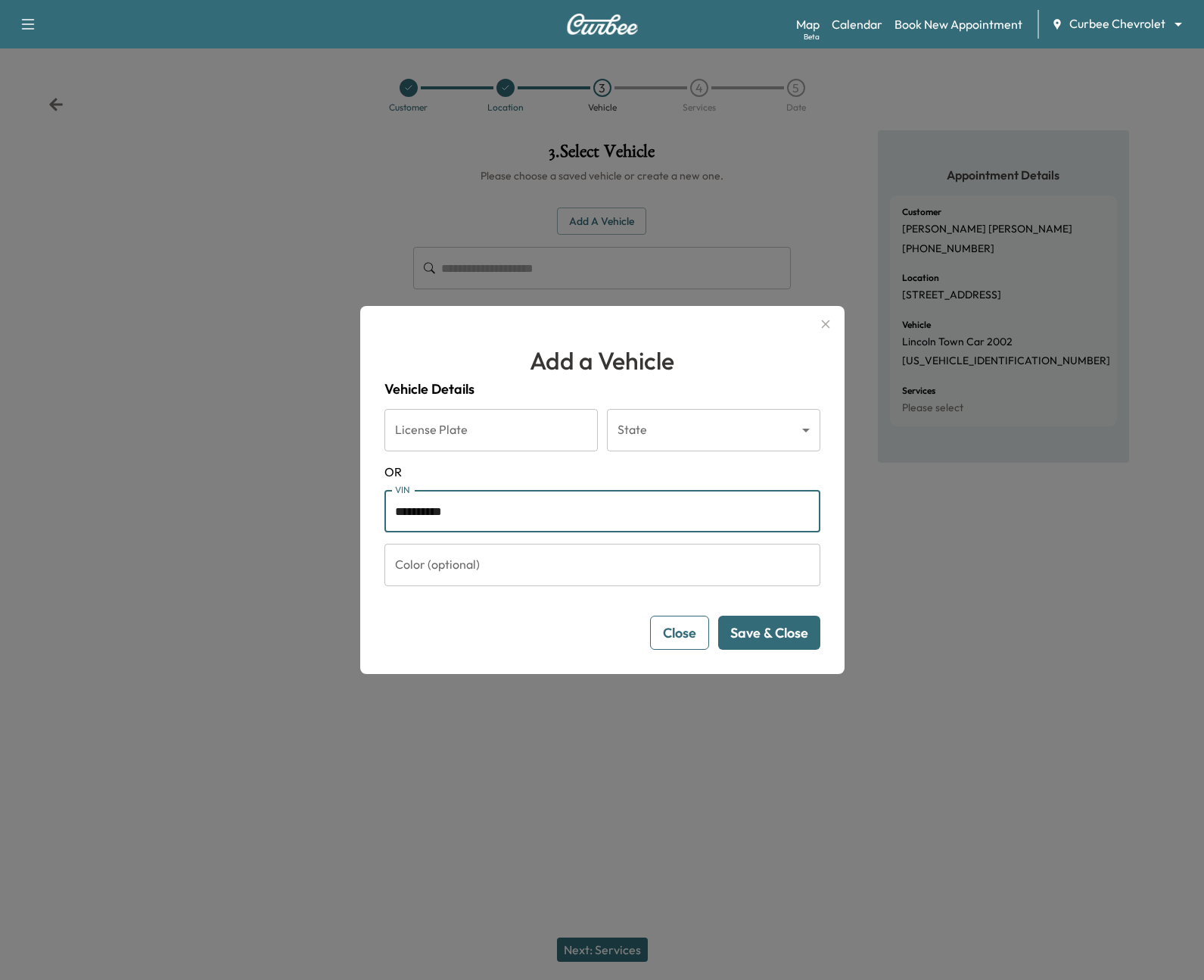
click at [597, 518] on input "**********" at bounding box center [602, 511] width 436 height 42
click at [781, 637] on button "Save & Close" at bounding box center [769, 633] width 102 height 34
click at [774, 638] on button "Save & Close" at bounding box center [769, 633] width 102 height 34
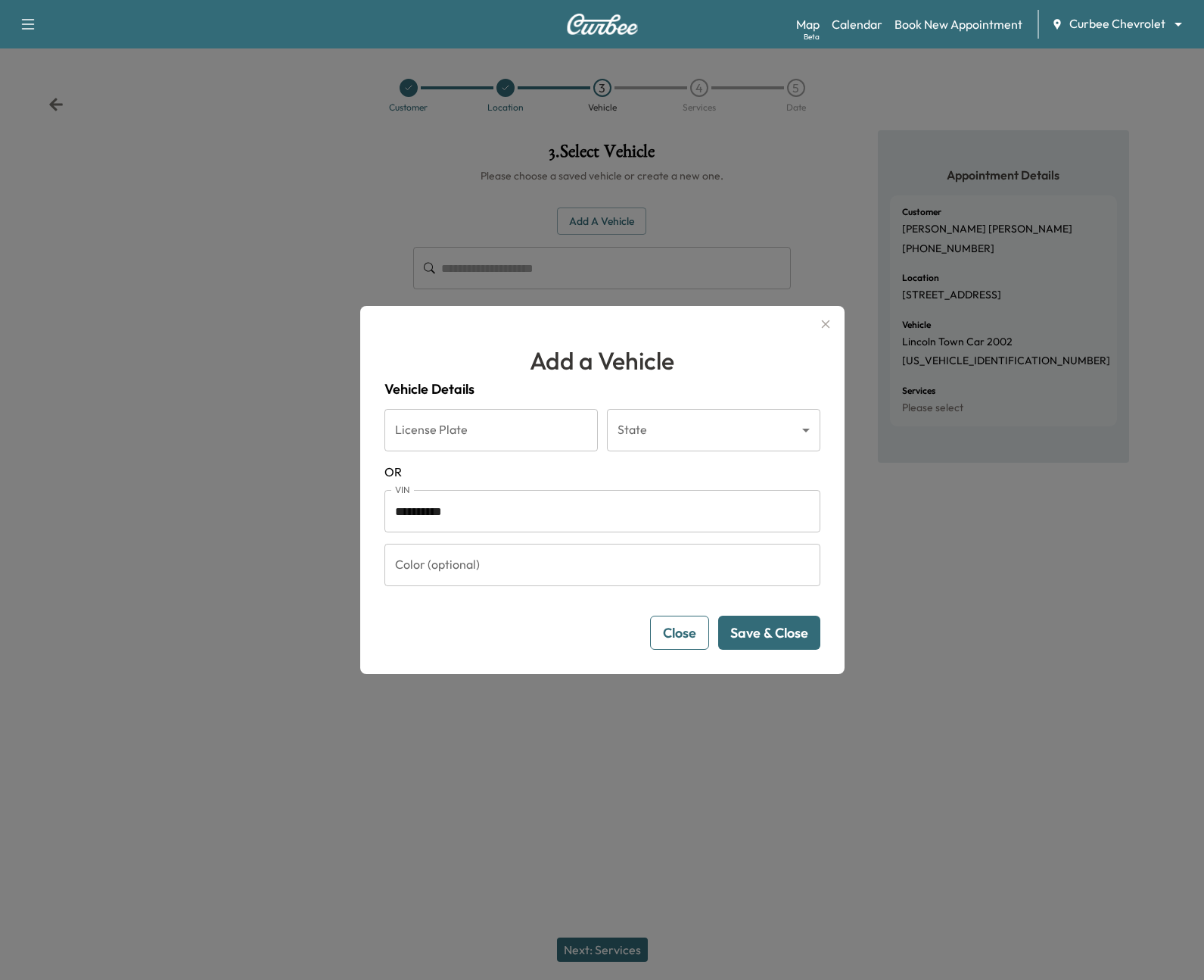
click at [774, 638] on button "Save & Close" at bounding box center [769, 633] width 102 height 34
click at [774, 637] on button "Save & Close" at bounding box center [769, 633] width 102 height 34
click at [773, 637] on button "Save & Close" at bounding box center [769, 633] width 102 height 34
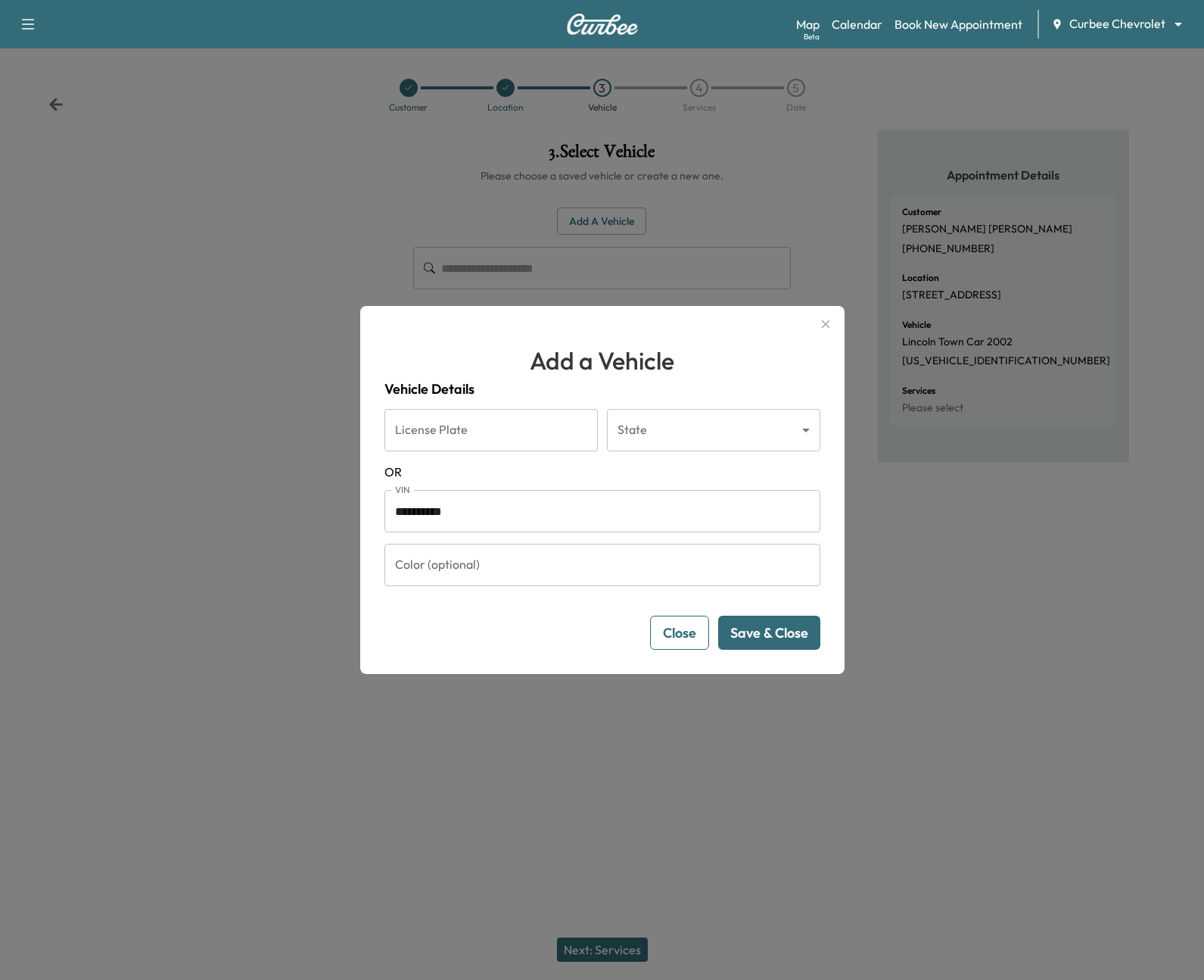
click at [773, 637] on button "Save & Close" at bounding box center [769, 633] width 102 height 34
click at [622, 496] on input "**********" at bounding box center [602, 511] width 436 height 42
